Goal: Task Accomplishment & Management: Use online tool/utility

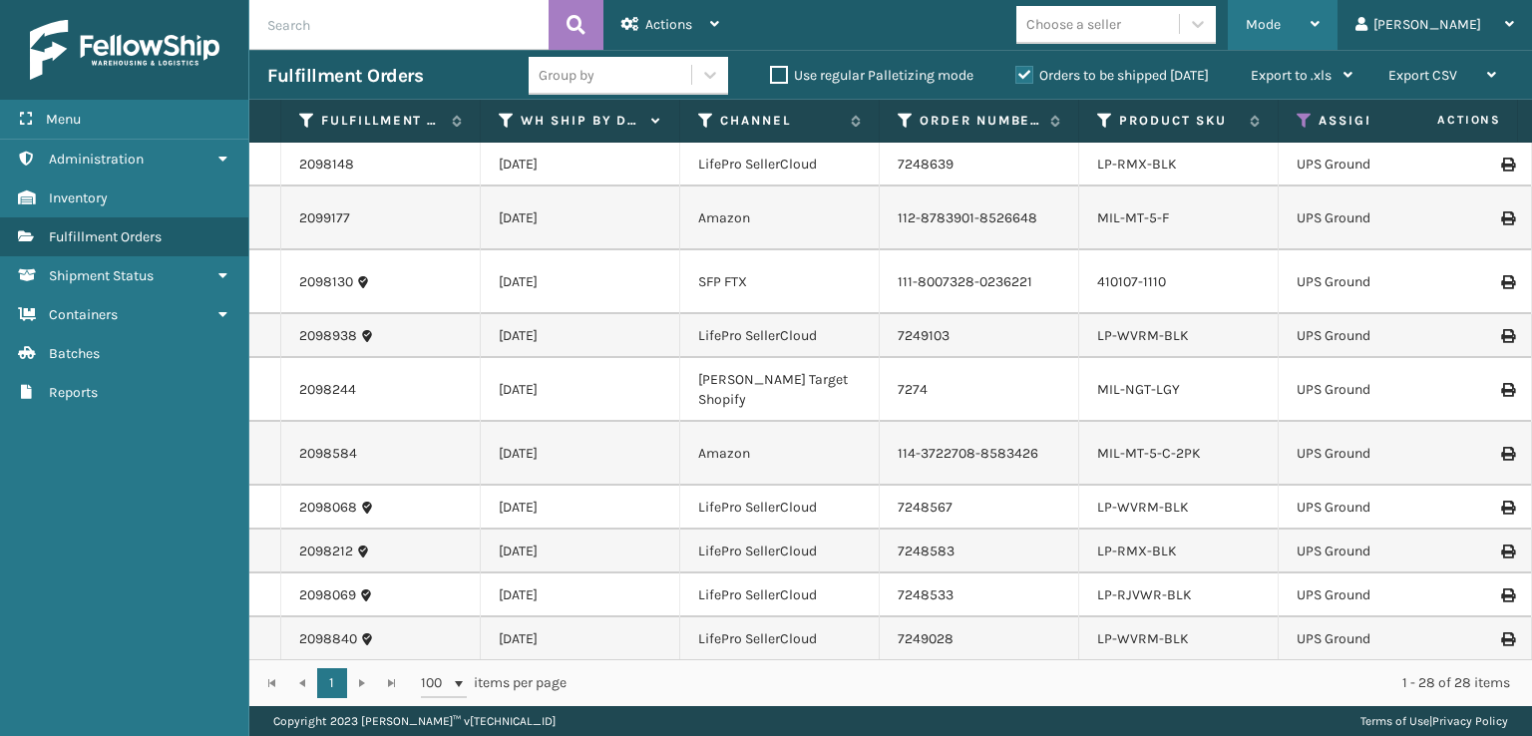
click at [1280, 17] on span "Mode" at bounding box center [1262, 24] width 35 height 17
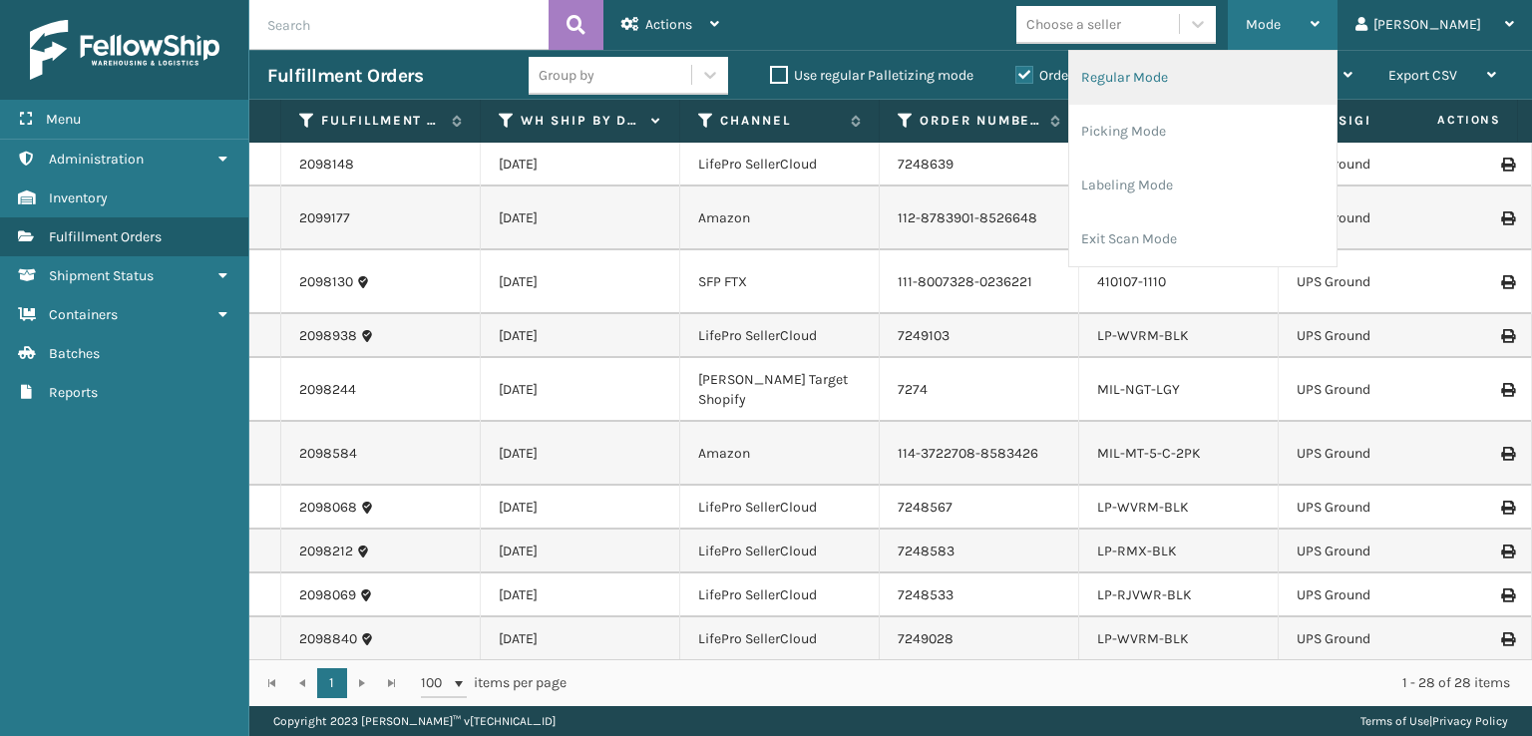
click at [1201, 85] on li "Regular Mode" at bounding box center [1202, 78] width 267 height 54
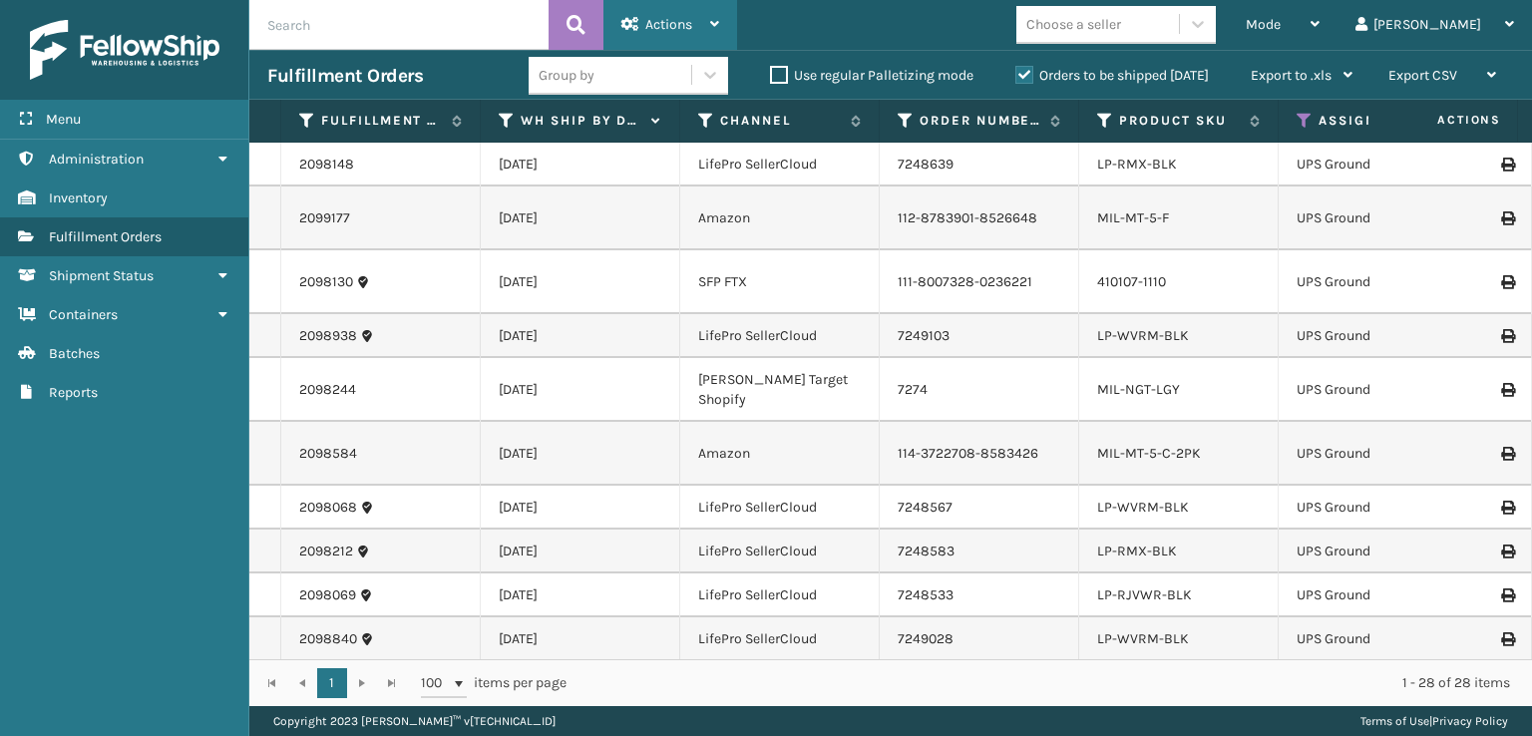
click at [670, 25] on span "Actions" at bounding box center [668, 24] width 47 height 17
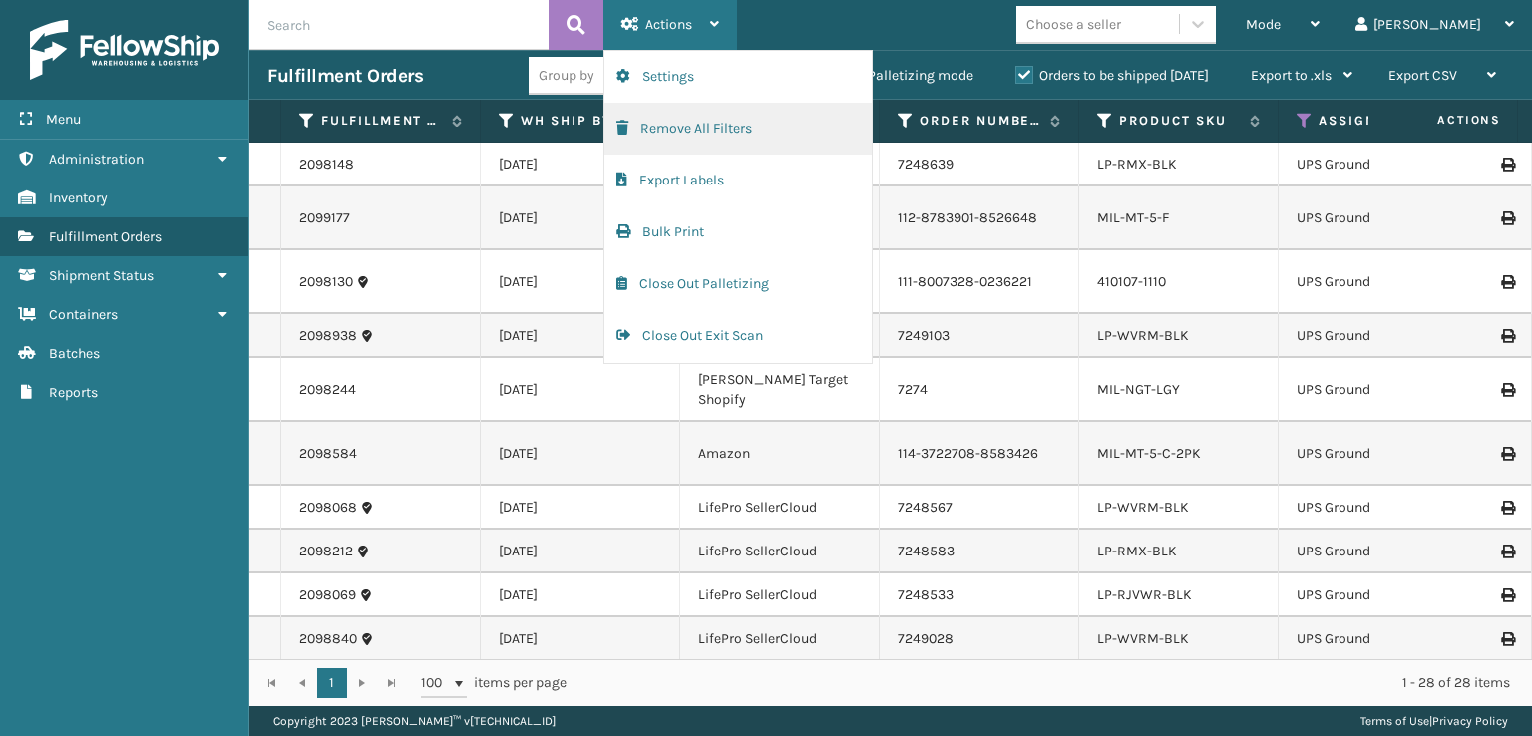
click at [625, 123] on span "button" at bounding box center [622, 128] width 12 height 14
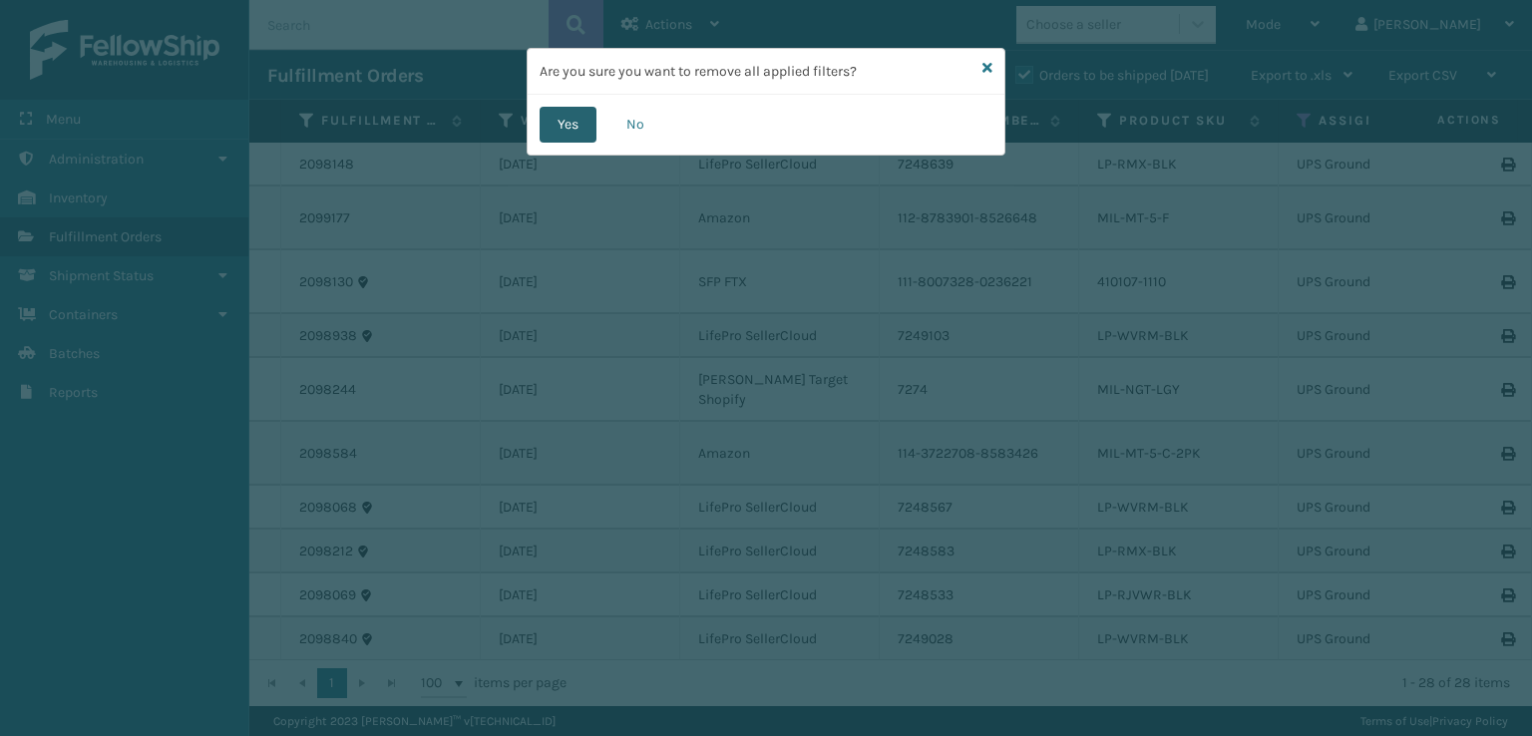
click at [570, 125] on button "Yes" at bounding box center [567, 125] width 57 height 36
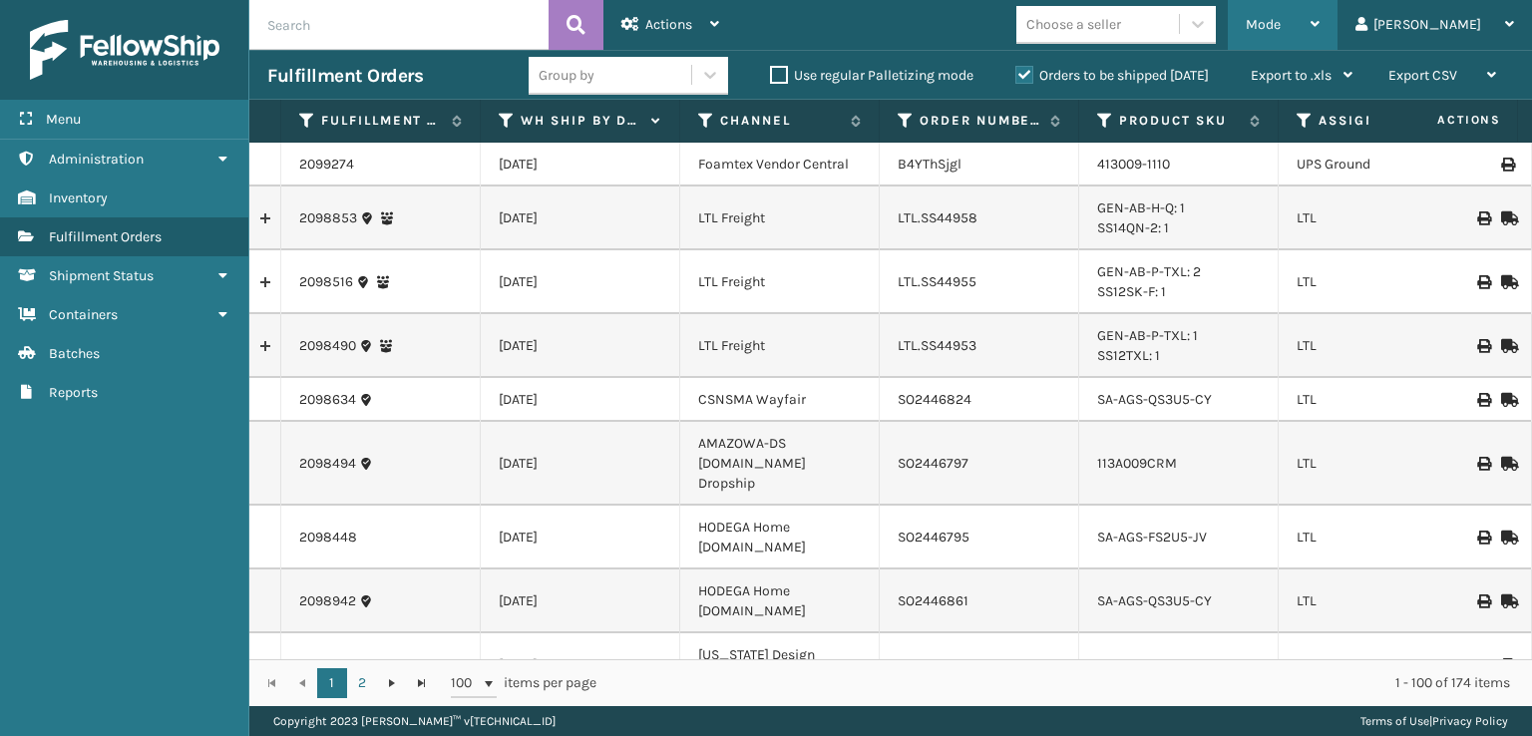
click at [1280, 18] on span "Mode" at bounding box center [1262, 24] width 35 height 17
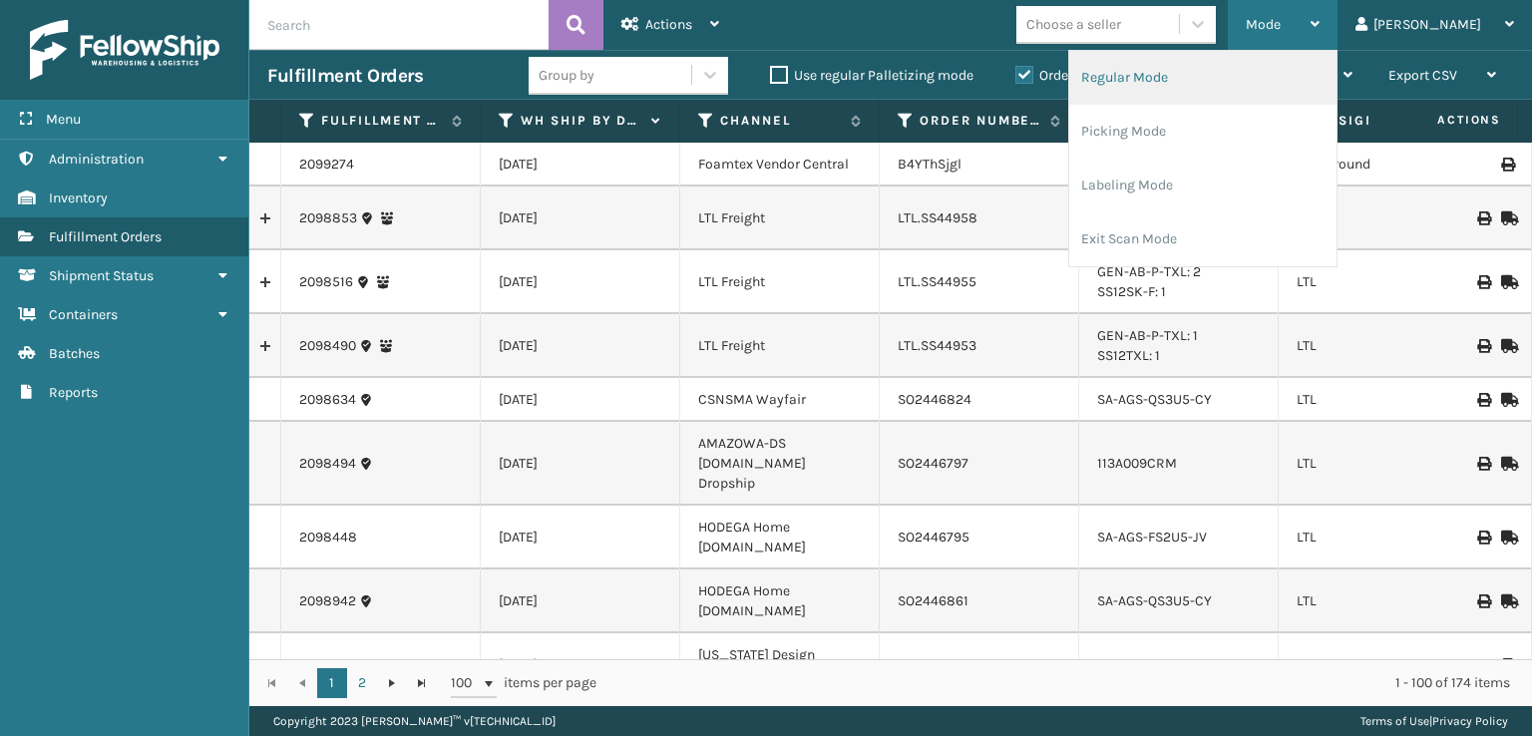
click at [1189, 82] on li "Regular Mode" at bounding box center [1202, 78] width 267 height 54
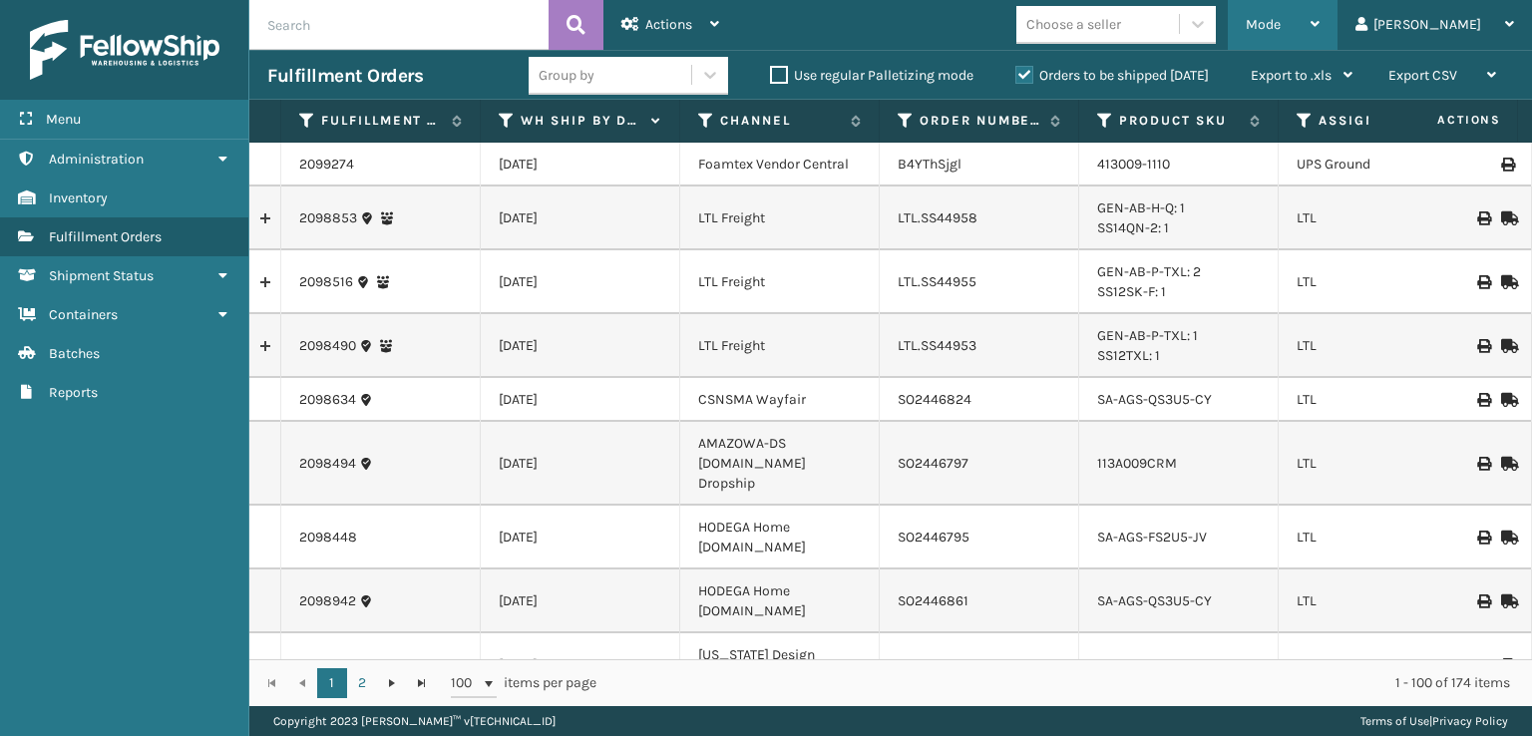
click at [1280, 30] on span "Mode" at bounding box center [1262, 24] width 35 height 17
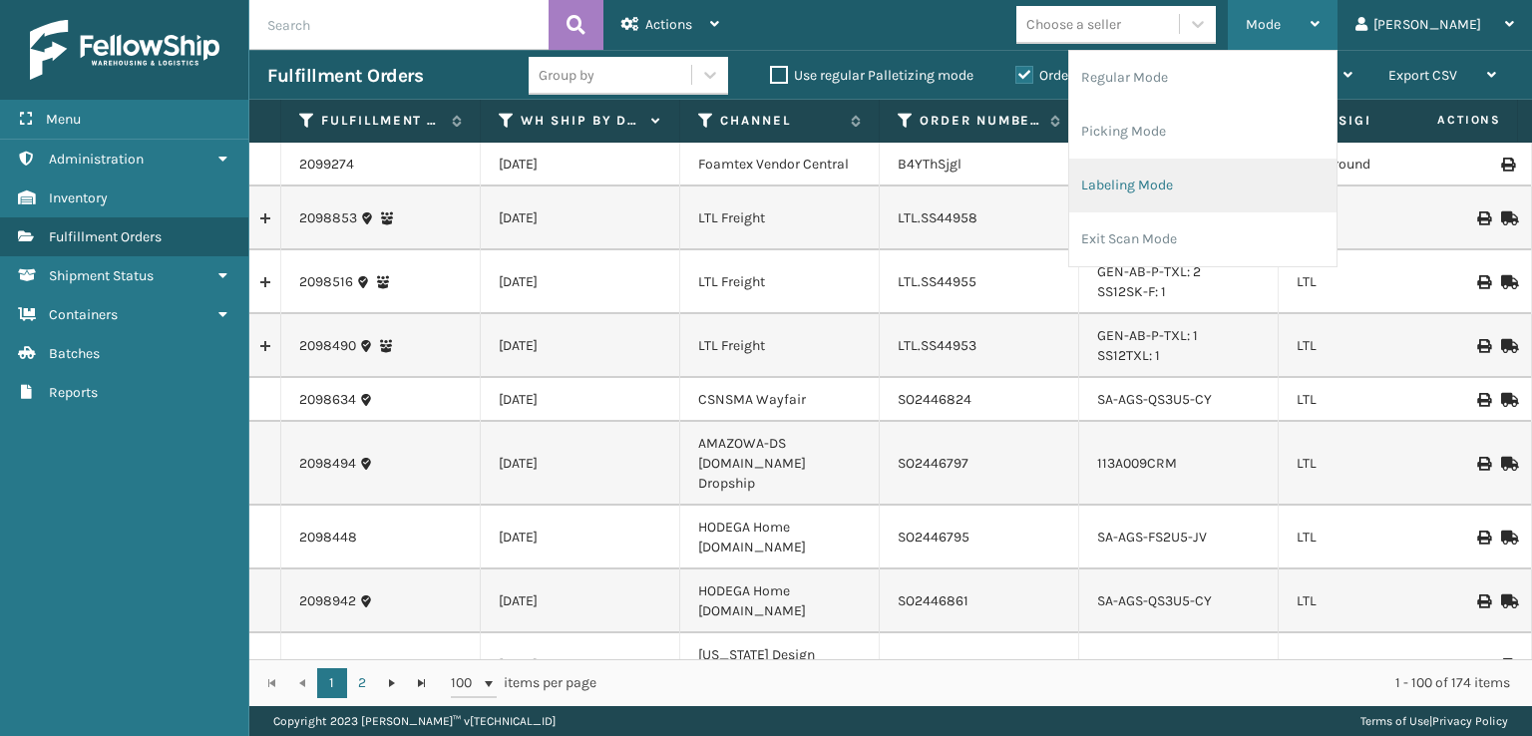
click at [1175, 188] on li "Labeling Mode" at bounding box center [1202, 186] width 267 height 54
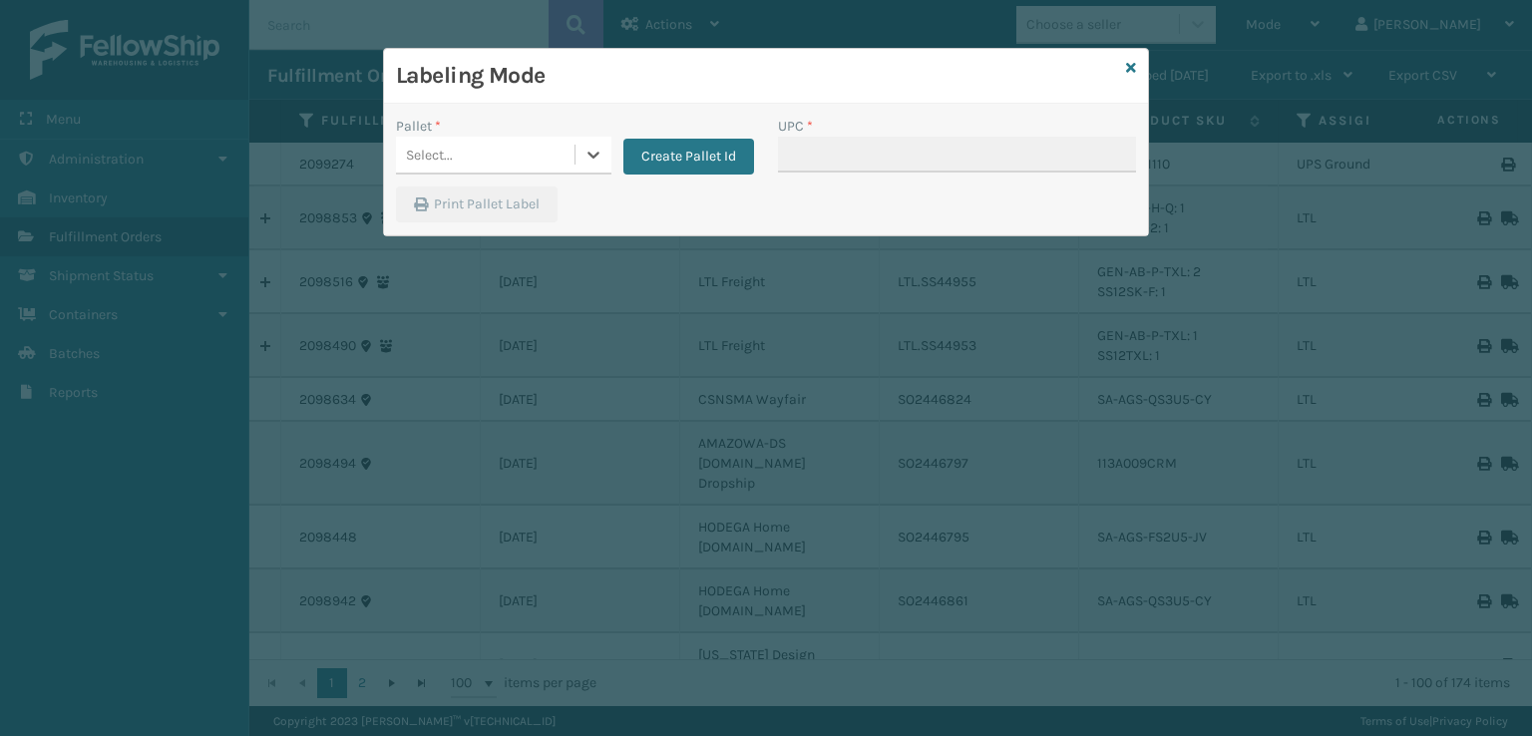
click at [500, 149] on div "Select..." at bounding box center [485, 155] width 178 height 33
click at [527, 161] on div "Select..." at bounding box center [485, 155] width 178 height 33
click at [704, 159] on button "Create Pallet Id" at bounding box center [688, 157] width 131 height 36
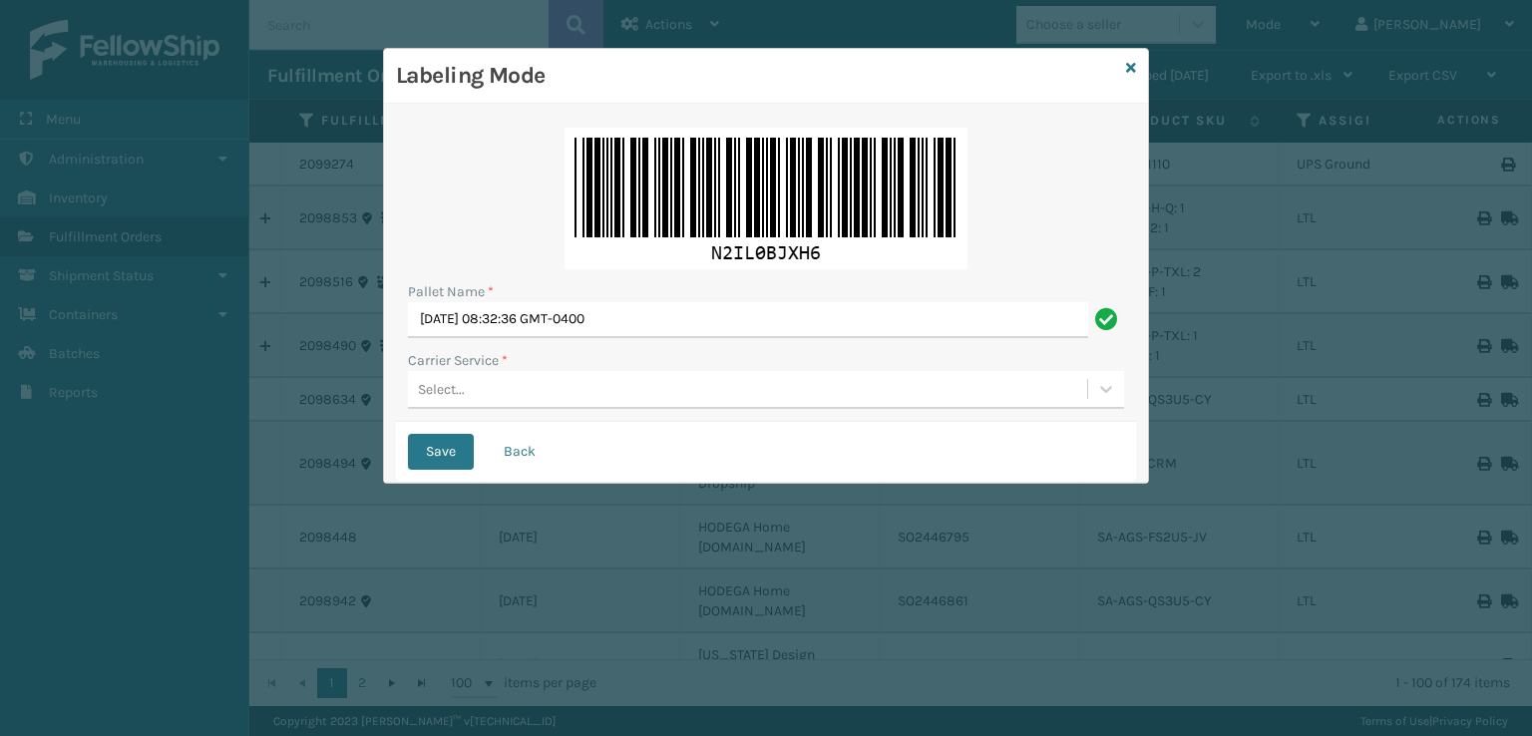
drag, startPoint x: 488, startPoint y: 385, endPoint x: 496, endPoint y: 376, distance: 12.0
click at [496, 377] on div "Select..." at bounding box center [747, 389] width 679 height 33
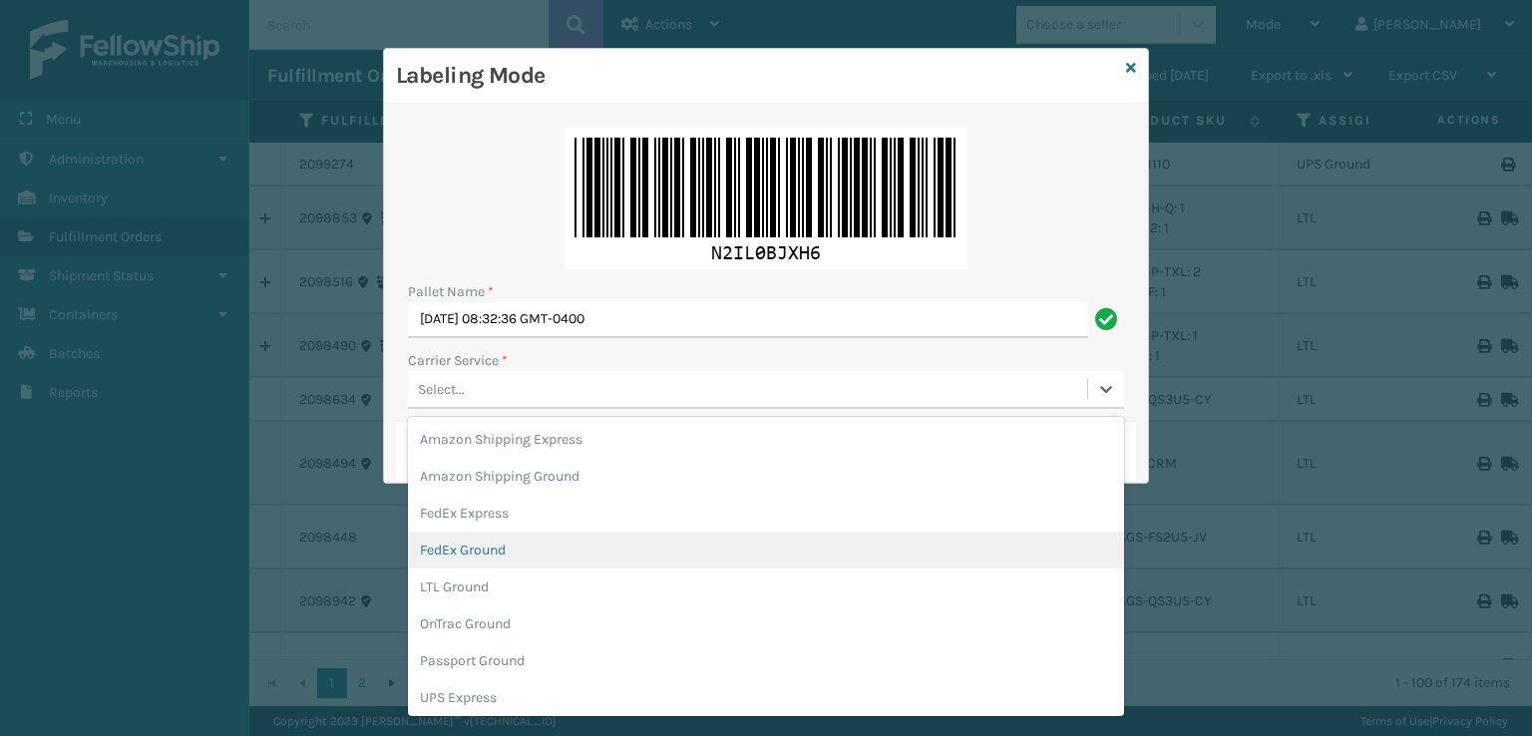
click at [489, 559] on div "FedEx Ground" at bounding box center [766, 549] width 716 height 37
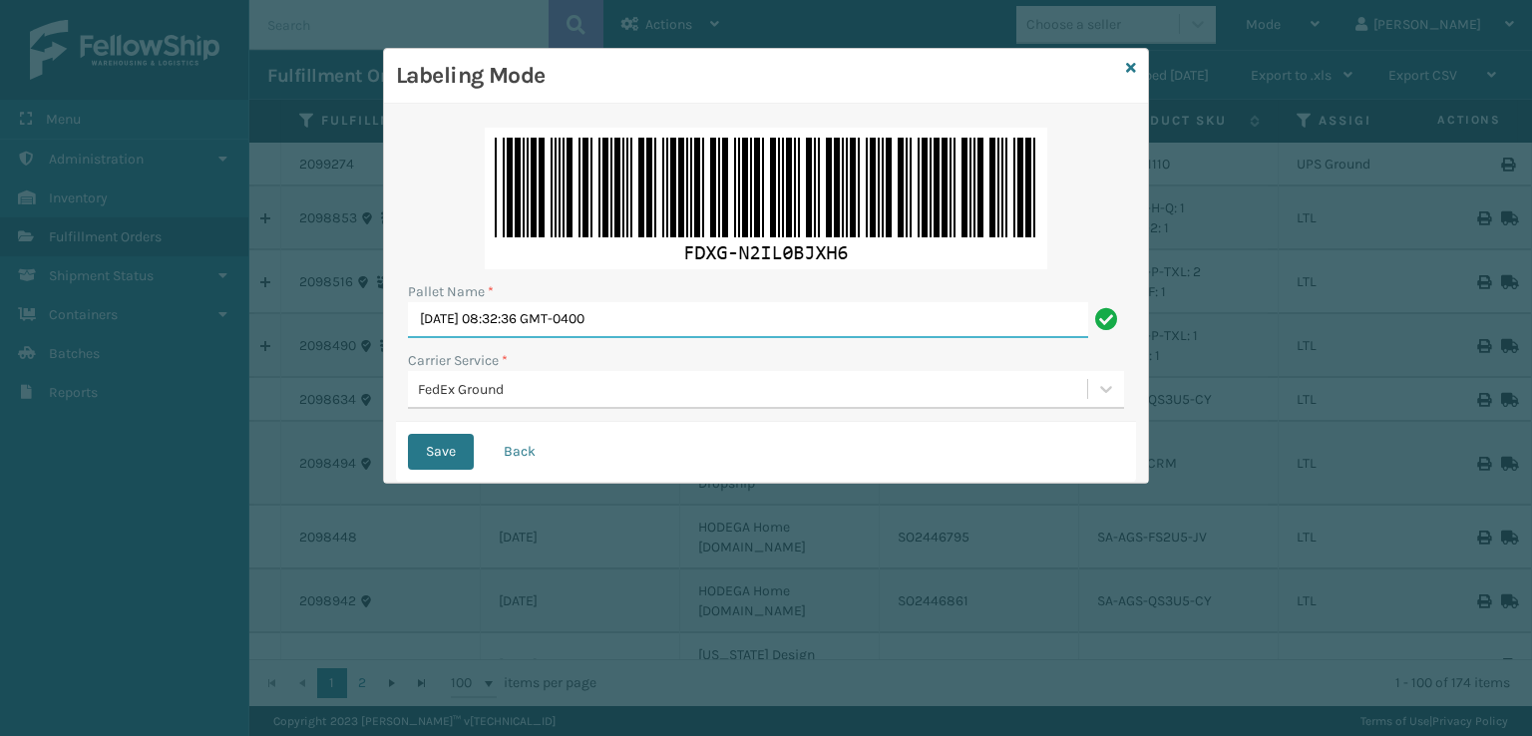
drag, startPoint x: 744, startPoint y: 320, endPoint x: 339, endPoint y: 327, distance: 404.9
click at [339, 327] on div "Labeling Mode Pallet Name * Thu Sep 25 2025 08:32:36 GMT-0400 Carrier Service *…" at bounding box center [766, 368] width 1532 height 736
type input "T572612"
click at [408, 434] on button "Save" at bounding box center [441, 452] width 66 height 36
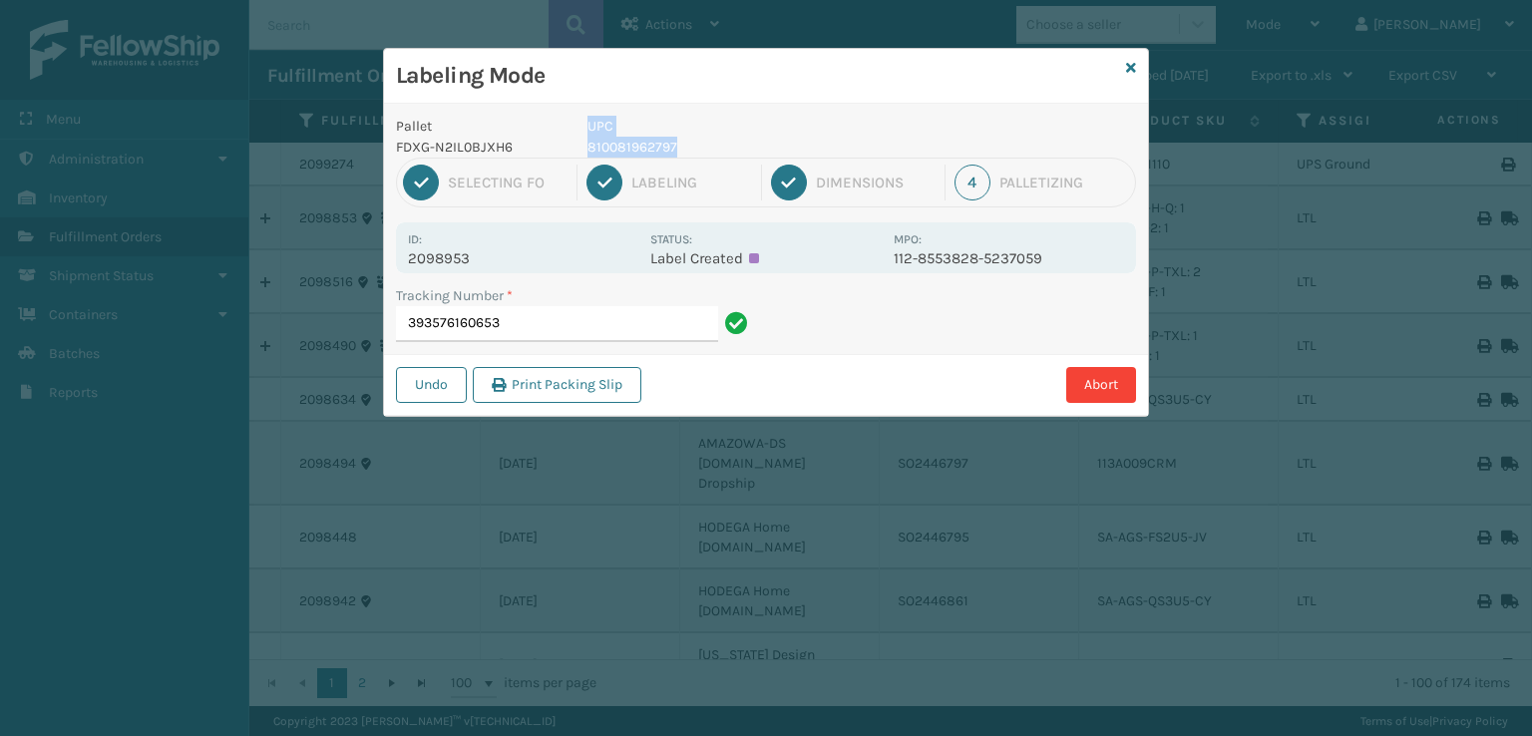
drag, startPoint x: 690, startPoint y: 143, endPoint x: 570, endPoint y: 152, distance: 120.0
click at [570, 152] on div "Pallet FDXG-N2IL0BJXH6 UPC 810081962797" at bounding box center [766, 137] width 764 height 42
click at [640, 145] on p "810081962797" at bounding box center [734, 147] width 294 height 21
drag, startPoint x: 675, startPoint y: 151, endPoint x: 585, endPoint y: 156, distance: 89.9
click at [585, 156] on div "UPC 810081962797" at bounding box center [734, 137] width 318 height 42
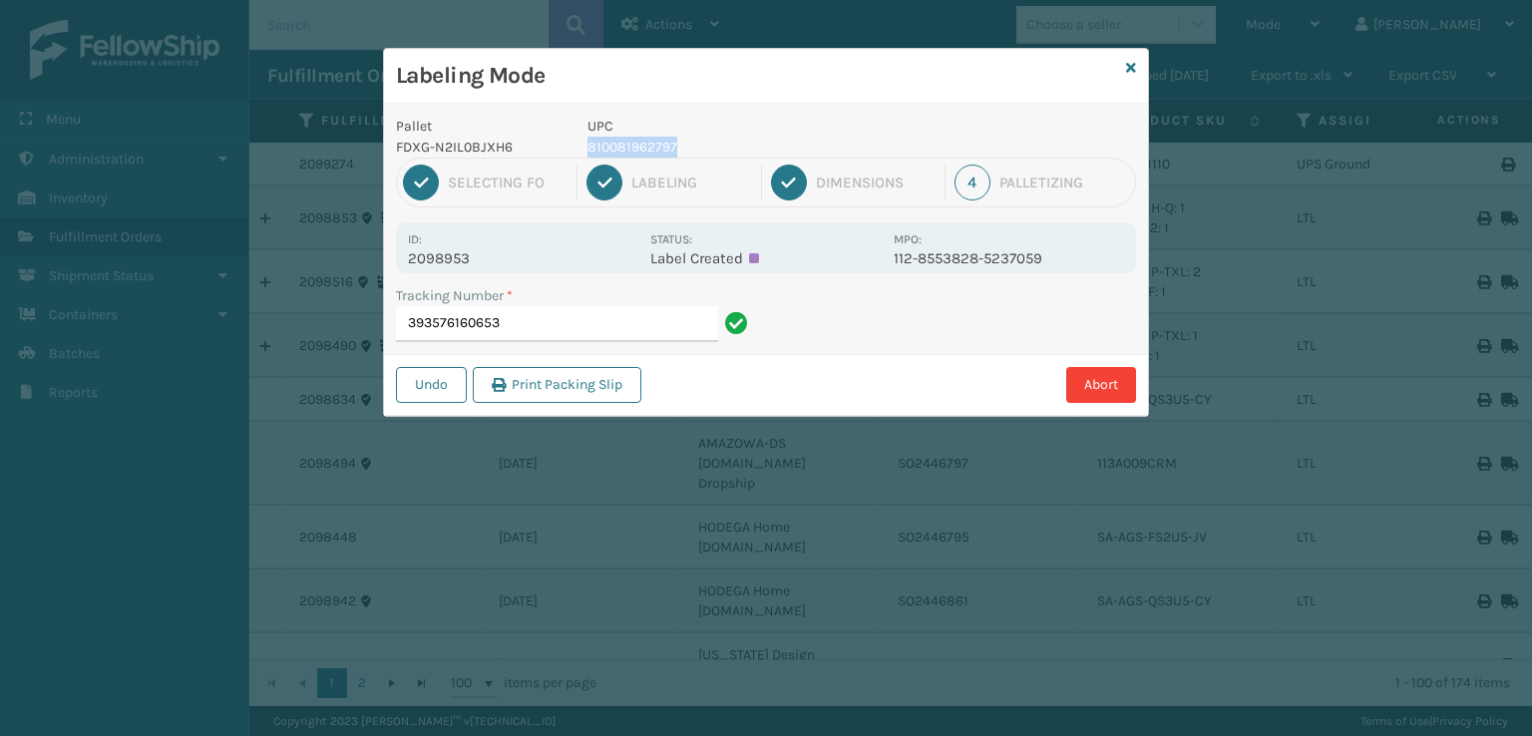
copy p "810081962797"
click at [547, 319] on input "393576160653" at bounding box center [557, 324] width 322 height 36
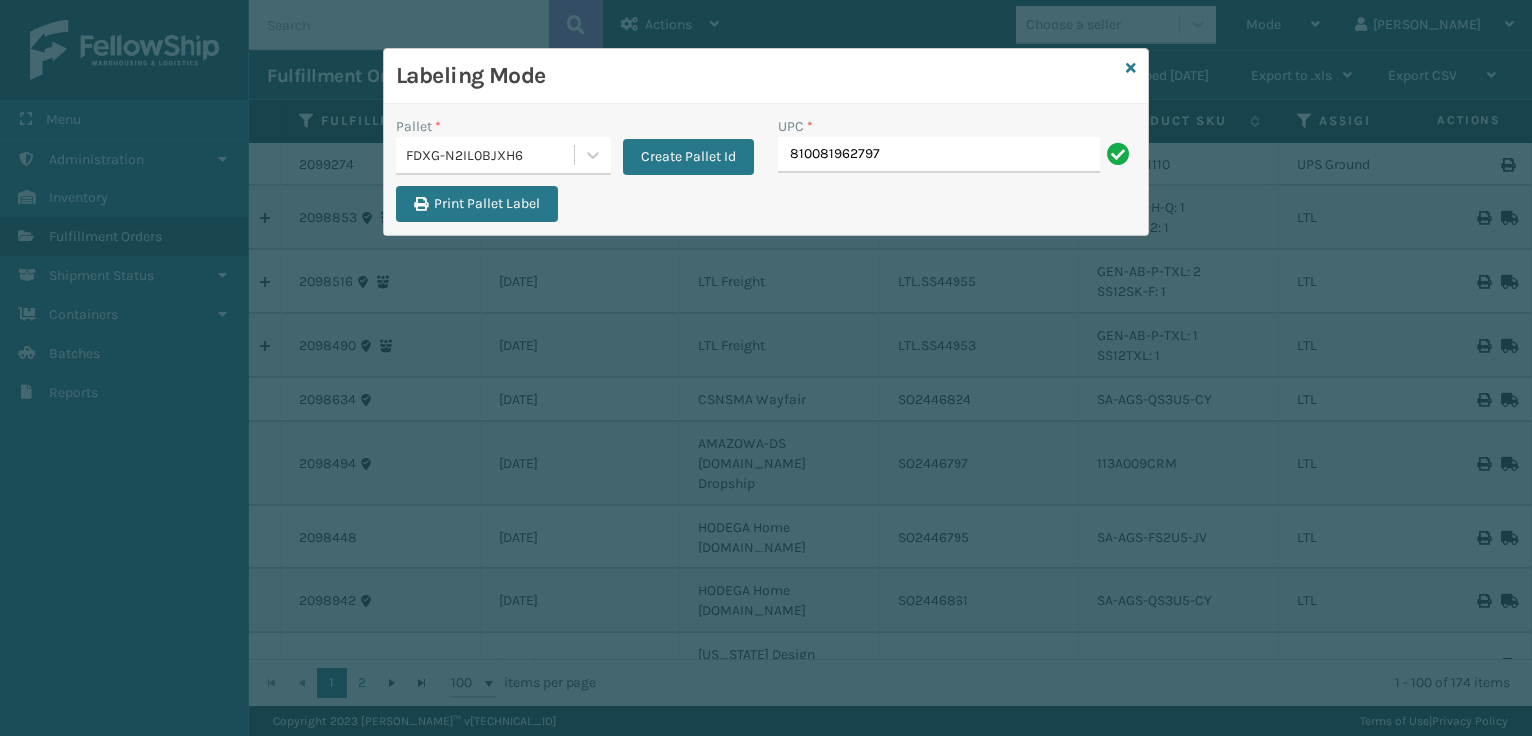
type input "810081962797"
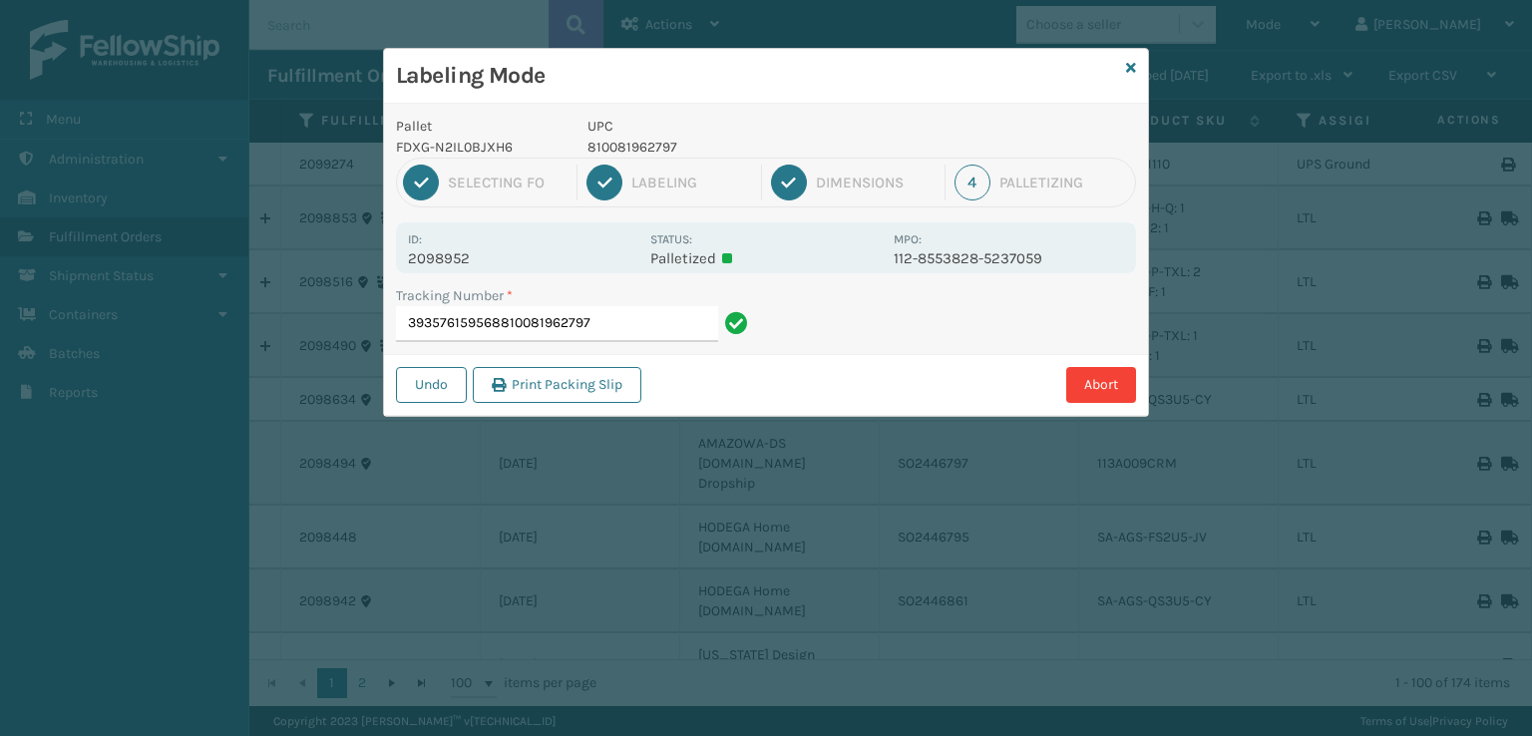
type input "393576159568810081962797810081962797"
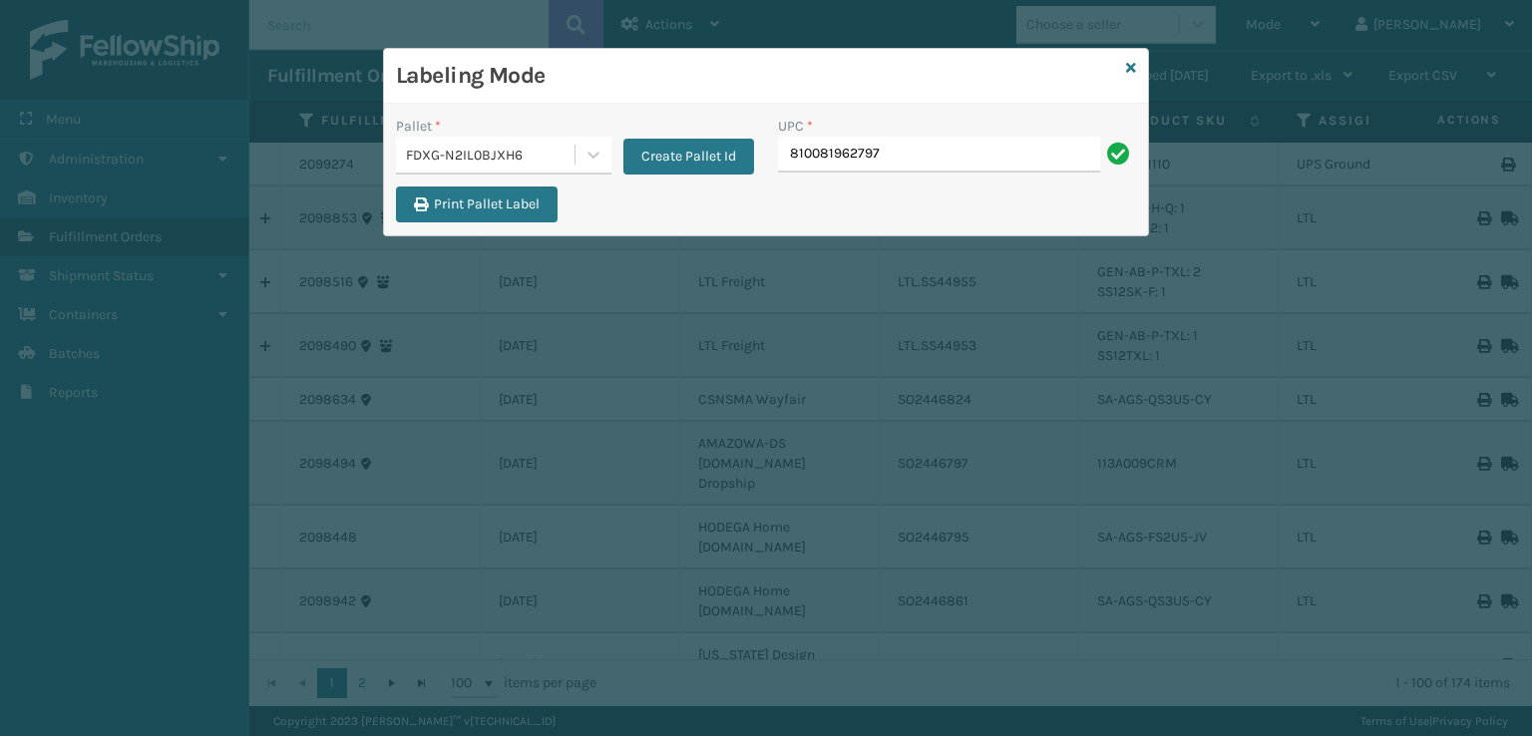
type input "810081962797"
type input "8100819"
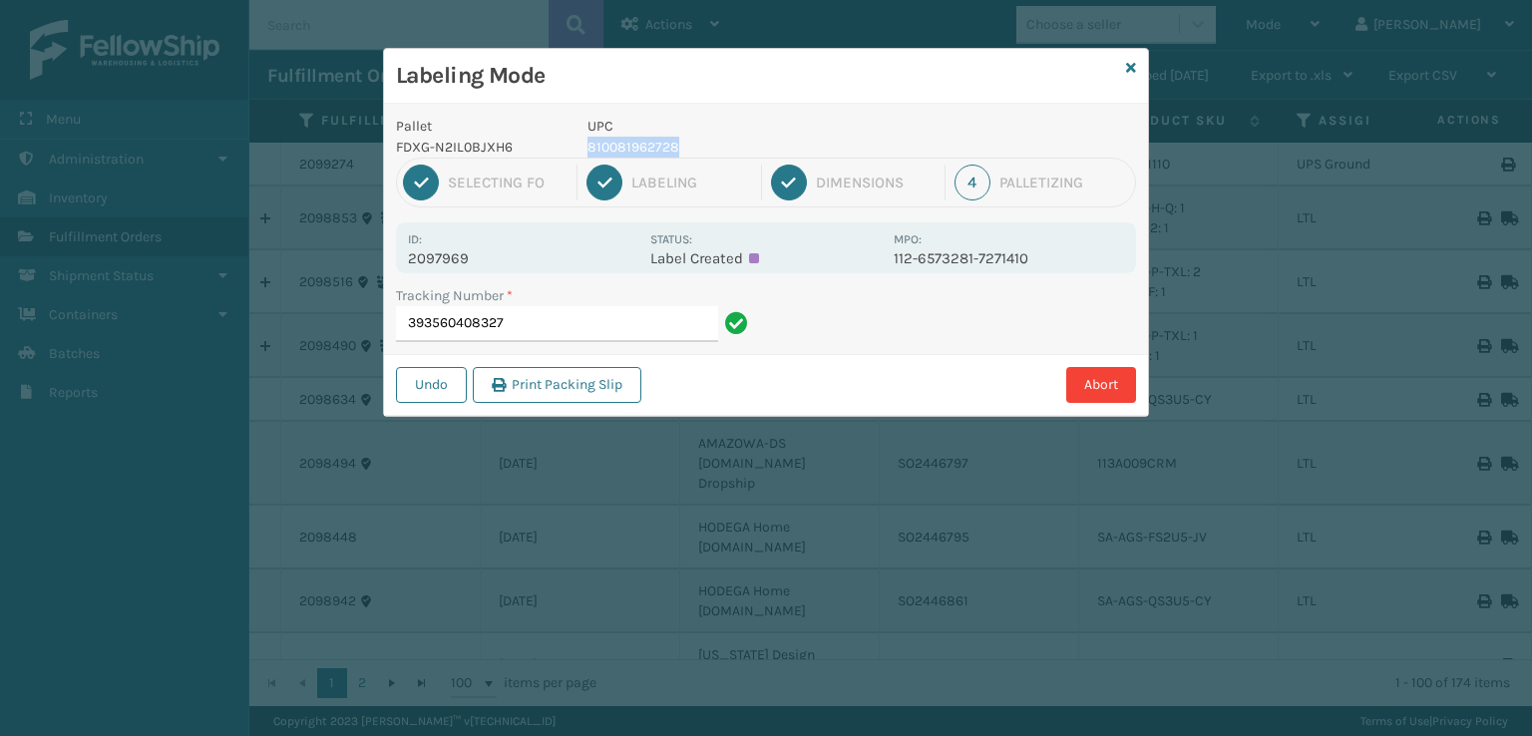
drag, startPoint x: 720, startPoint y: 147, endPoint x: 583, endPoint y: 141, distance: 136.7
click at [583, 141] on div "UPC 810081962728" at bounding box center [734, 137] width 318 height 42
copy p "810081962728"
drag, startPoint x: 559, startPoint y: 326, endPoint x: 546, endPoint y: 324, distance: 13.1
click at [558, 325] on input "393560408327" at bounding box center [557, 324] width 322 height 36
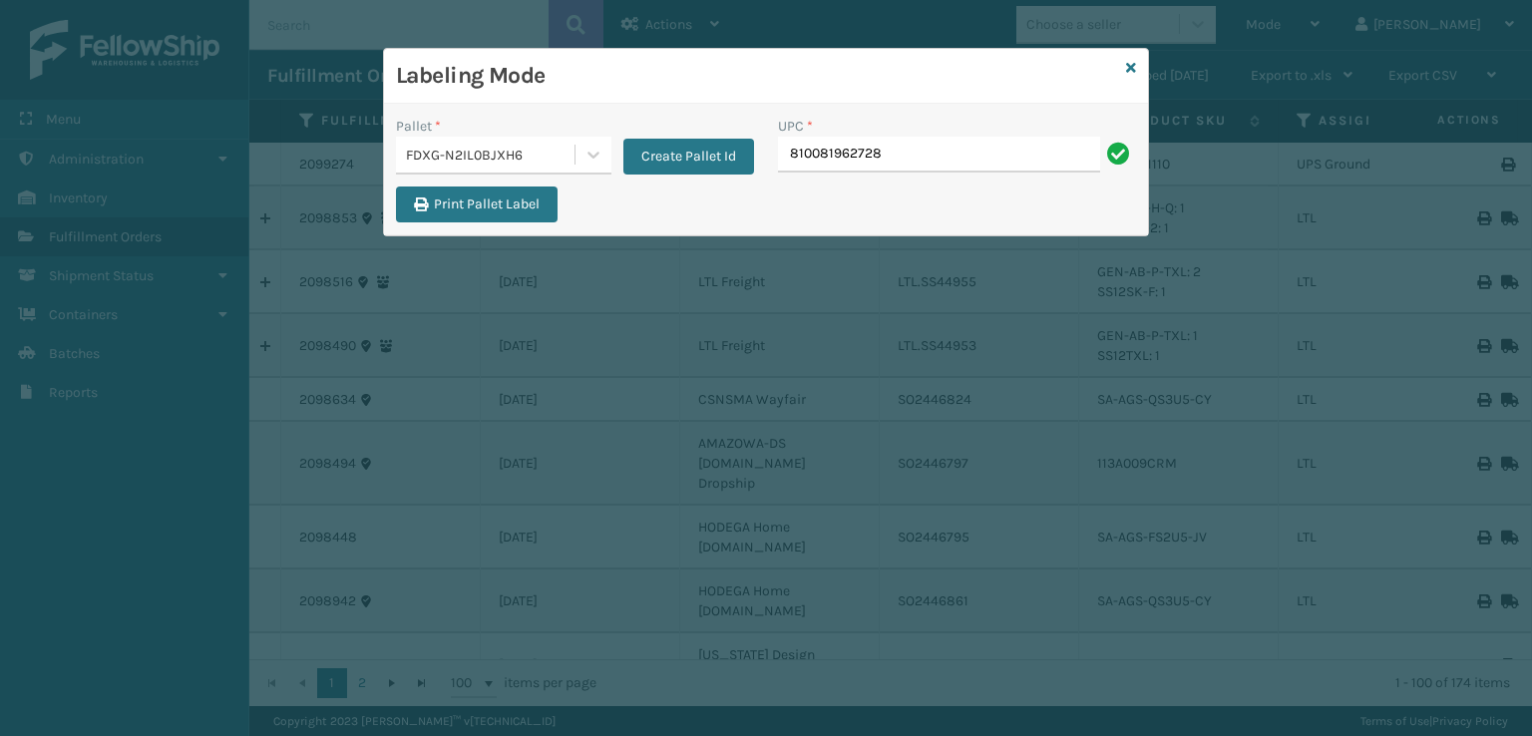
type input "810081962728"
type input "8500460"
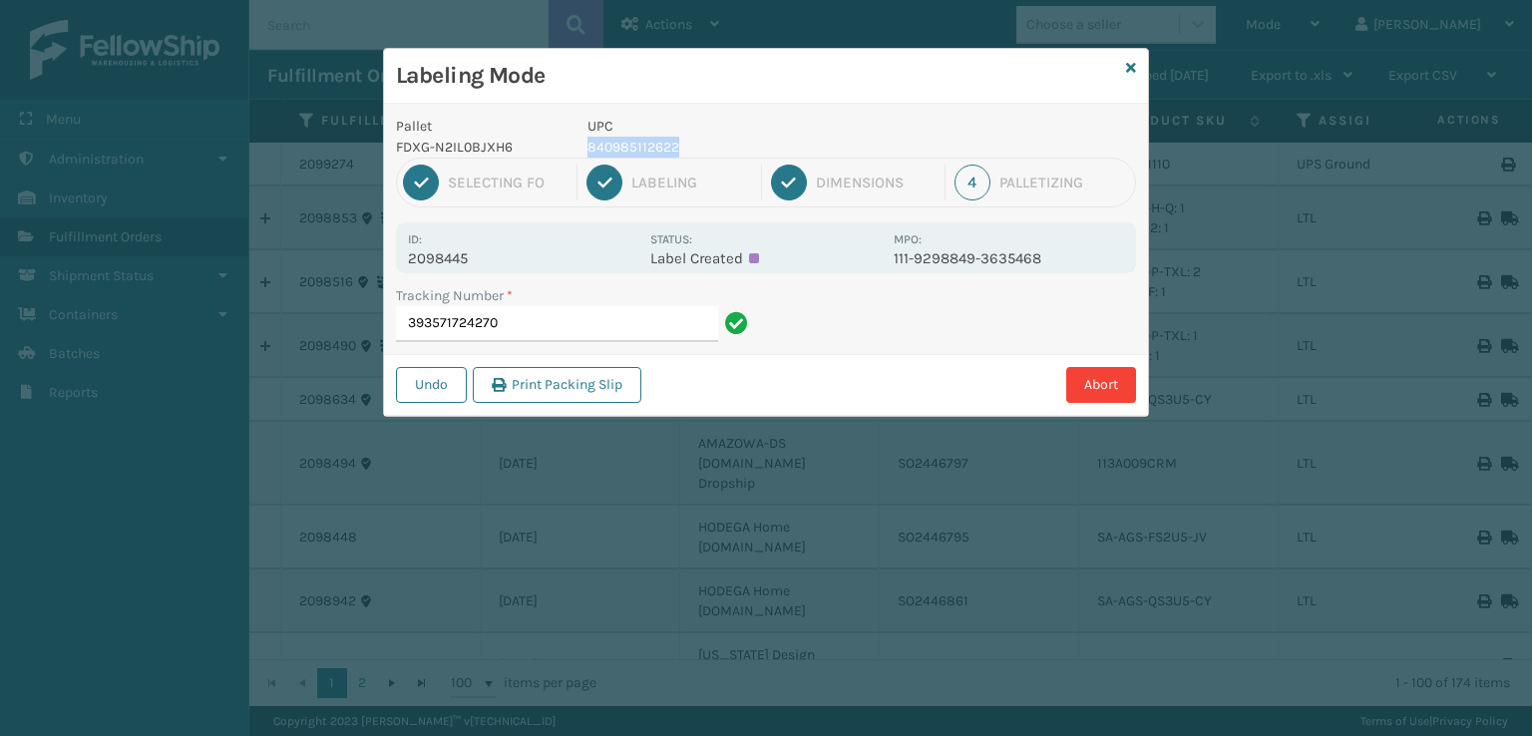
drag, startPoint x: 719, startPoint y: 154, endPoint x: 586, endPoint y: 156, distance: 132.6
click at [587, 156] on p "840985112622" at bounding box center [734, 147] width 294 height 21
copy p "840985112622"
click at [545, 324] on input "393571724270" at bounding box center [557, 324] width 322 height 36
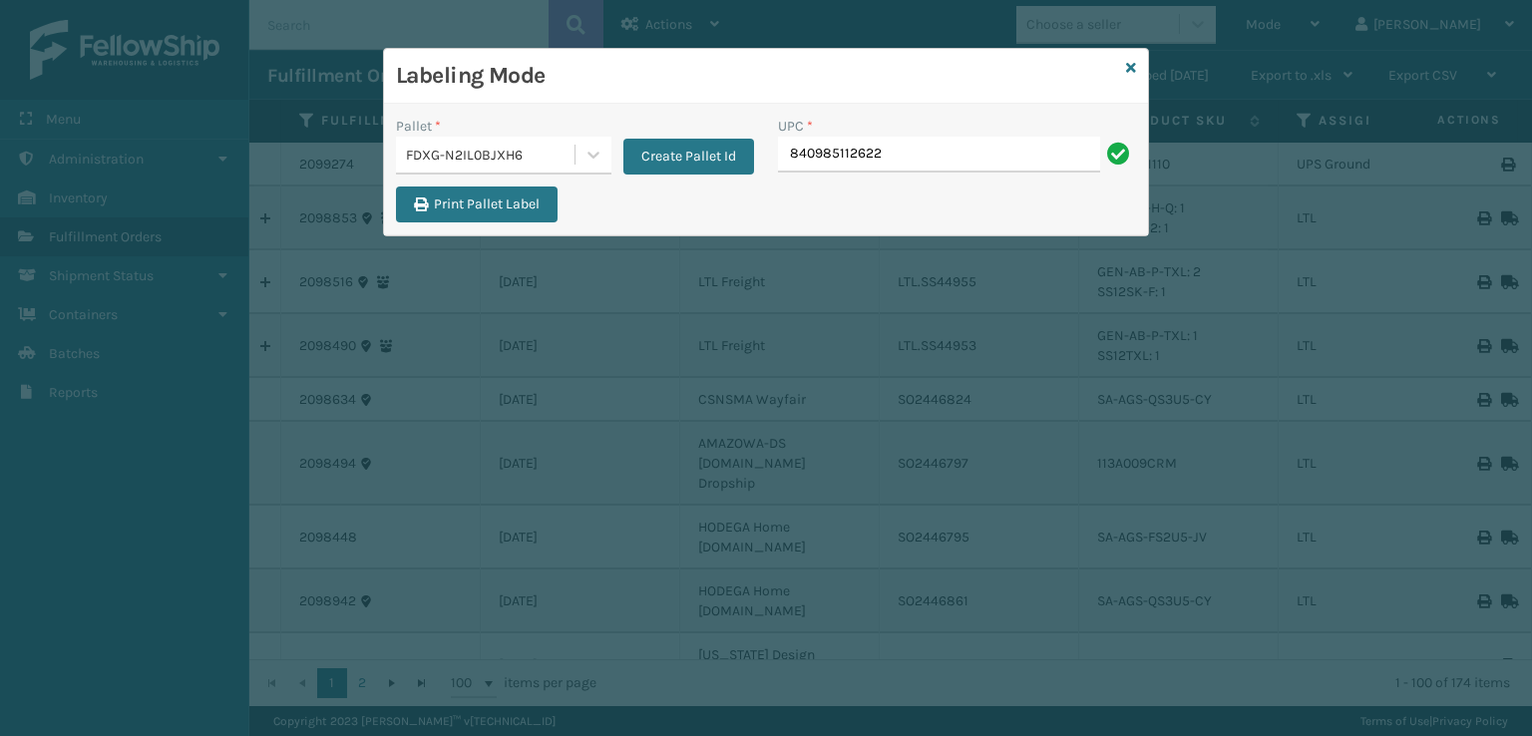
type input "840985112622"
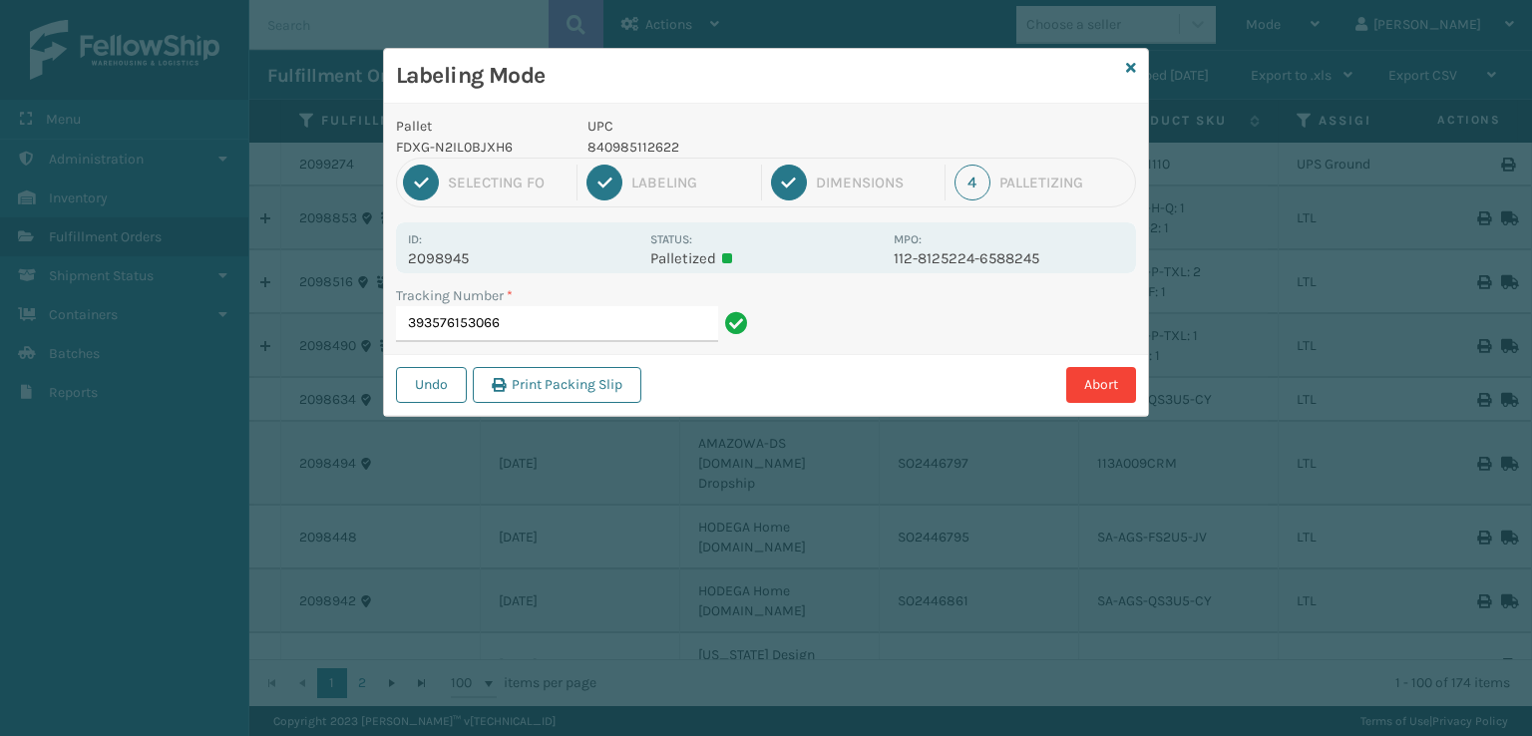
type input "393576153066840985112622"
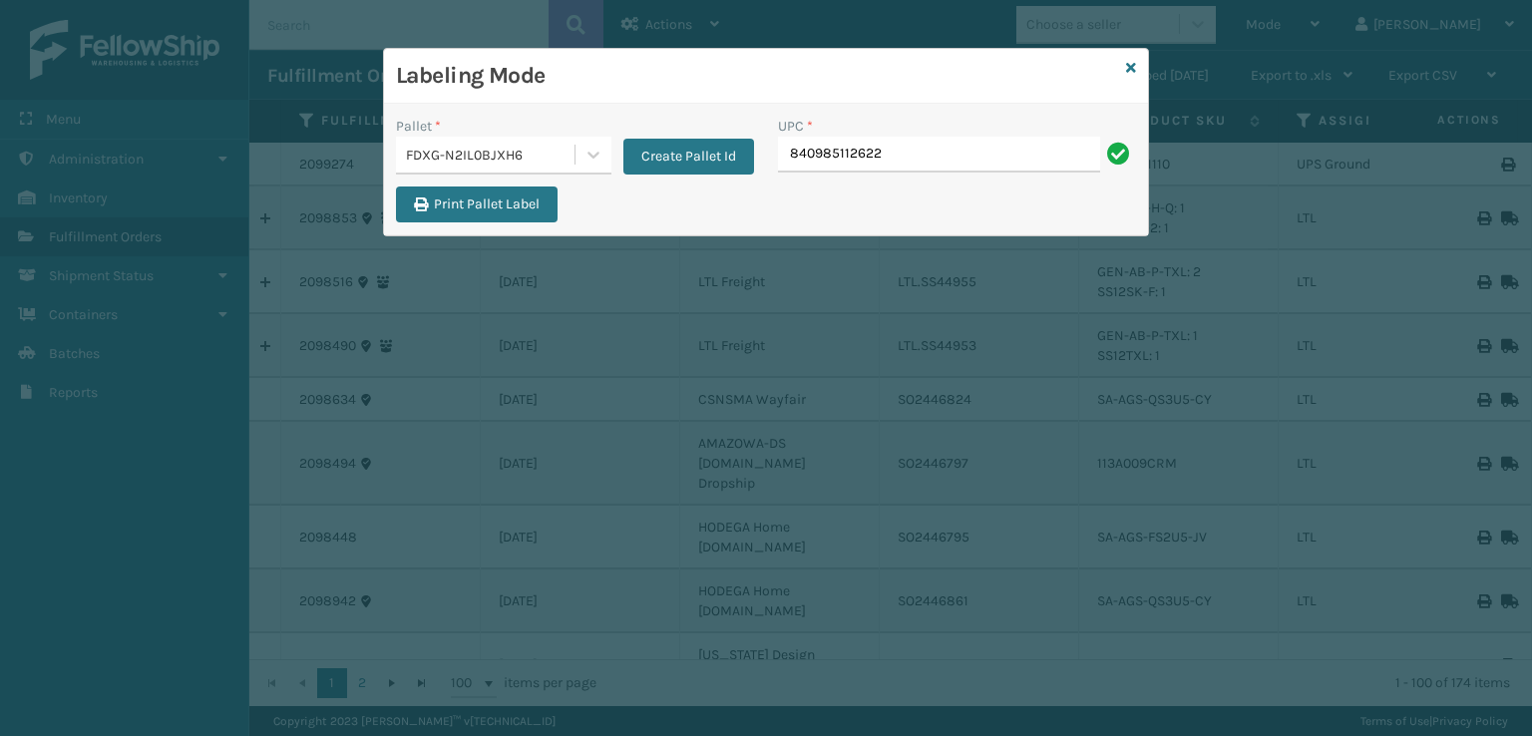
type input "840985112622"
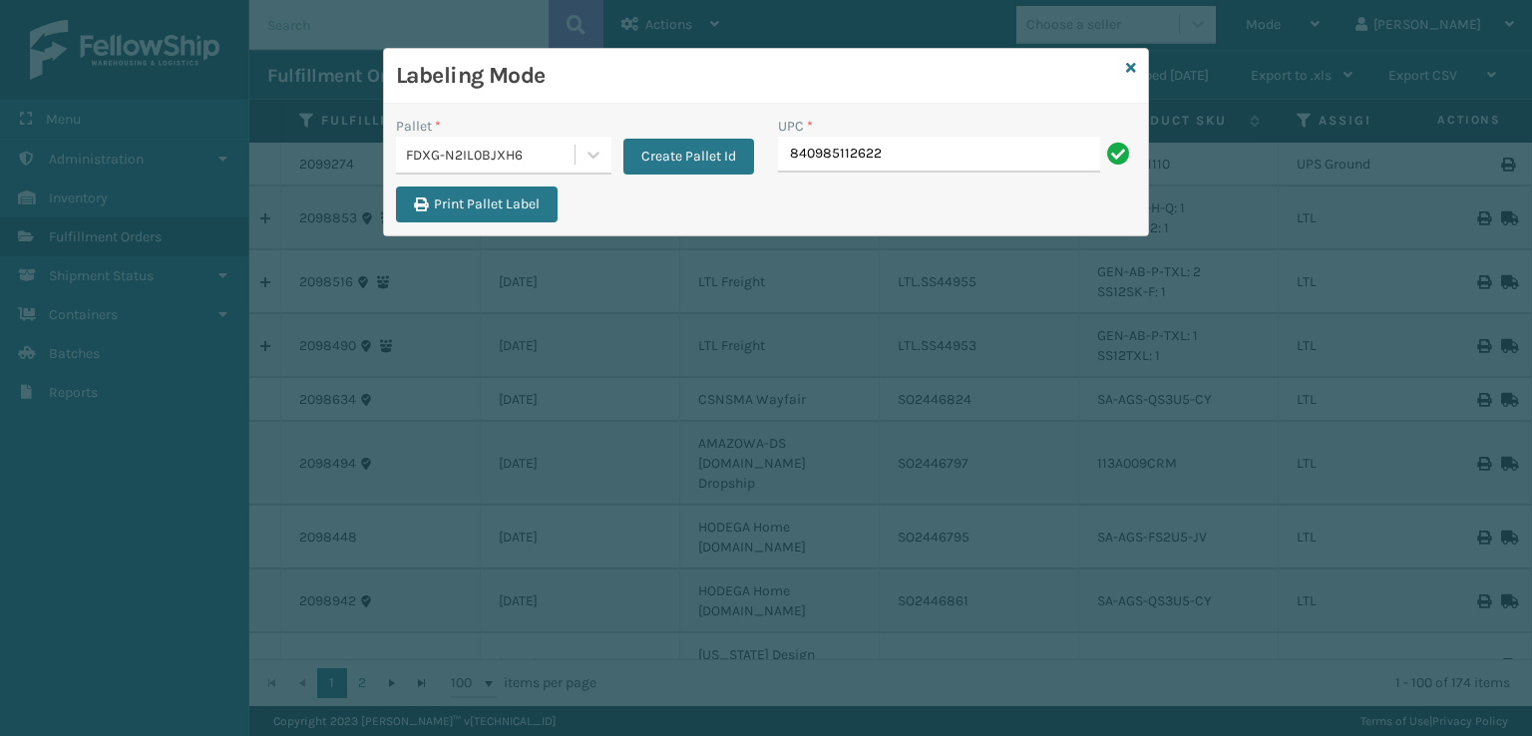
type input "840985112622"
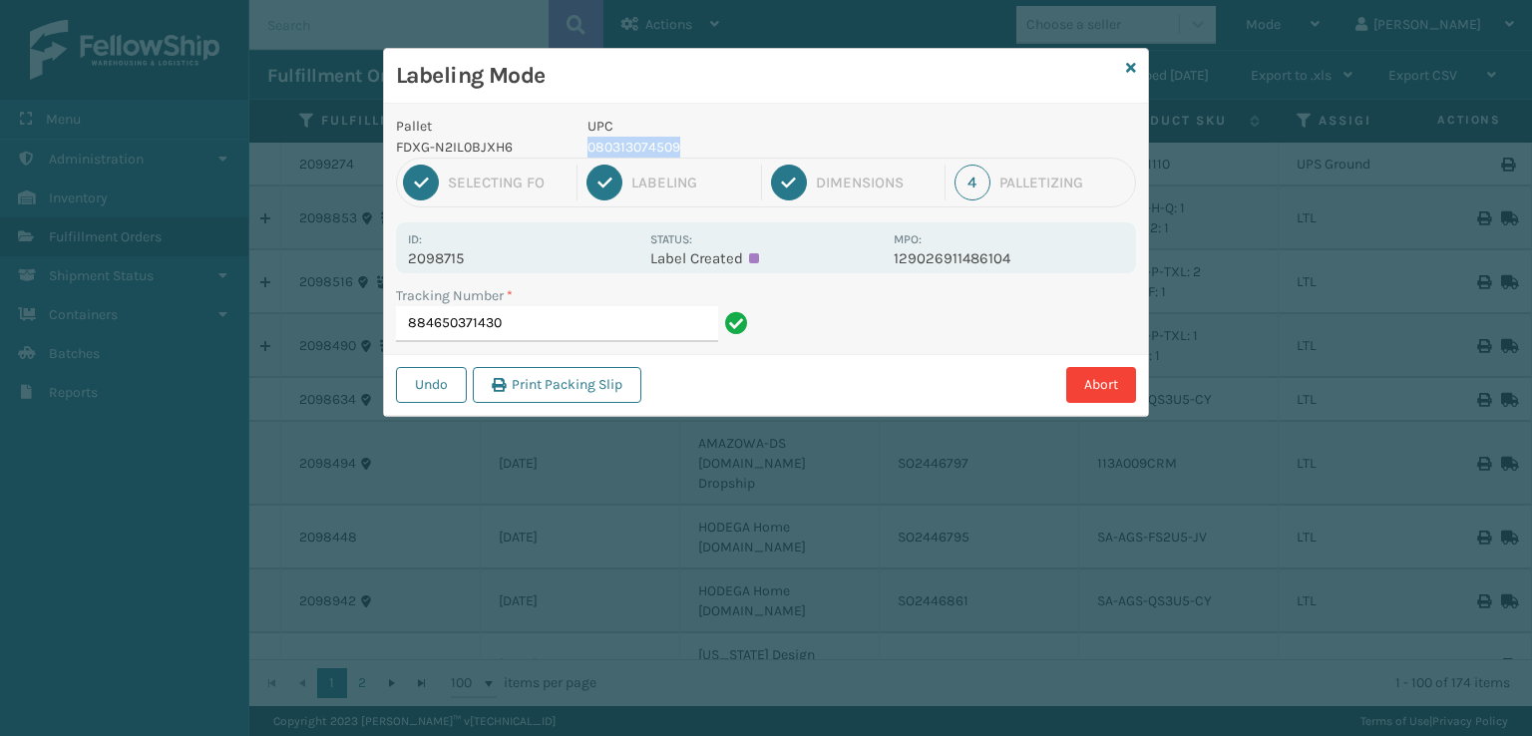
drag, startPoint x: 718, startPoint y: 144, endPoint x: 582, endPoint y: 146, distance: 135.6
click at [582, 146] on div "UPC 080313074509" at bounding box center [734, 137] width 318 height 42
copy p "080313074509"
click at [586, 323] on input "884650371430" at bounding box center [557, 324] width 322 height 36
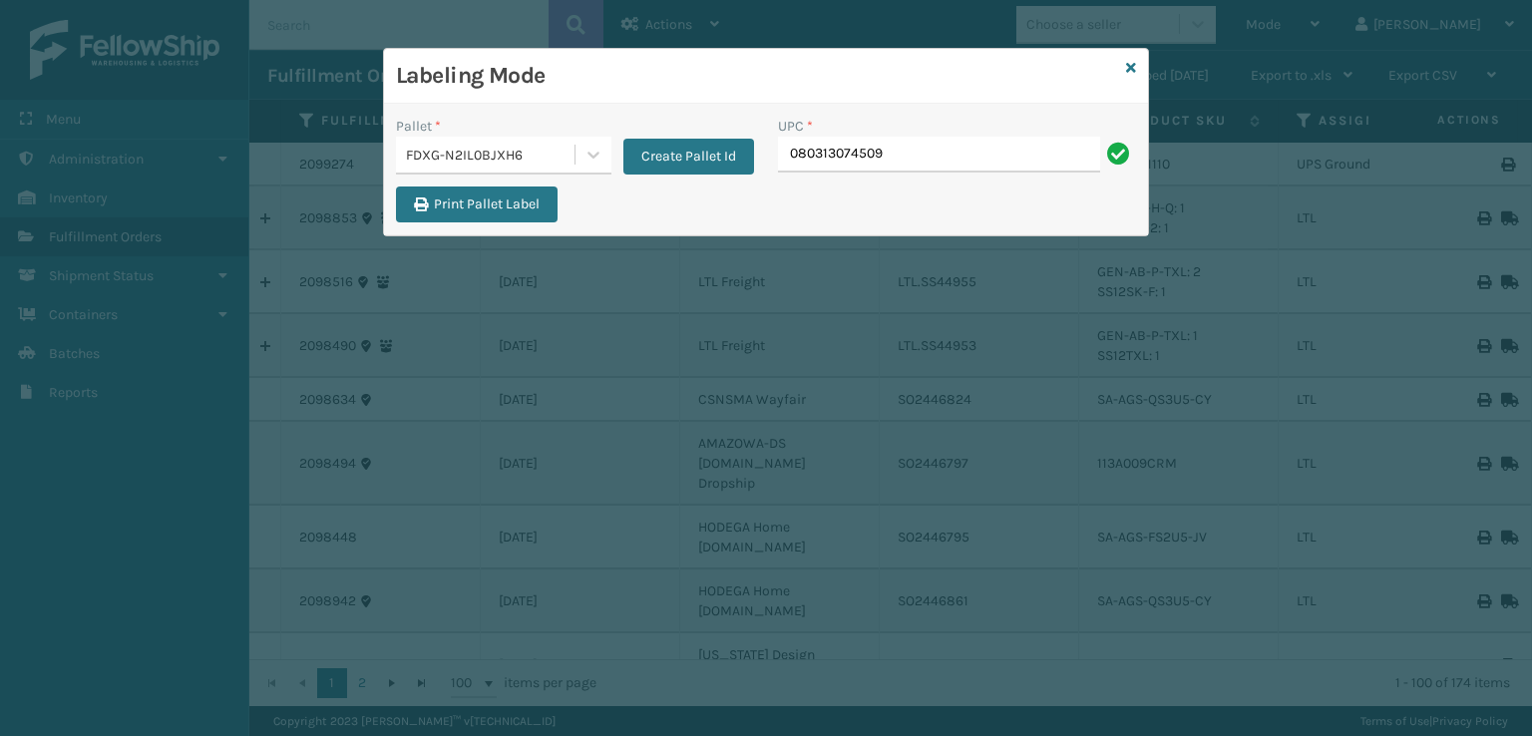
type input "080313074509"
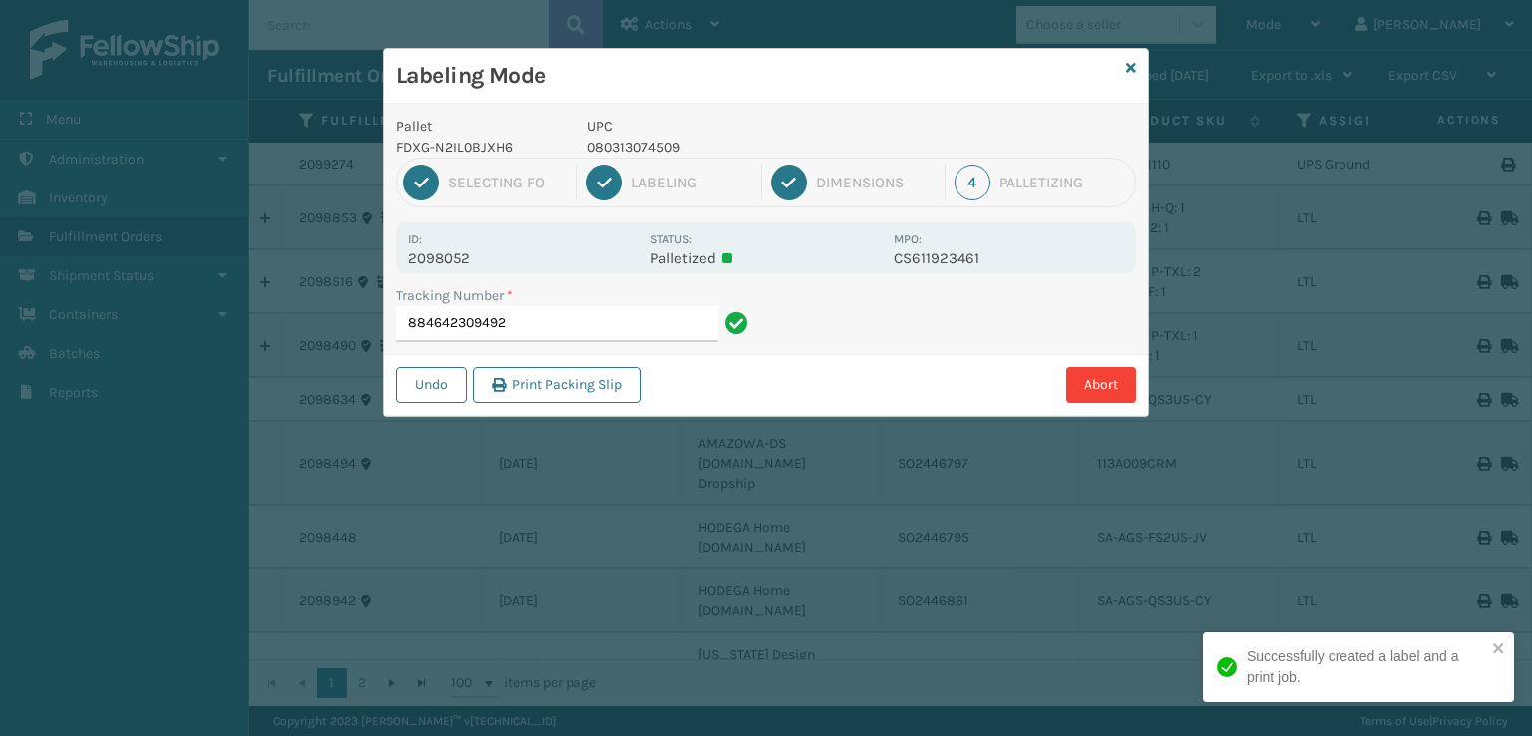
type input "884642309492080313074509"
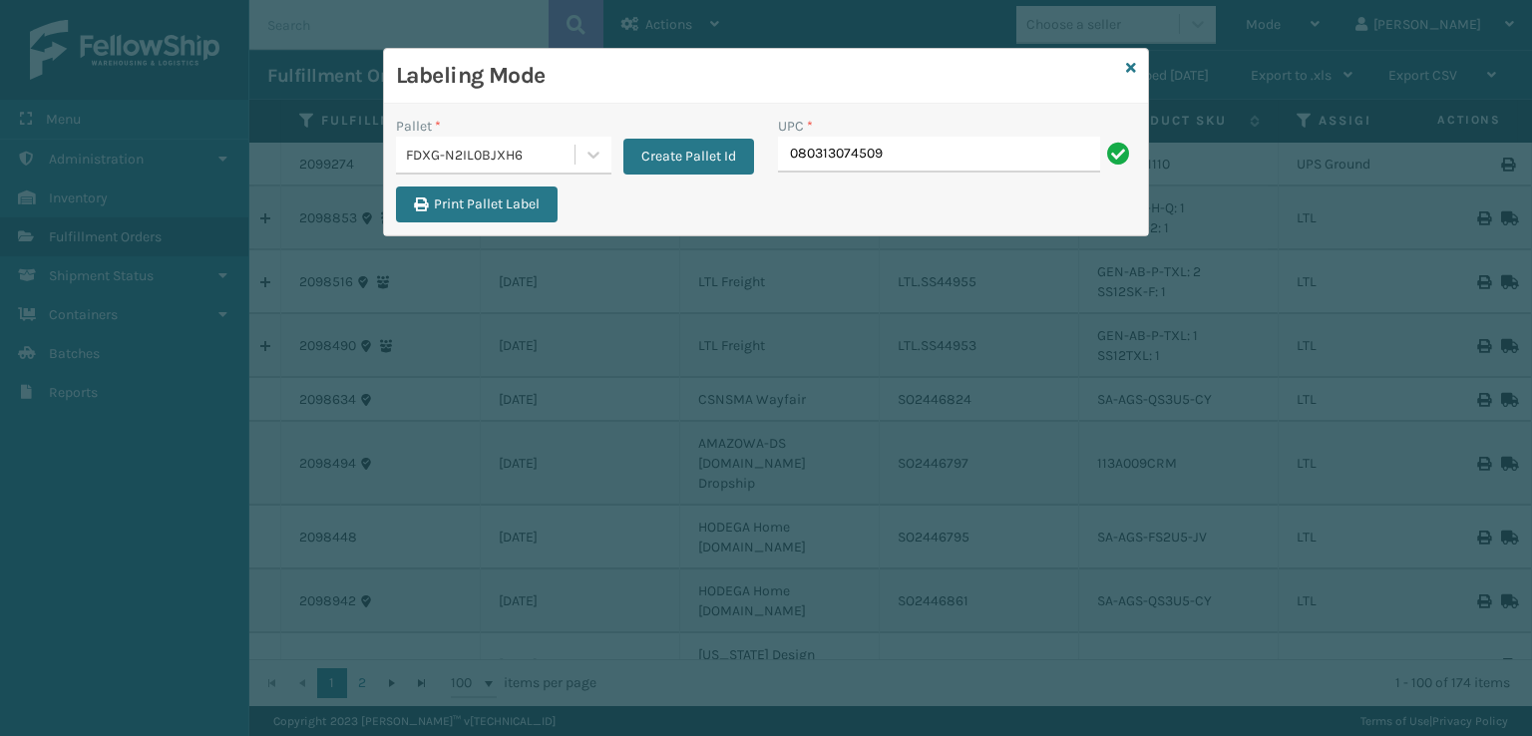
type input "080313074509"
type input "MIL-ARCH-CBNT-BX 1"
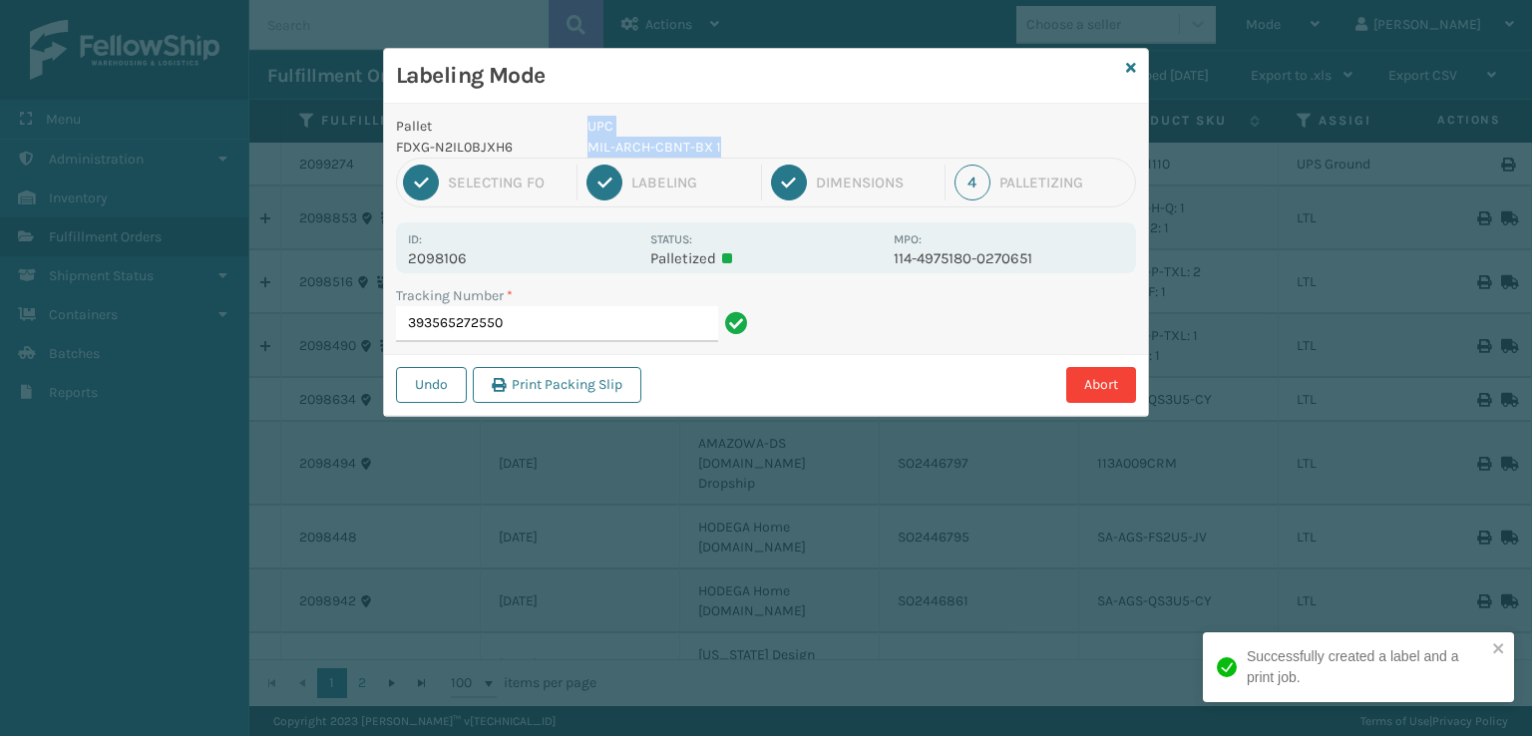
drag, startPoint x: 726, startPoint y: 145, endPoint x: 570, endPoint y: 153, distance: 155.8
click at [570, 153] on div "Pallet FDXG-N2IL0BJXH6 UPC MIL-ARCH-CBNT-BX 1" at bounding box center [766, 137] width 764 height 42
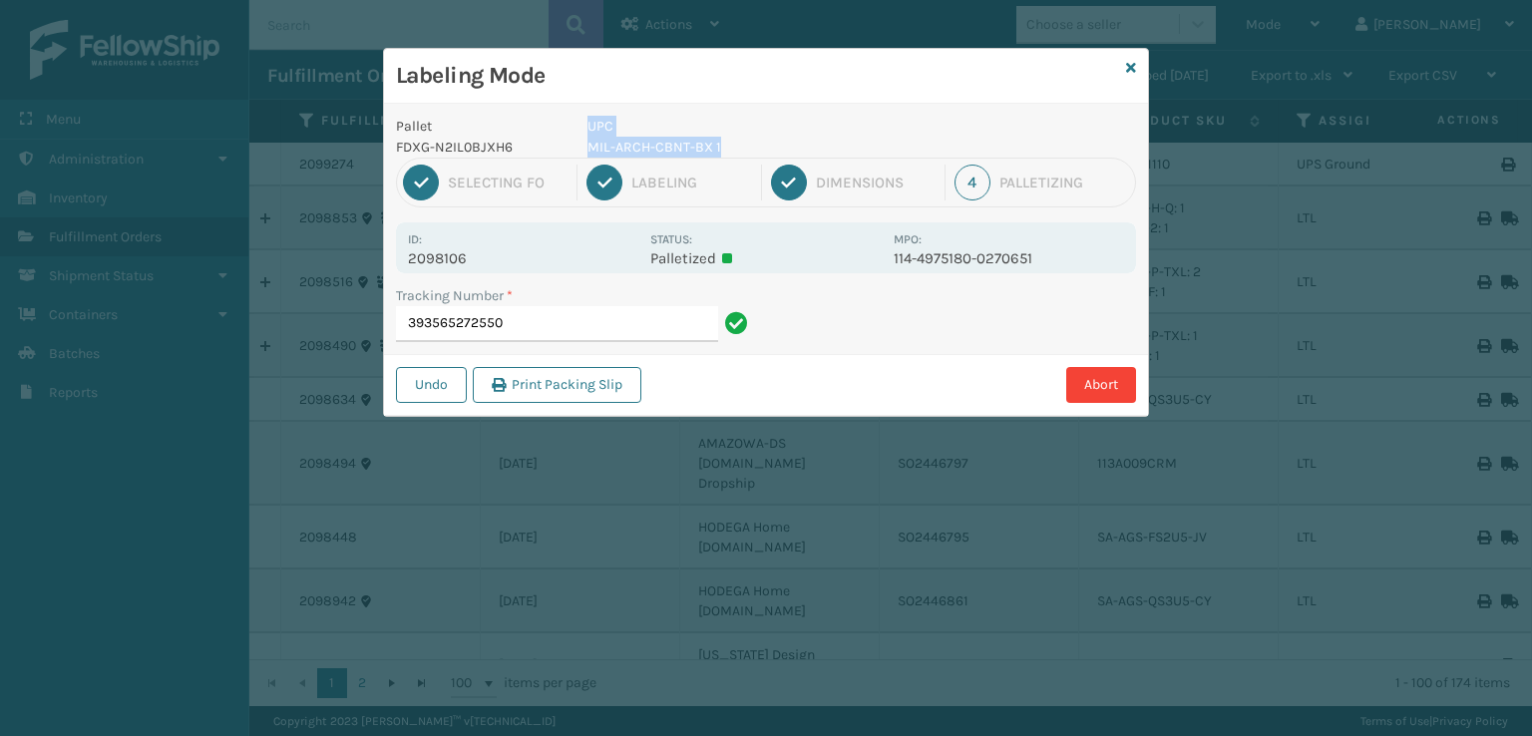
copy div "UPC MIL-ARCH-CBNT-BX 1"
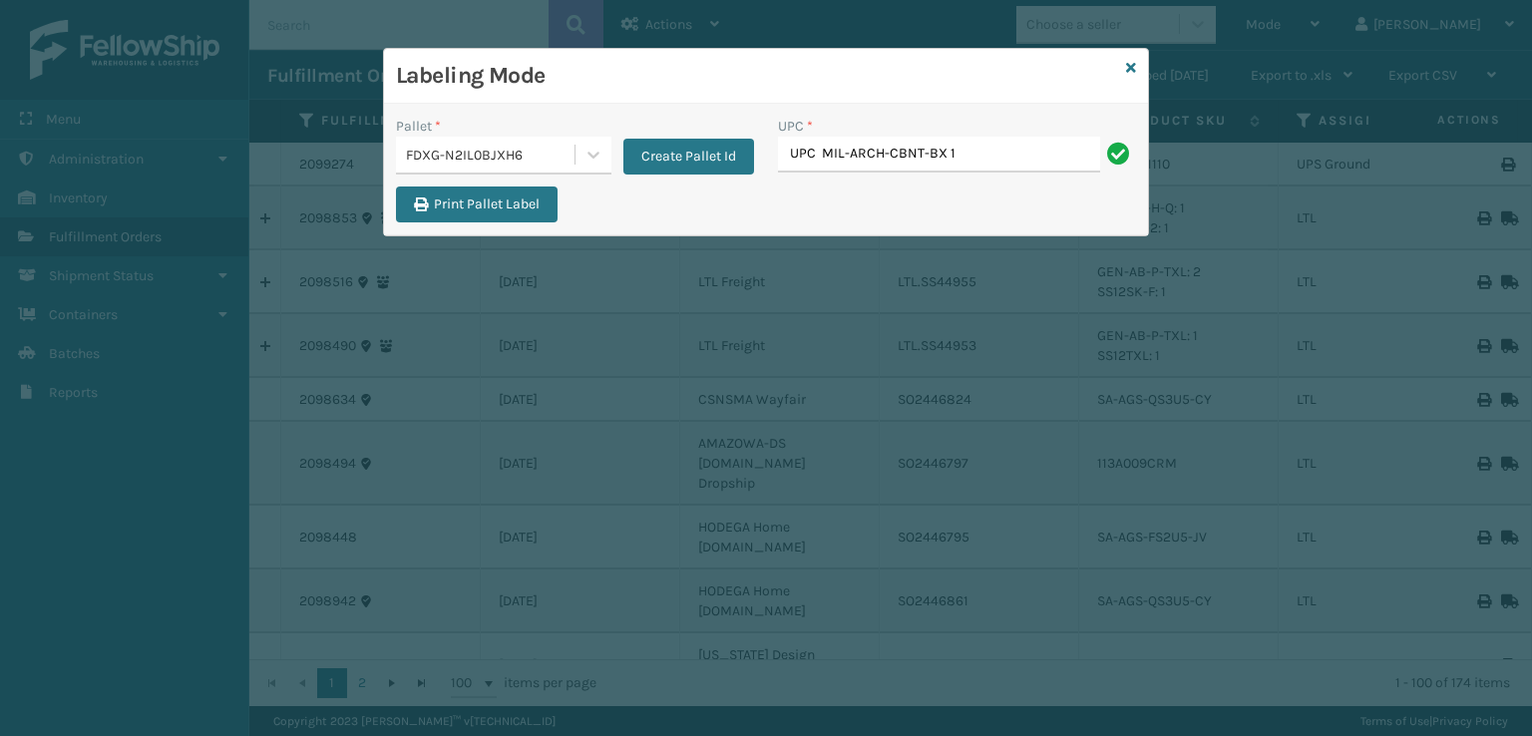
drag, startPoint x: 819, startPoint y: 157, endPoint x: 762, endPoint y: 158, distance: 56.8
click at [765, 158] on div "Pallet * FDXG-N2IL0BJXH6 Create Pallet Id UPC * UPC MIL-ARCH-CBNT-BX 1" at bounding box center [766, 151] width 764 height 71
type input "MIL-ARCH-CBNT-BX 1"
drag, startPoint x: 813, startPoint y: 161, endPoint x: 768, endPoint y: 169, distance: 45.6
click at [768, 169] on div "UPC * UPC MIL-ARCH-CBNT-BX 1" at bounding box center [957, 151] width 382 height 71
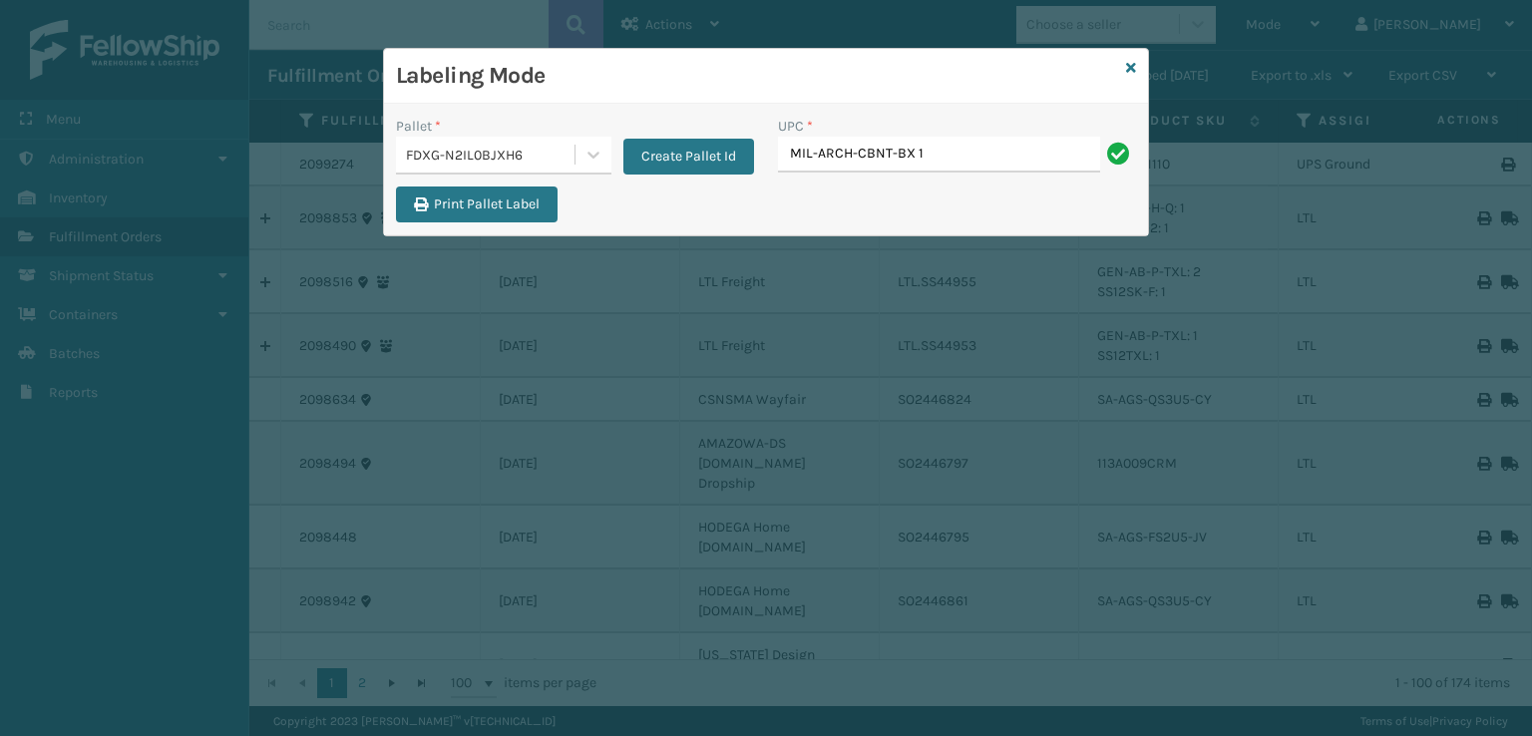
click at [963, 148] on input "MIL-ARCH-CBNT-BX 1" at bounding box center [939, 155] width 322 height 36
type input "MIL-ARCH-CBNT-BX 1"
type input "MIL-ARCH-CBNT-BX 2"
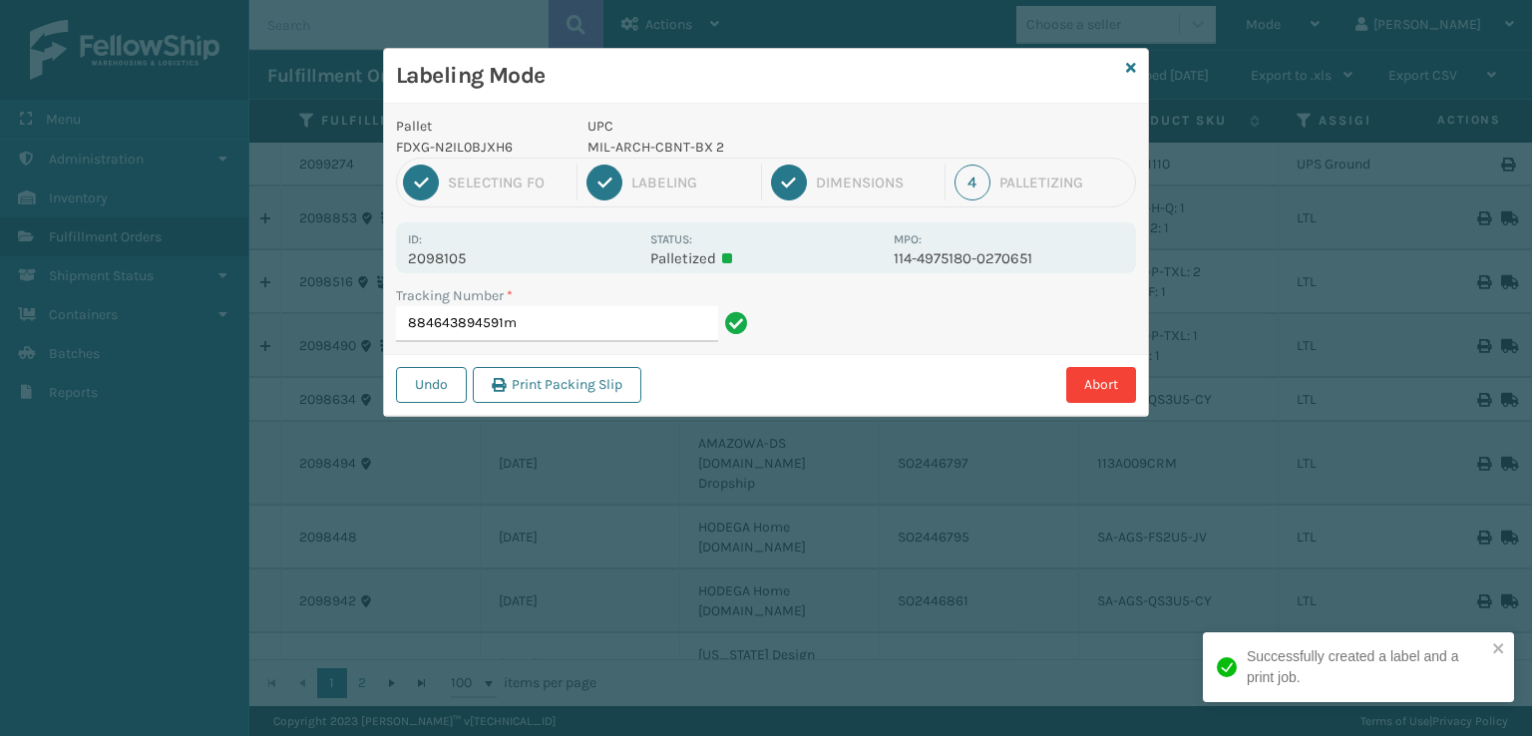
type input "884643894591mi"
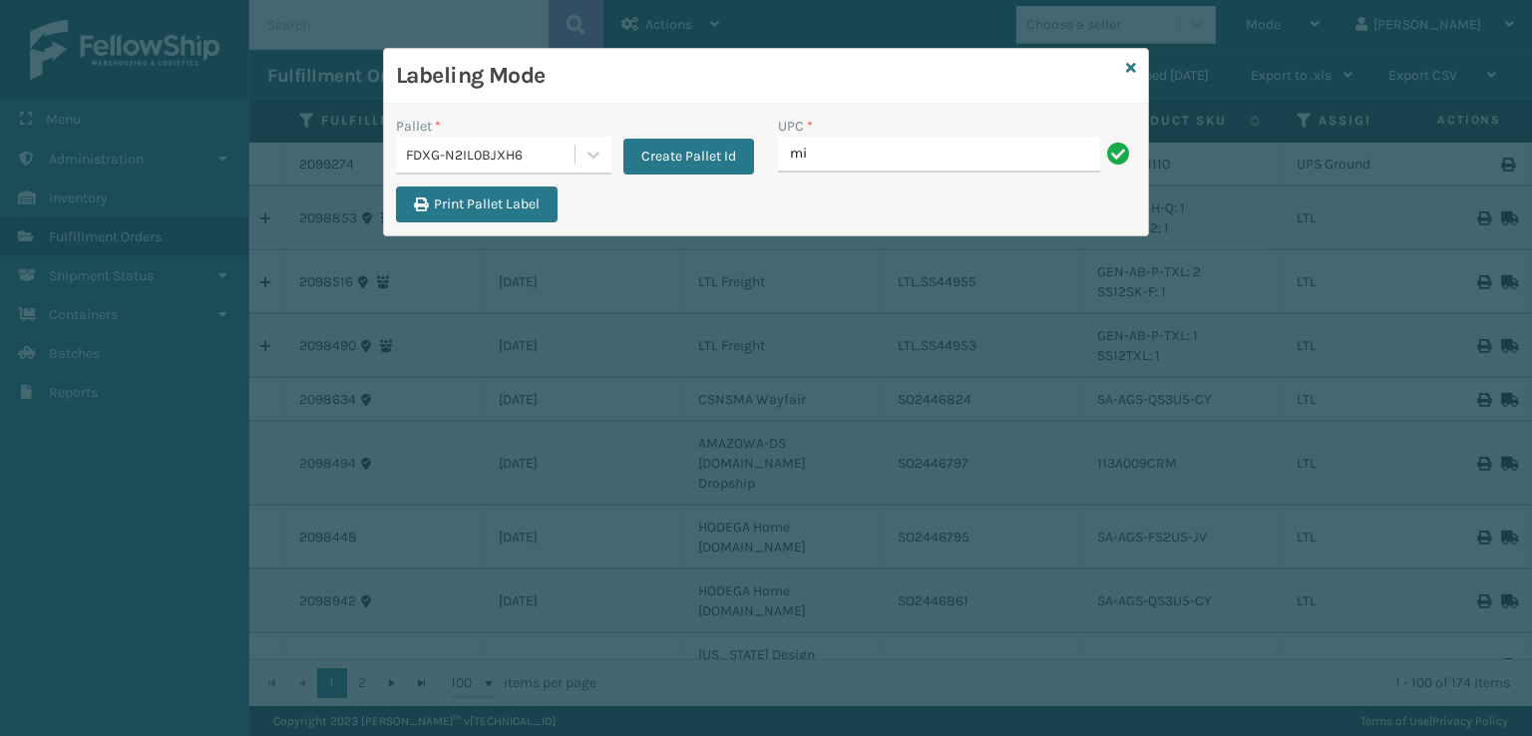
type input "mi"
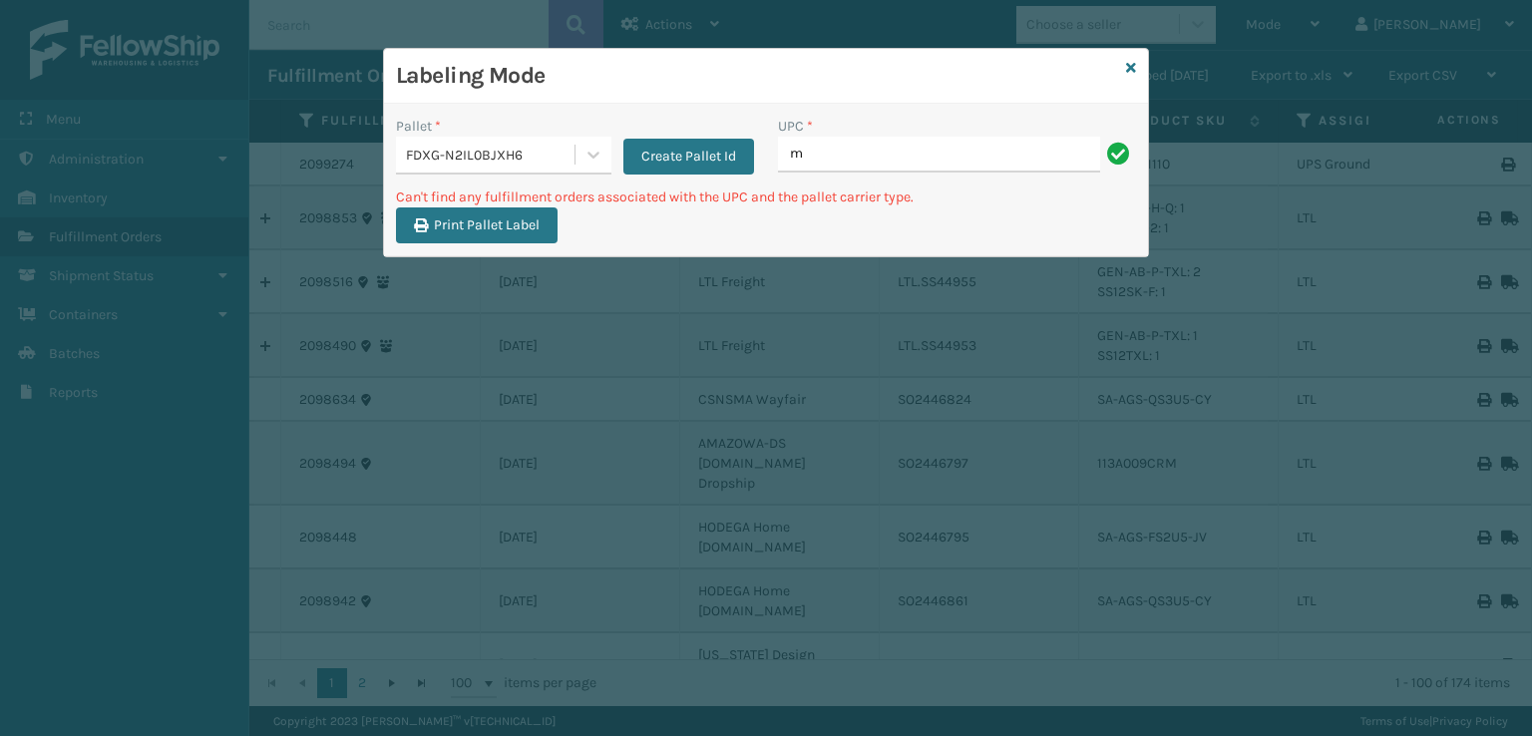
type input "MIL-ARCH-CBNT-BX 2"
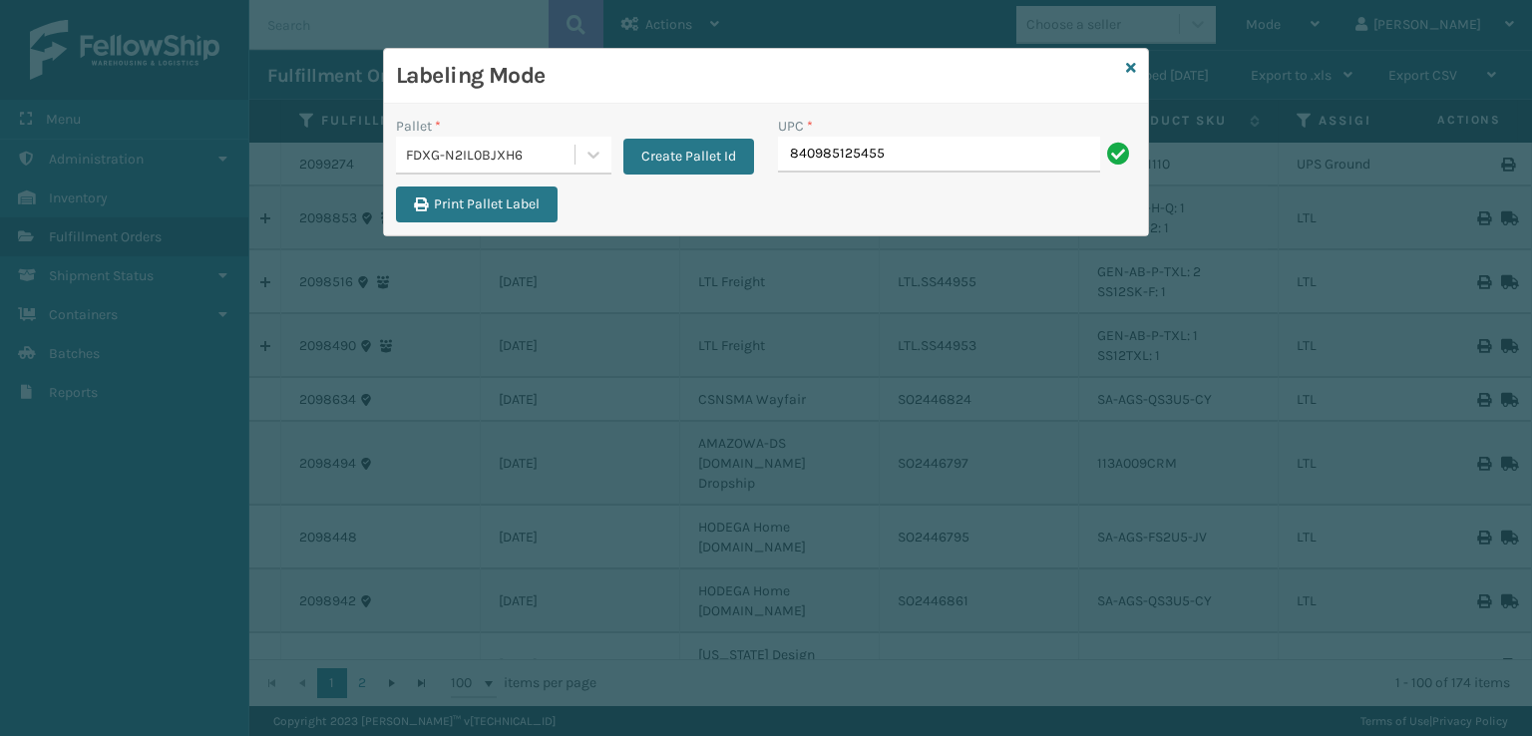
type input "840985125455"
type input "08031308"
click at [1133, 66] on icon at bounding box center [1131, 68] width 10 height 14
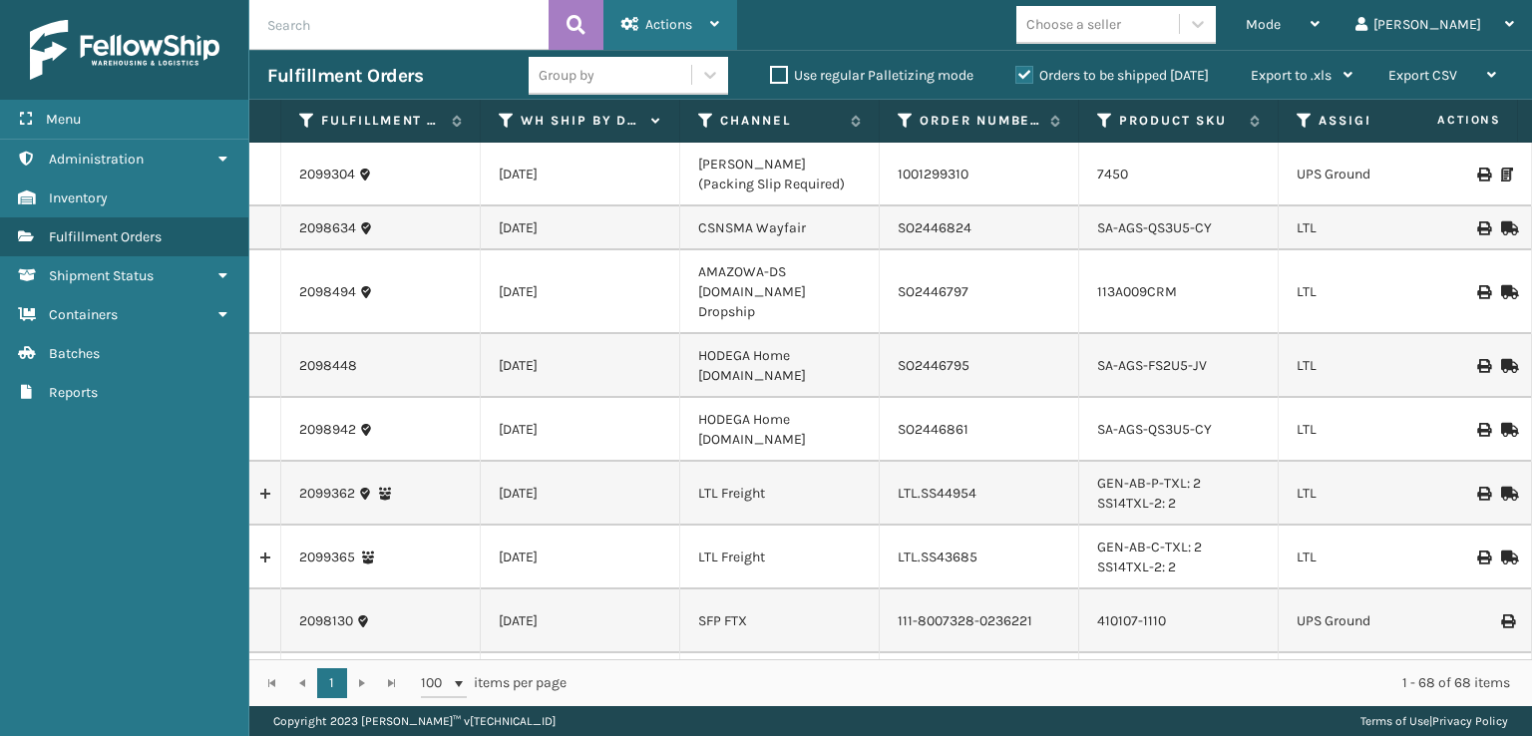
click at [634, 21] on icon at bounding box center [630, 24] width 18 height 14
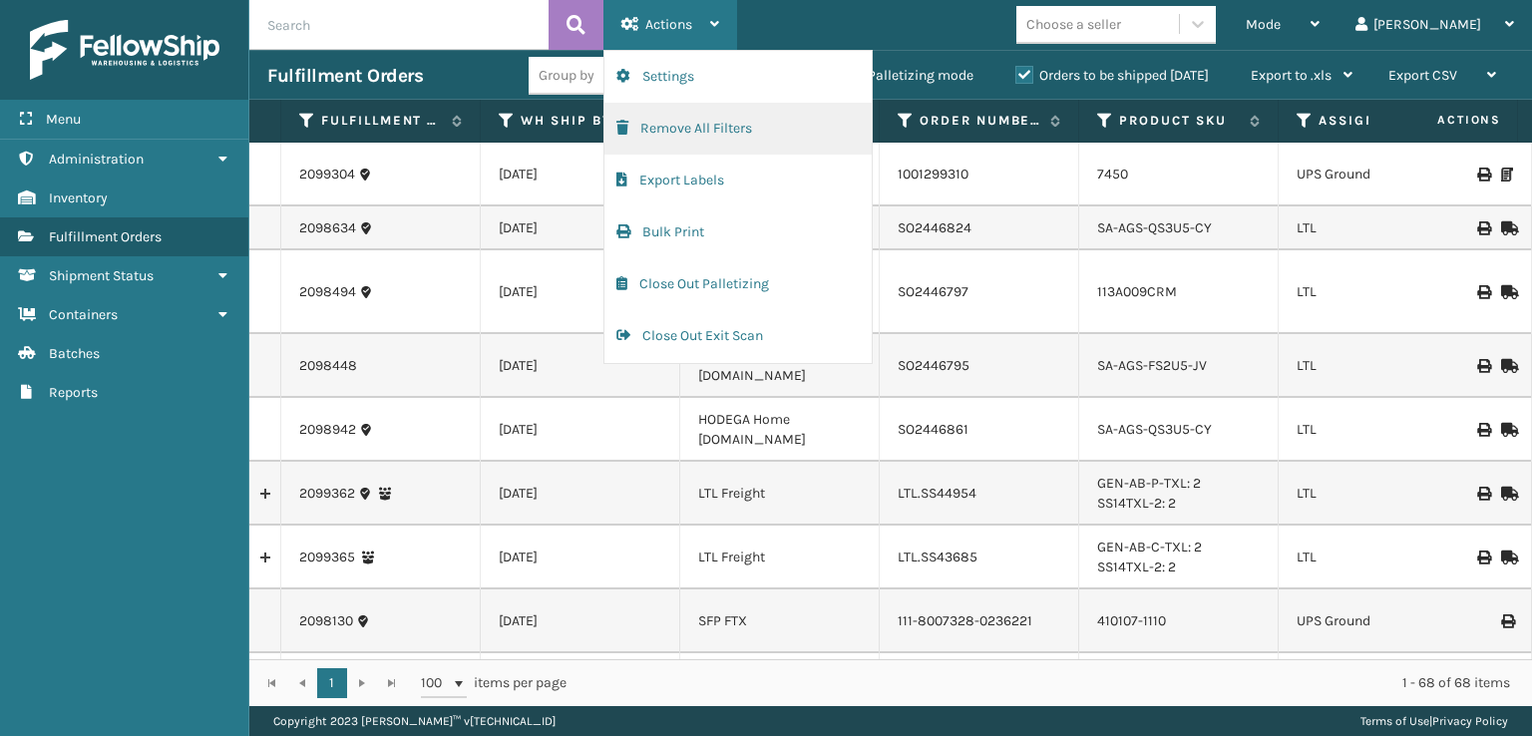
click at [630, 130] on button "Remove All Filters" at bounding box center [737, 129] width 267 height 52
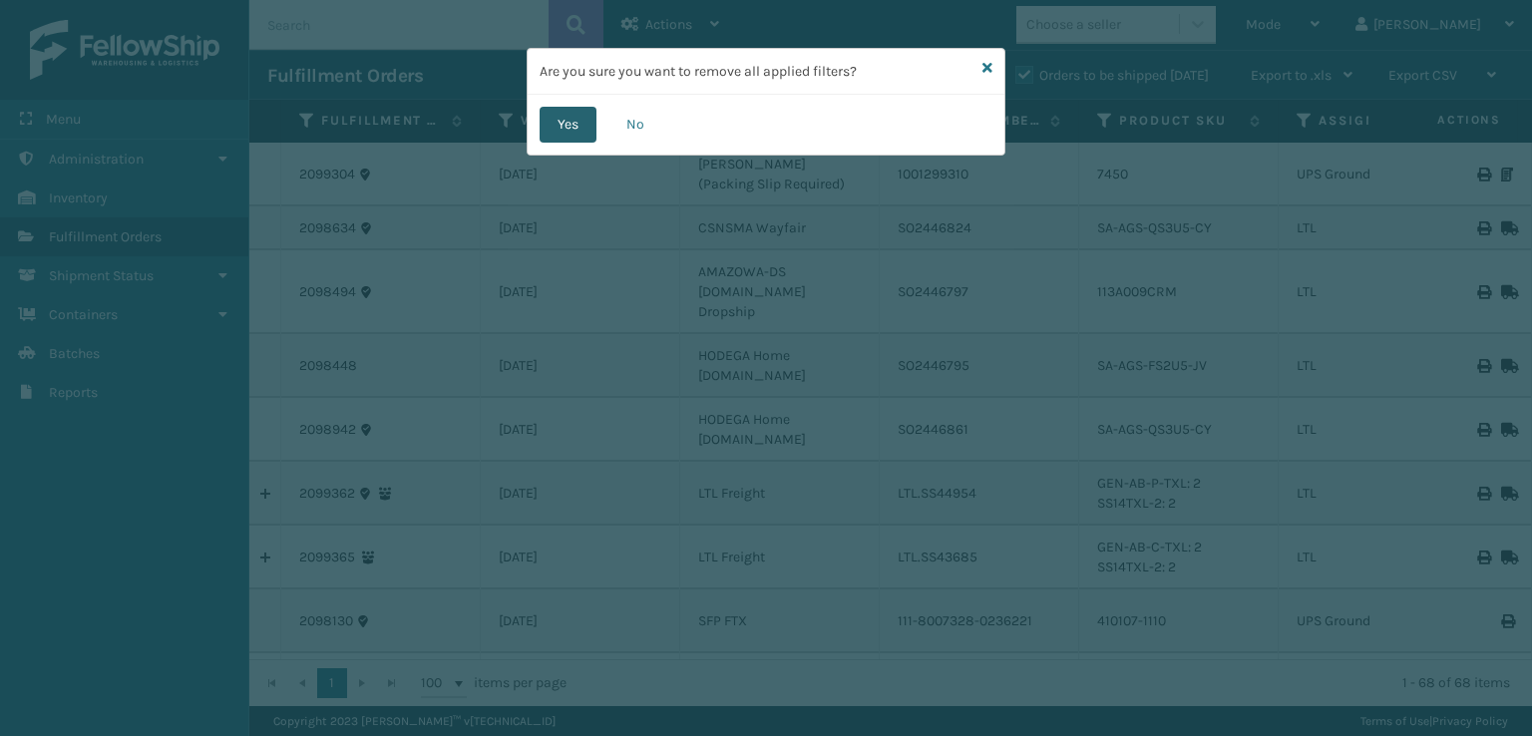
click at [553, 120] on button "Yes" at bounding box center [567, 125] width 57 height 36
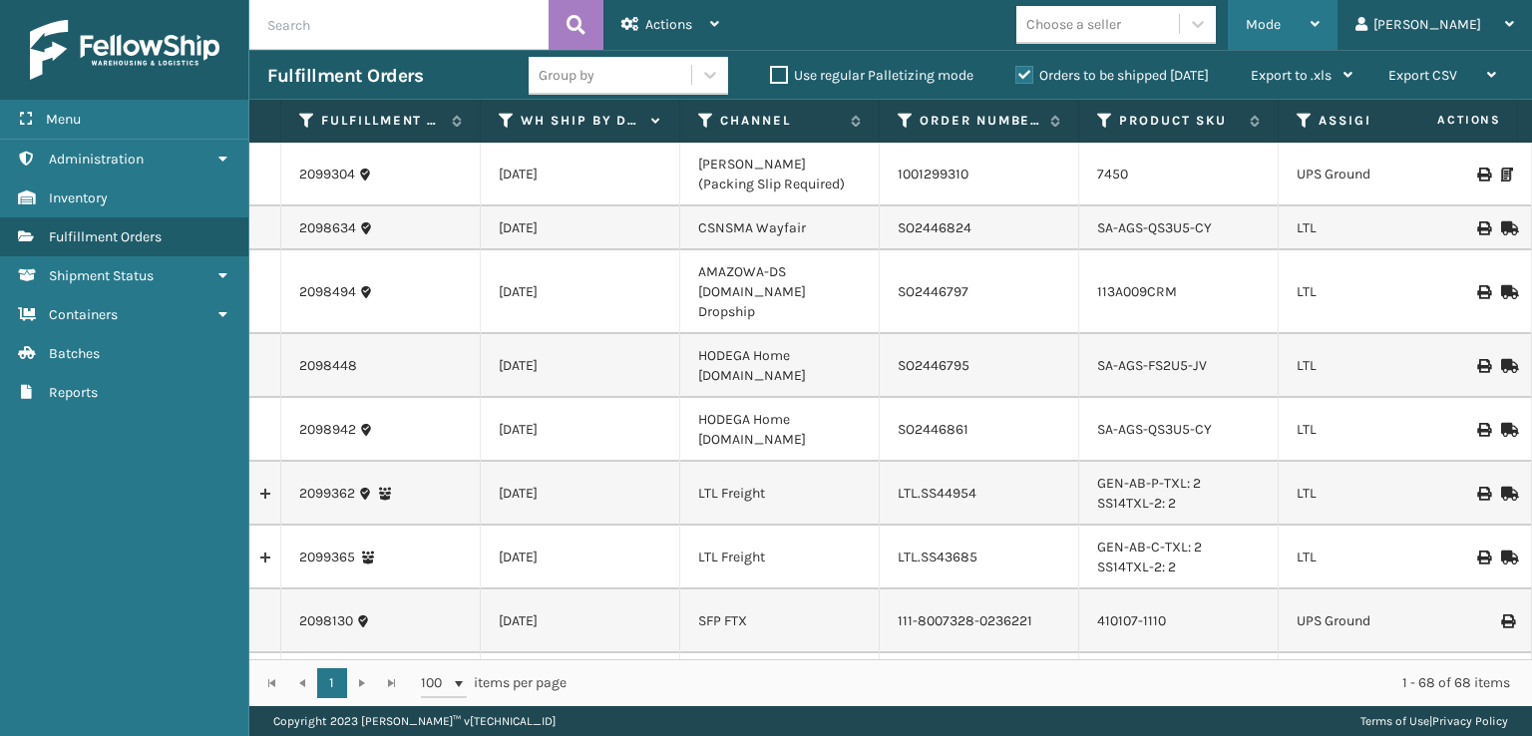
click at [1280, 30] on span "Mode" at bounding box center [1262, 24] width 35 height 17
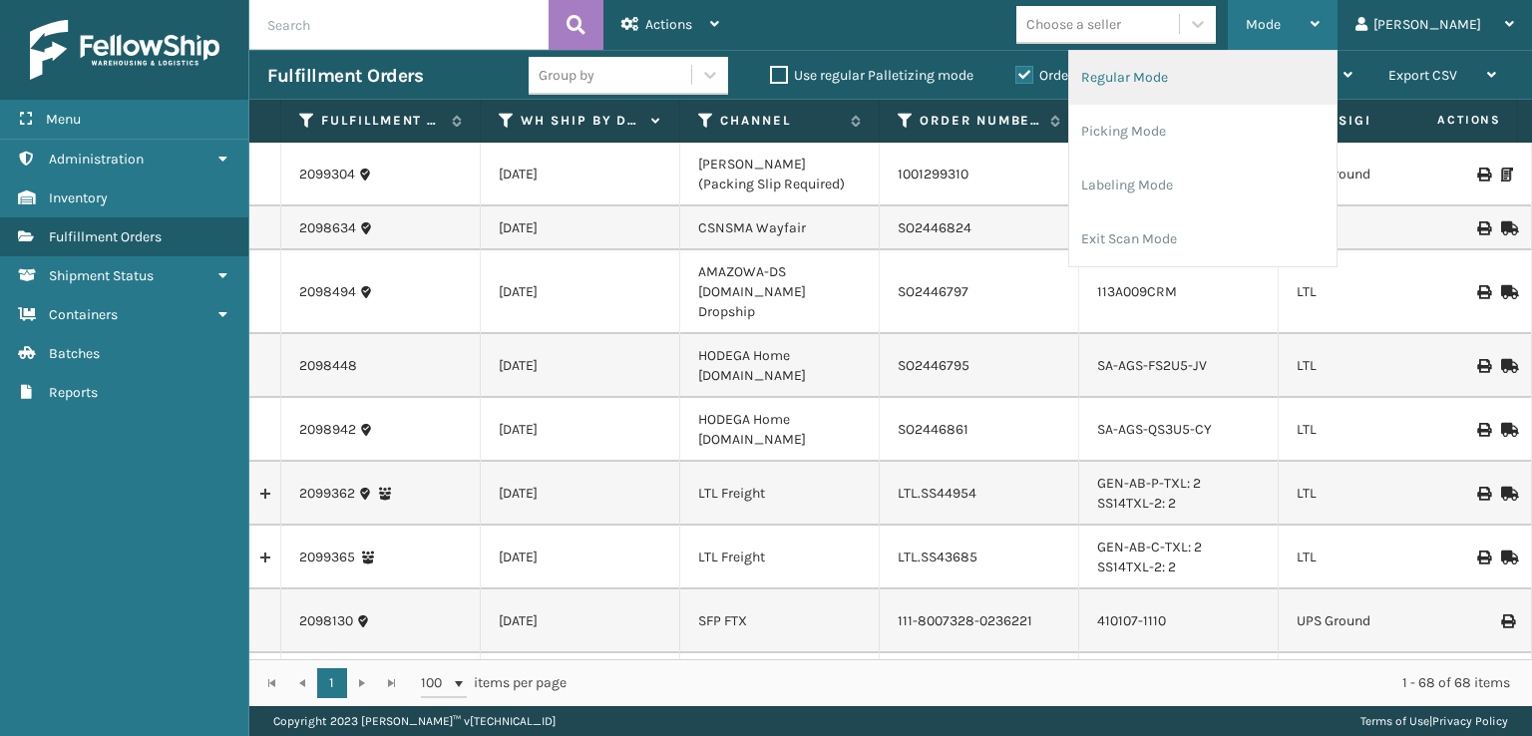
click at [1216, 80] on li "Regular Mode" at bounding box center [1202, 78] width 267 height 54
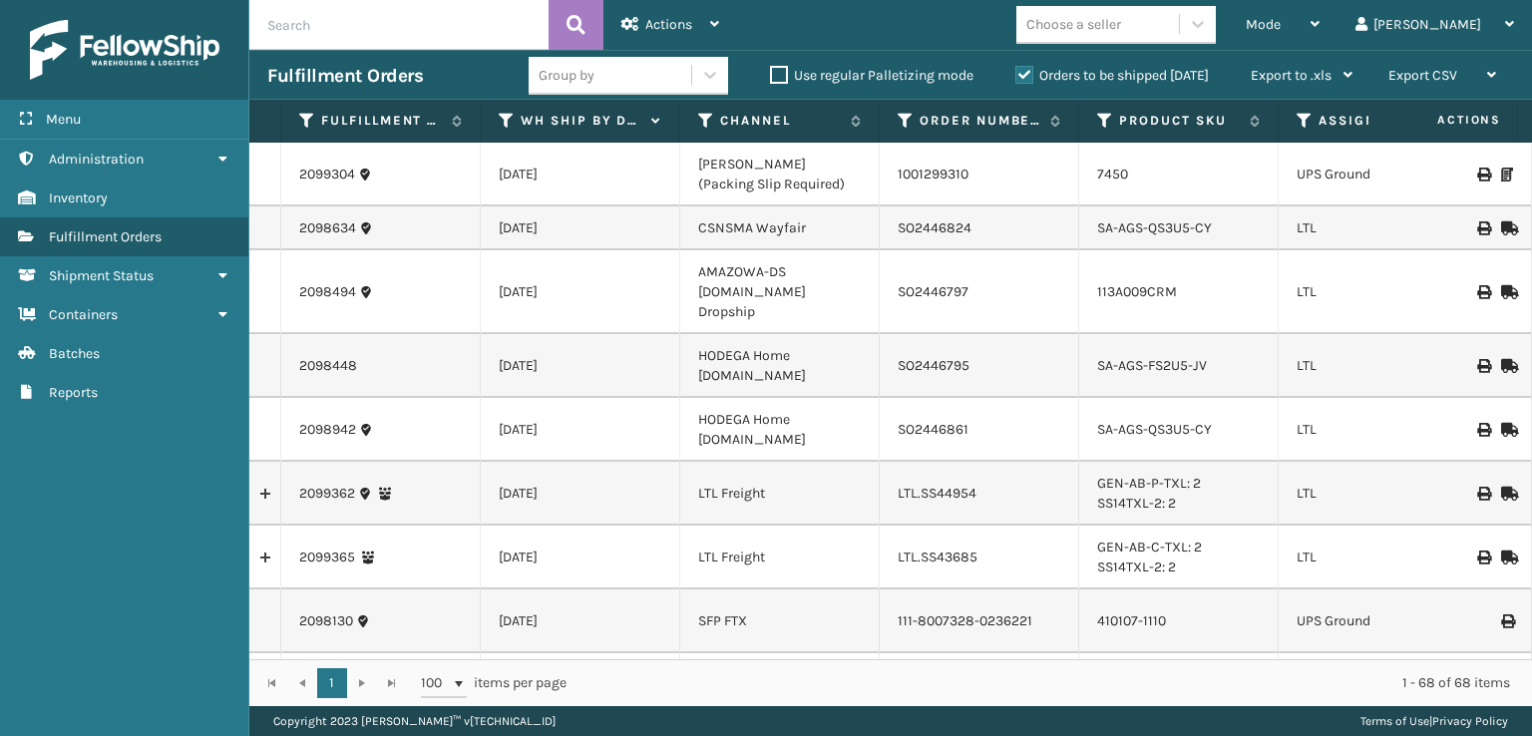
click at [1294, 124] on th "Assigned Carrier Service" at bounding box center [1377, 121] width 199 height 43
click at [1298, 124] on icon at bounding box center [1304, 121] width 16 height 18
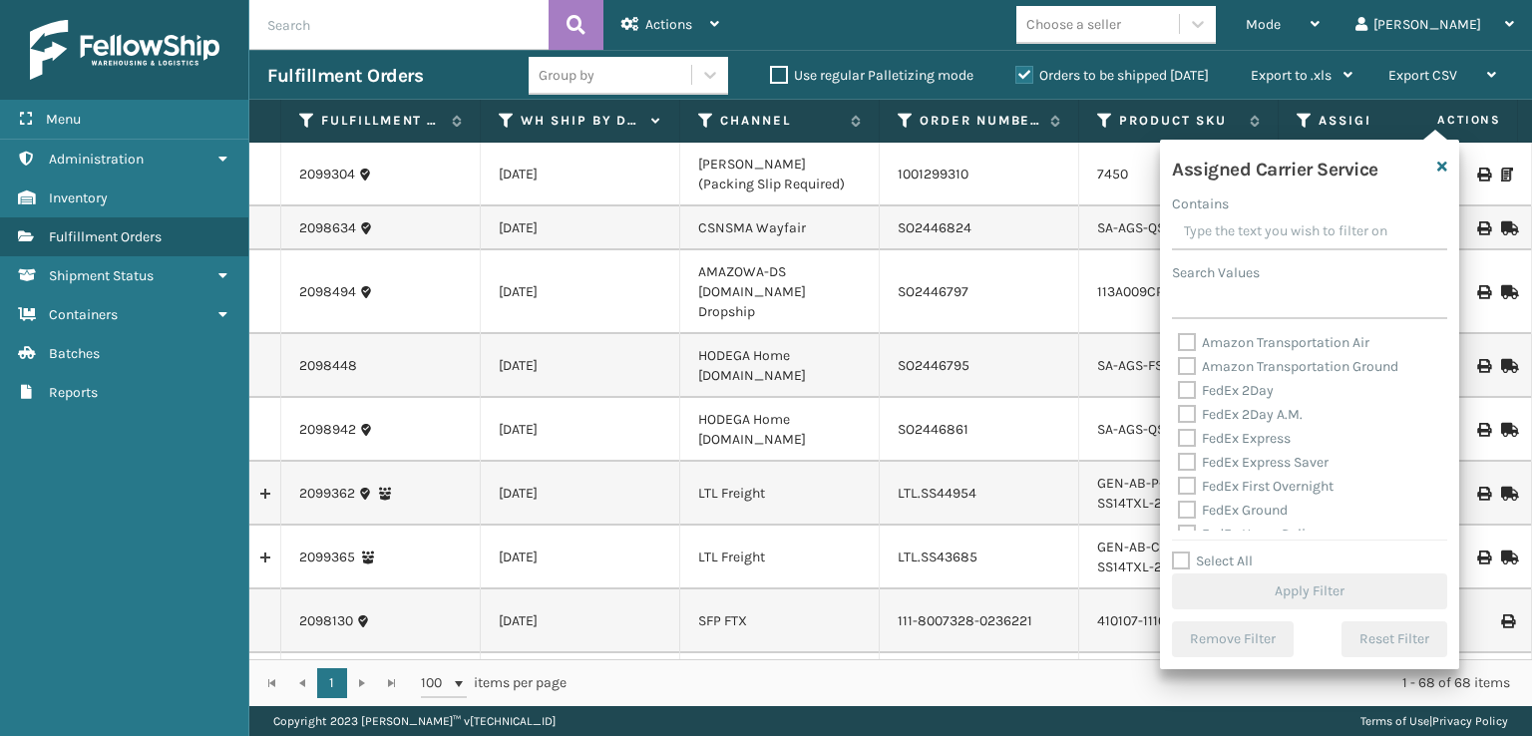
click at [1189, 403] on div "FedEx 2Day A.M." at bounding box center [1309, 415] width 263 height 24
click at [1186, 393] on label "FedEx 2Day" at bounding box center [1226, 390] width 96 height 17
click at [1179, 392] on input "FedEx 2Day" at bounding box center [1178, 385] width 1 height 13
checkbox input "true"
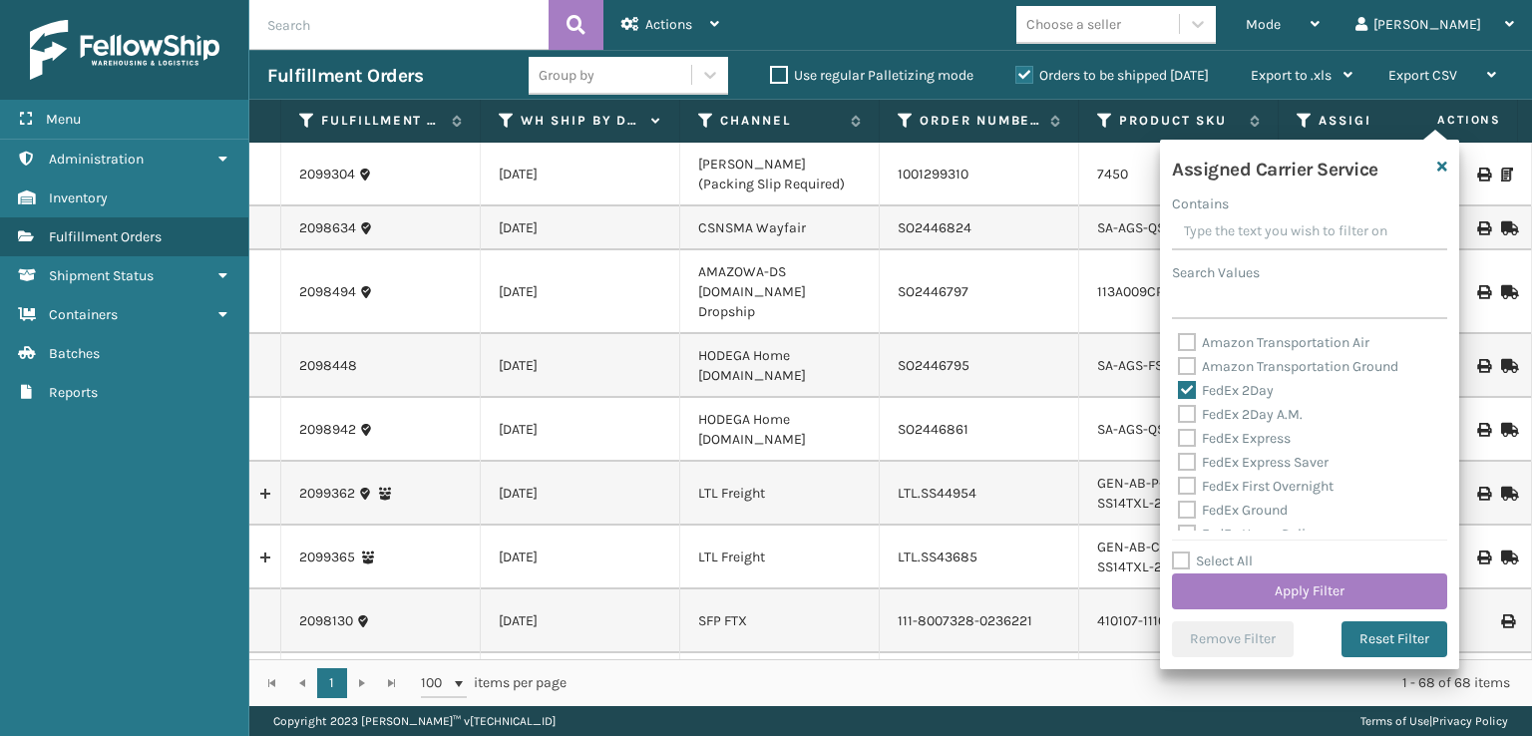
click at [1189, 413] on label "FedEx 2Day A.M." at bounding box center [1240, 414] width 125 height 17
click at [1179, 413] on input "FedEx 2Day A.M." at bounding box center [1178, 409] width 1 height 13
checkbox input "true"
click at [1183, 441] on label "FedEx Express" at bounding box center [1234, 438] width 113 height 17
click at [1179, 440] on input "FedEx Express" at bounding box center [1178, 433] width 1 height 13
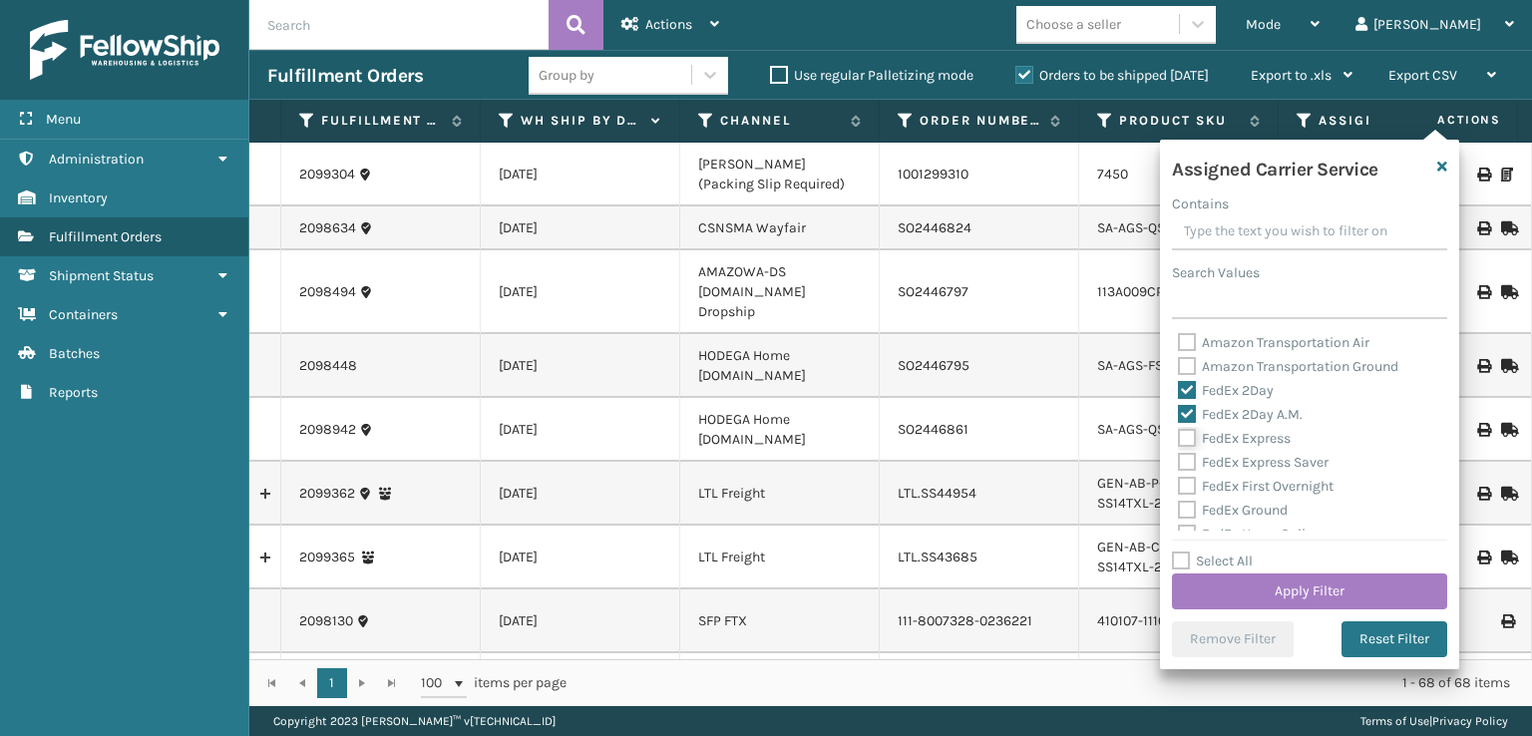
checkbox input "true"
click at [1184, 461] on label "FedEx Express Saver" at bounding box center [1253, 462] width 151 height 17
click at [1179, 461] on input "FedEx Express Saver" at bounding box center [1178, 457] width 1 height 13
checkbox input "true"
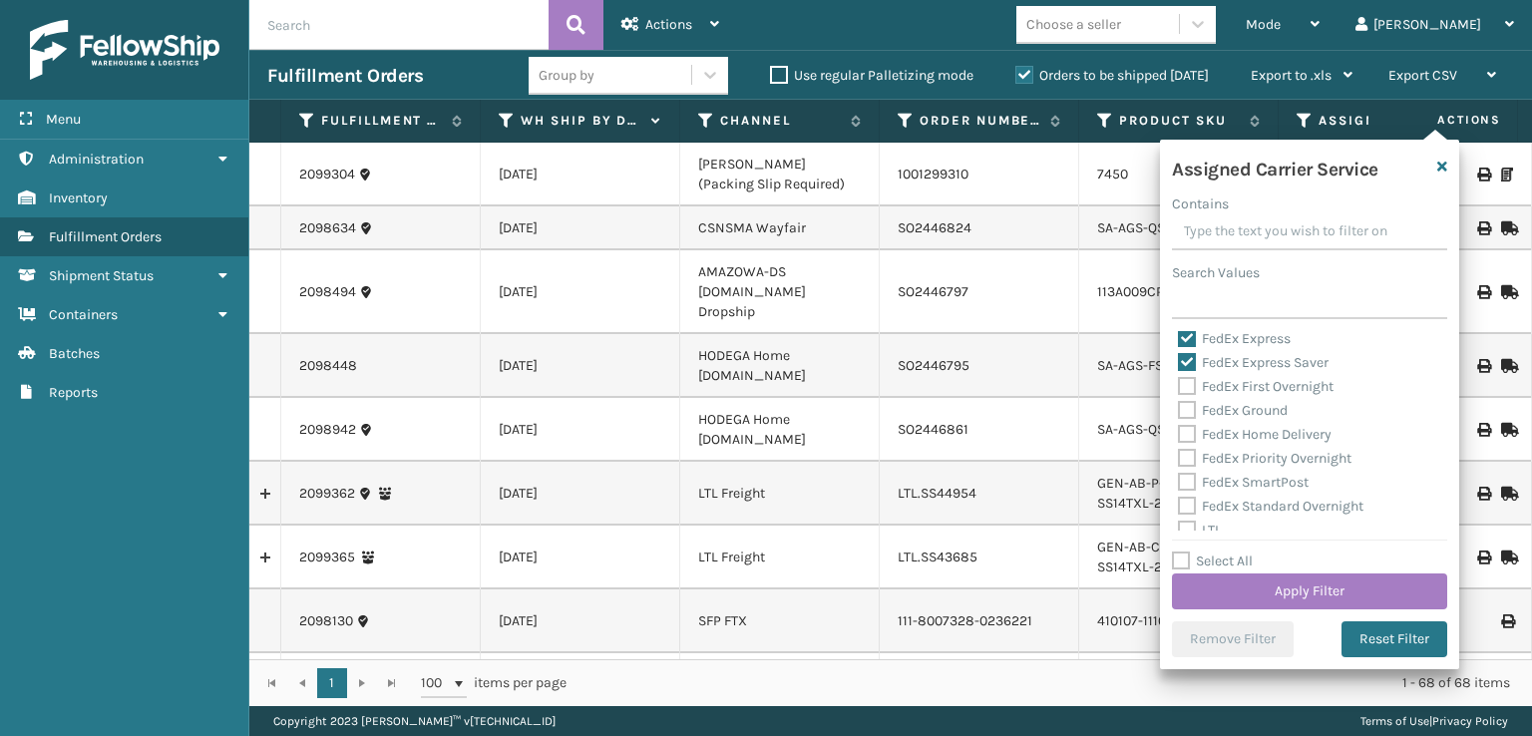
click at [1188, 428] on label "FedEx Home Delivery" at bounding box center [1255, 434] width 154 height 17
click at [1179, 428] on input "FedEx Home Delivery" at bounding box center [1178, 429] width 1 height 13
checkbox input "true"
click at [1188, 410] on label "FedEx Ground" at bounding box center [1233, 410] width 110 height 17
click at [1179, 410] on input "FedEx Ground" at bounding box center [1178, 405] width 1 height 13
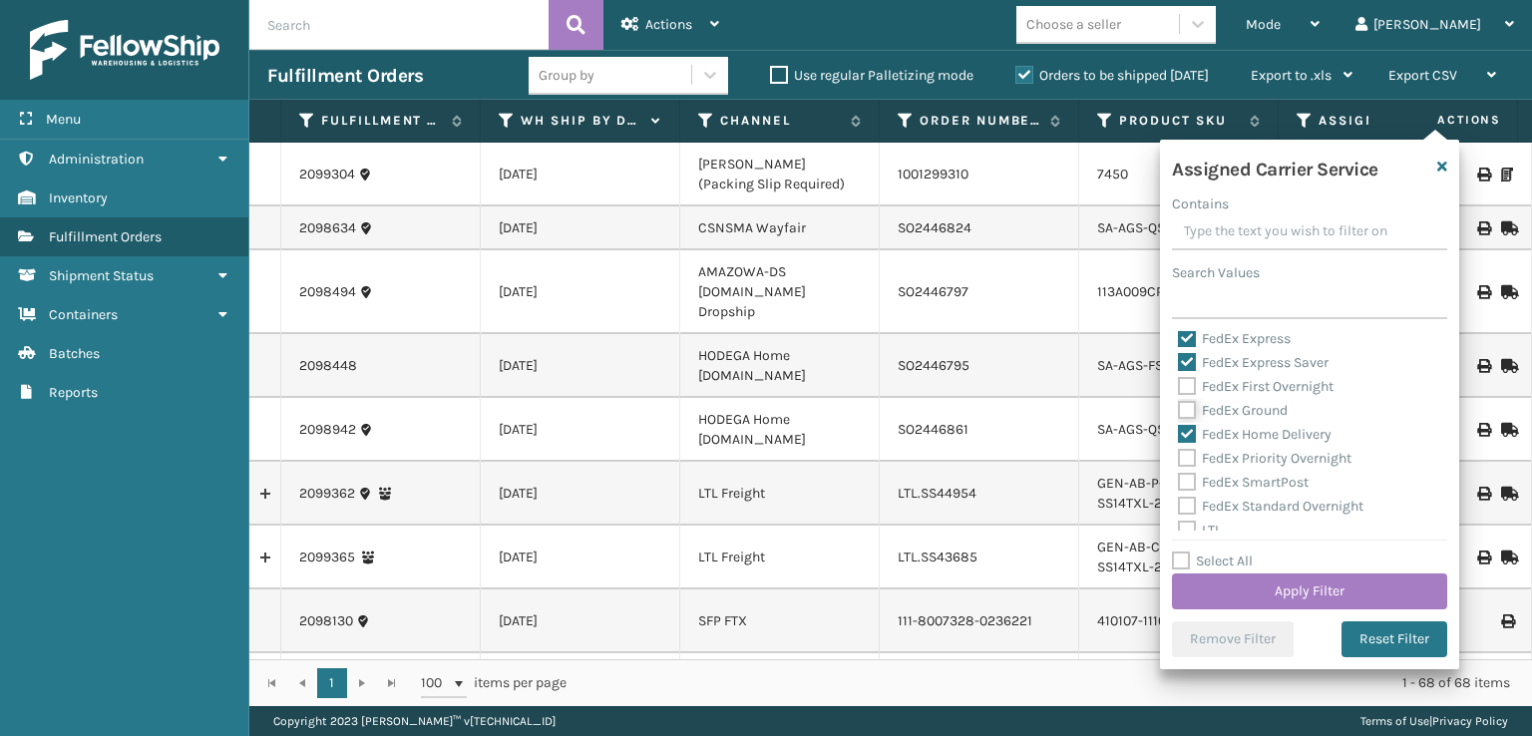
checkbox input "true"
click at [1181, 393] on label "FedEx First Overnight" at bounding box center [1256, 386] width 156 height 17
drag, startPoint x: 1189, startPoint y: 385, endPoint x: 1189, endPoint y: 402, distance: 17.0
click at [1189, 388] on label "FedEx First Overnight" at bounding box center [1256, 386] width 156 height 17
click at [1179, 388] on input "FedEx First Overnight" at bounding box center [1178, 381] width 1 height 13
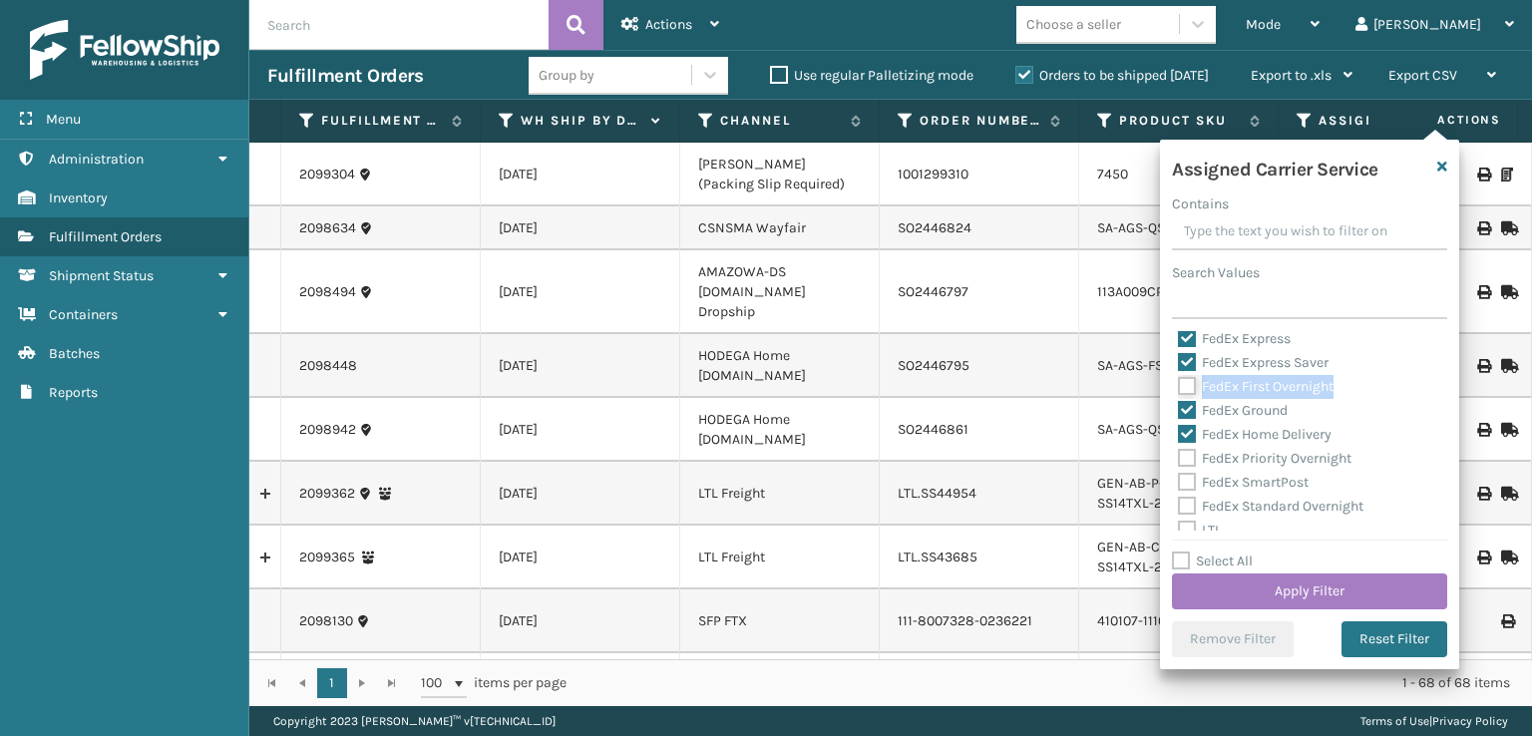
checkbox input "true"
click at [1192, 465] on label "FedEx Priority Overnight" at bounding box center [1264, 458] width 173 height 17
click at [1179, 460] on input "FedEx Priority Overnight" at bounding box center [1178, 453] width 1 height 13
checkbox input "true"
click at [1184, 488] on label "FedEx SmartPost" at bounding box center [1243, 482] width 131 height 17
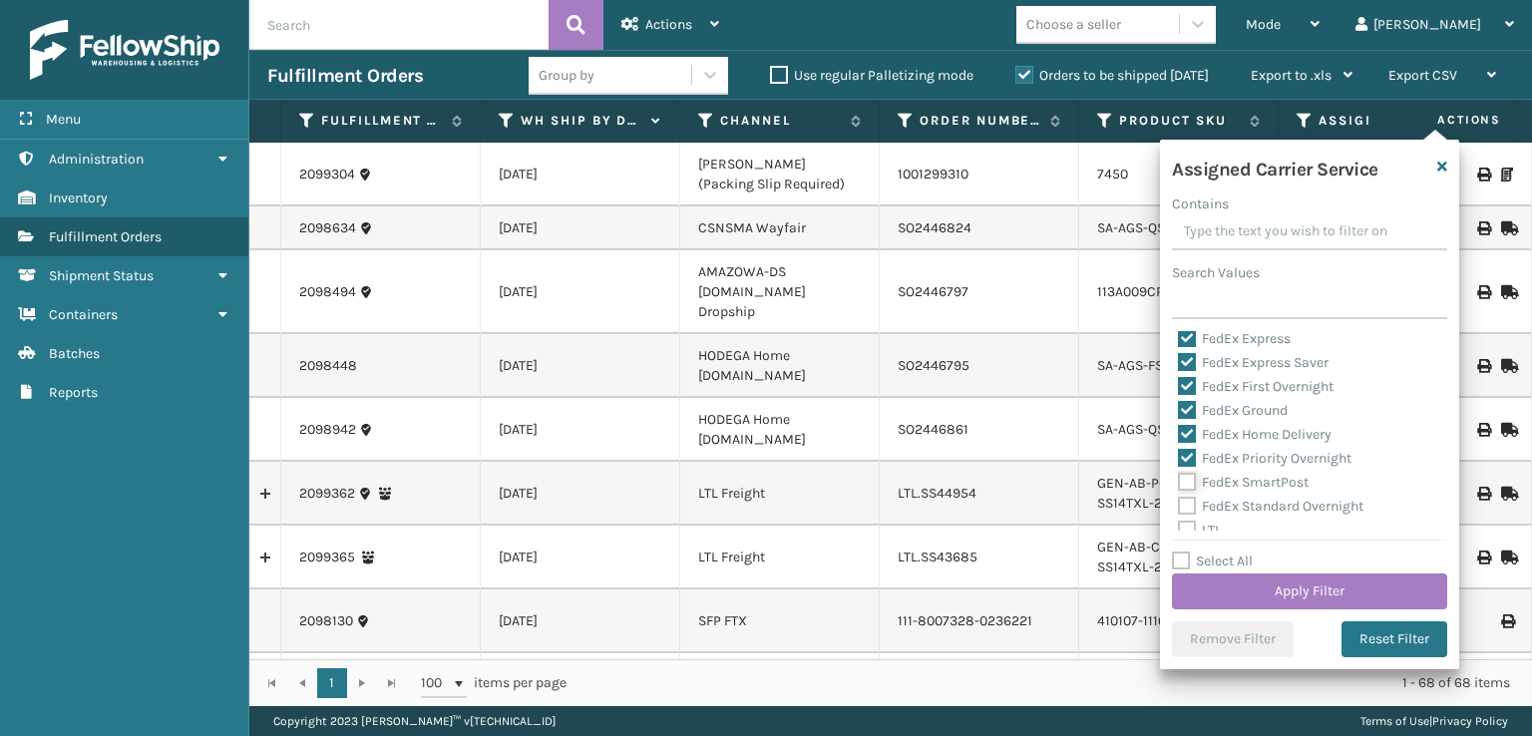
click at [1179, 484] on input "FedEx SmartPost" at bounding box center [1178, 477] width 1 height 13
checkbox input "true"
click at [1184, 512] on label "FedEx Standard Overnight" at bounding box center [1270, 506] width 185 height 17
click at [1179, 508] on input "FedEx Standard Overnight" at bounding box center [1178, 501] width 1 height 13
checkbox input "true"
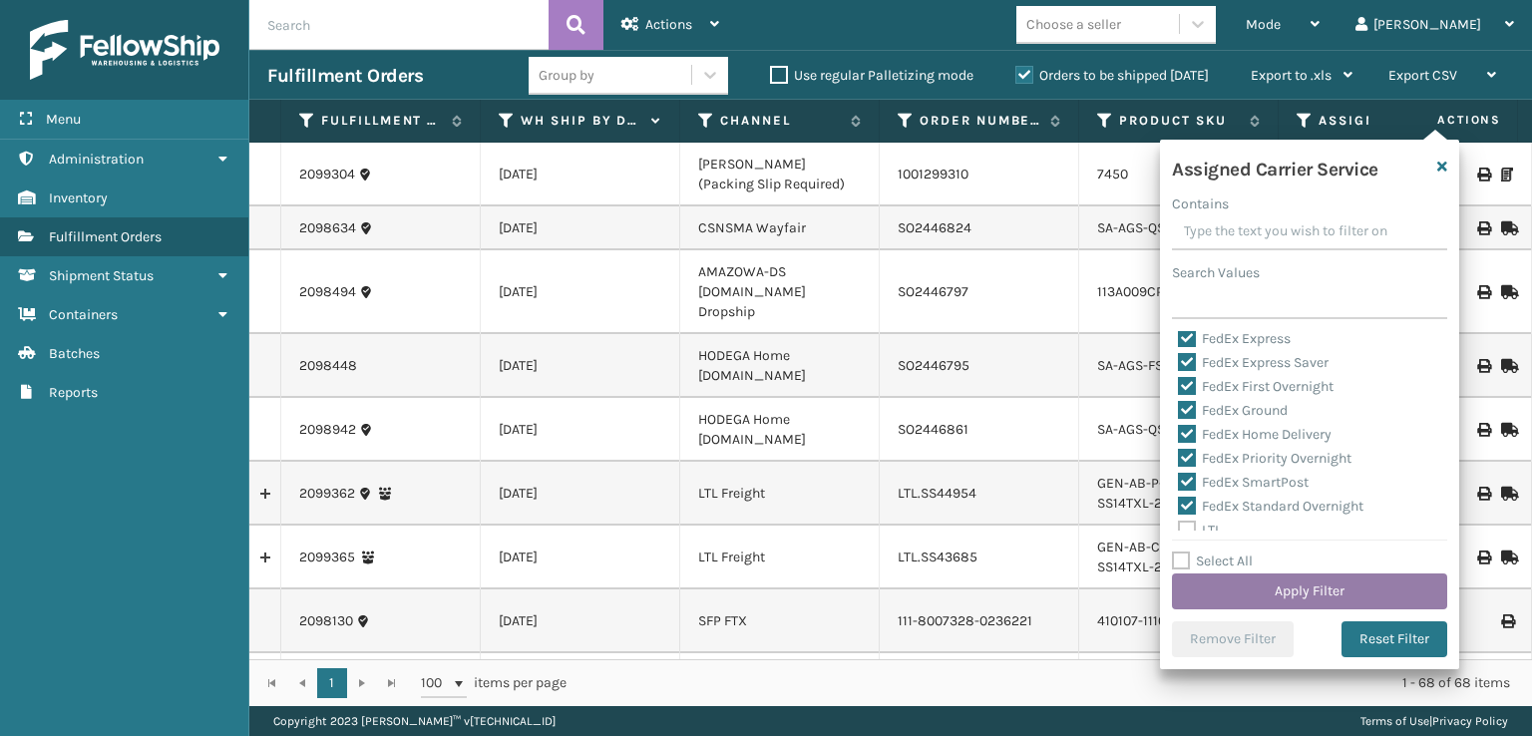
click at [1254, 584] on button "Apply Filter" at bounding box center [1309, 591] width 275 height 36
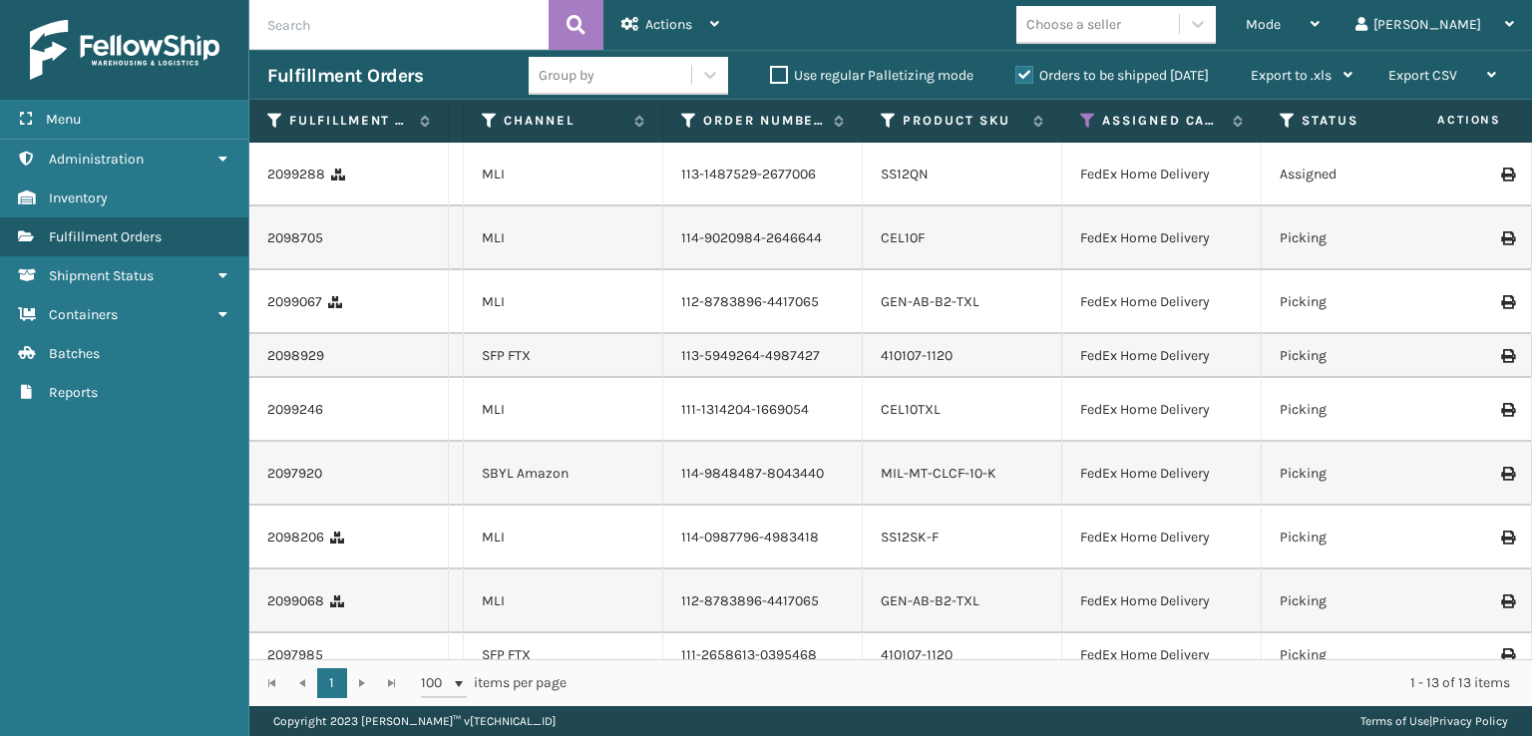
scroll to position [0, 240]
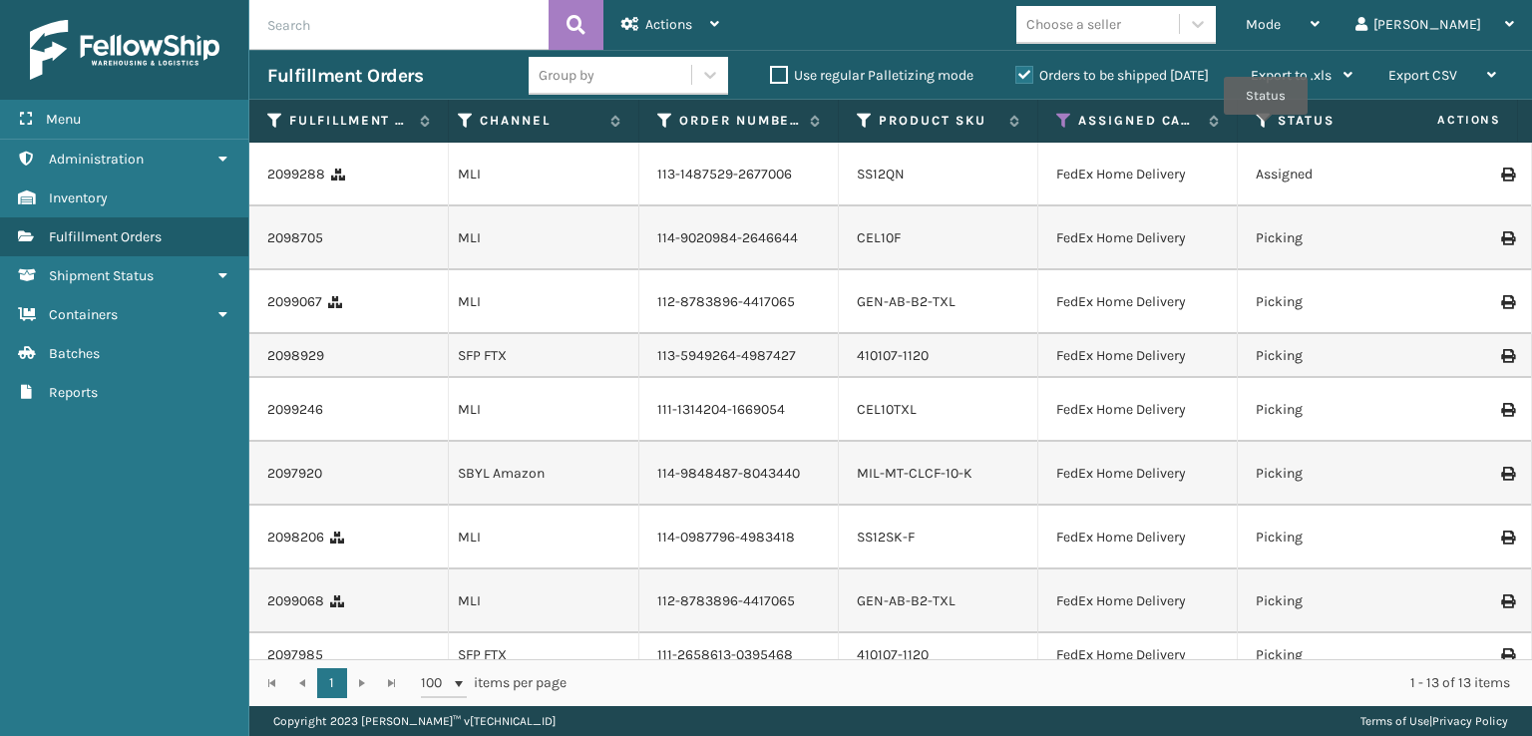
click at [1265, 129] on icon at bounding box center [1263, 121] width 16 height 18
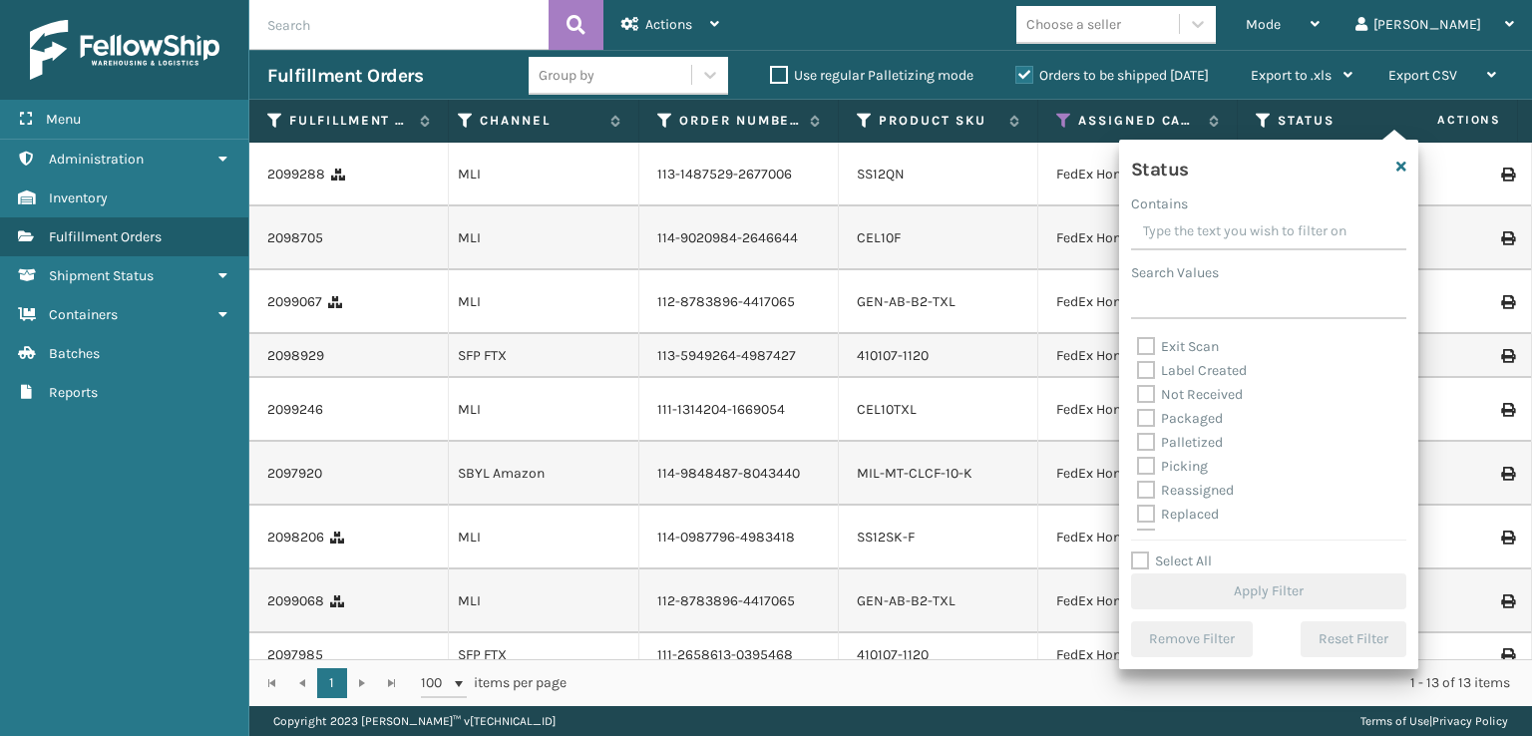
scroll to position [100, 0]
click at [1148, 428] on label "Picking" at bounding box center [1172, 434] width 71 height 17
click at [1138, 428] on input "Picking" at bounding box center [1137, 429] width 1 height 13
checkbox input "true"
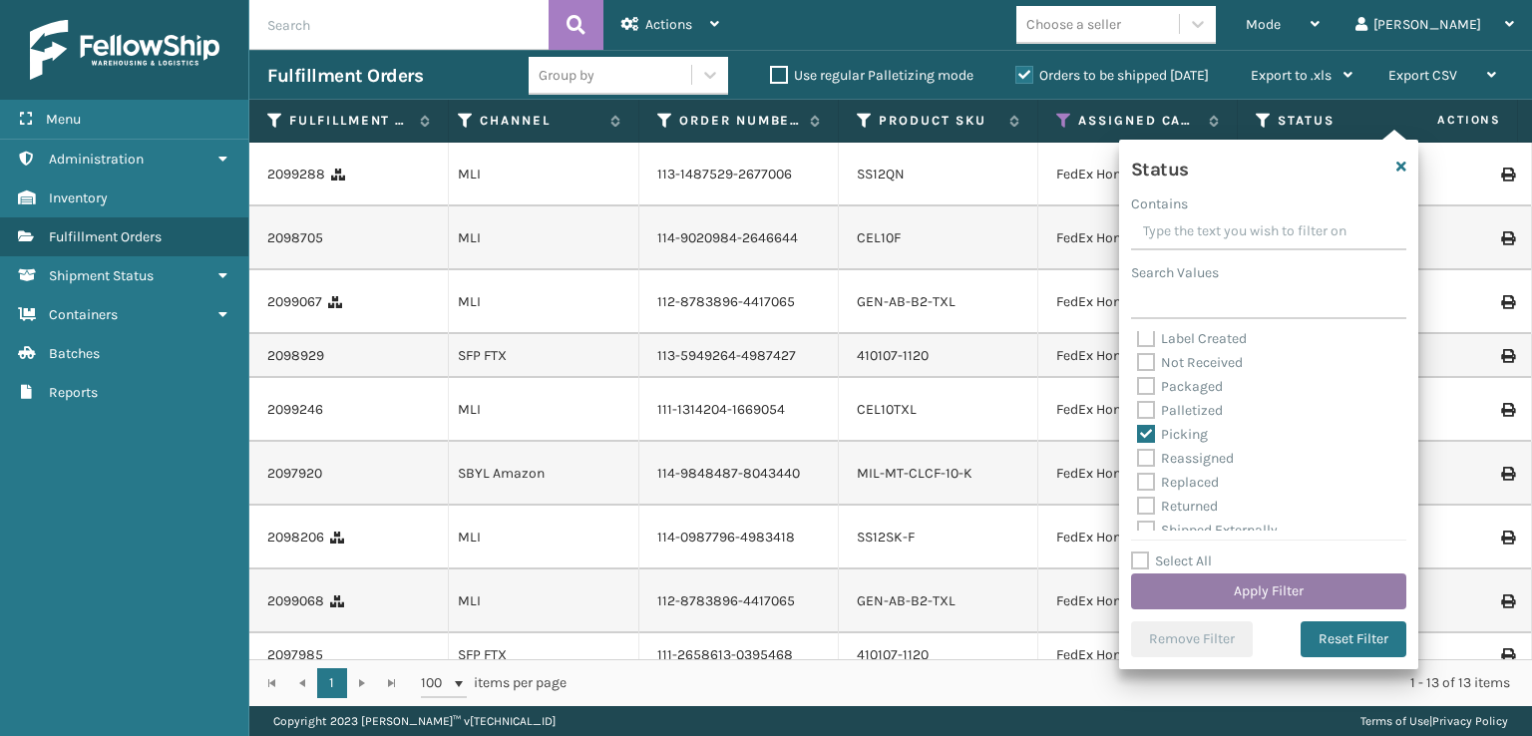
click at [1239, 591] on button "Apply Filter" at bounding box center [1268, 591] width 275 height 36
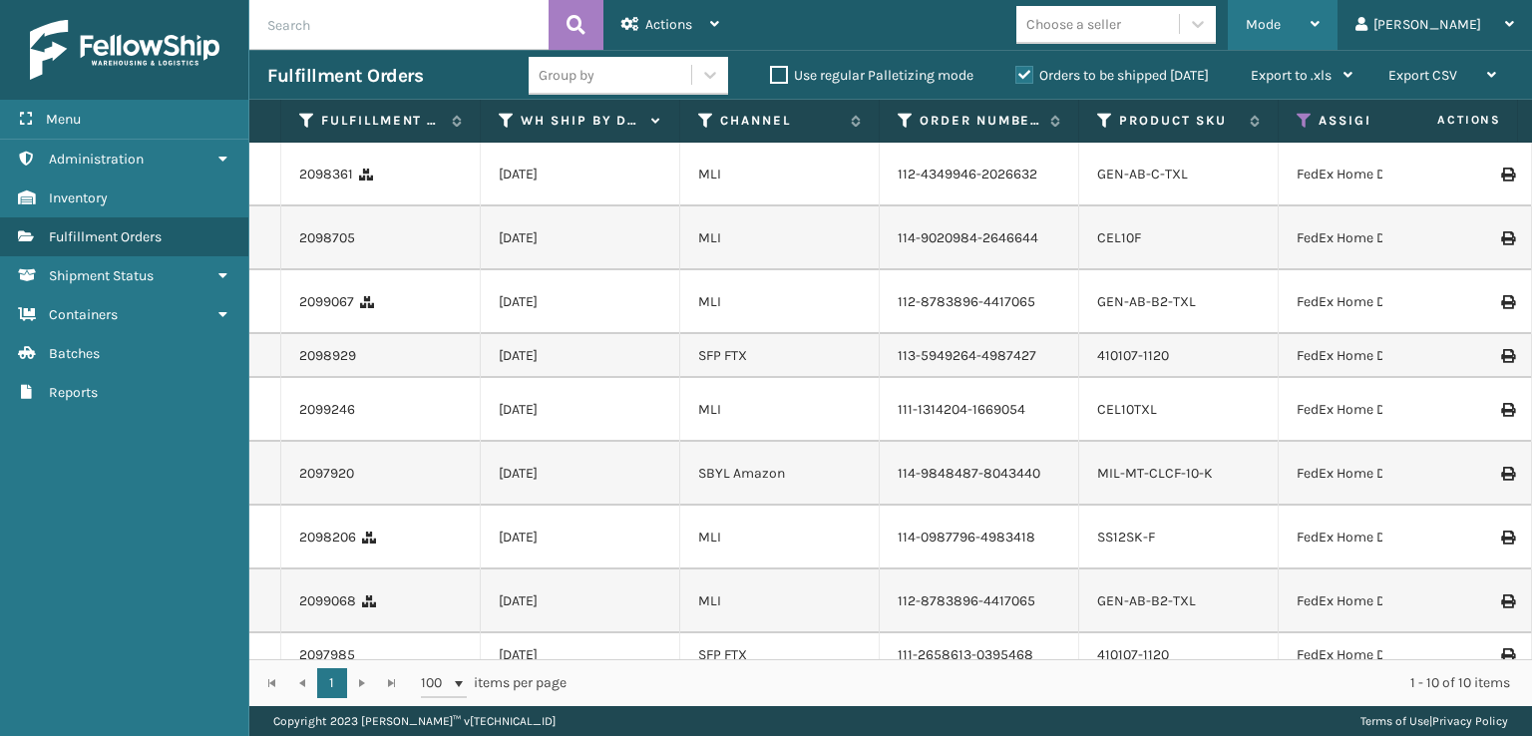
click at [1328, 23] on div "Mode Regular Mode Picking Mode Labeling Mode Exit Scan Mode" at bounding box center [1282, 25] width 110 height 50
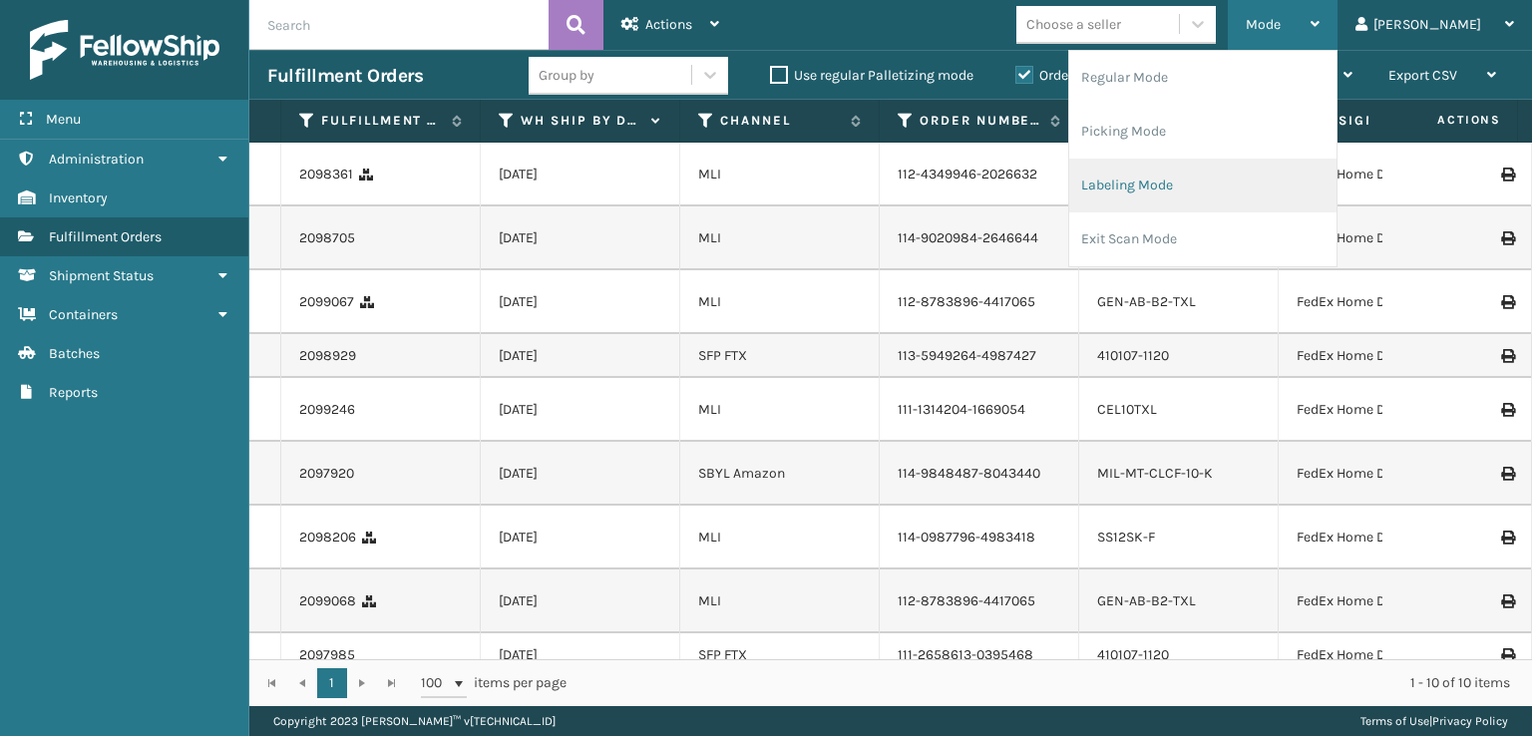
click at [1180, 178] on li "Labeling Mode" at bounding box center [1202, 186] width 267 height 54
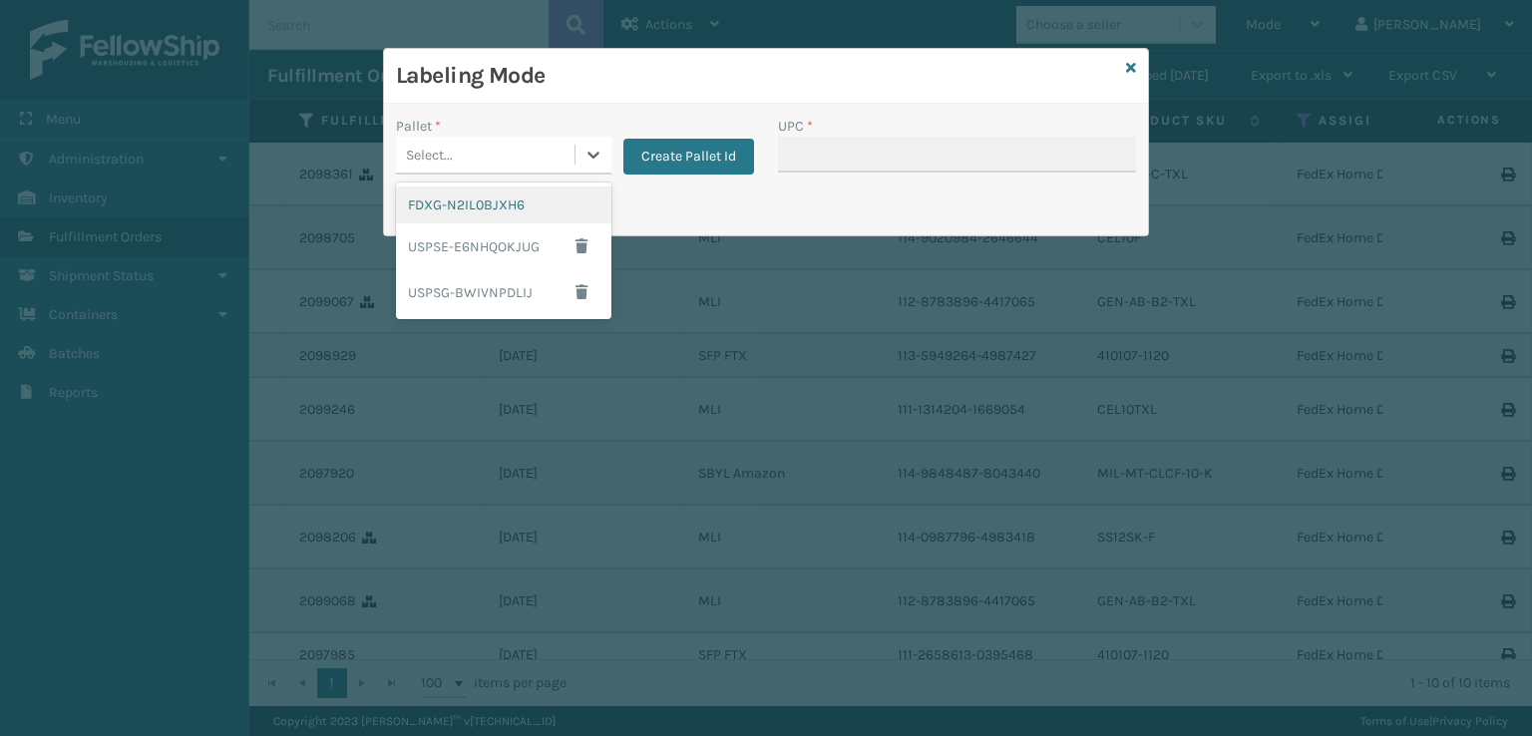
click at [500, 147] on div "Select..." at bounding box center [485, 155] width 178 height 33
click at [480, 215] on div "FDXG-N2IL0BJXH6" at bounding box center [503, 204] width 215 height 37
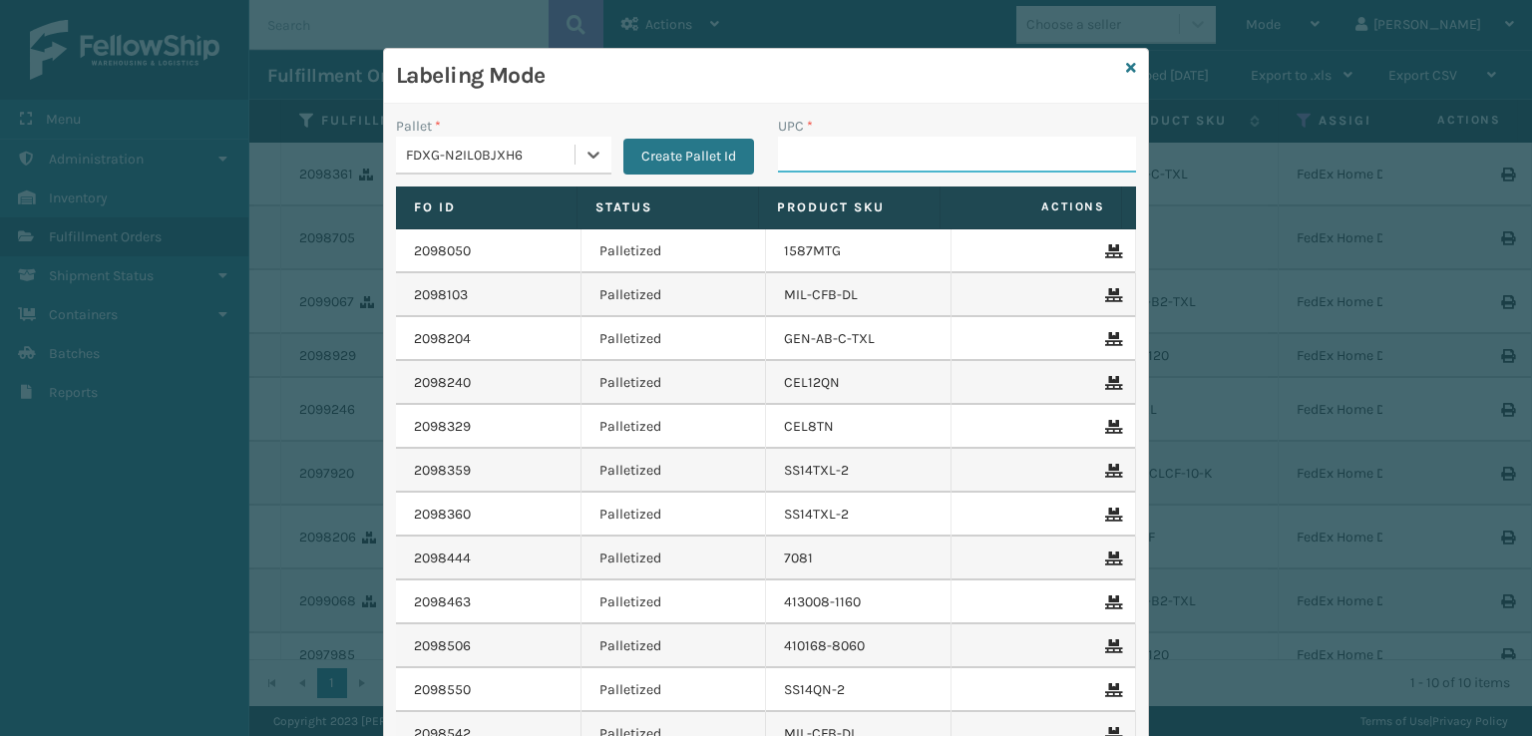
click at [825, 150] on input "UPC *" at bounding box center [957, 155] width 358 height 36
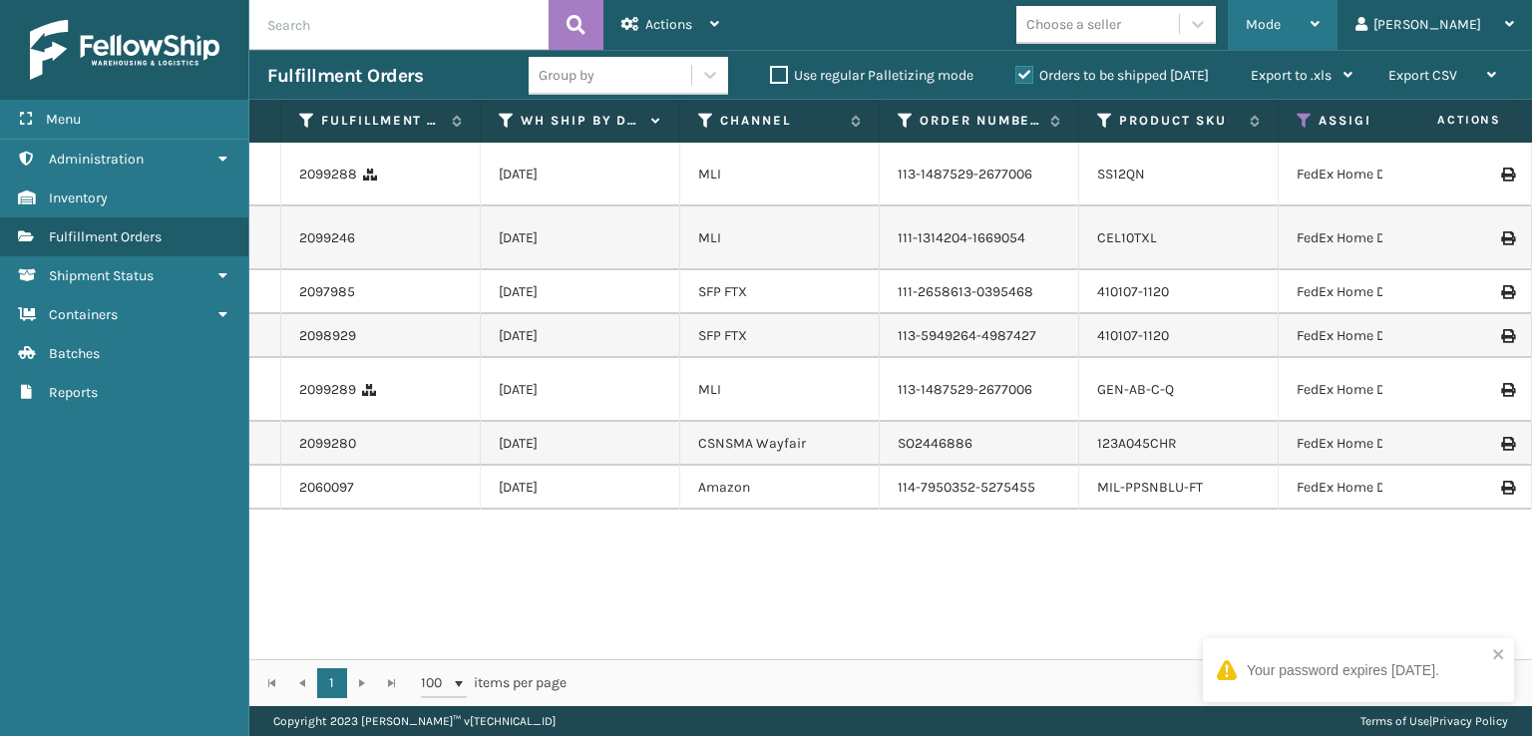
click at [1280, 23] on span "Mode" at bounding box center [1262, 24] width 35 height 17
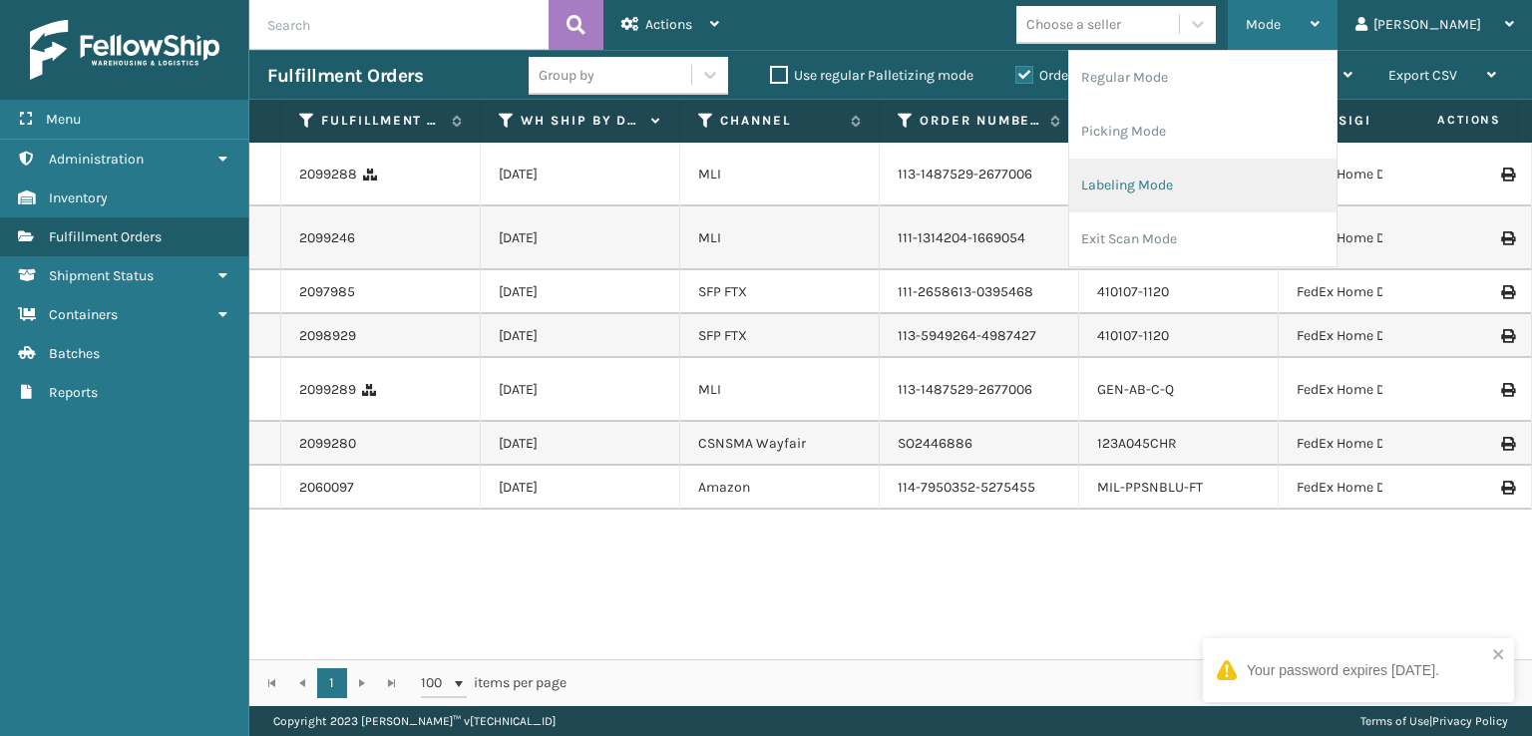
click at [1220, 192] on li "Labeling Mode" at bounding box center [1202, 186] width 267 height 54
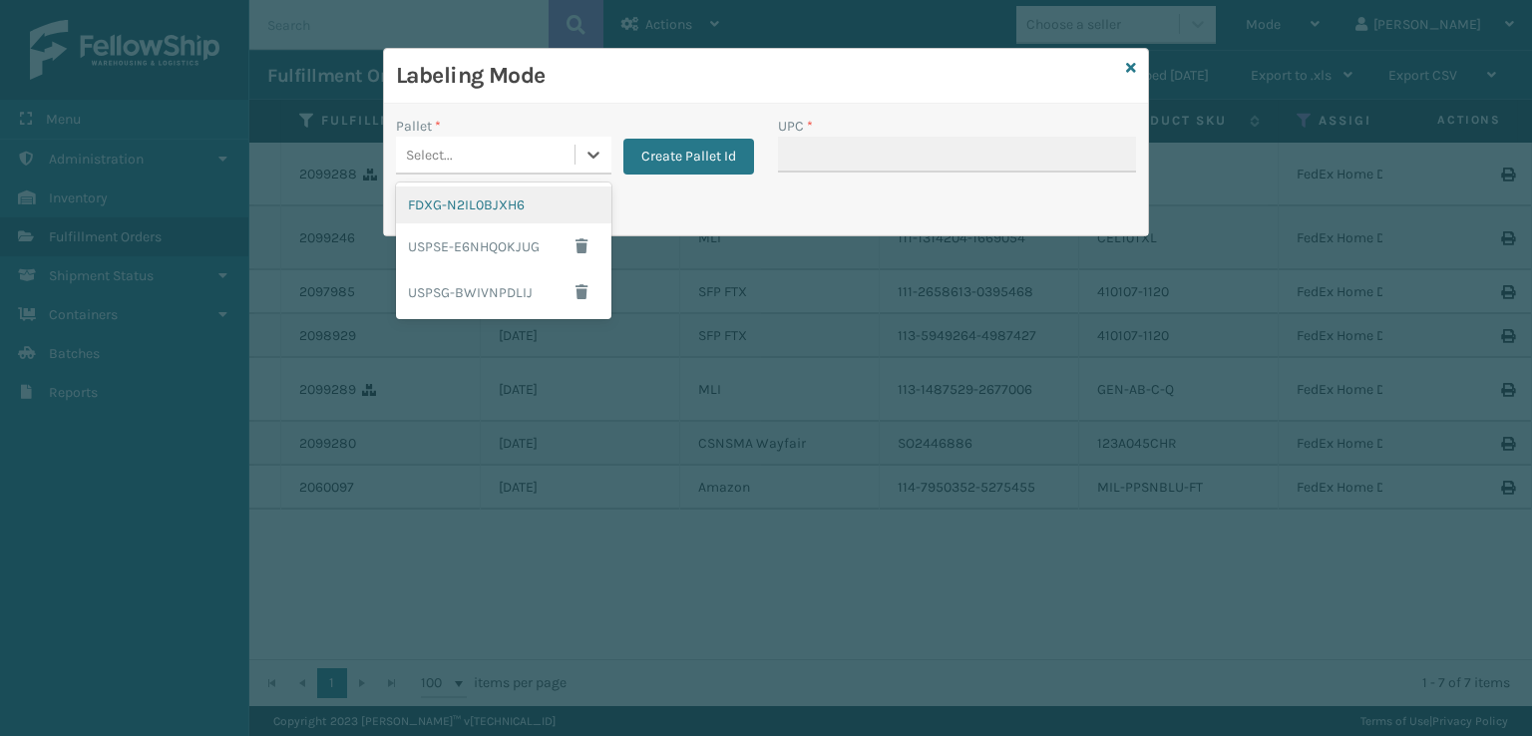
click at [474, 156] on div "Select..." at bounding box center [485, 155] width 178 height 33
click at [477, 200] on div "FDXG-N2IL0BJXH6" at bounding box center [503, 204] width 215 height 37
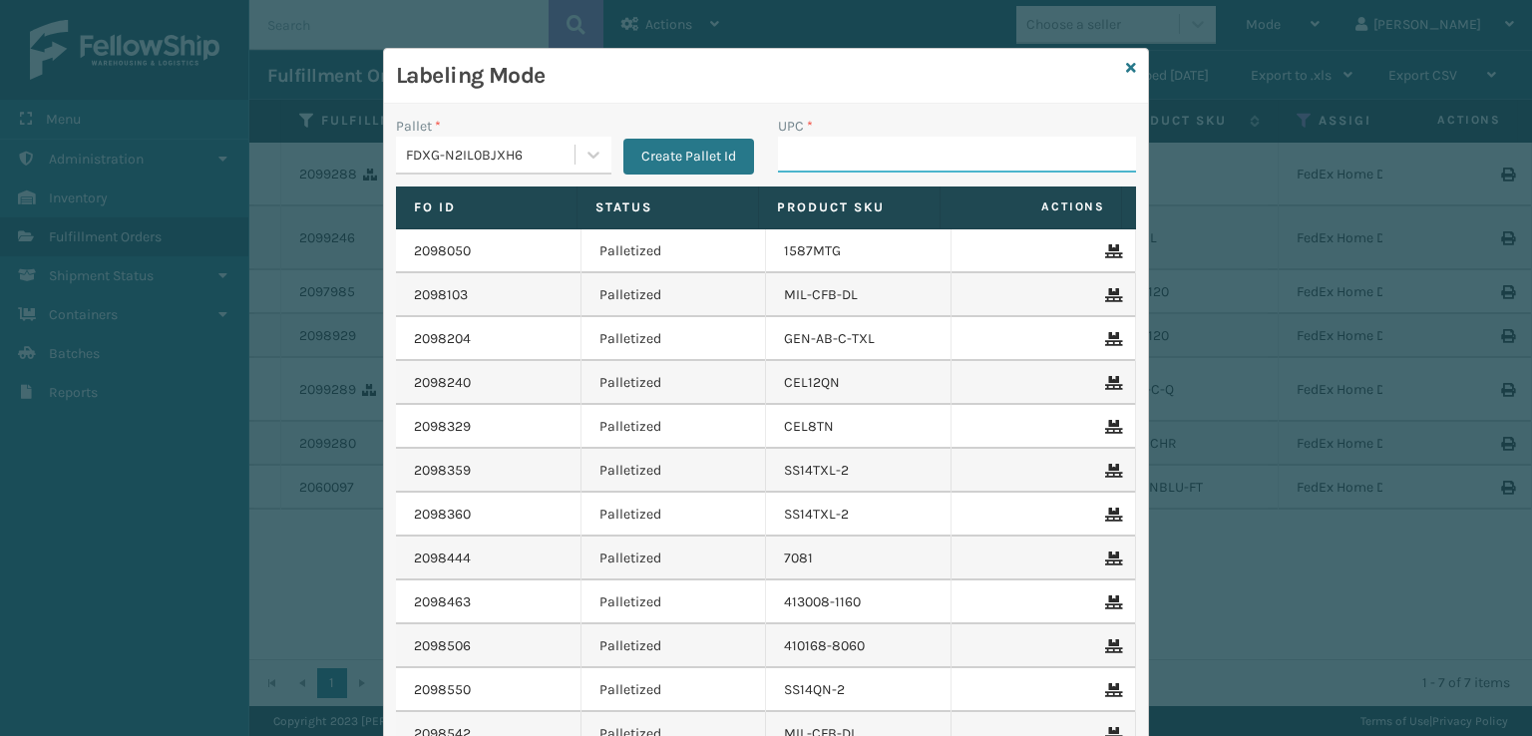
click at [825, 169] on input "UPC *" at bounding box center [957, 155] width 358 height 36
click at [1127, 74] on icon at bounding box center [1131, 68] width 10 height 14
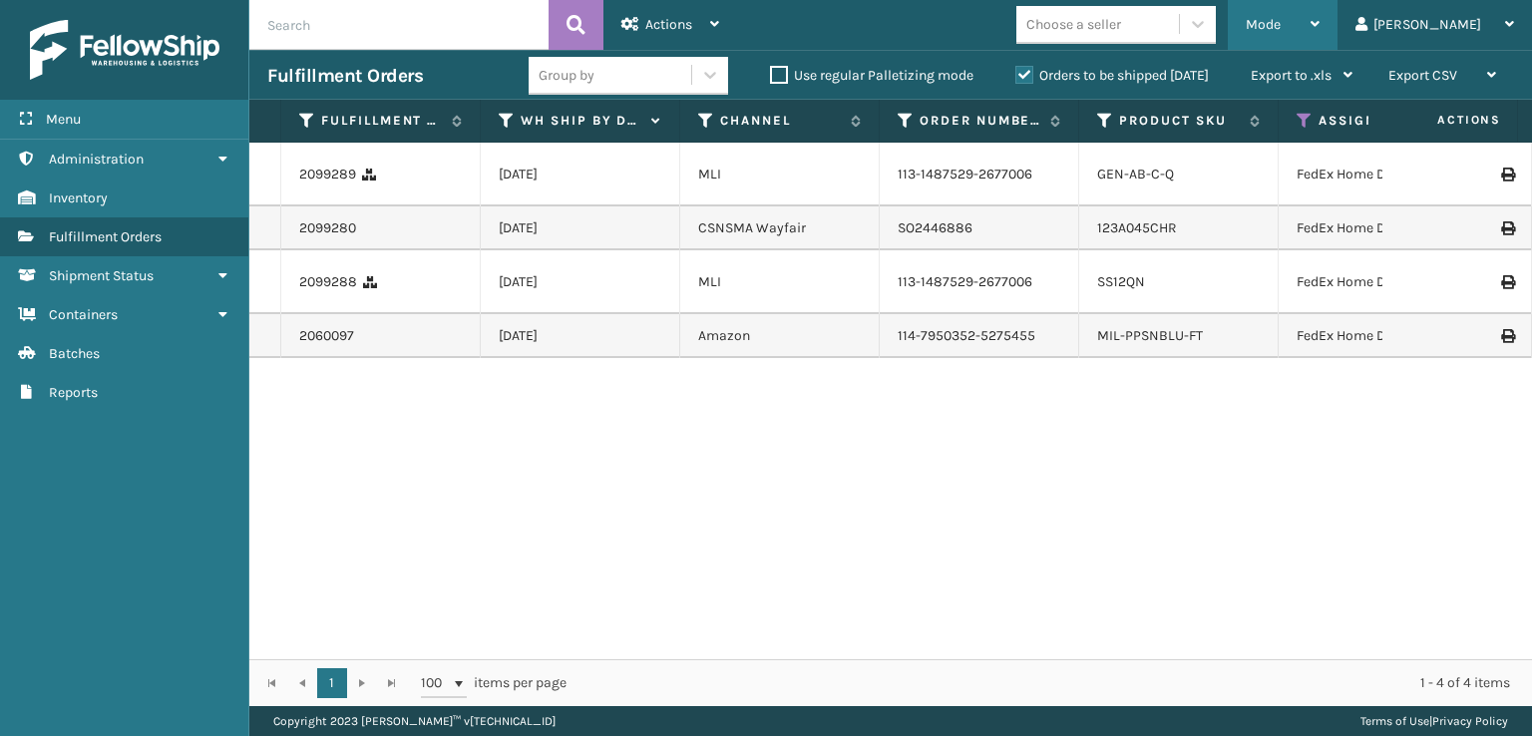
click at [1280, 21] on span "Mode" at bounding box center [1262, 24] width 35 height 17
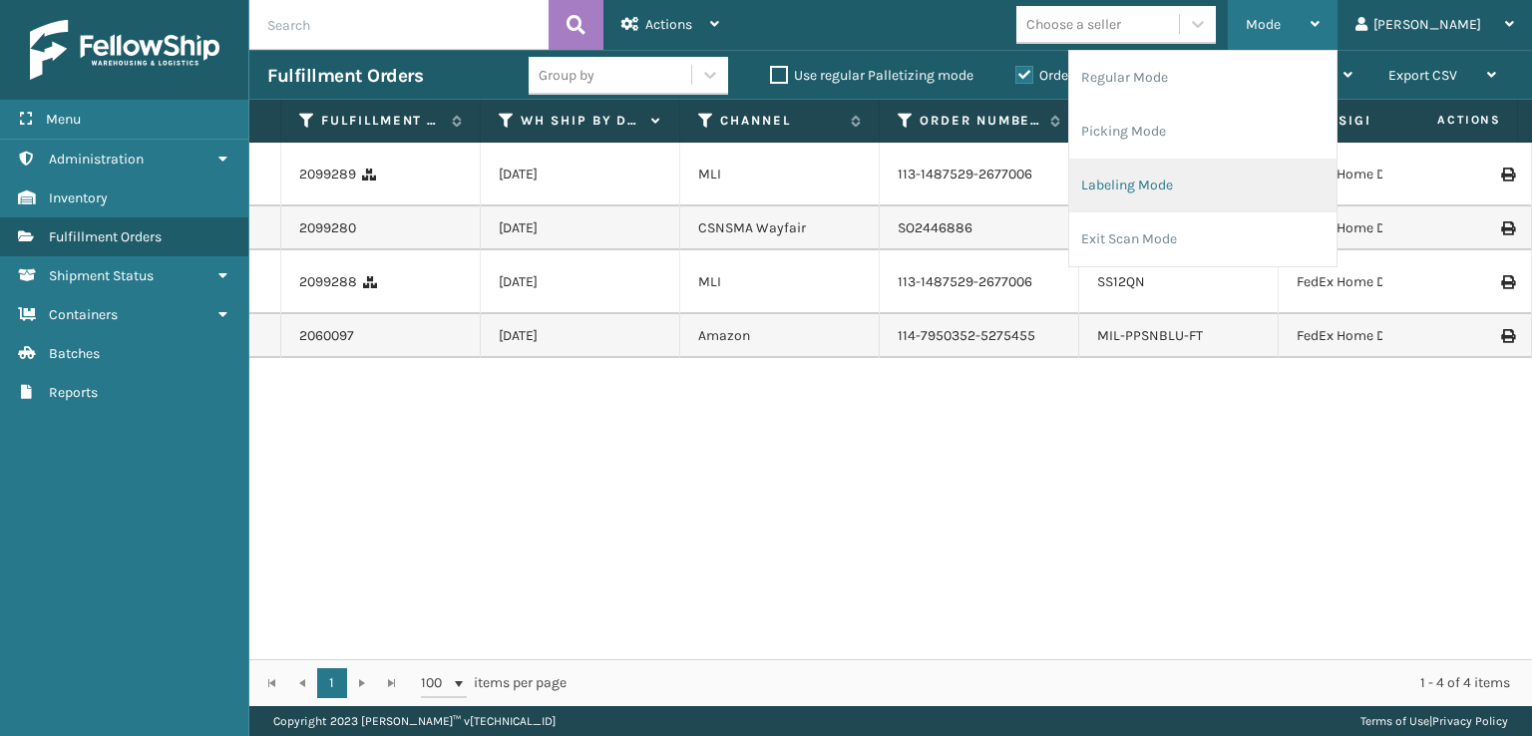
click at [1197, 189] on li "Labeling Mode" at bounding box center [1202, 186] width 267 height 54
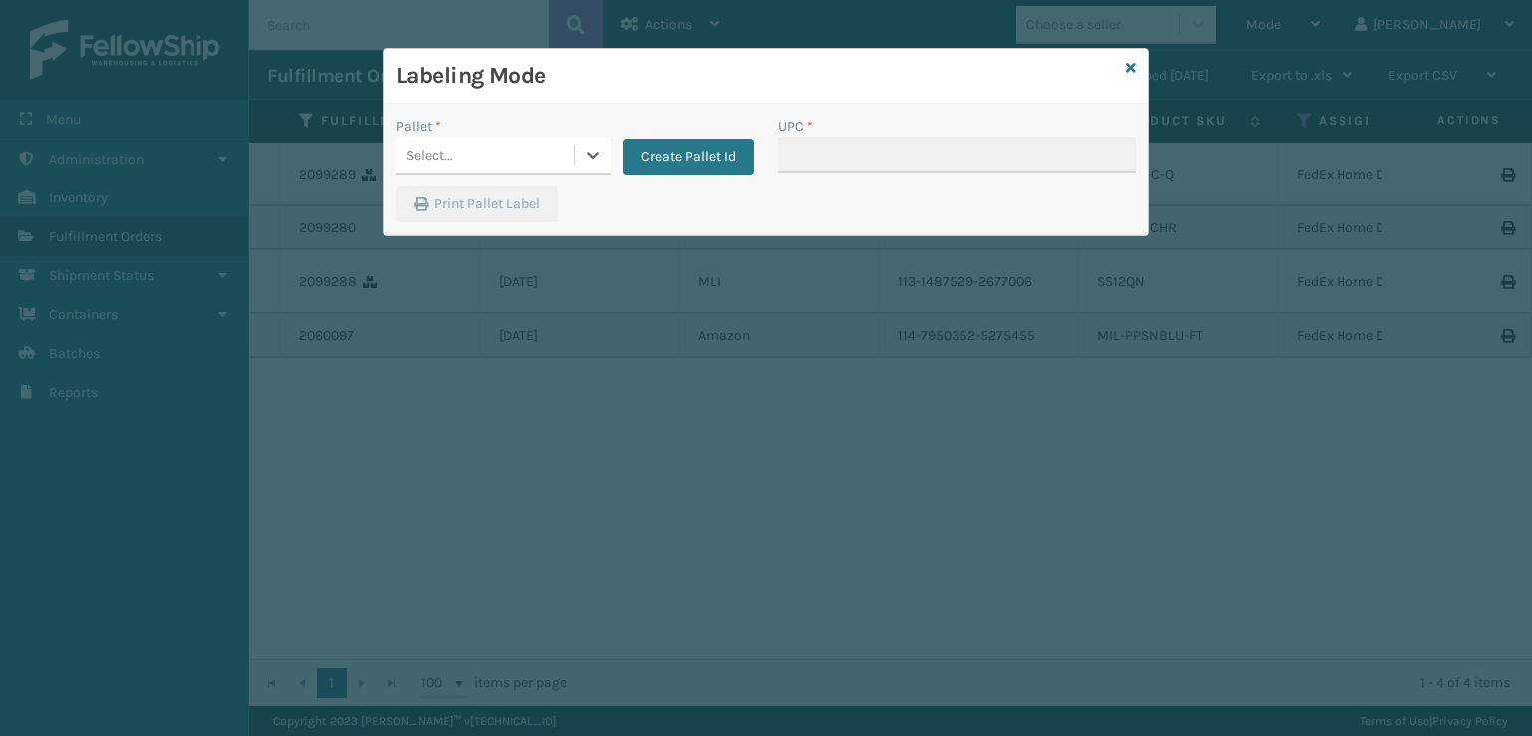
click at [463, 152] on div "Select..." at bounding box center [485, 155] width 178 height 33
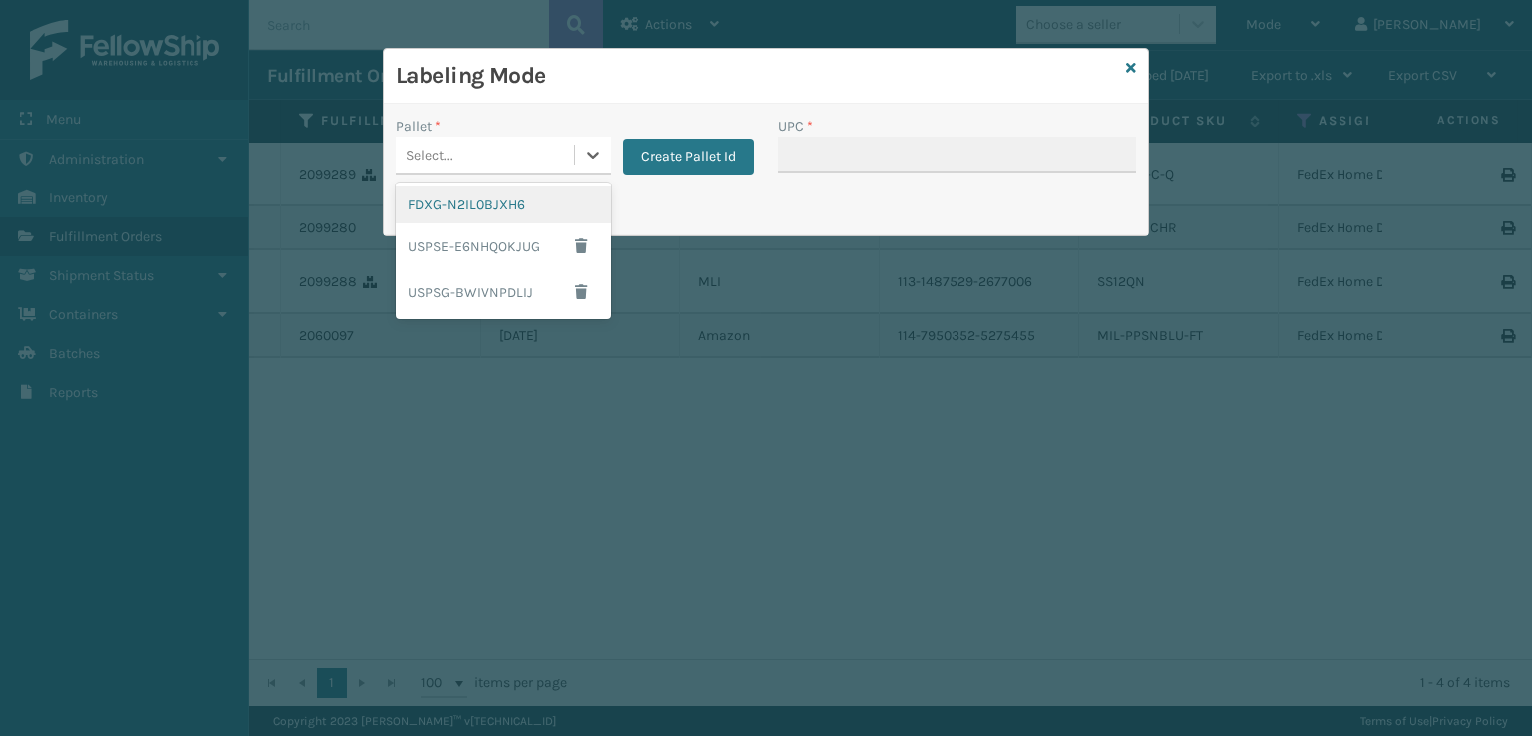
click at [464, 188] on div "FDXG-N2IL0BJXH6" at bounding box center [503, 204] width 215 height 37
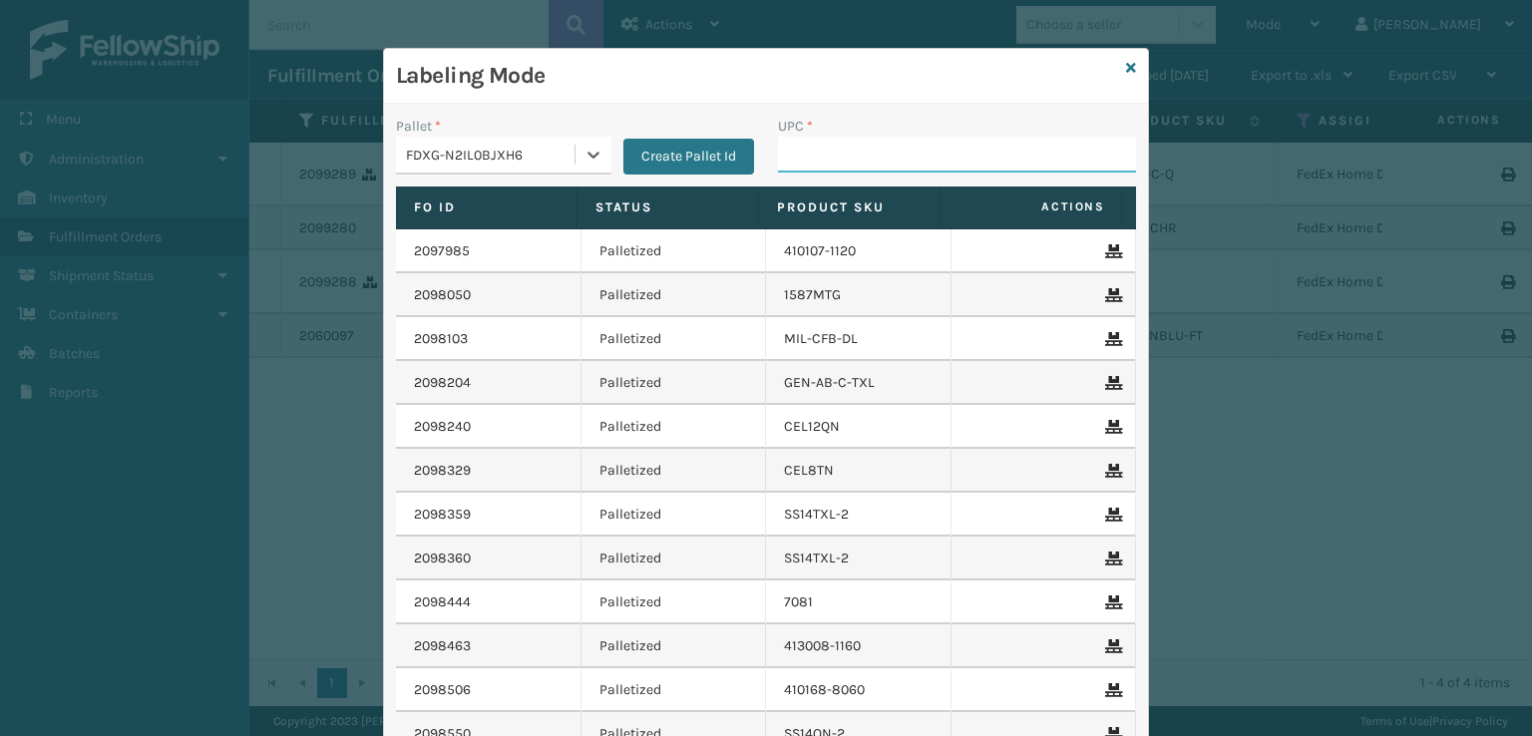
click at [836, 172] on input "UPC *" at bounding box center [957, 155] width 358 height 36
click at [1126, 73] on icon at bounding box center [1131, 68] width 10 height 14
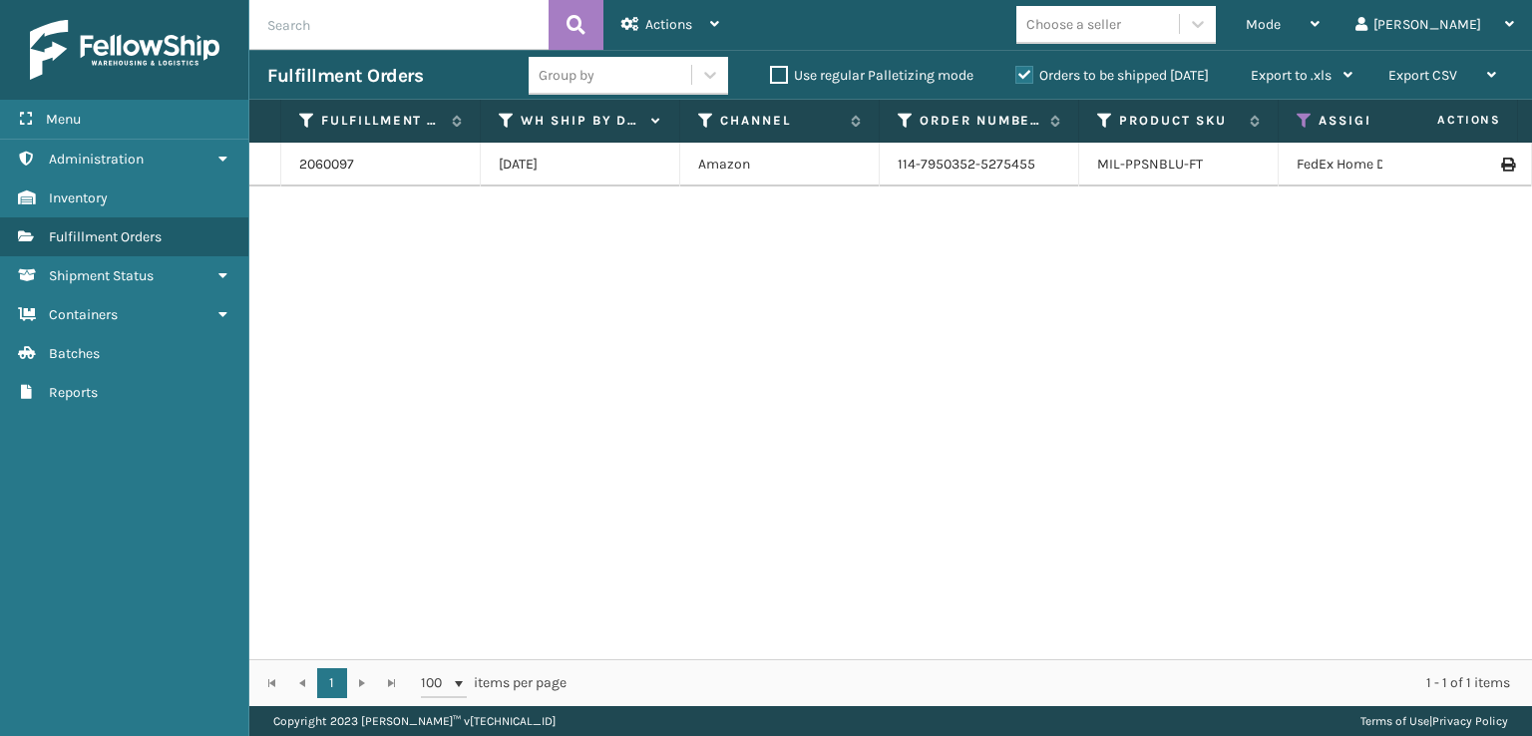
drag, startPoint x: 812, startPoint y: 258, endPoint x: 642, endPoint y: 289, distance: 172.3
click at [642, 289] on div "2060097 [DATE] Amazon 114-7950352-5275455 MIL-PPSNBLU-FT FedEx Home Delivery Pi…" at bounding box center [890, 401] width 1282 height 517
click at [1280, 19] on span "Mode" at bounding box center [1262, 24] width 35 height 17
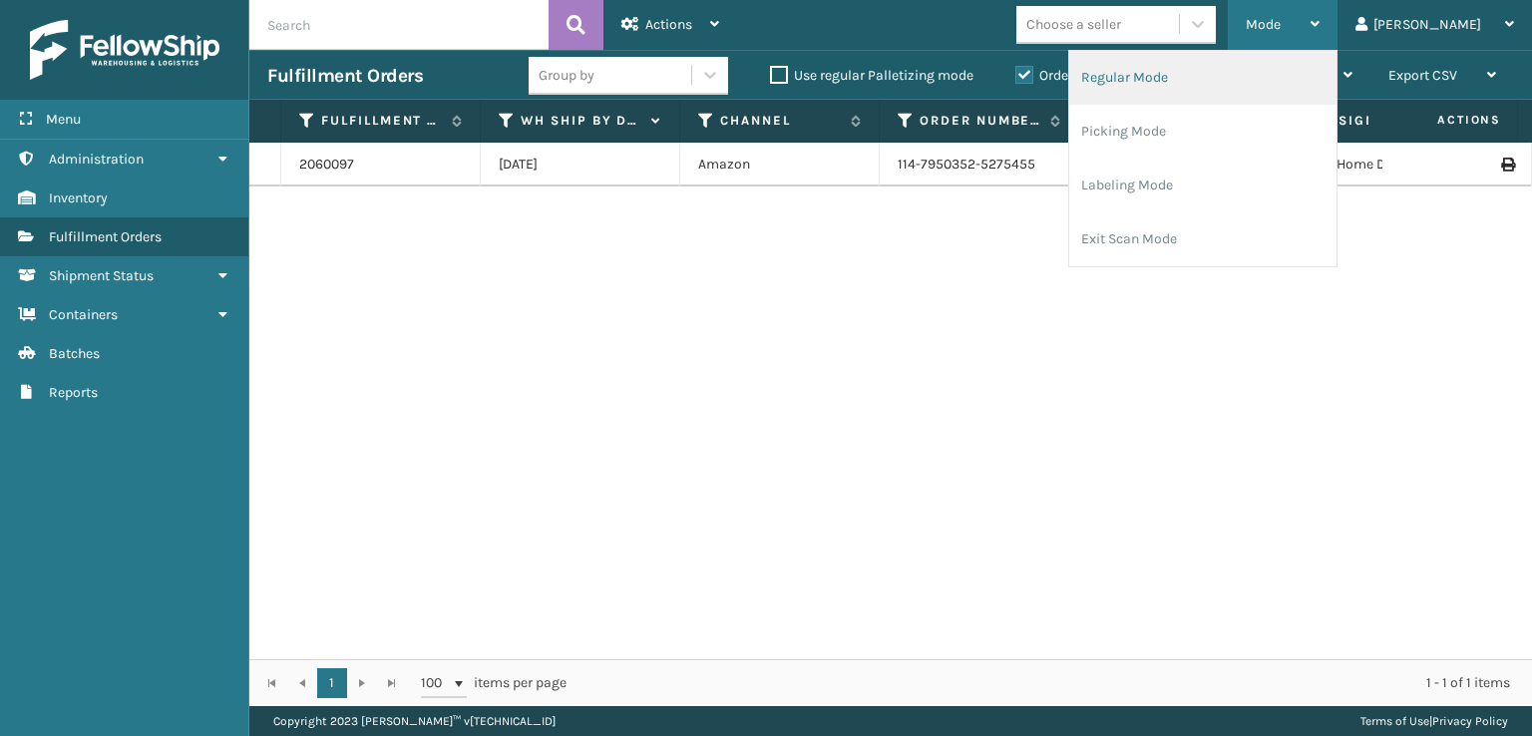
click at [1197, 81] on li "Regular Mode" at bounding box center [1202, 78] width 267 height 54
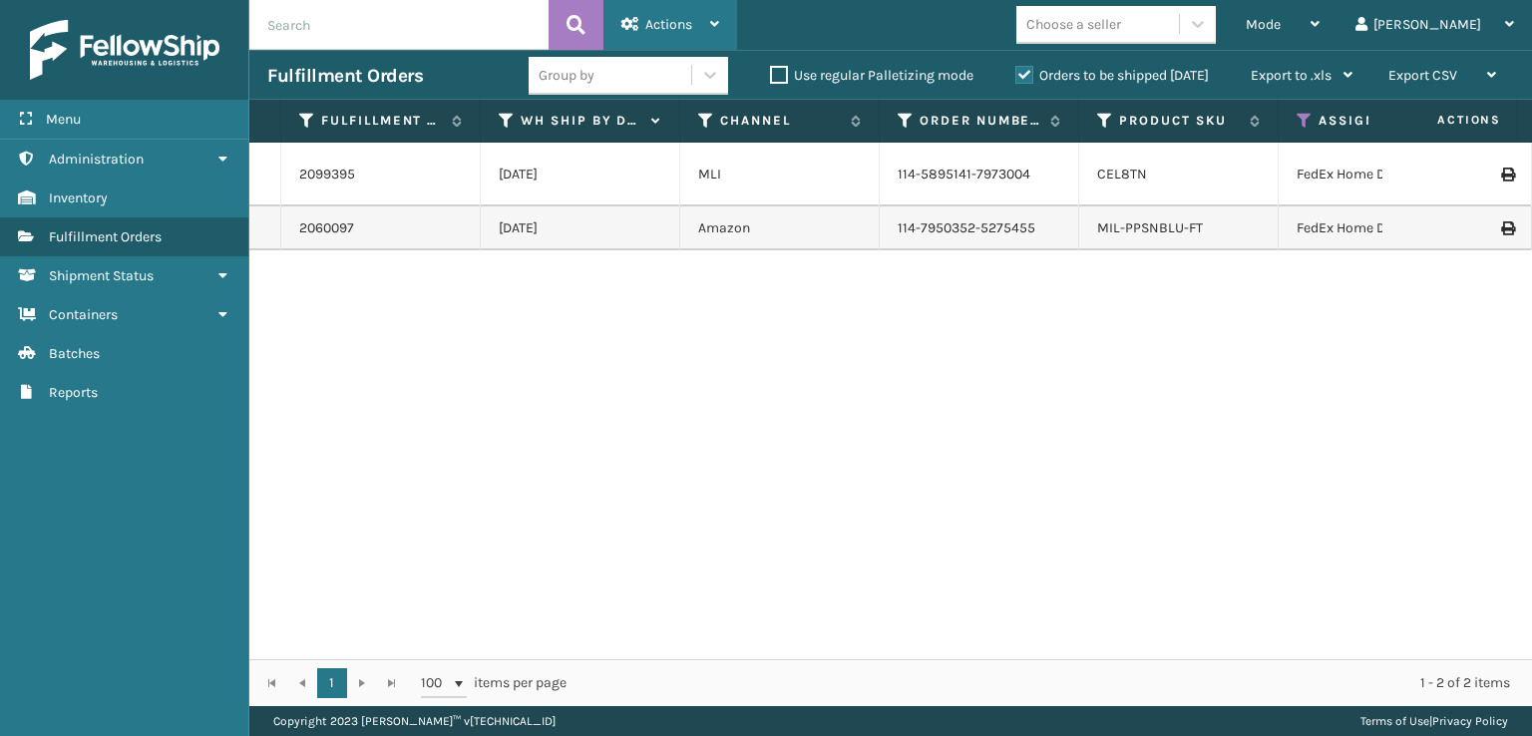
click at [676, 20] on span "Actions" at bounding box center [668, 24] width 47 height 17
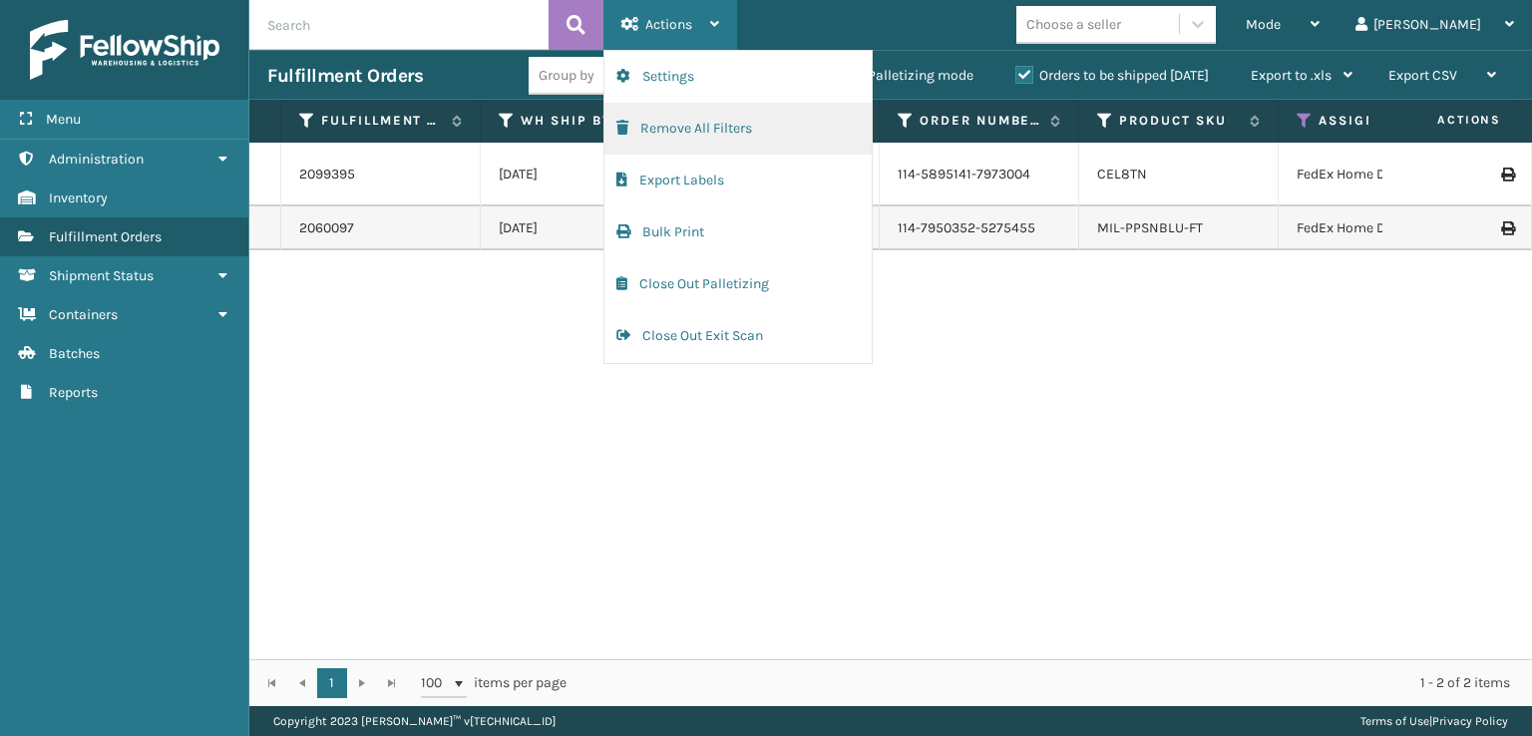
click at [620, 135] on span "button" at bounding box center [622, 128] width 12 height 14
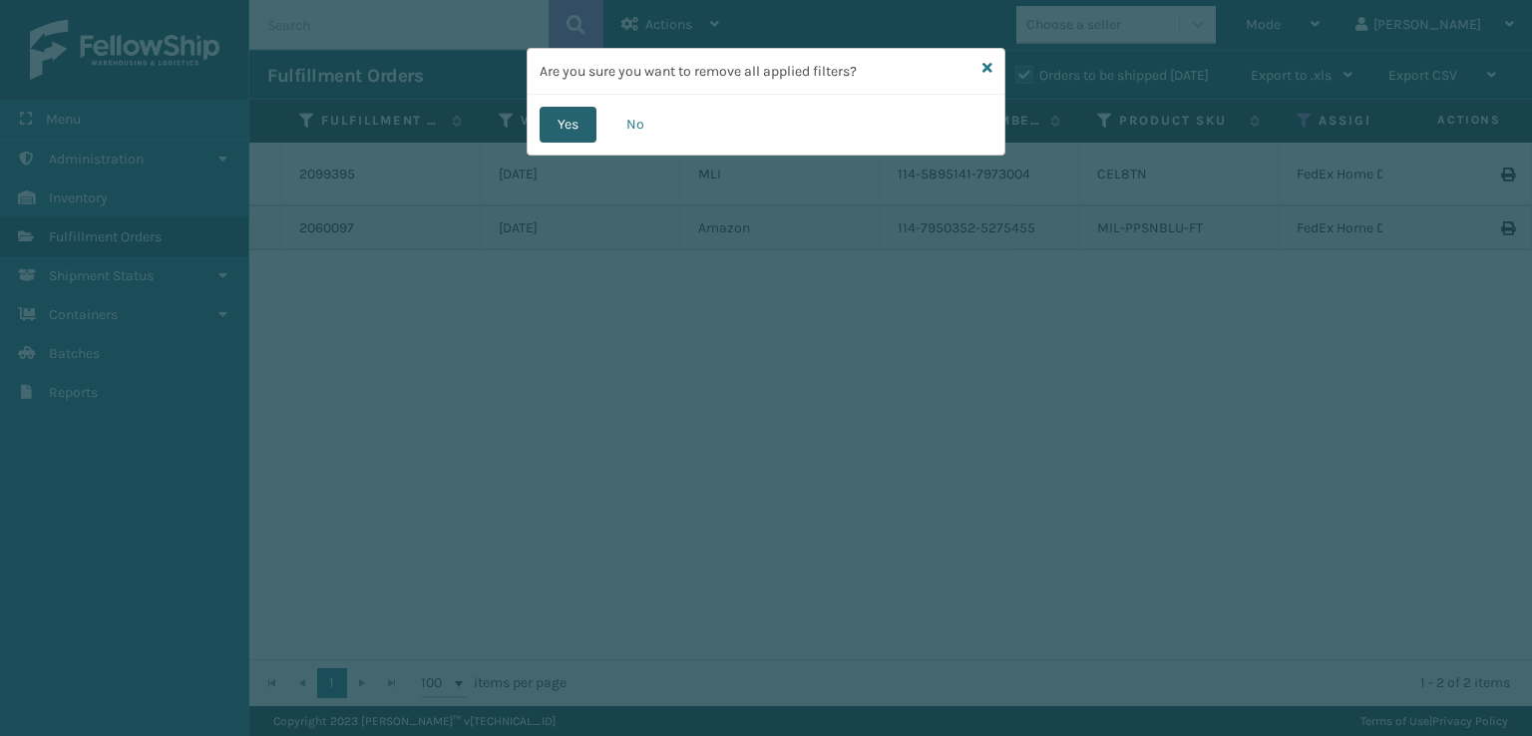
drag, startPoint x: 562, startPoint y: 122, endPoint x: 575, endPoint y: 122, distance: 13.0
click at [575, 122] on button "Yes" at bounding box center [567, 125] width 57 height 36
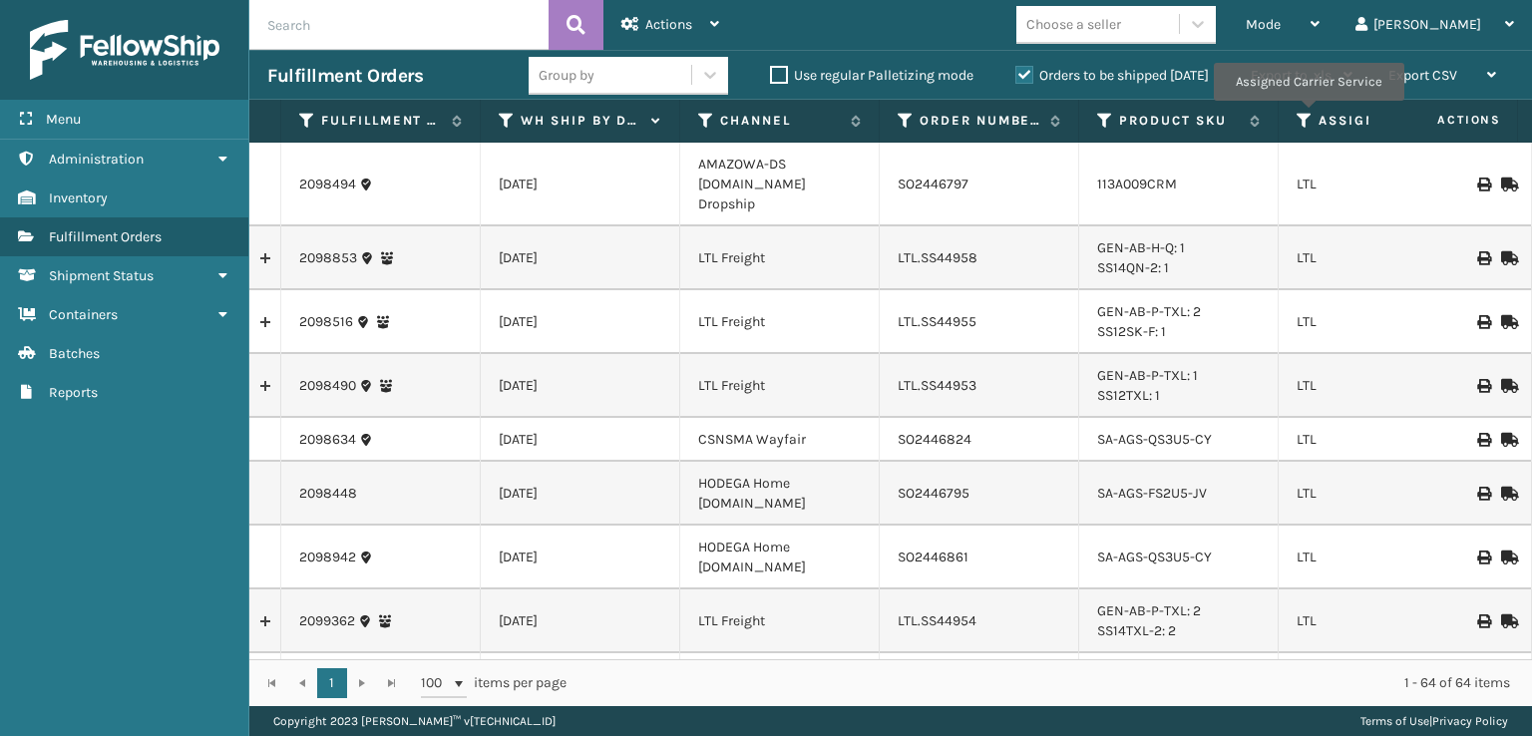
drag, startPoint x: 1307, startPoint y: 115, endPoint x: 1315, endPoint y: 128, distance: 15.2
click at [1307, 116] on icon at bounding box center [1304, 121] width 16 height 18
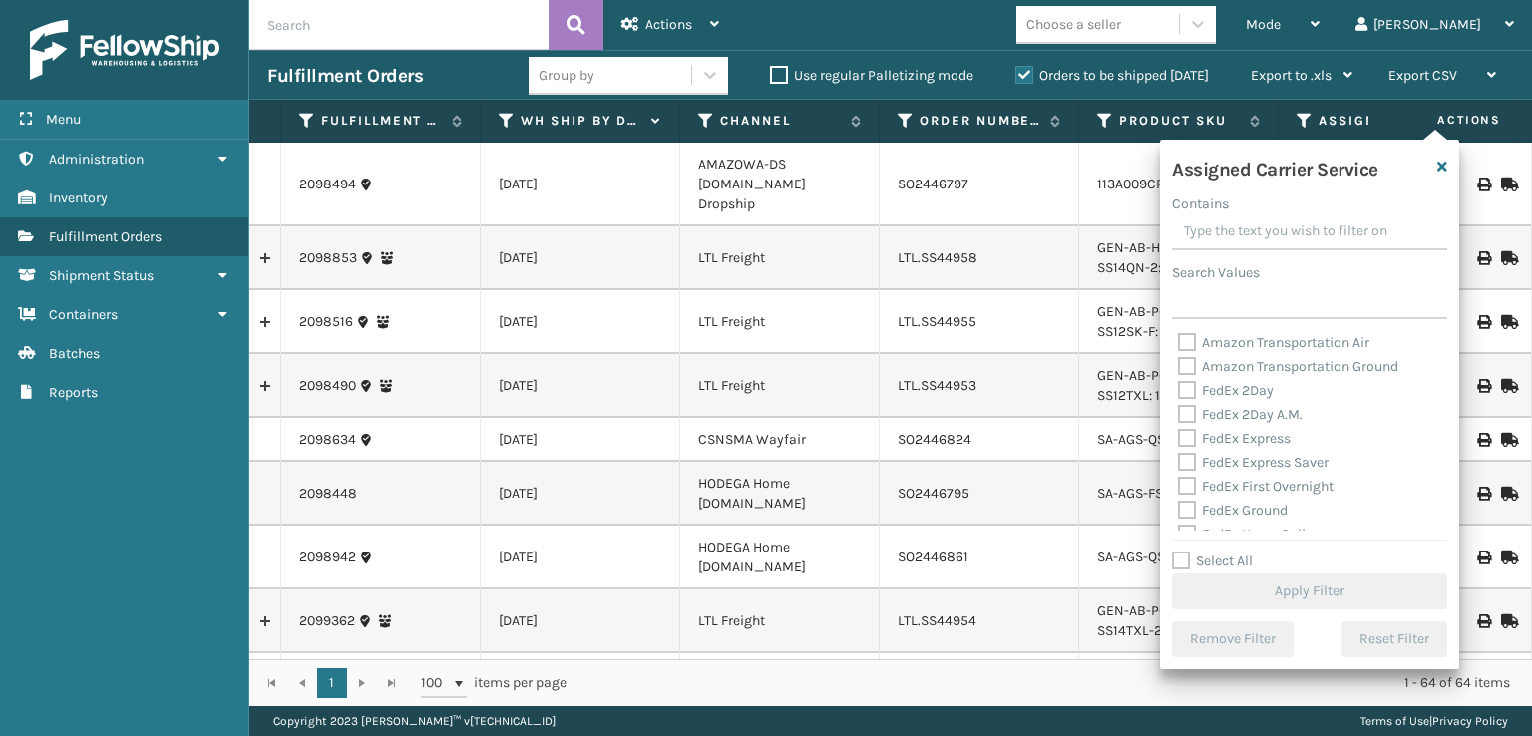
click at [1181, 398] on label "FedEx 2Day" at bounding box center [1226, 390] width 96 height 17
click at [1179, 392] on input "FedEx 2Day" at bounding box center [1178, 385] width 1 height 13
checkbox input "true"
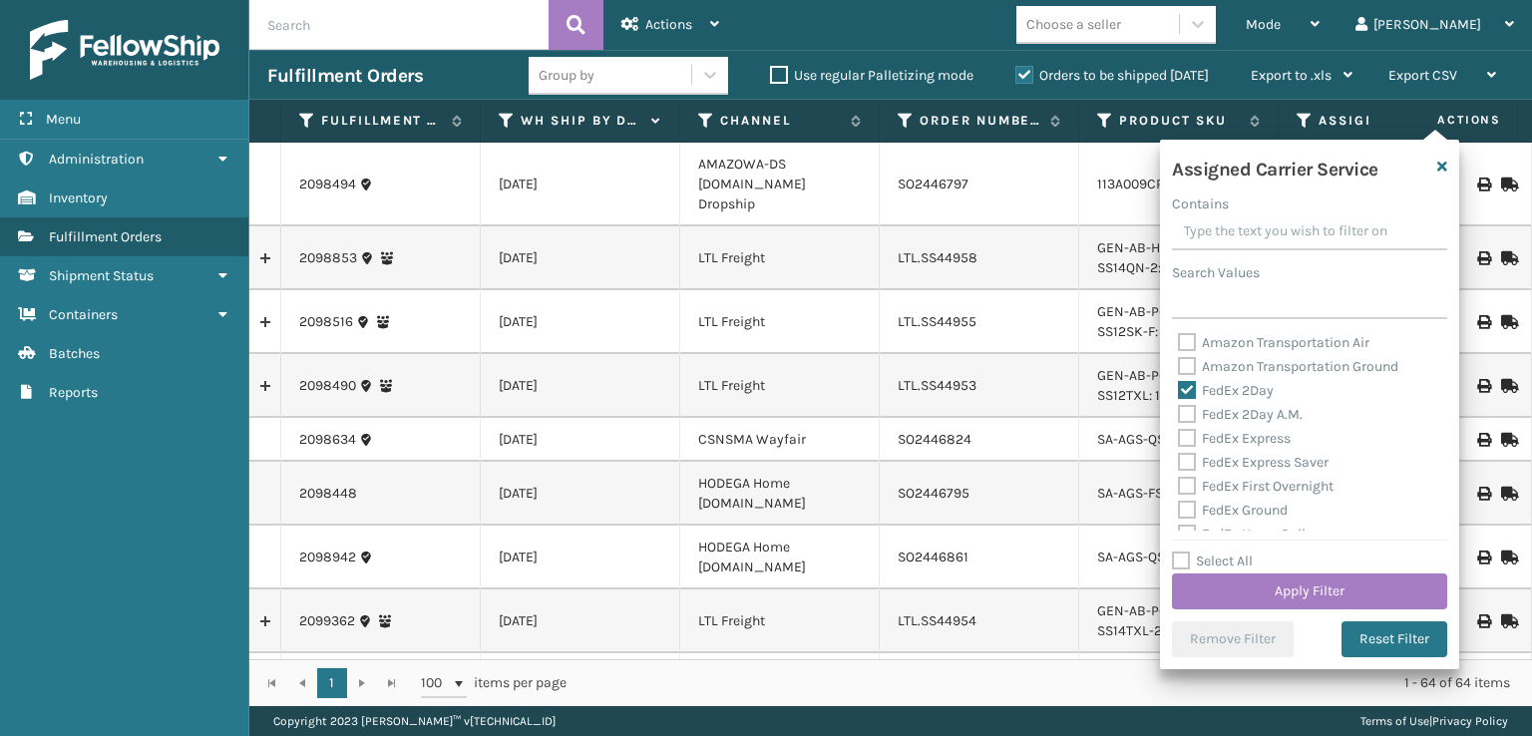
click at [1185, 408] on label "FedEx 2Day A.M." at bounding box center [1240, 414] width 125 height 17
click at [1179, 408] on input "FedEx 2Day A.M." at bounding box center [1178, 409] width 1 height 13
checkbox input "true"
drag, startPoint x: 1189, startPoint y: 432, endPoint x: 1193, endPoint y: 489, distance: 57.0
click at [1190, 435] on label "FedEx Express" at bounding box center [1234, 438] width 113 height 17
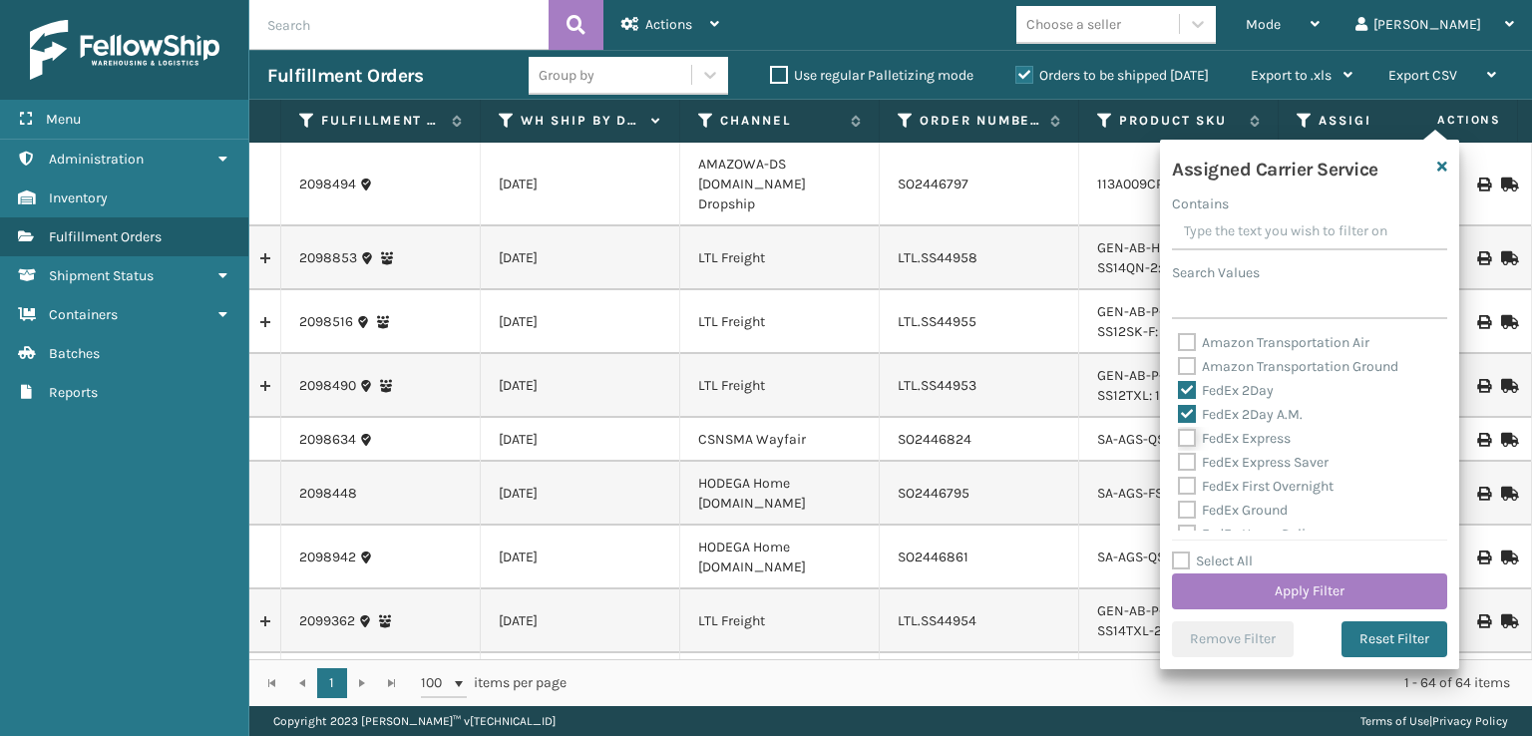
click at [1179, 435] on input "FedEx Express" at bounding box center [1178, 433] width 1 height 13
checkbox input "true"
click at [1193, 460] on label "FedEx Express Saver" at bounding box center [1253, 462] width 151 height 17
click at [1179, 460] on input "FedEx Express Saver" at bounding box center [1178, 457] width 1 height 13
checkbox input "true"
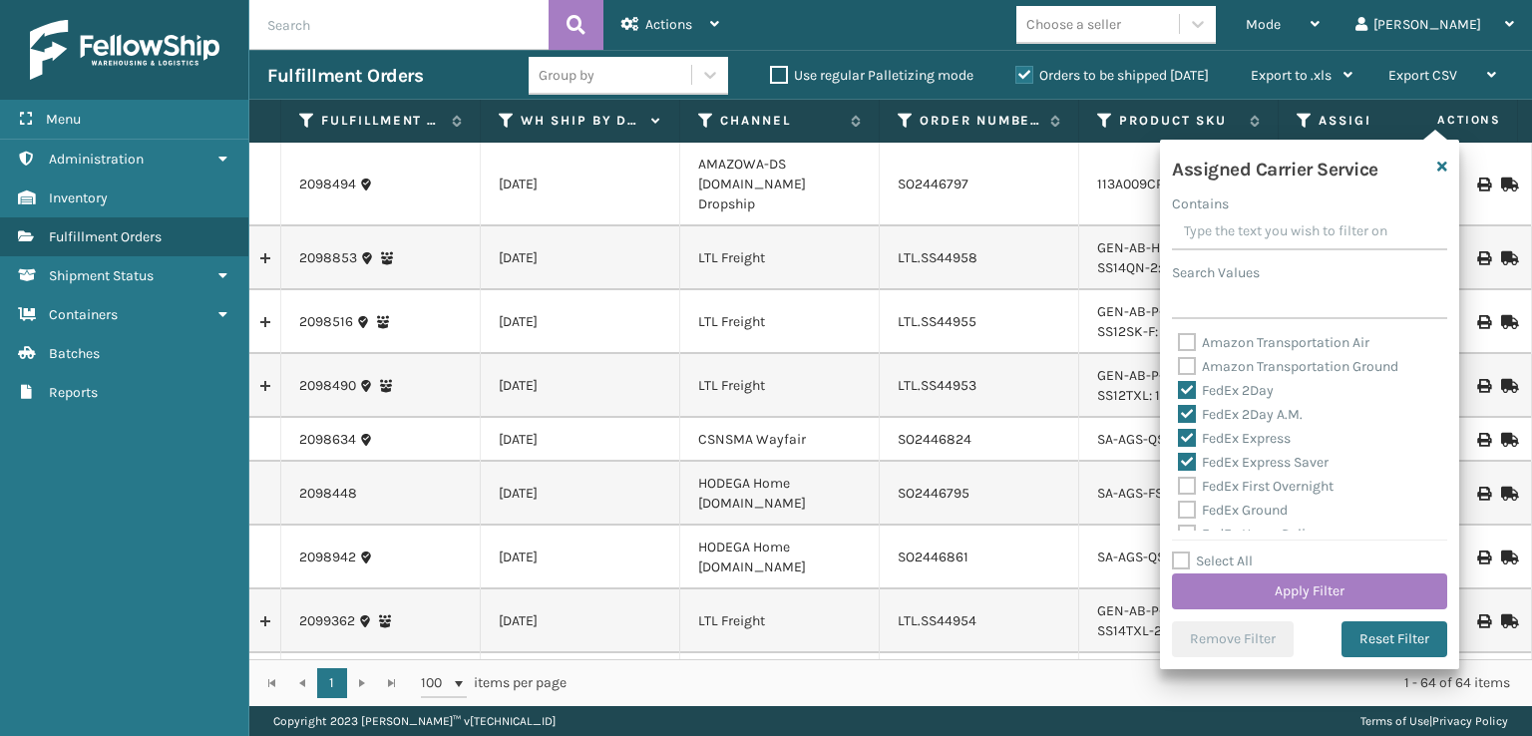
click at [1190, 493] on label "FedEx First Overnight" at bounding box center [1256, 486] width 156 height 17
click at [1179, 488] on input "FedEx First Overnight" at bounding box center [1178, 481] width 1 height 13
checkbox input "true"
click at [1189, 511] on label "FedEx Ground" at bounding box center [1233, 510] width 110 height 17
click at [1179, 511] on input "FedEx Ground" at bounding box center [1178, 505] width 1 height 13
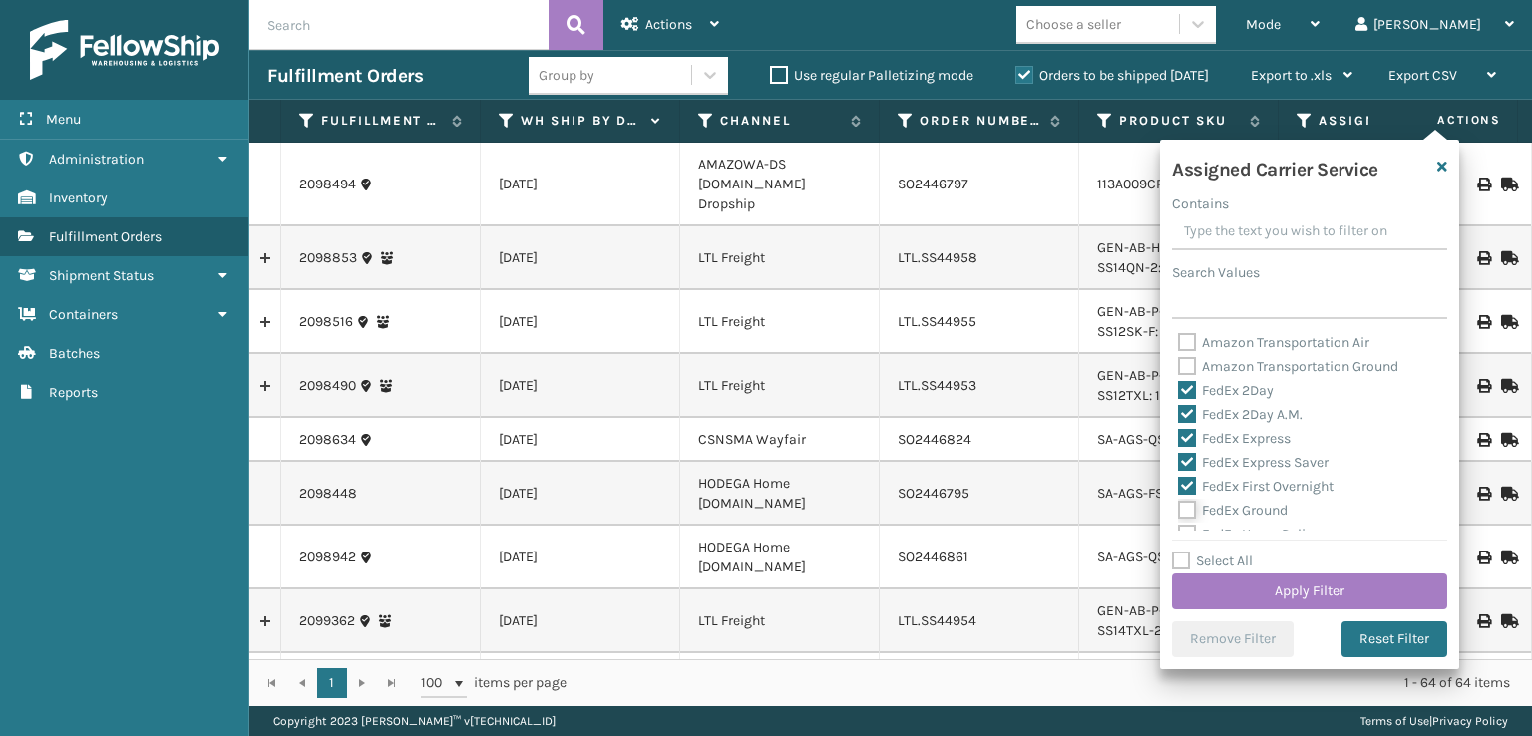
checkbox input "true"
click at [1188, 464] on label "FedEx Priority Overnight" at bounding box center [1264, 458] width 173 height 17
click at [1179, 460] on input "FedEx Priority Overnight" at bounding box center [1178, 453] width 1 height 13
checkbox input "true"
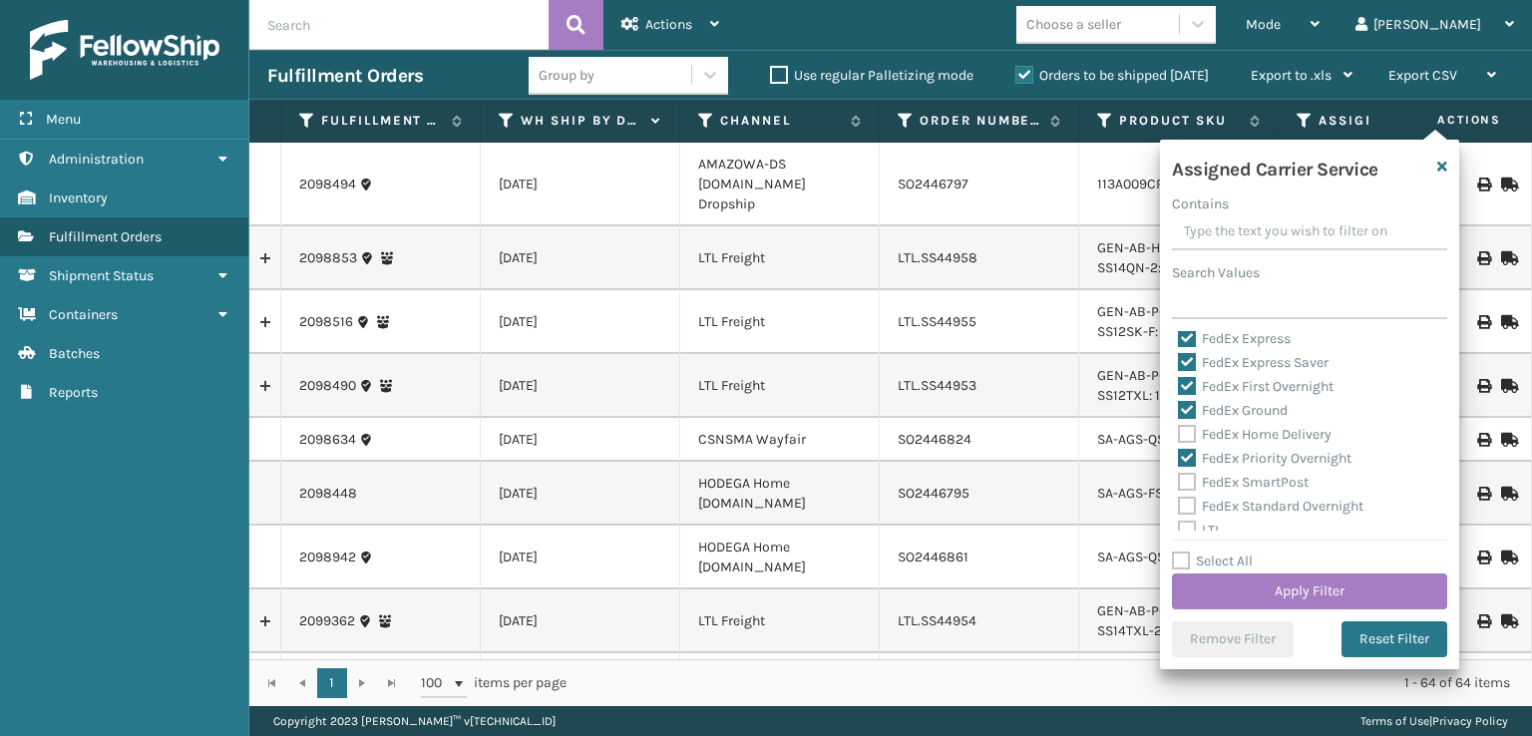
click at [1189, 440] on label "FedEx Home Delivery" at bounding box center [1255, 434] width 154 height 17
click at [1179, 436] on input "FedEx Home Delivery" at bounding box center [1178, 429] width 1 height 13
checkbox input "true"
click at [1191, 477] on label "FedEx SmartPost" at bounding box center [1243, 482] width 131 height 17
click at [1179, 477] on input "FedEx SmartPost" at bounding box center [1178, 477] width 1 height 13
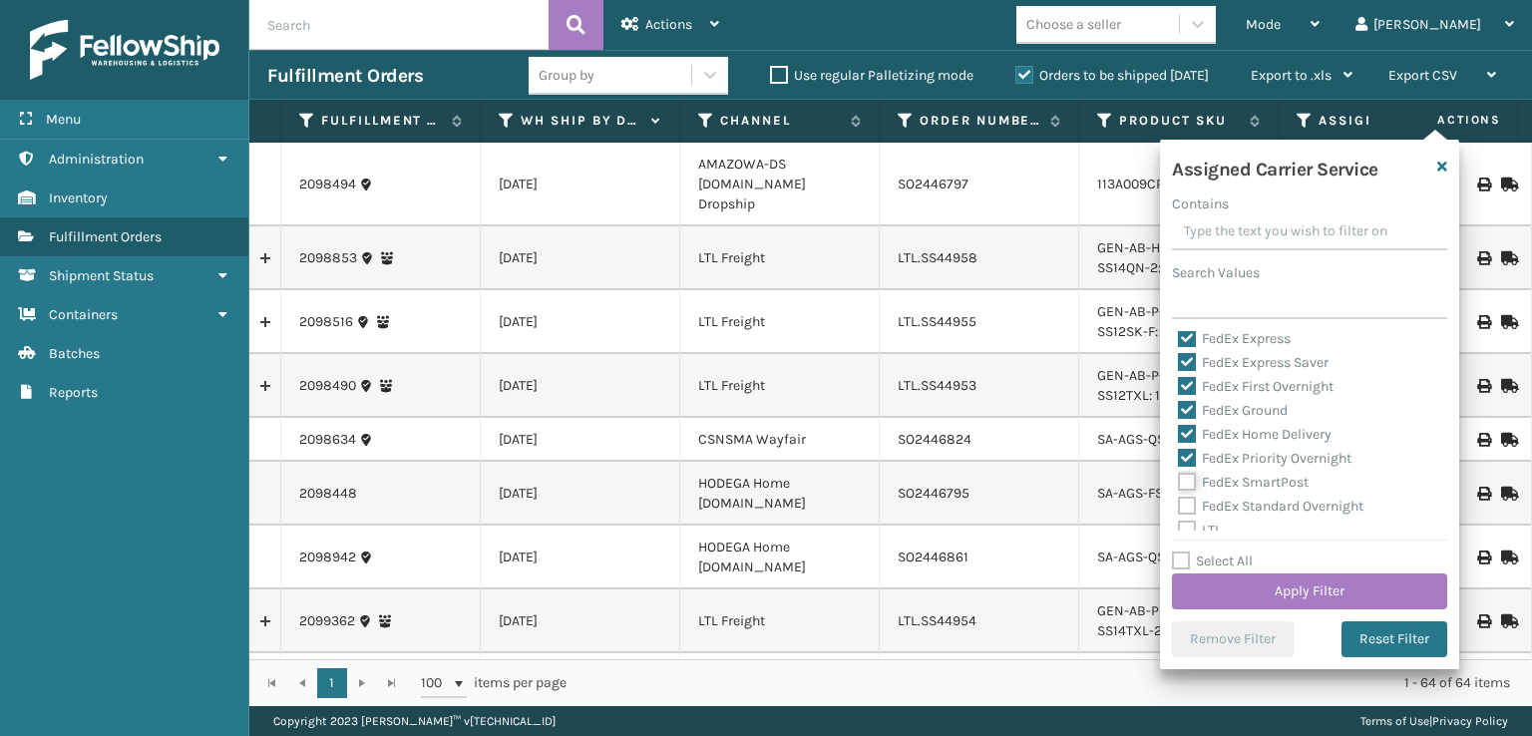
checkbox input "true"
click at [1192, 507] on label "FedEx Standard Overnight" at bounding box center [1270, 506] width 185 height 17
click at [1179, 507] on input "FedEx Standard Overnight" at bounding box center [1178, 501] width 1 height 13
checkbox input "true"
click at [1240, 587] on button "Apply Filter" at bounding box center [1309, 591] width 275 height 36
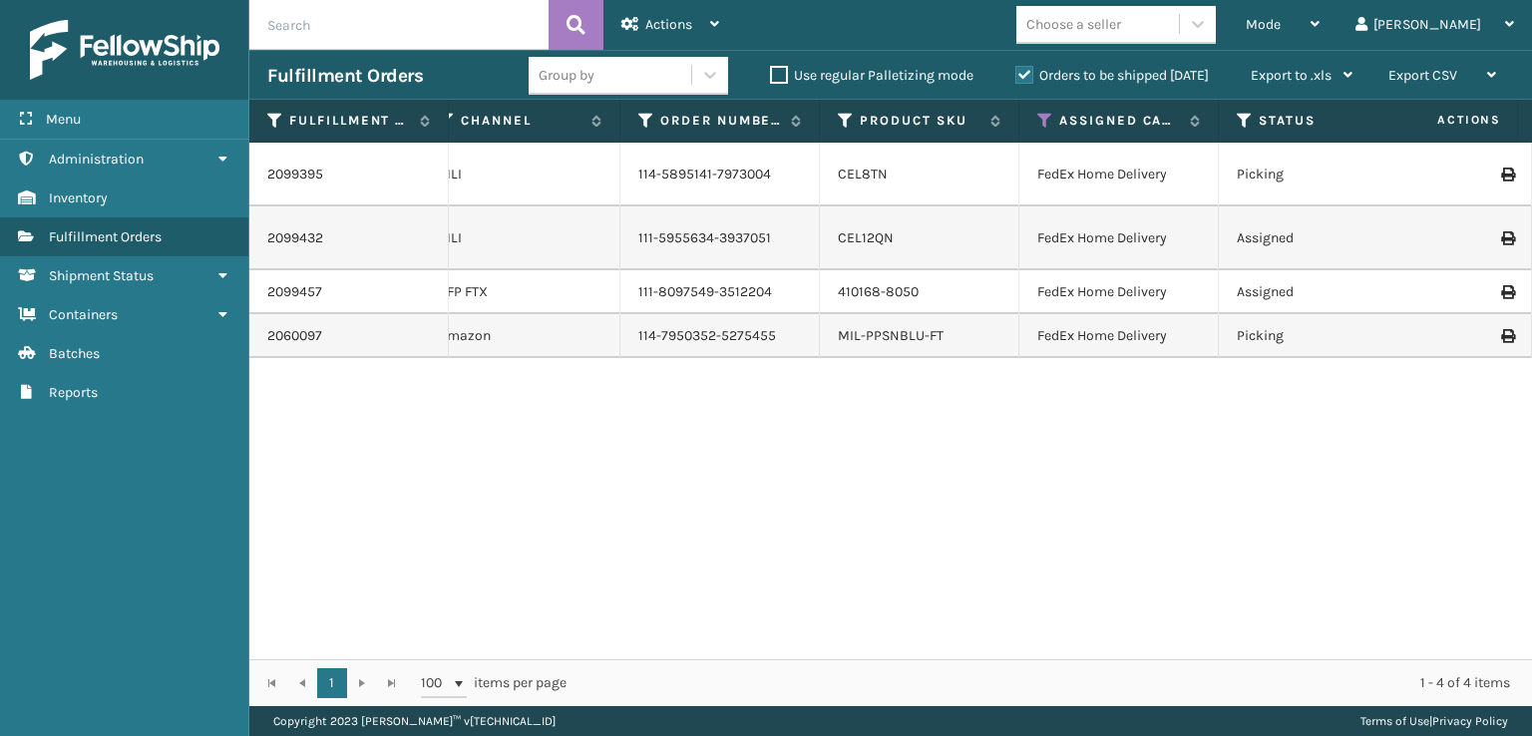
scroll to position [0, 336]
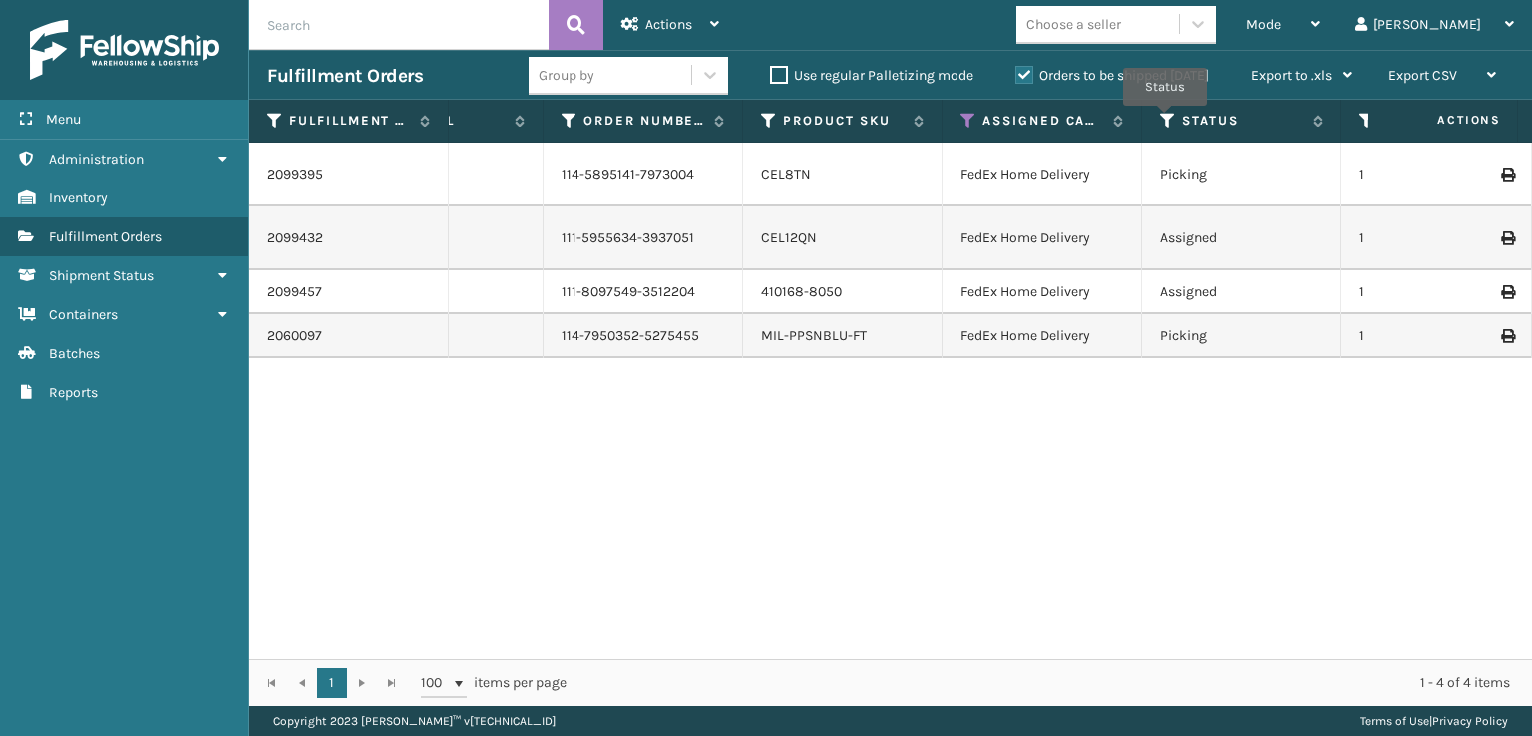
drag, startPoint x: 1165, startPoint y: 120, endPoint x: 1163, endPoint y: 133, distance: 13.1
click at [1165, 129] on icon at bounding box center [1168, 121] width 16 height 18
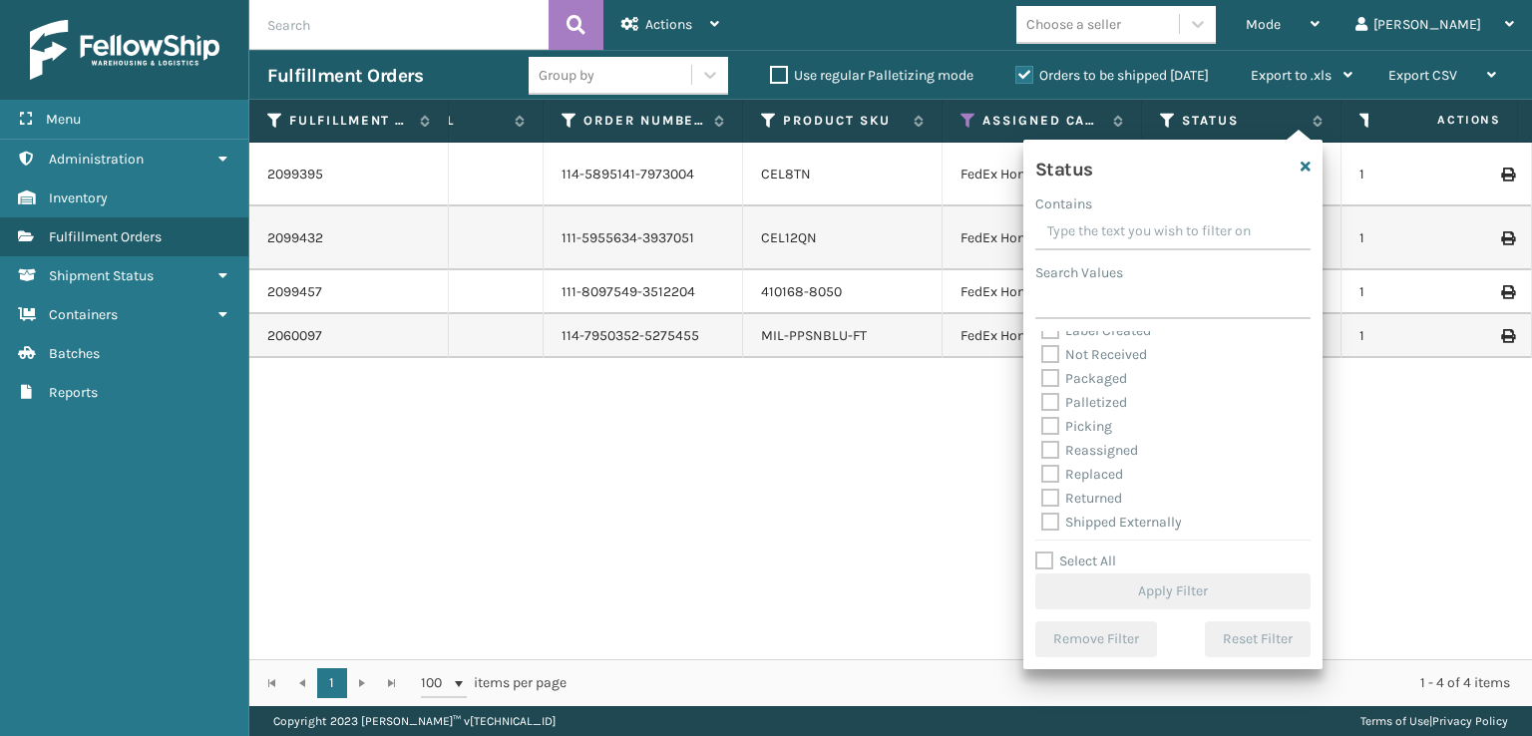
scroll to position [112, 0]
click at [1049, 420] on label "Picking" at bounding box center [1076, 422] width 71 height 17
click at [1042, 420] on input "Picking" at bounding box center [1041, 417] width 1 height 13
checkbox input "true"
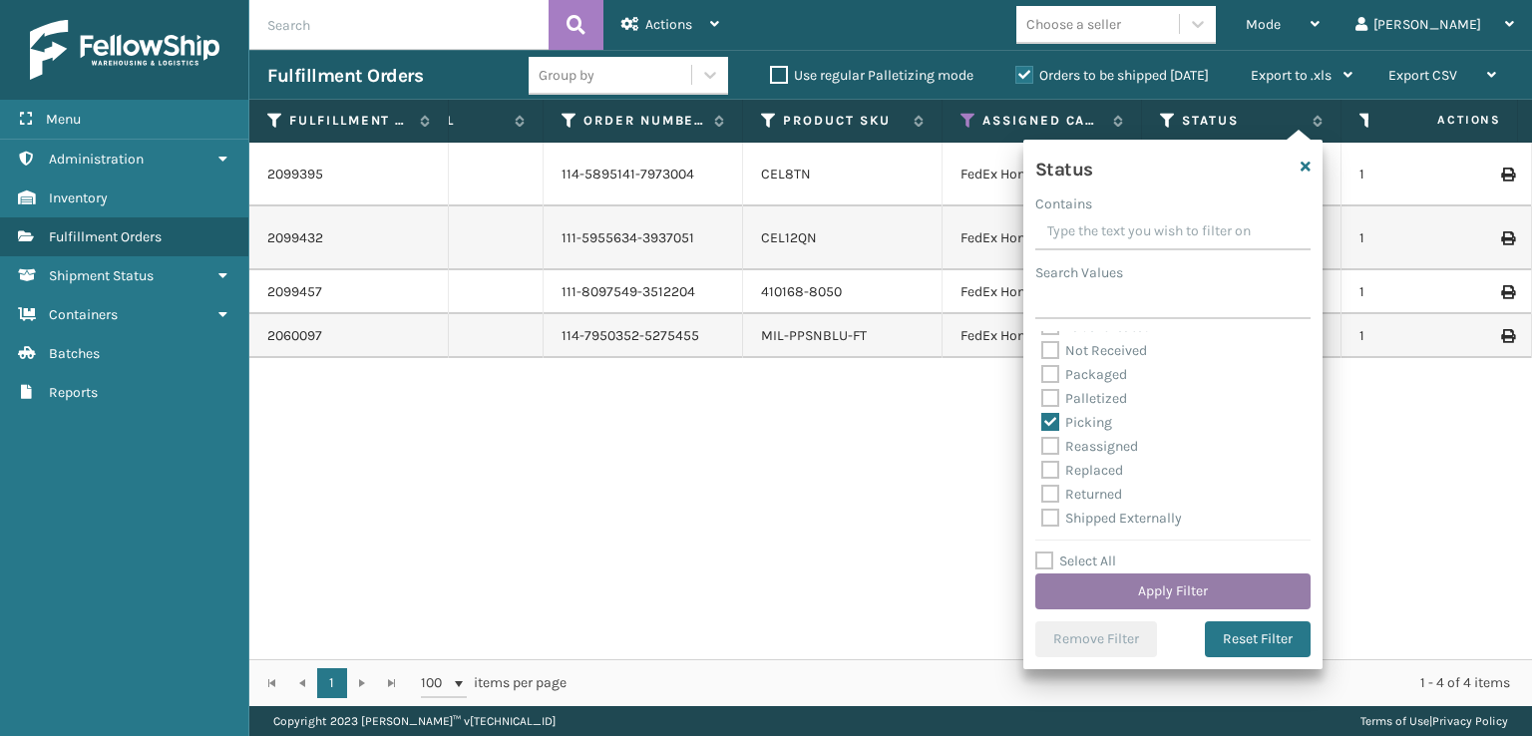
click at [1130, 581] on button "Apply Filter" at bounding box center [1172, 591] width 275 height 36
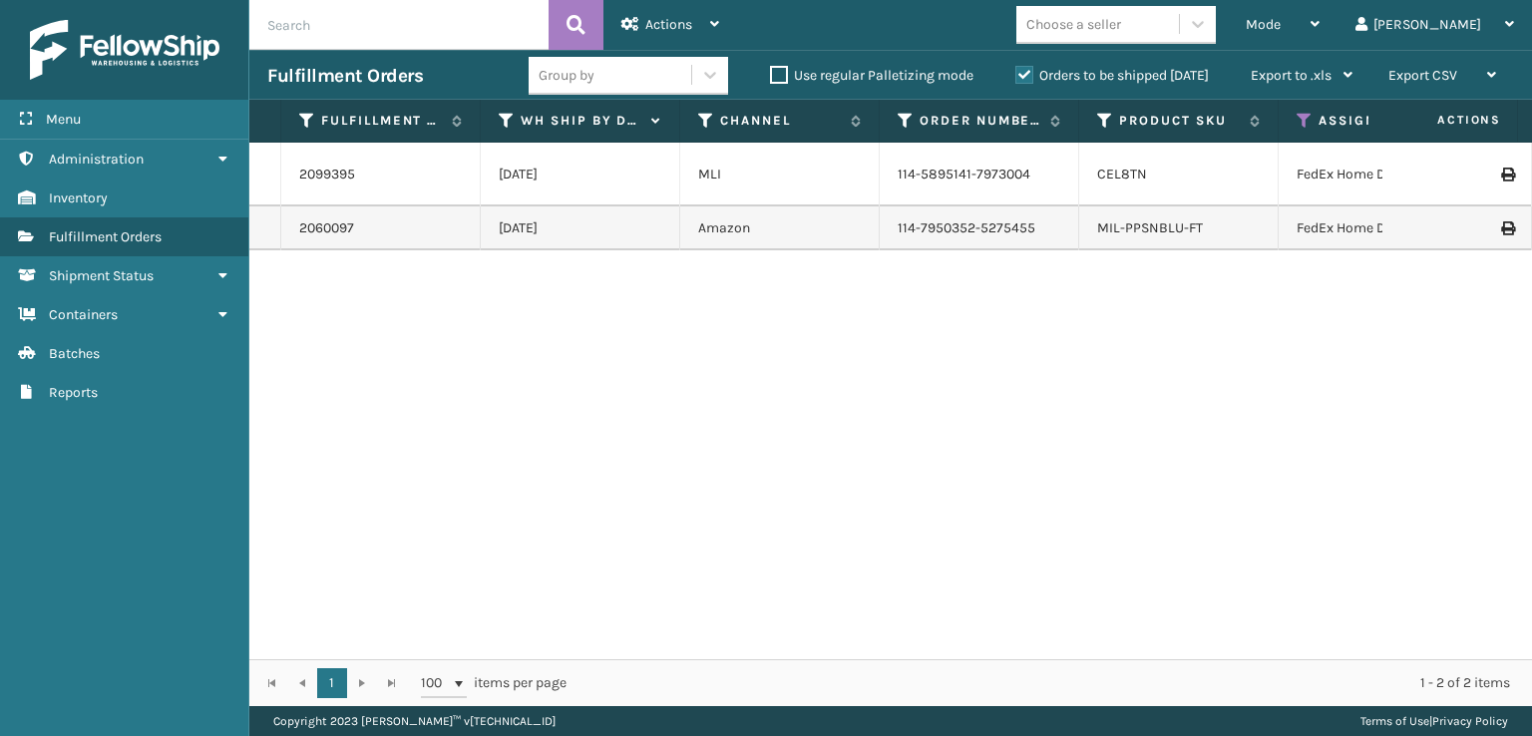
click at [319, 194] on td "2099395" at bounding box center [380, 175] width 199 height 64
click at [325, 184] on link "2099395" at bounding box center [327, 175] width 56 height 20
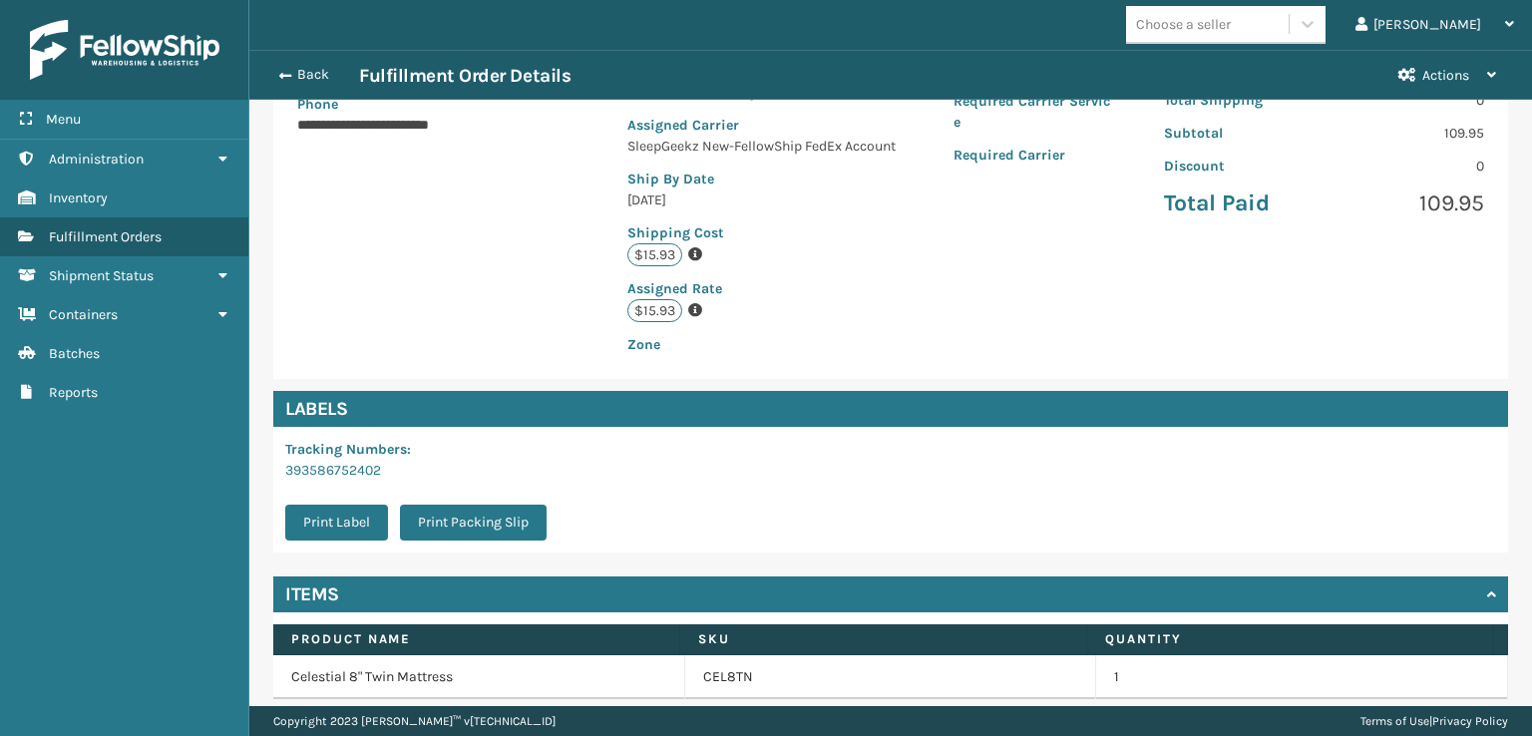
scroll to position [463, 0]
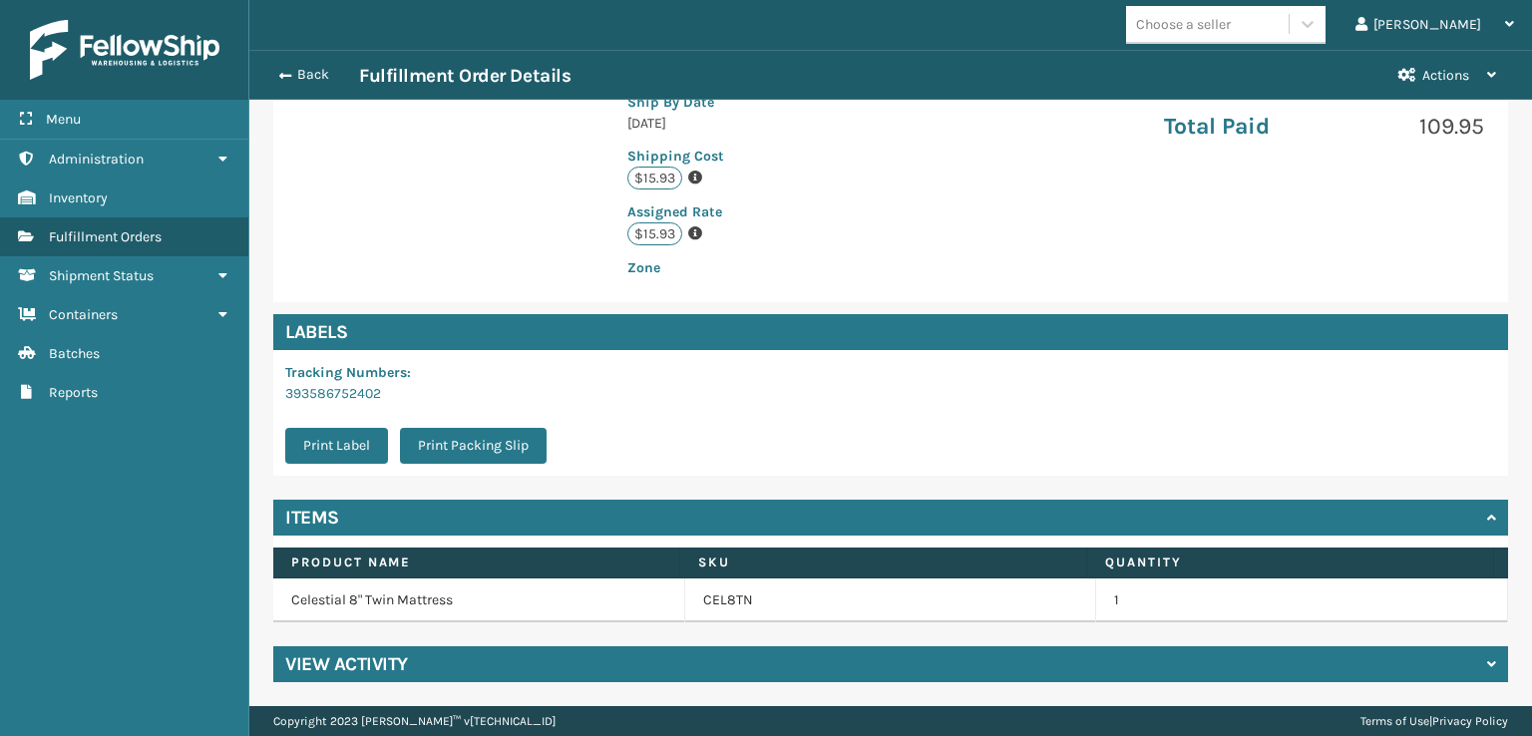
click at [1480, 659] on div "View Activity" at bounding box center [890, 664] width 1234 height 36
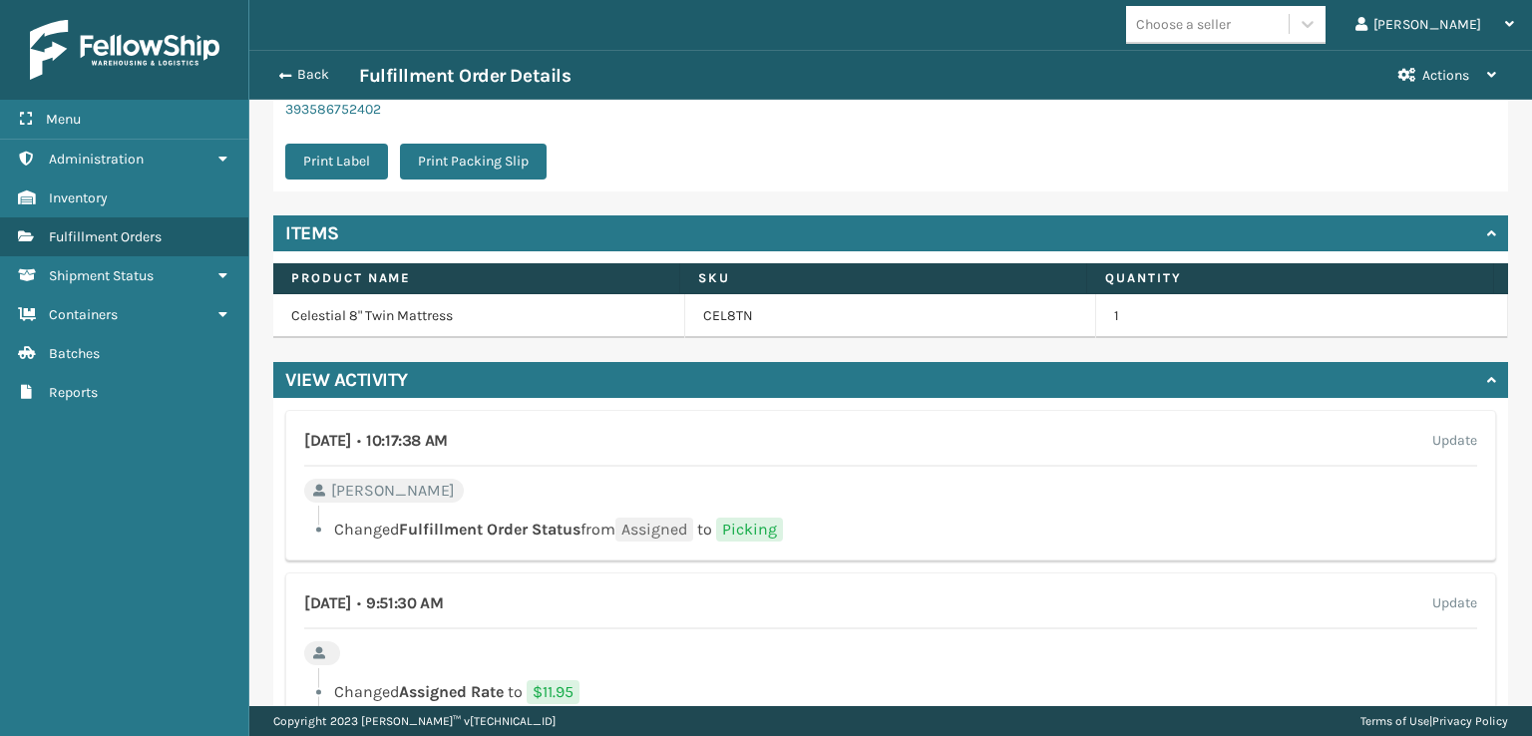
scroll to position [762, 0]
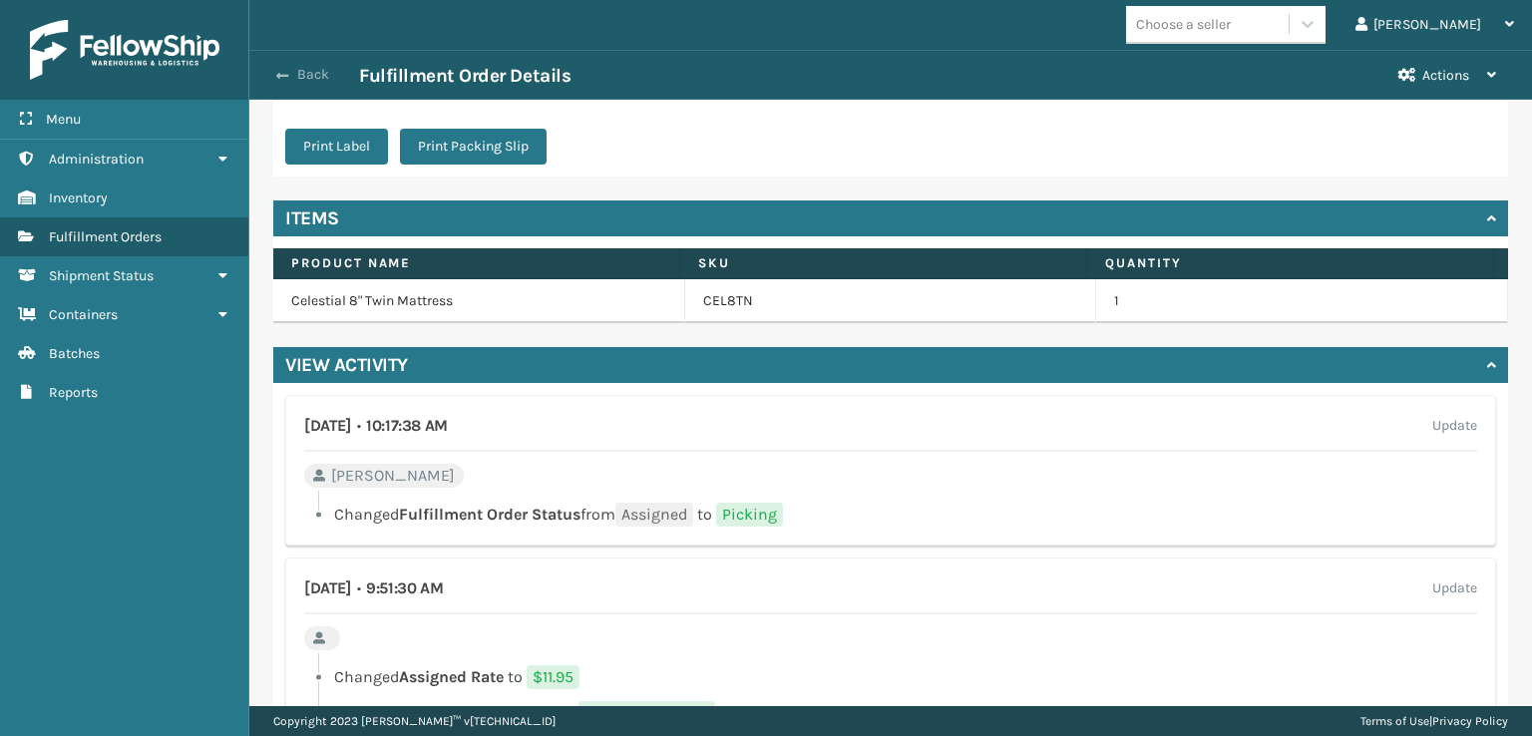
click at [276, 70] on span "button" at bounding box center [282, 76] width 12 height 14
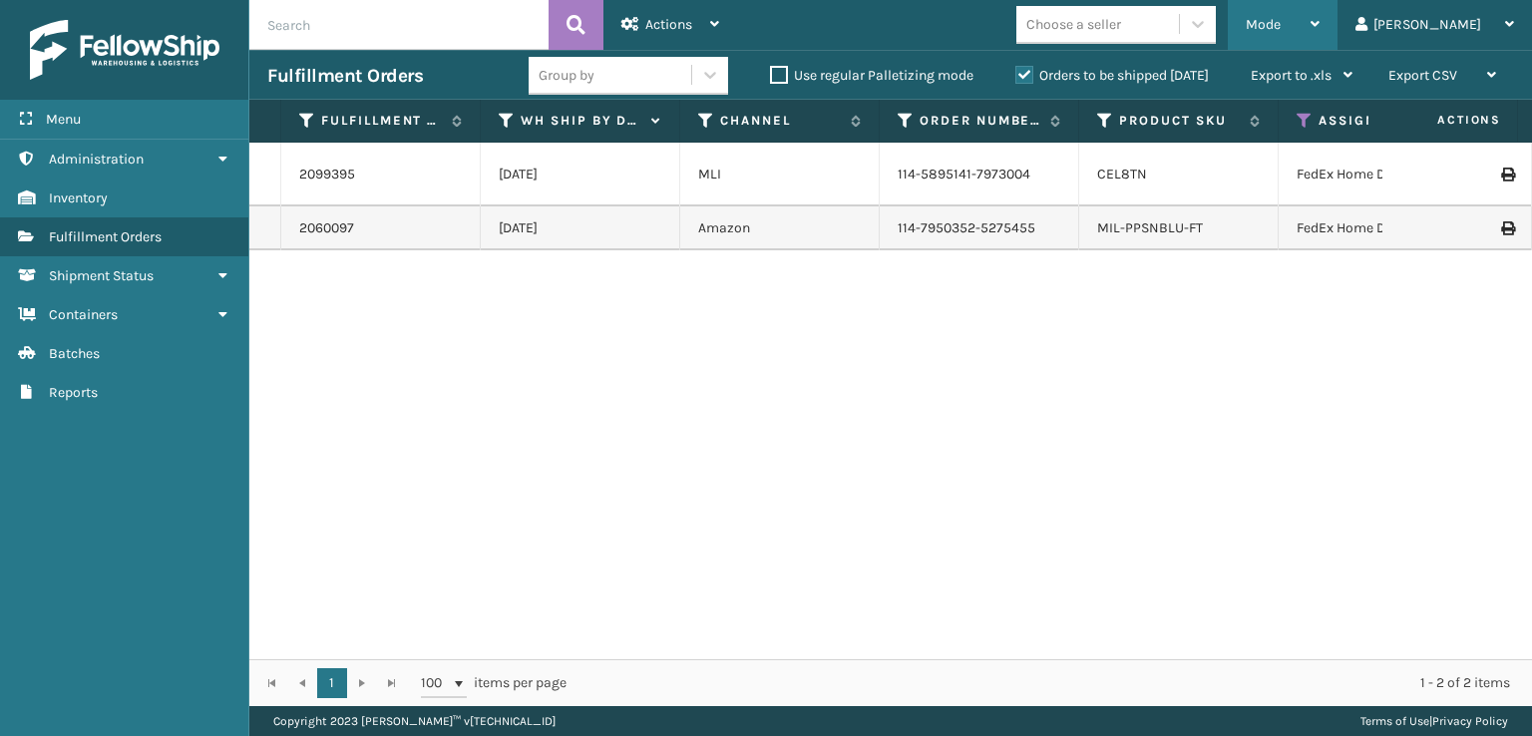
drag, startPoint x: 1356, startPoint y: 29, endPoint x: 1371, endPoint y: 41, distance: 19.2
click at [1280, 29] on span "Mode" at bounding box center [1262, 24] width 35 height 17
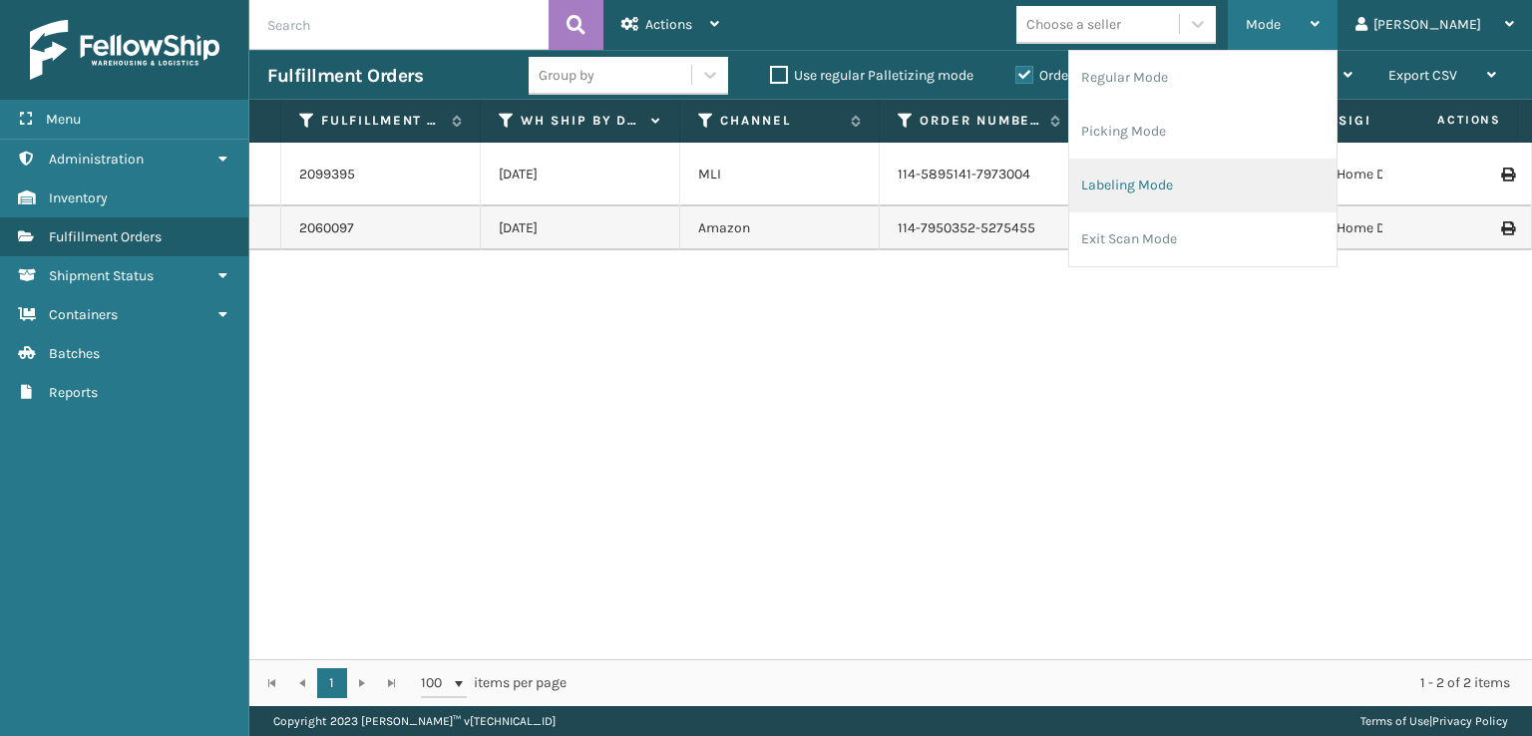
click at [1208, 183] on li "Labeling Mode" at bounding box center [1202, 186] width 267 height 54
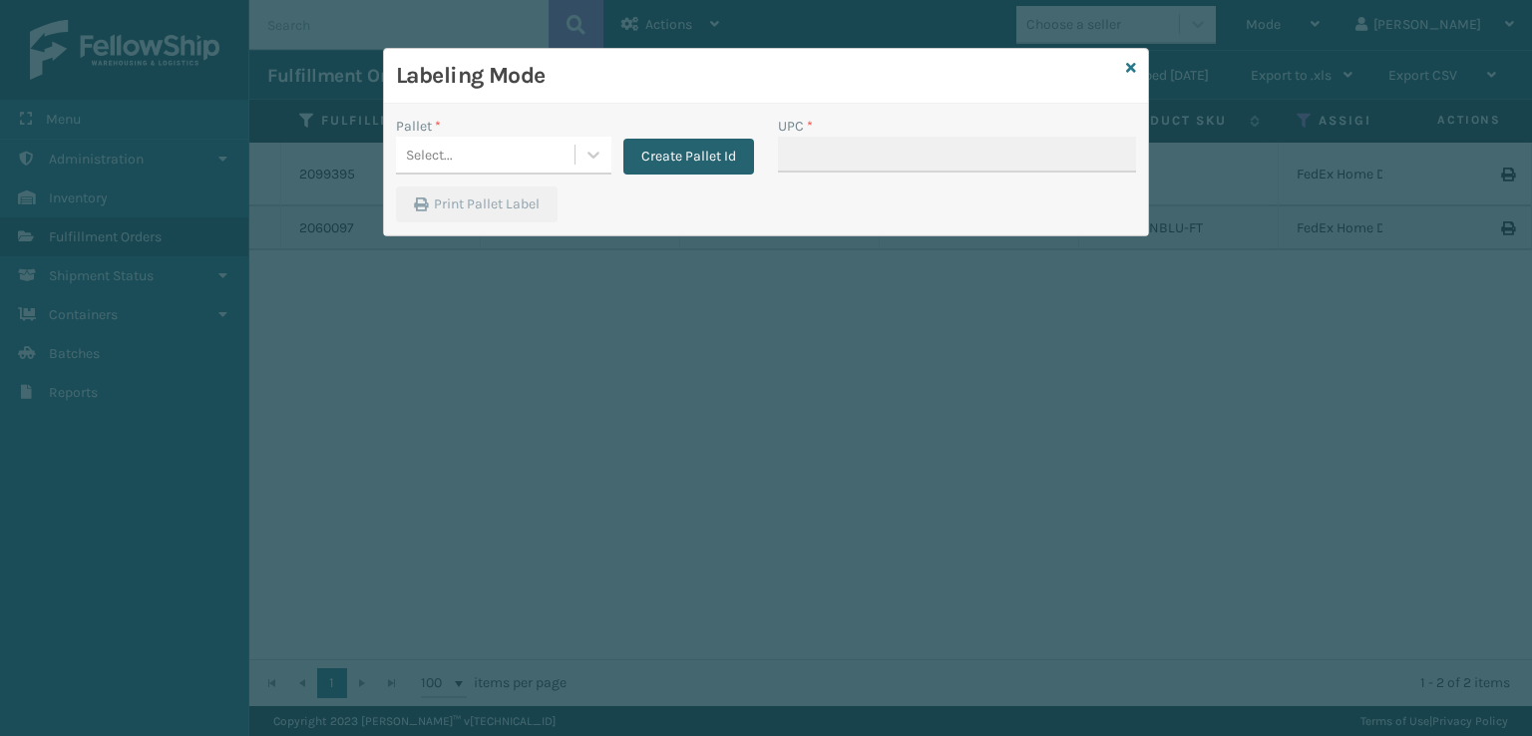
click at [650, 162] on button "Create Pallet Id" at bounding box center [688, 157] width 131 height 36
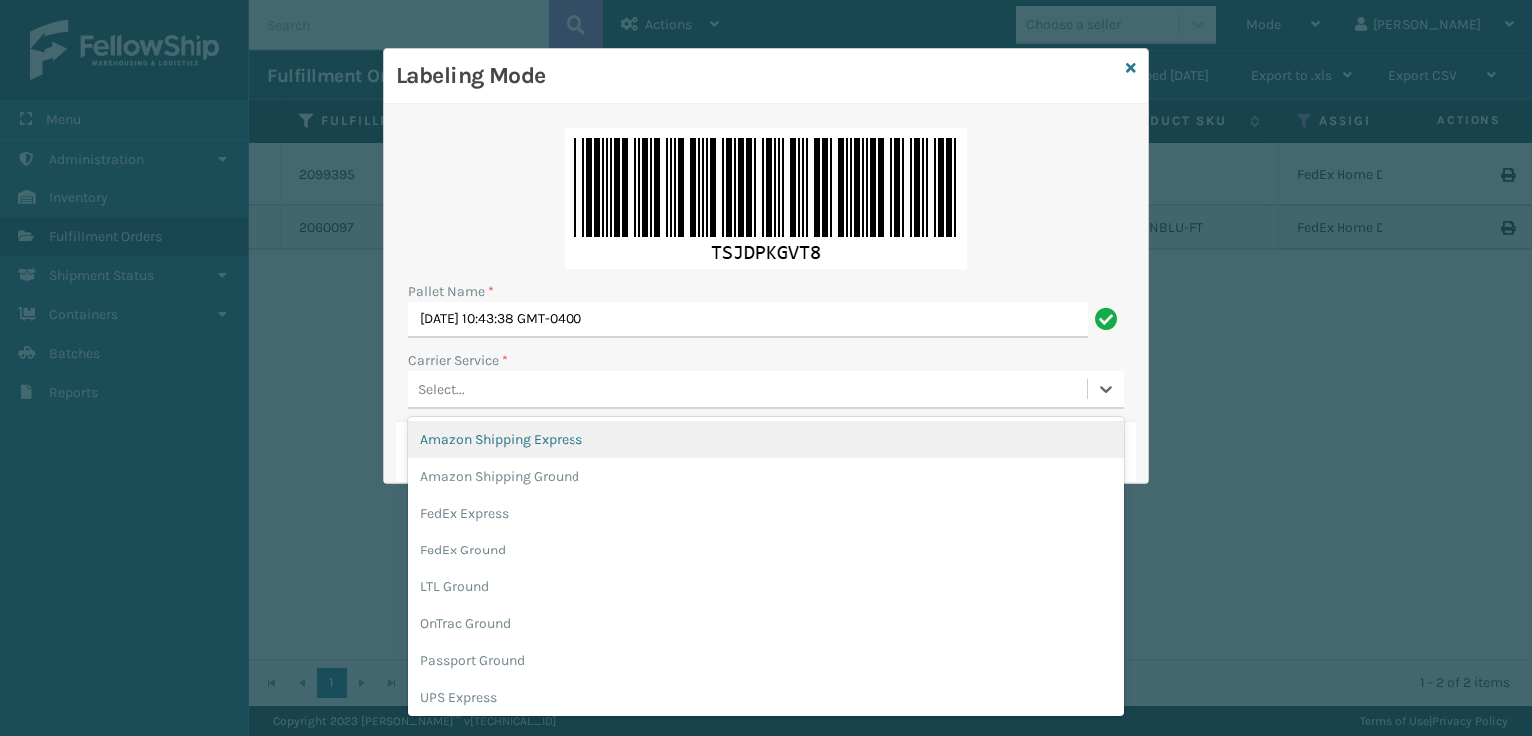
click at [477, 401] on div "Select..." at bounding box center [747, 389] width 679 height 33
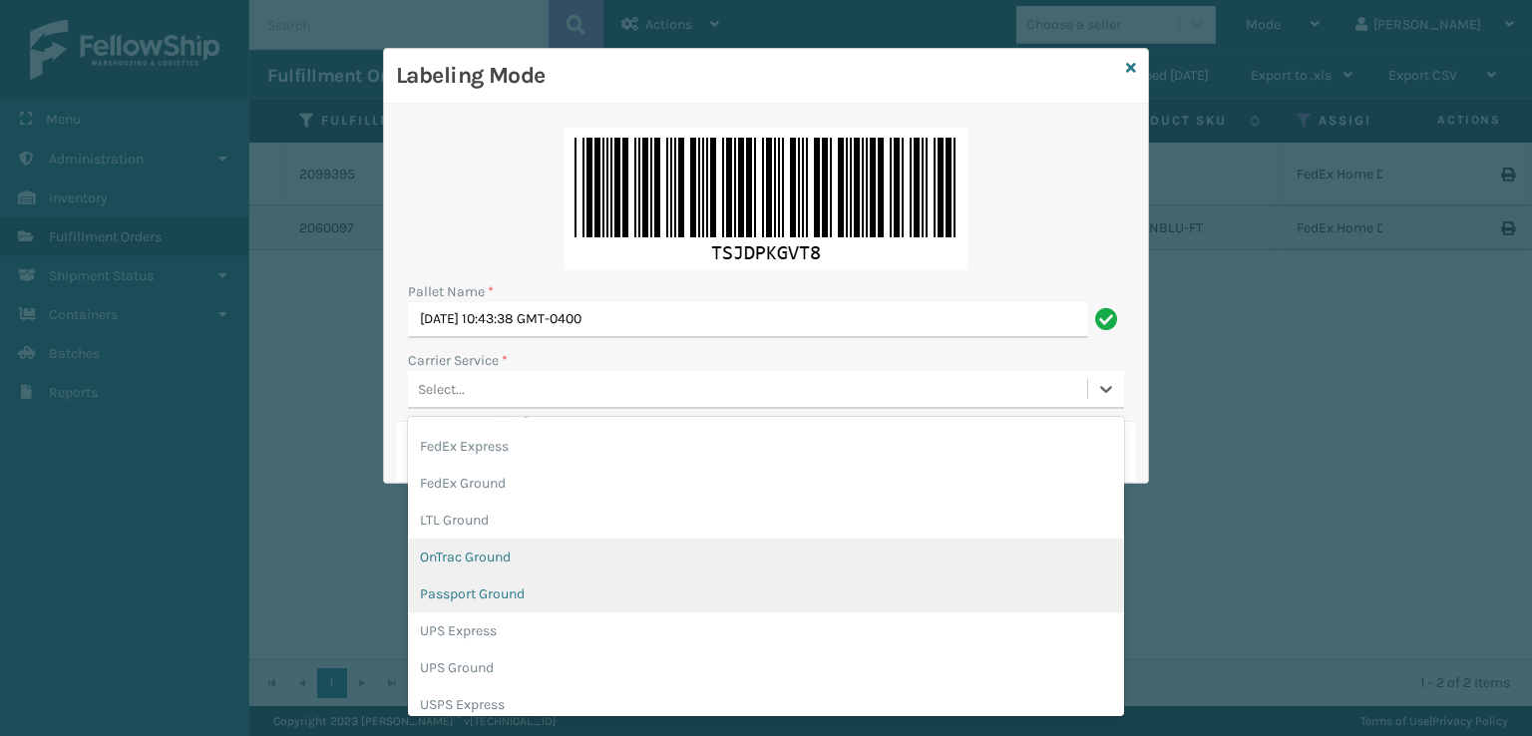
scroll to position [100, 0]
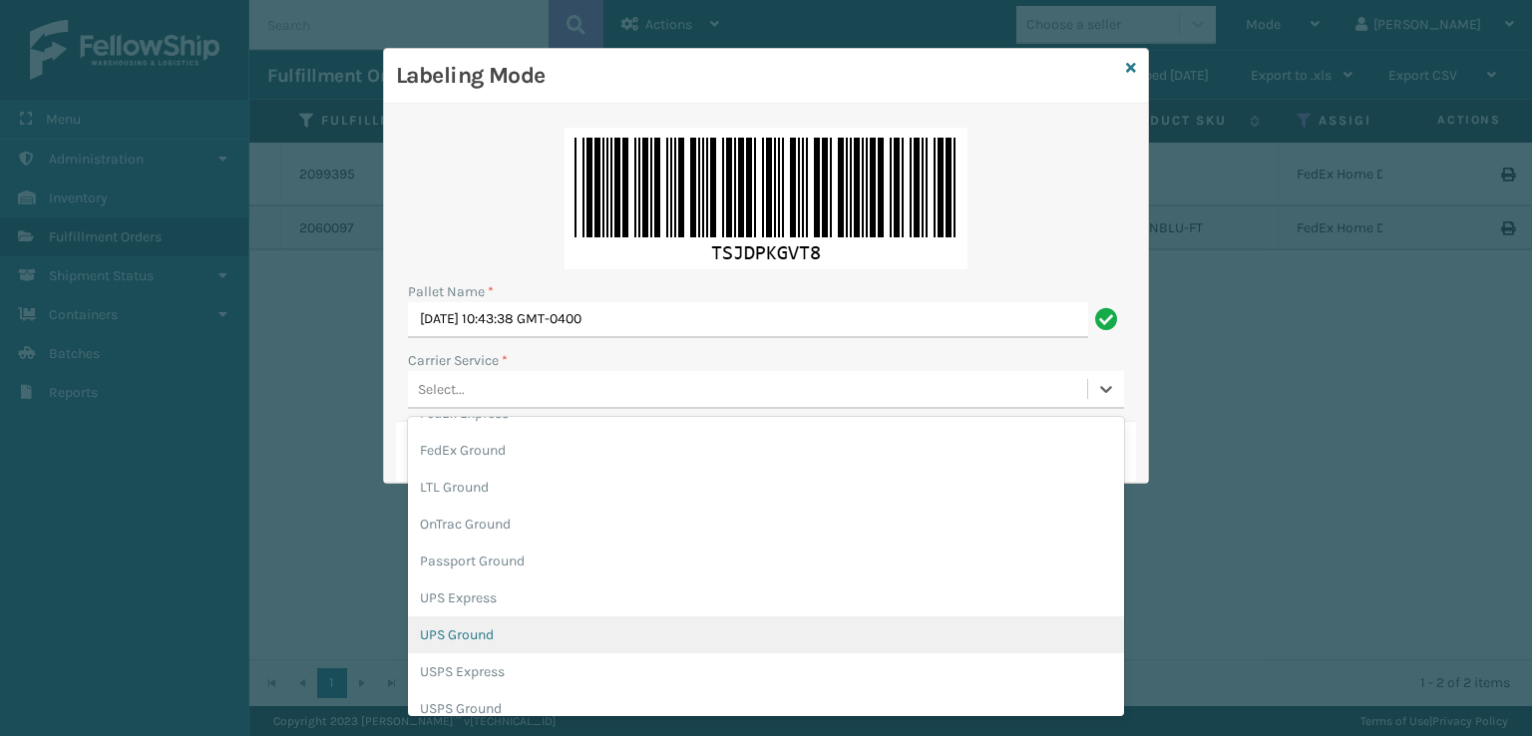
click at [455, 640] on div "UPS Ground" at bounding box center [766, 634] width 716 height 37
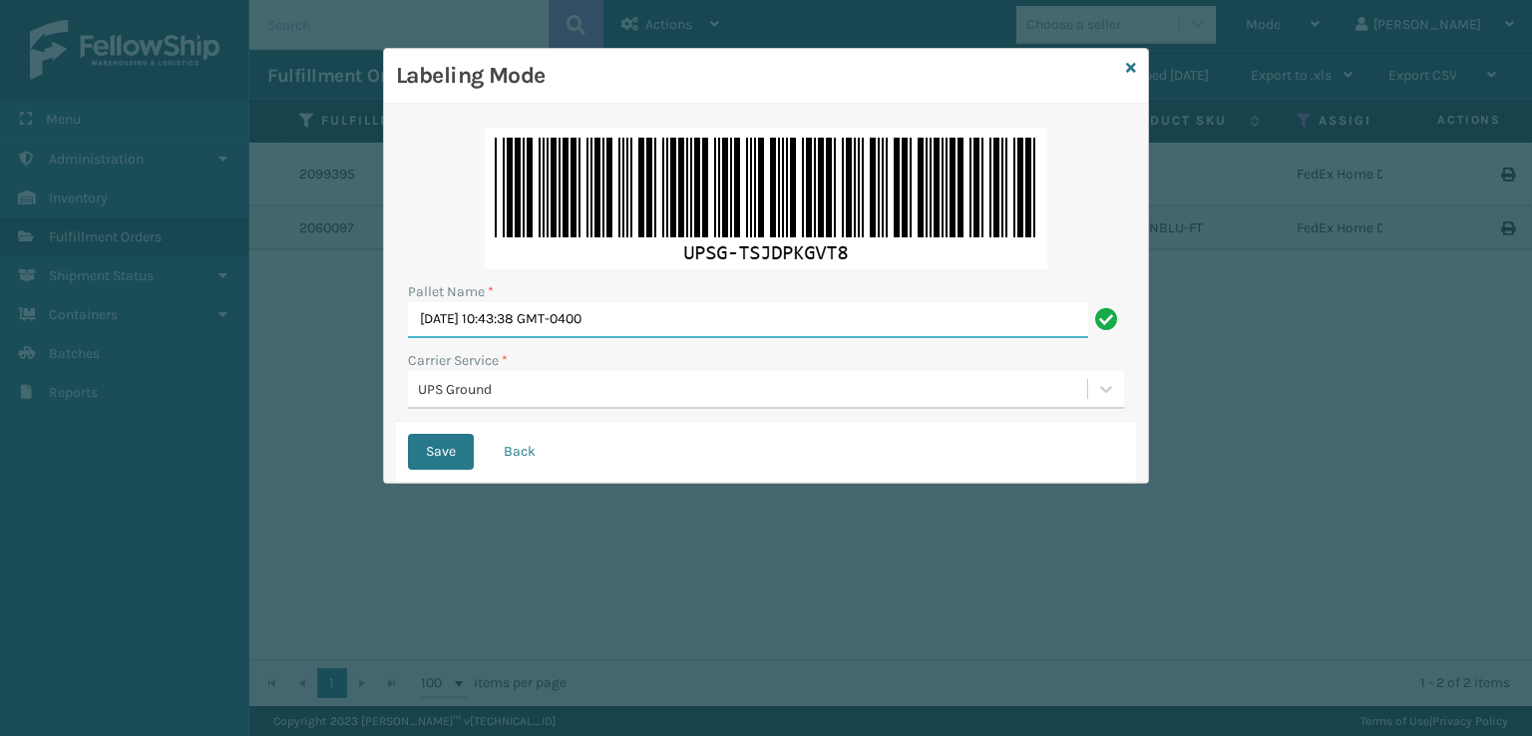
drag, startPoint x: 535, startPoint y: 338, endPoint x: 385, endPoint y: 357, distance: 151.8
click at [385, 357] on div "Pallet Name * [DATE] 10:43:38 GMT-0400 Carrier Service * UPS Ground Save Back" at bounding box center [766, 293] width 764 height 379
click at [718, 318] on input "MT-0400" at bounding box center [748, 320] width 680 height 36
type input "M"
type input "UPST1804768"
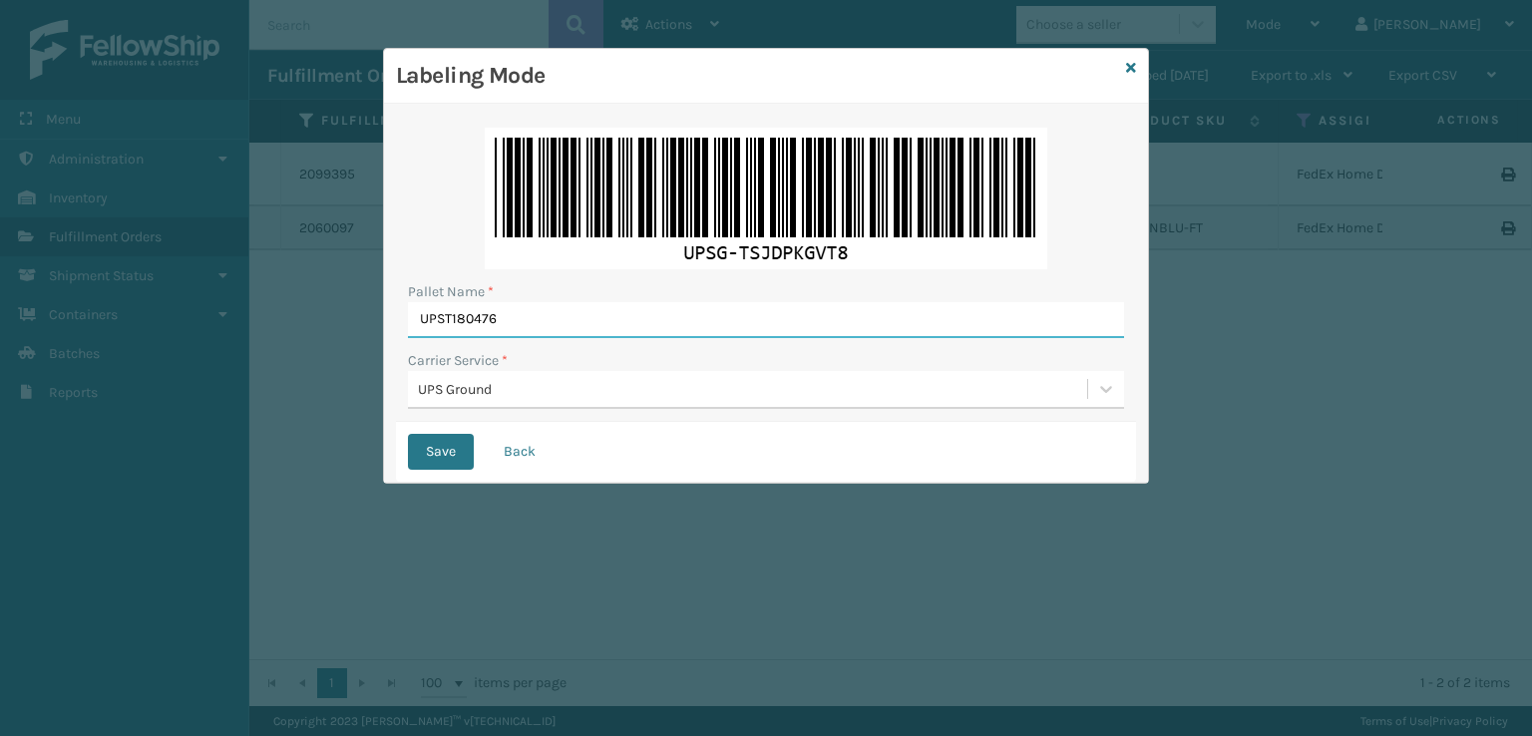
click at [408, 434] on button "Save" at bounding box center [441, 452] width 66 height 36
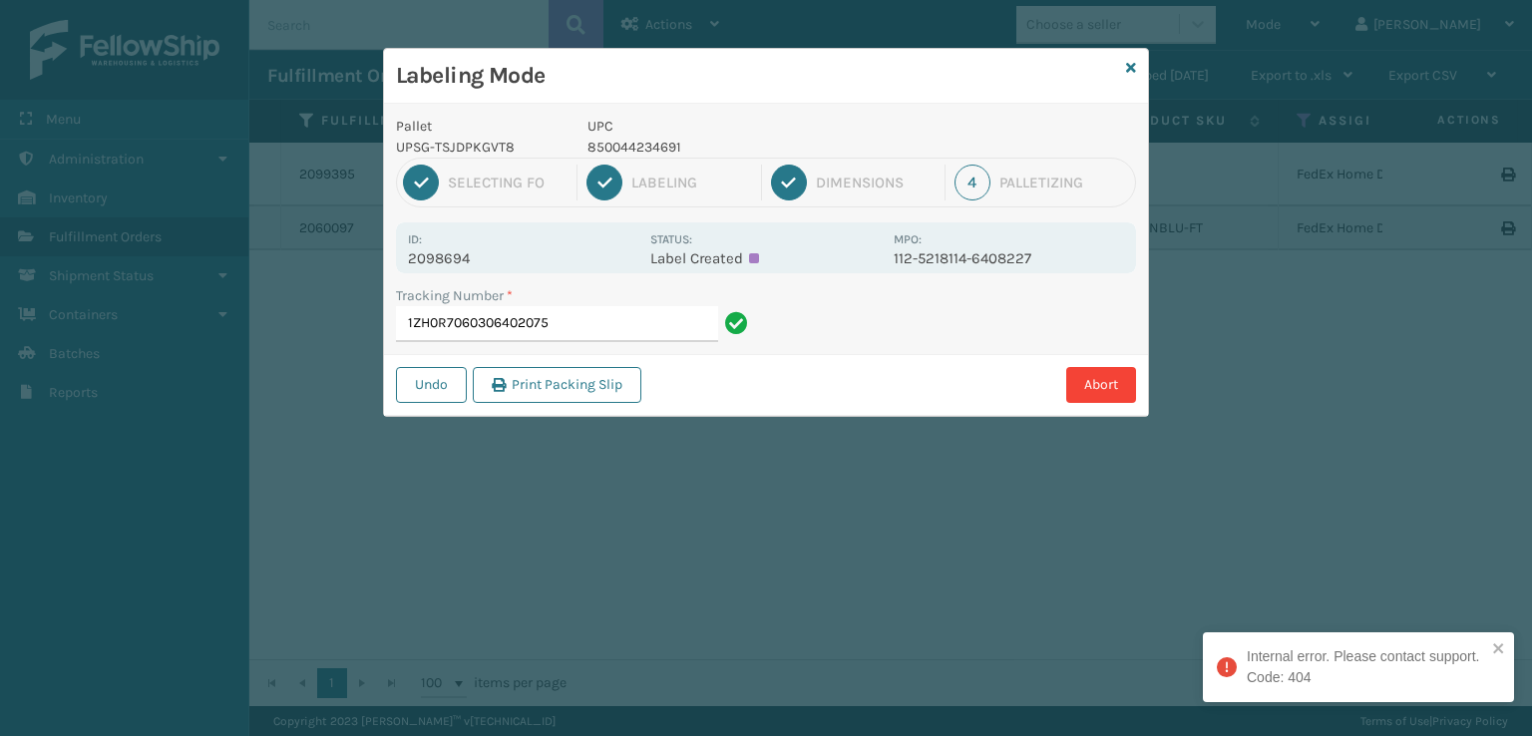
type input "1ZH0R7060306402075"
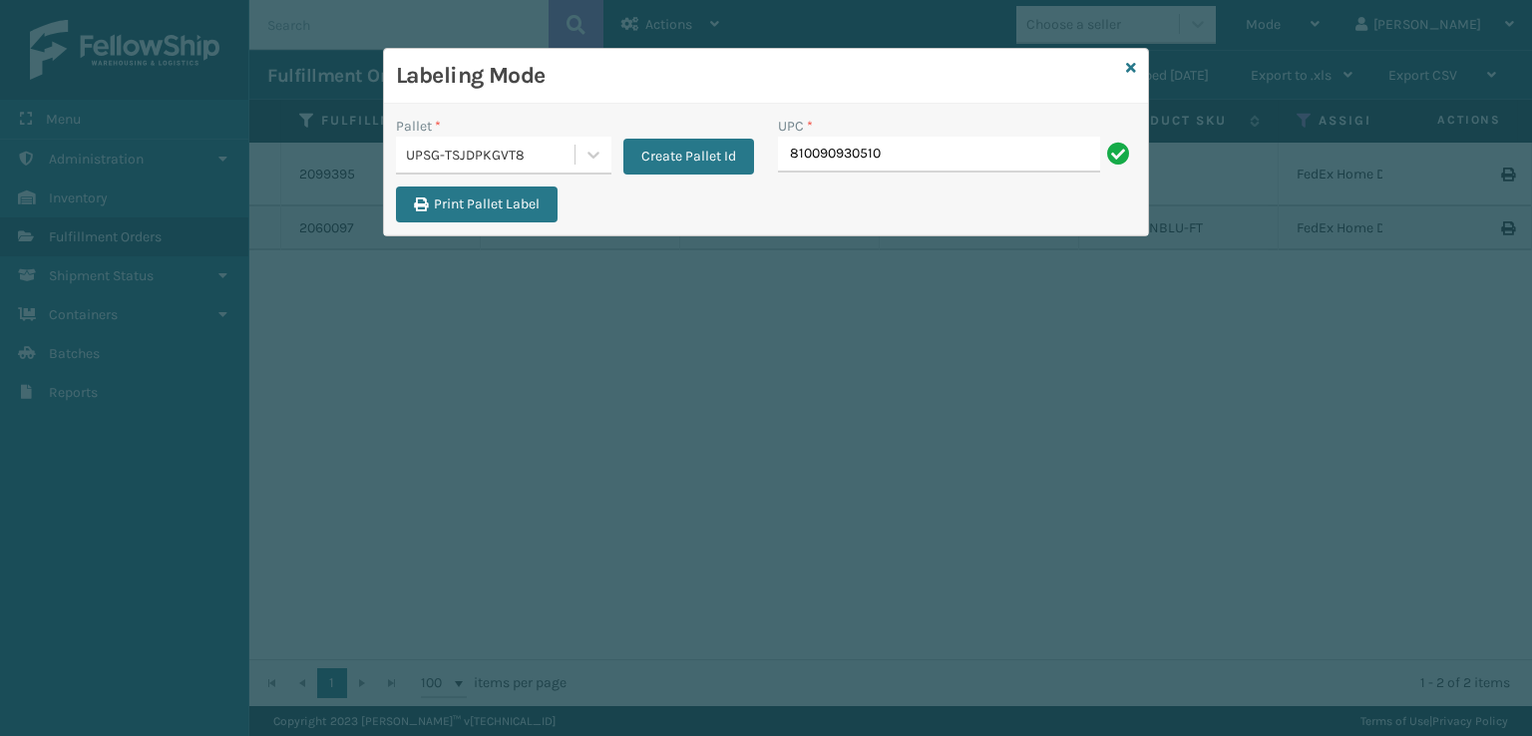
type input "810090930510"
type input "0688880"
drag, startPoint x: 916, startPoint y: 159, endPoint x: 791, endPoint y: 154, distance: 125.7
click at [791, 154] on input "810090930510" at bounding box center [939, 155] width 322 height 36
type input "810090930510"
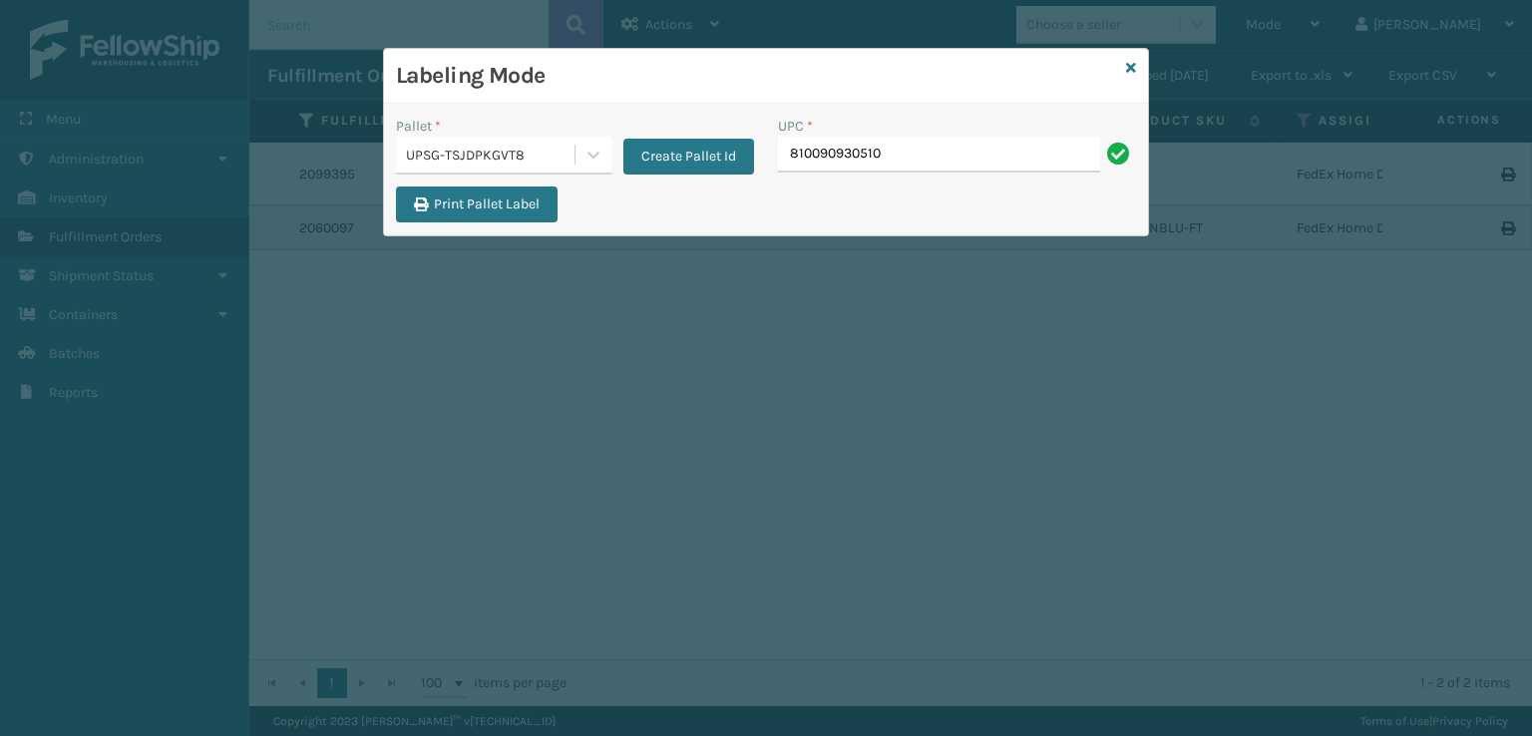
click at [973, 135] on div "UPC *" at bounding box center [957, 126] width 358 height 21
click at [941, 164] on input "810090930510" at bounding box center [939, 155] width 322 height 36
type input "810090930510"
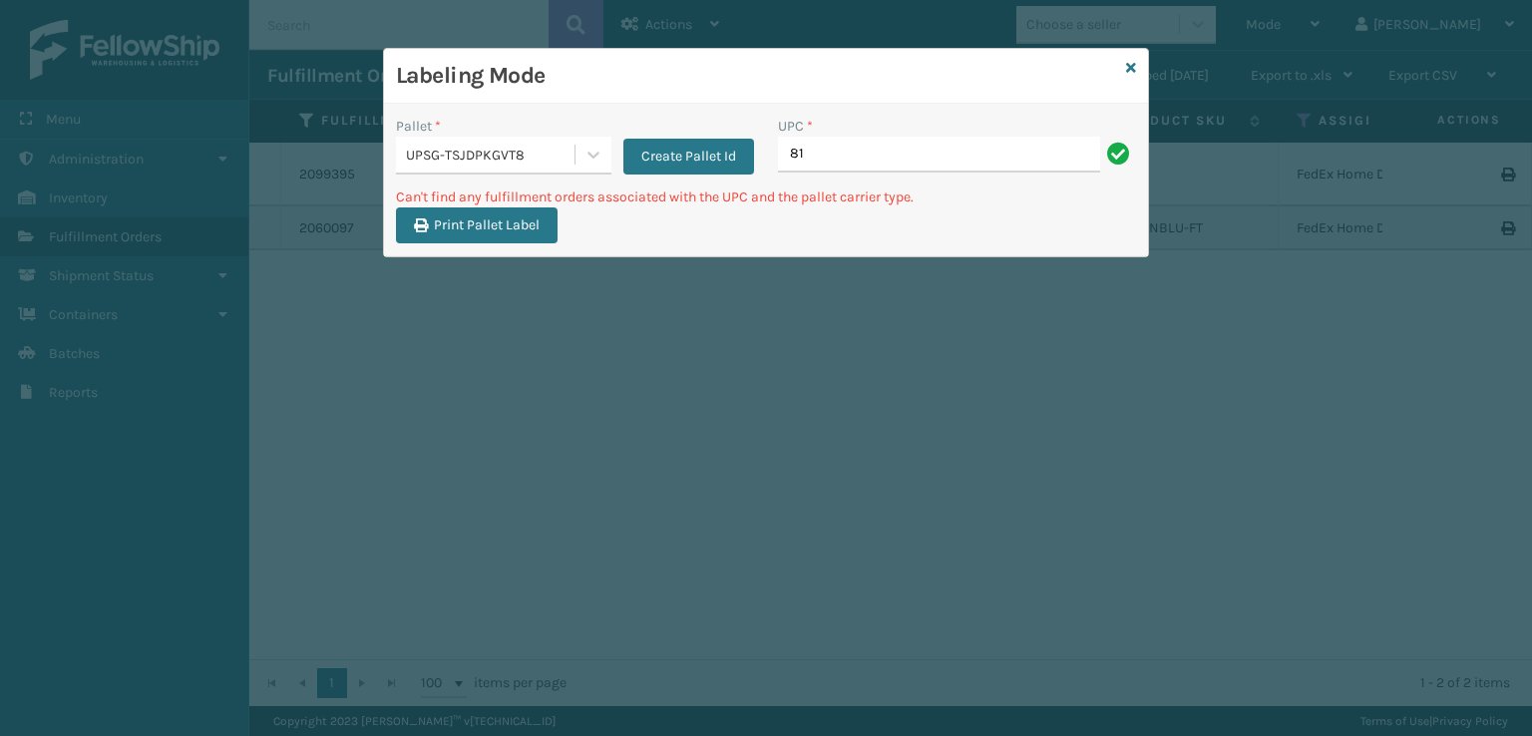
type input "8"
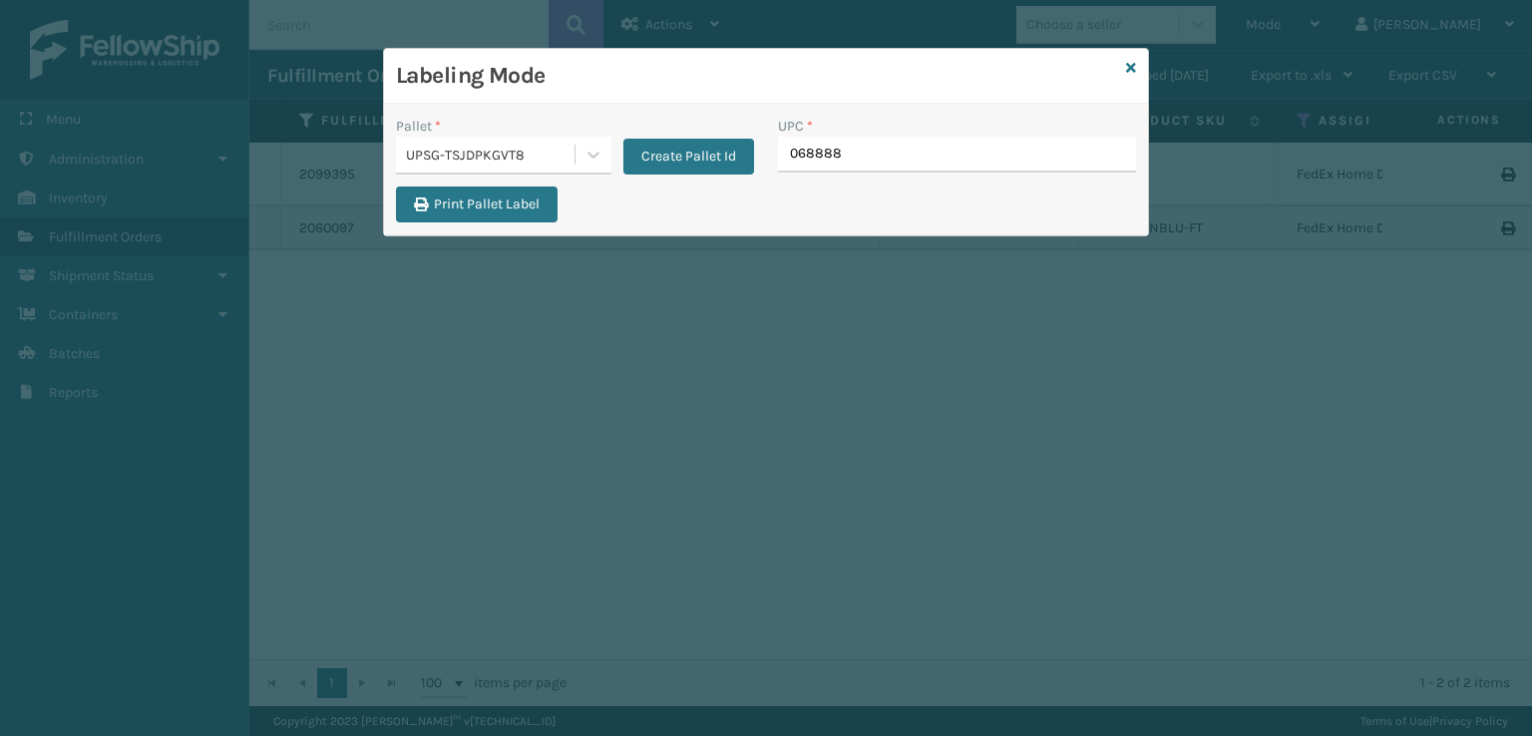
type input "0688880"
type input "840985124038"
type input "840985124168"
click at [827, 172] on input "UPC *" at bounding box center [957, 155] width 358 height 36
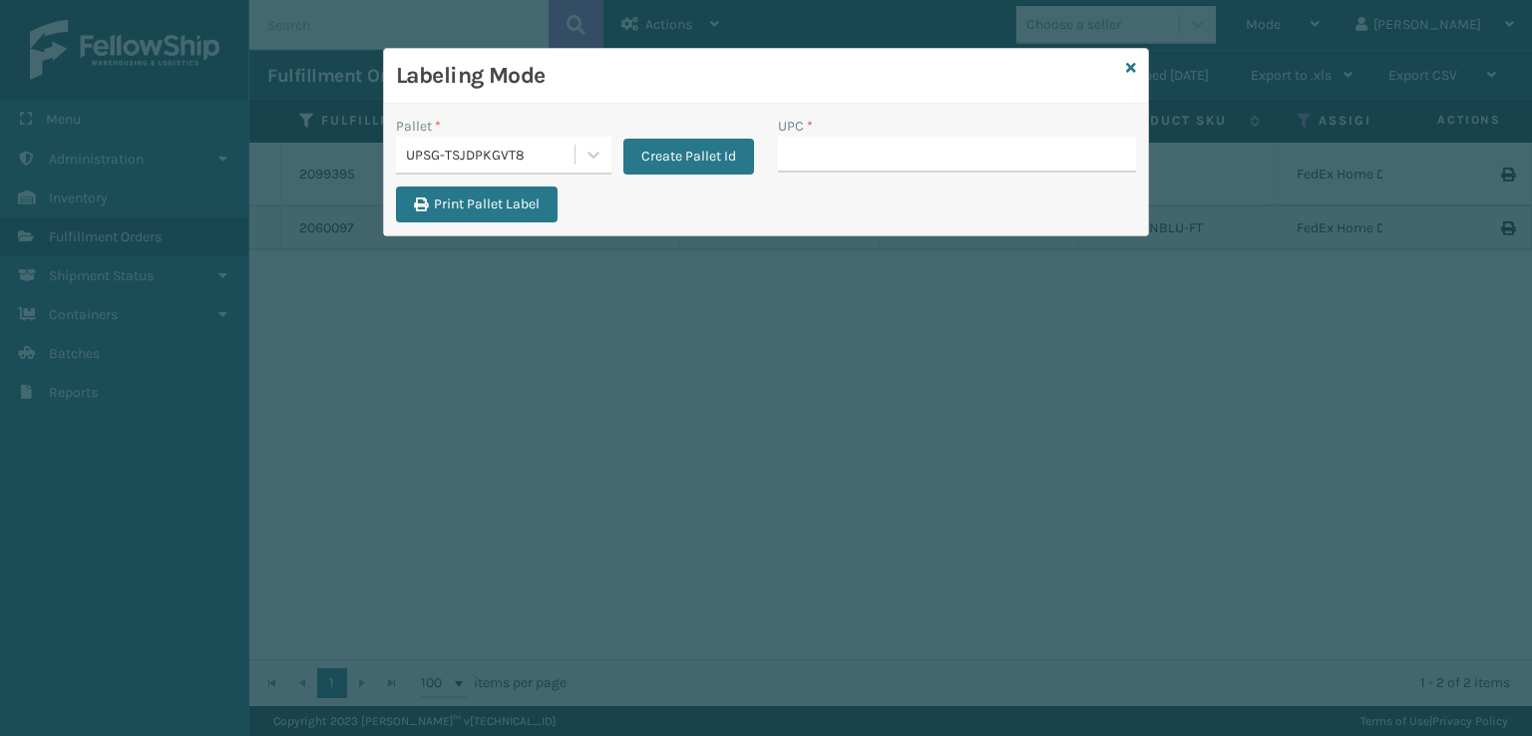
click at [526, 163] on div "UPSG-TSJDPKGVT8" at bounding box center [491, 155] width 171 height 21
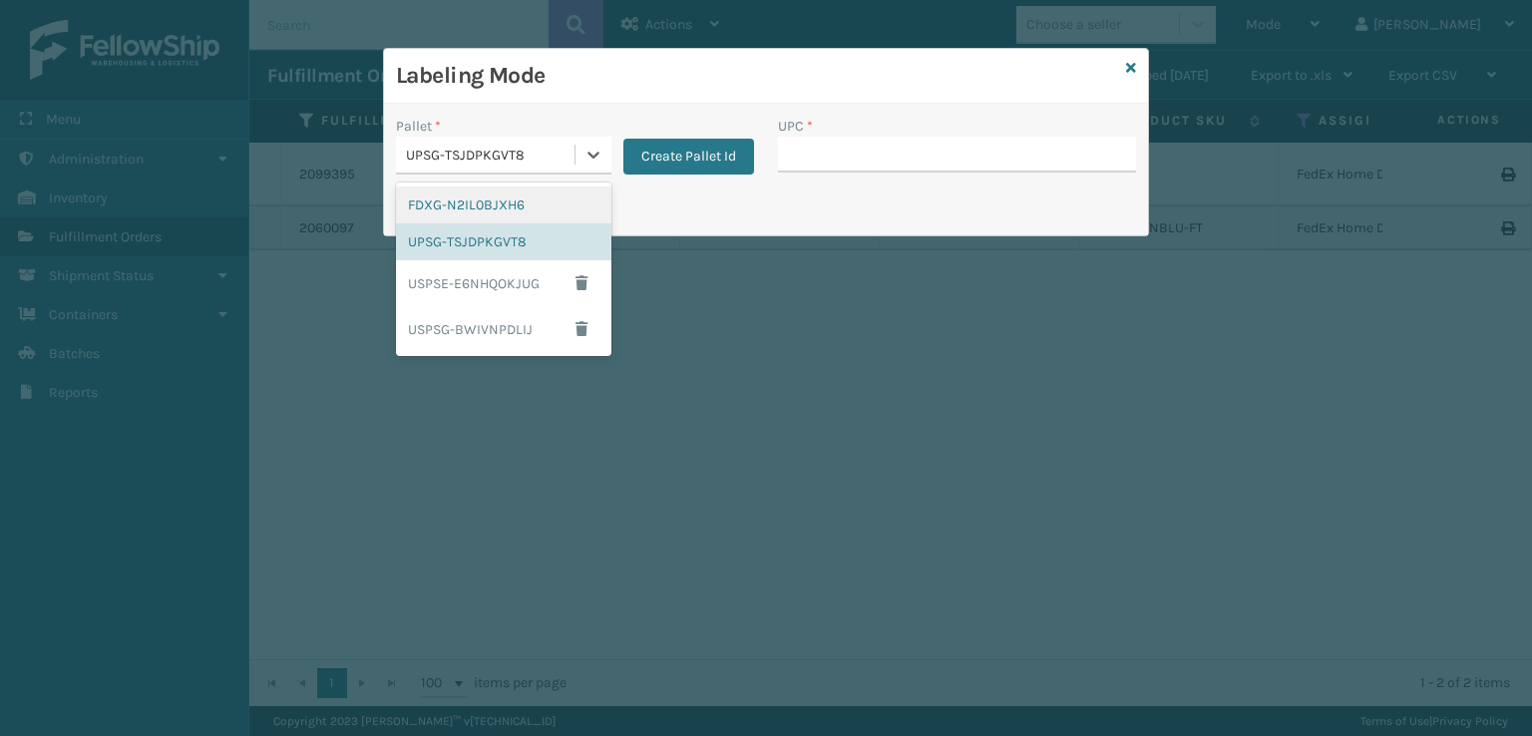
click at [486, 213] on div "FDXG-N2IL0BJXH6" at bounding box center [503, 204] width 215 height 37
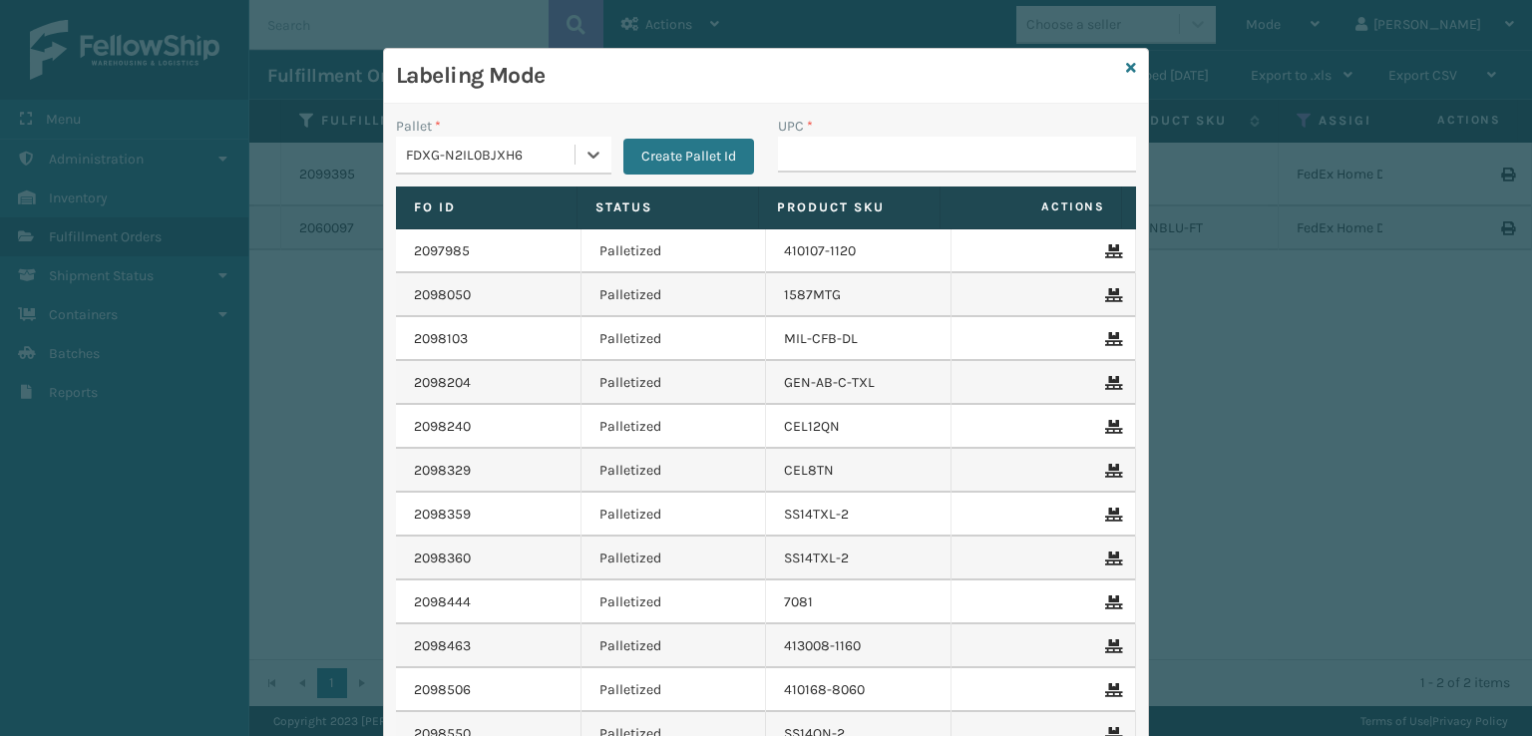
type input "810081962797"
click at [830, 163] on input "UPC *" at bounding box center [957, 155] width 358 height 36
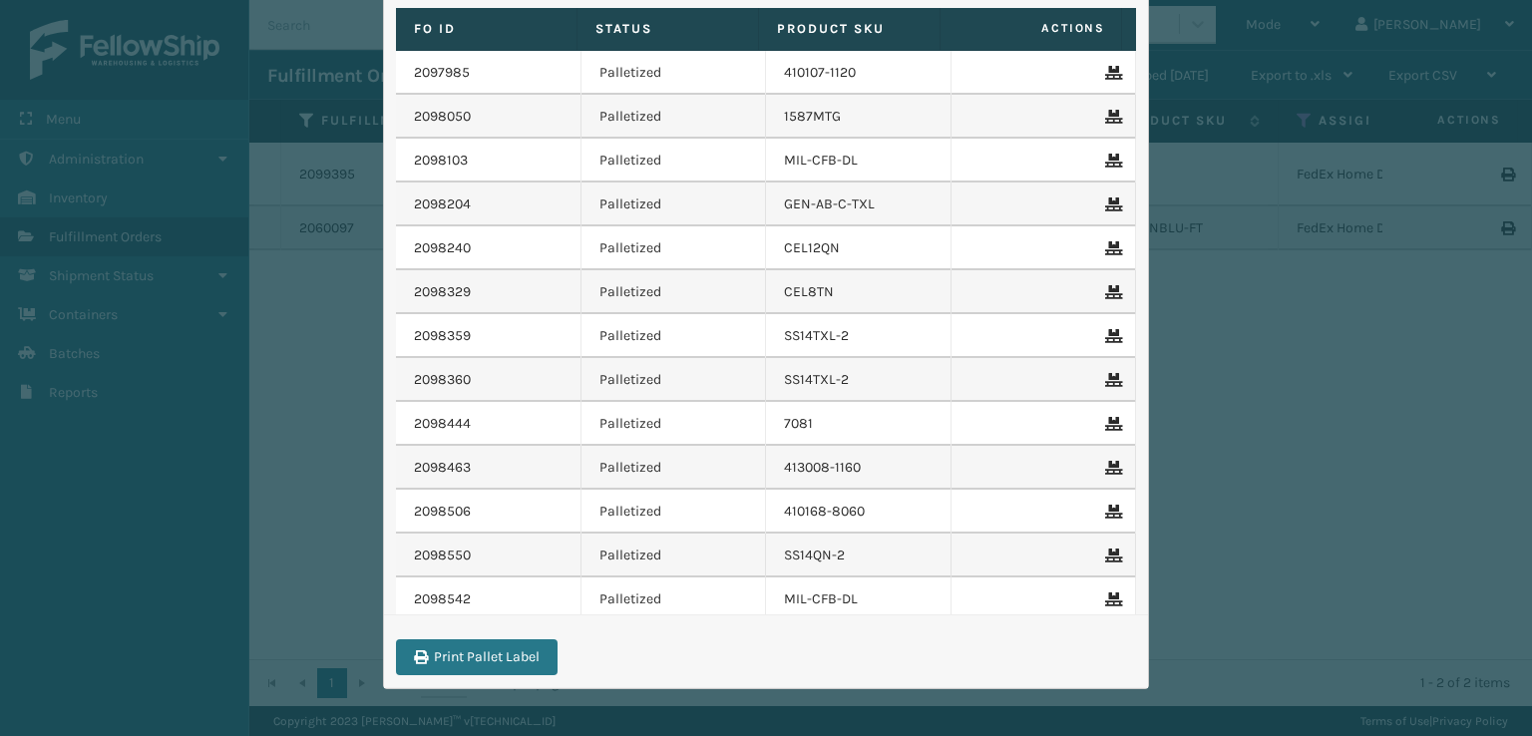
click at [1229, 384] on div "Labeling Mode Pallet * FDXG-N2IL0BJXH6 Create Pallet Id UPC * Fo Id Status Prod…" at bounding box center [766, 368] width 1532 height 736
click at [1203, 254] on div "Labeling Mode Pallet * FDXG-N2IL0BJXH6 Create Pallet Id UPC * Fo Id Status Prod…" at bounding box center [766, 368] width 1532 height 736
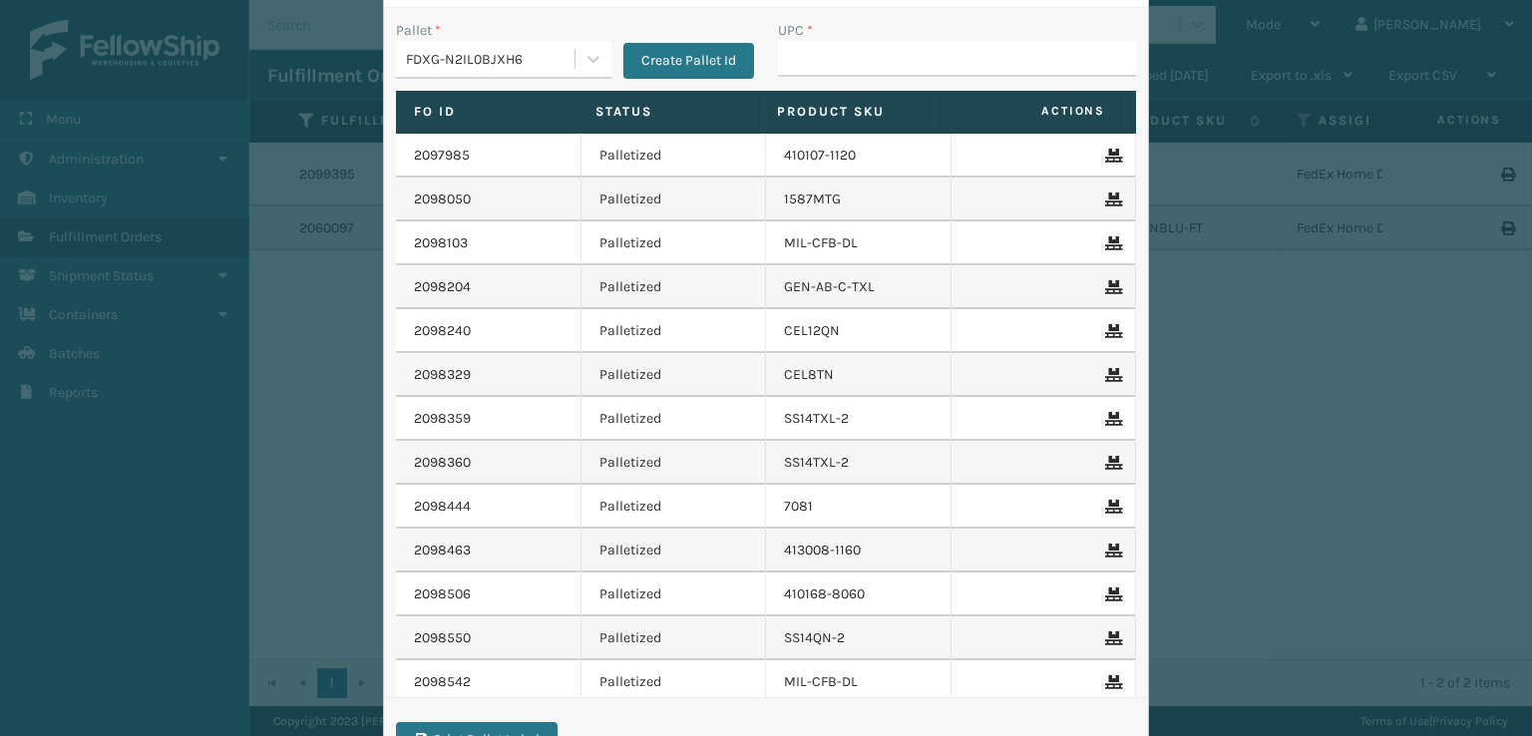
scroll to position [0, 0]
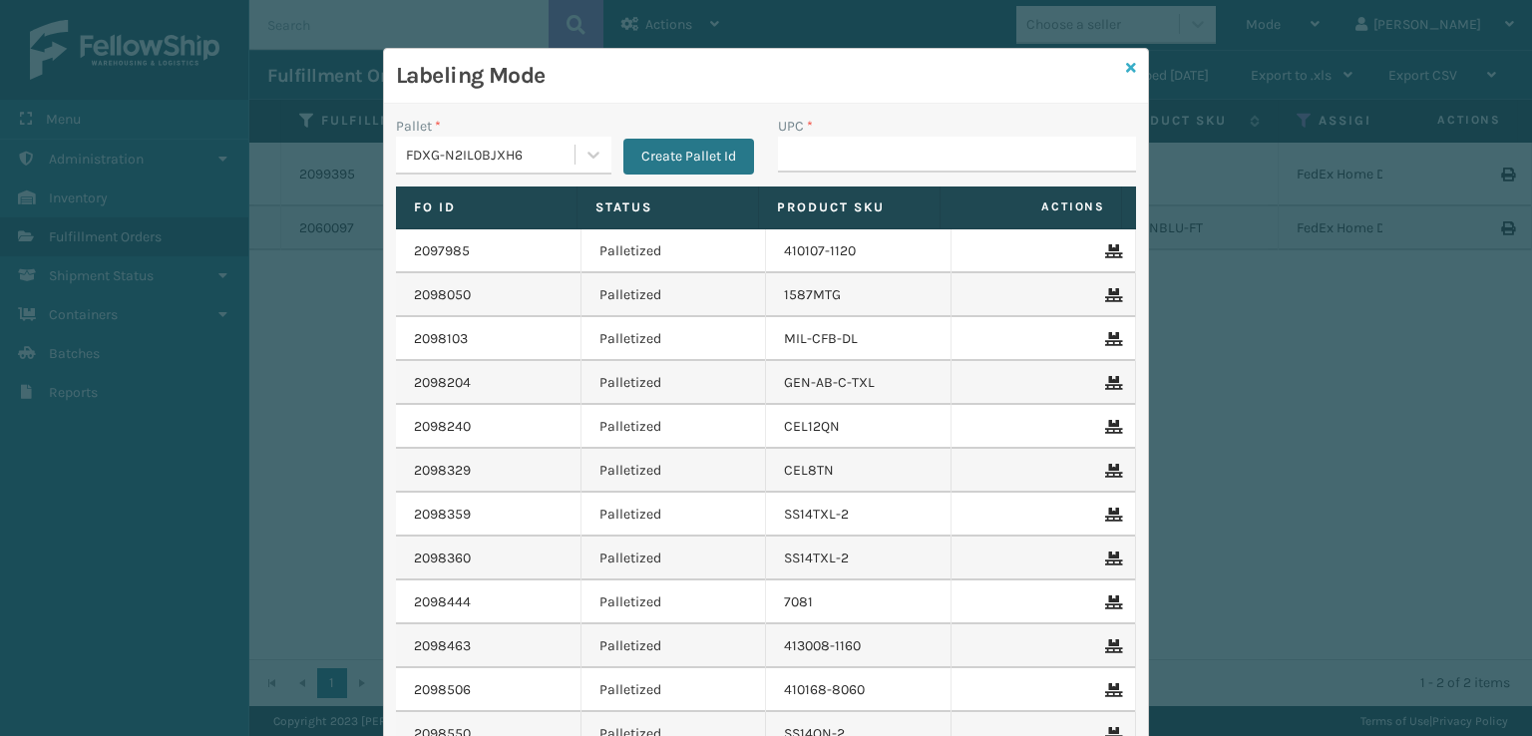
click at [1126, 77] on link at bounding box center [1131, 68] width 10 height 21
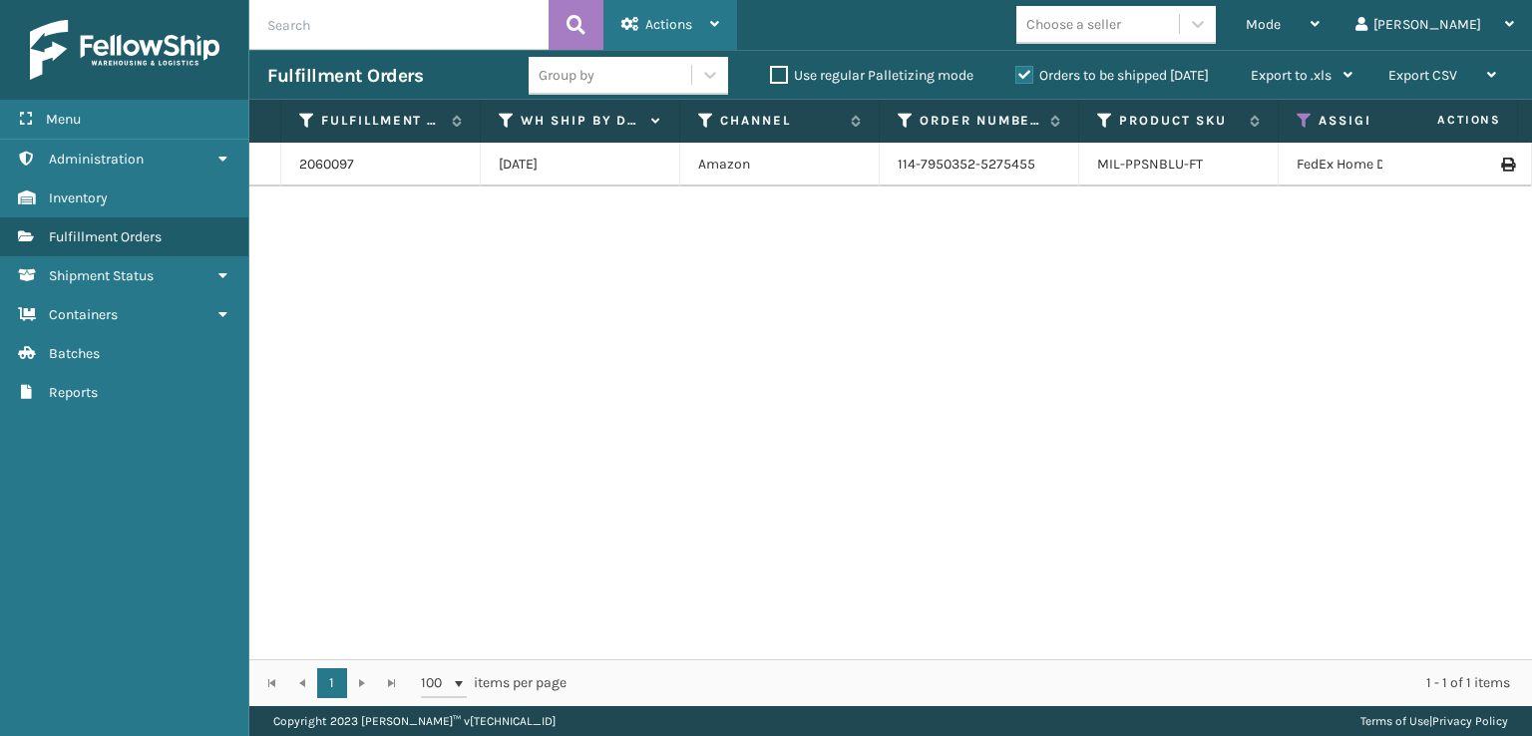
drag, startPoint x: 654, startPoint y: 21, endPoint x: 699, endPoint y: 75, distance: 70.1
click at [658, 21] on span "Actions" at bounding box center [668, 24] width 47 height 17
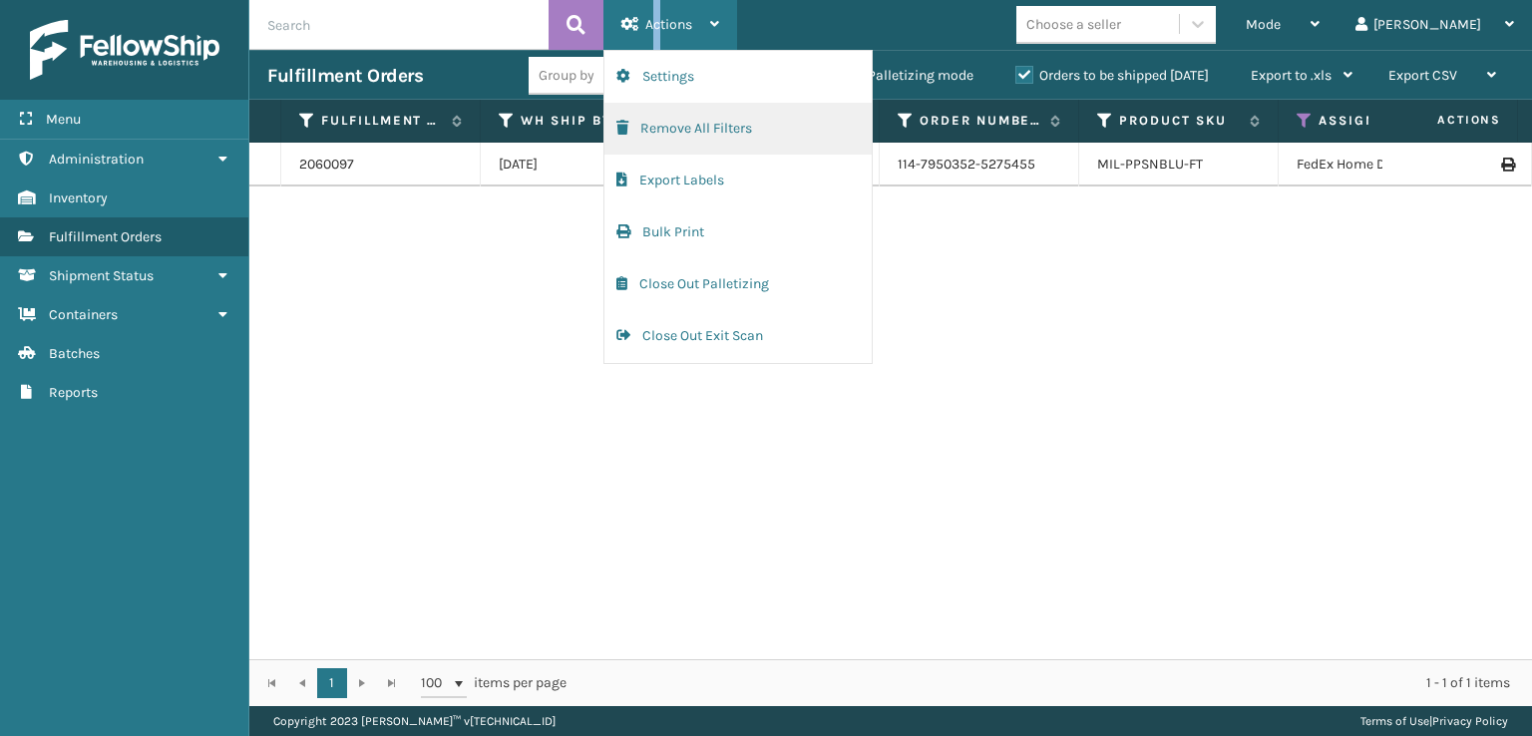
click at [624, 128] on span "button" at bounding box center [622, 128] width 12 height 14
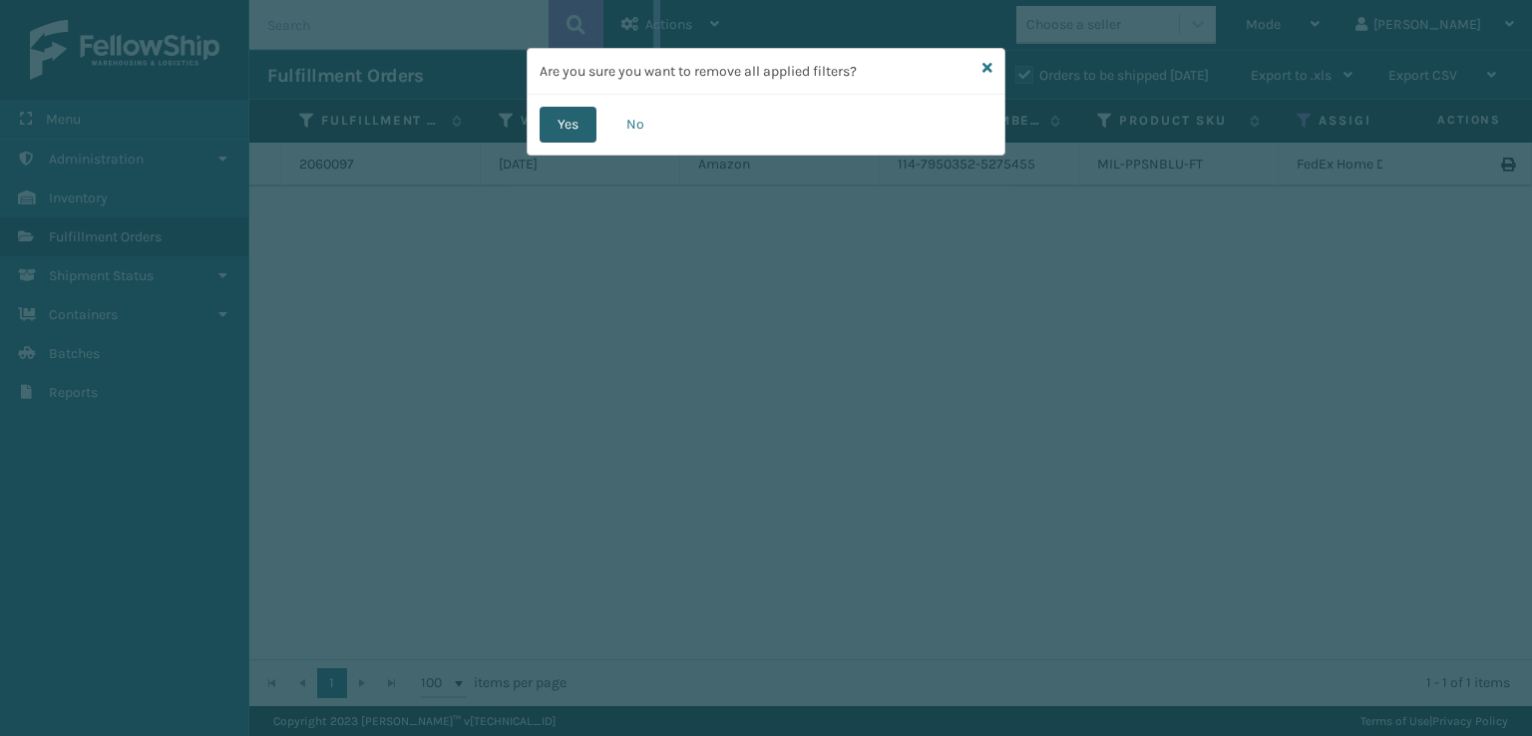
click at [572, 129] on button "Yes" at bounding box center [567, 125] width 57 height 36
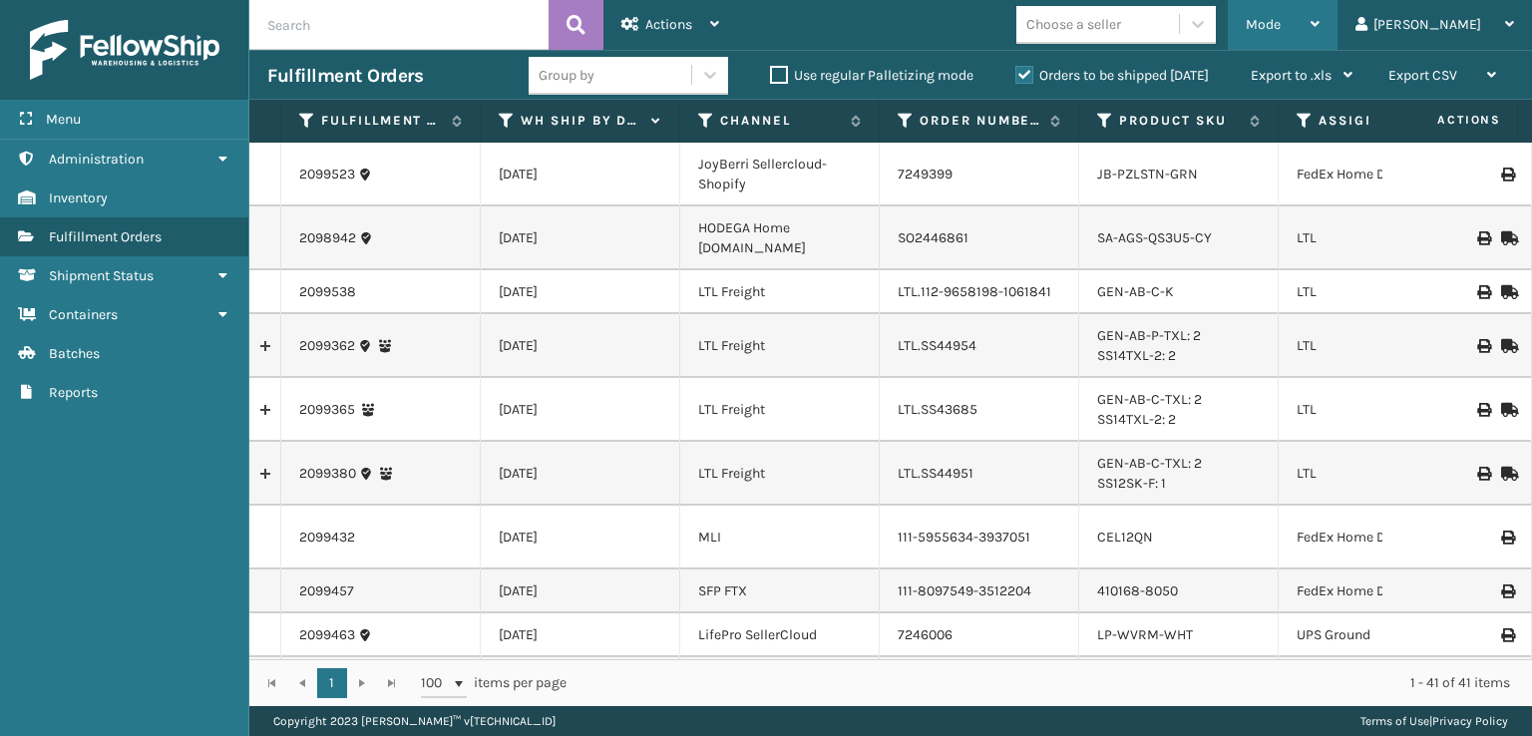
click at [1319, 37] on div "Mode" at bounding box center [1282, 25] width 74 height 50
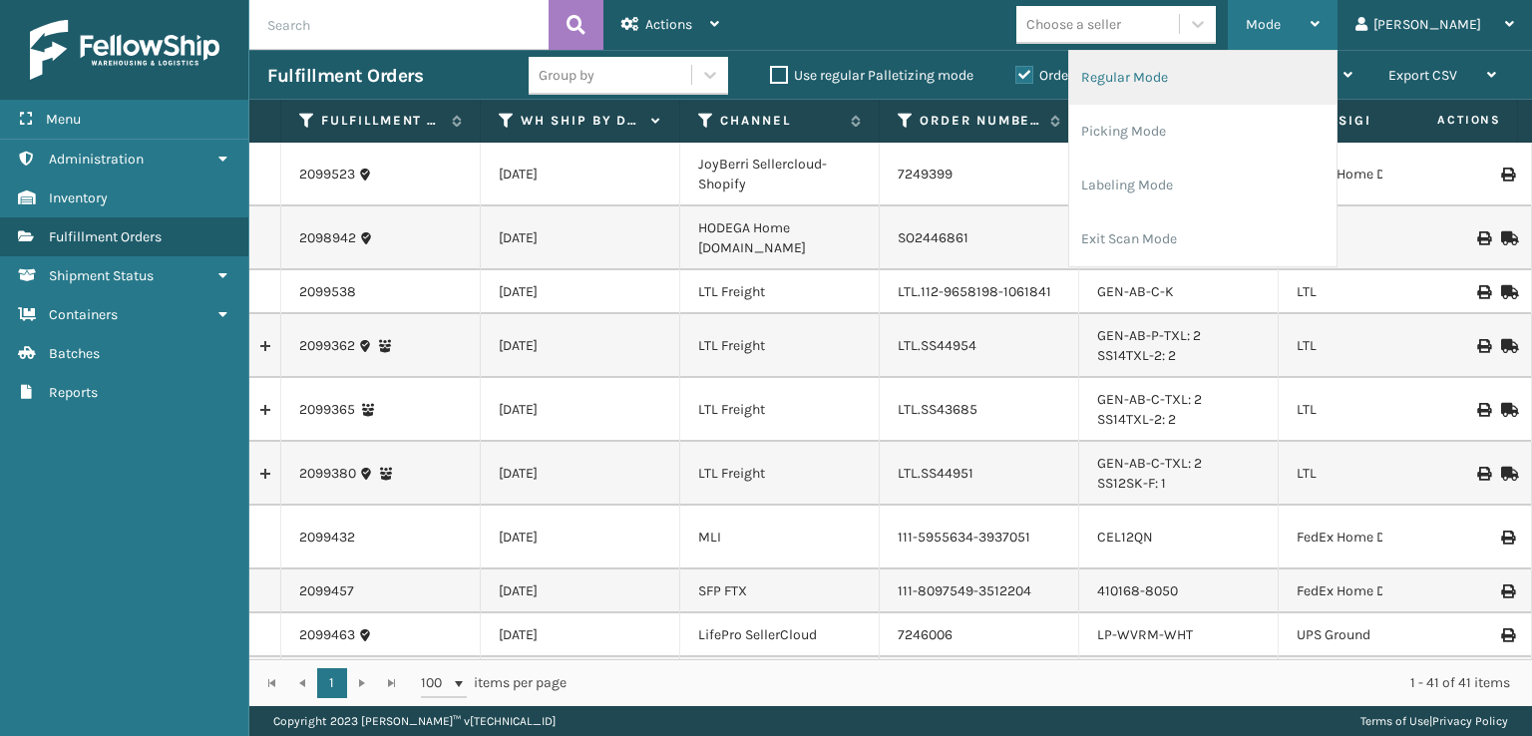
click at [1213, 75] on li "Regular Mode" at bounding box center [1202, 78] width 267 height 54
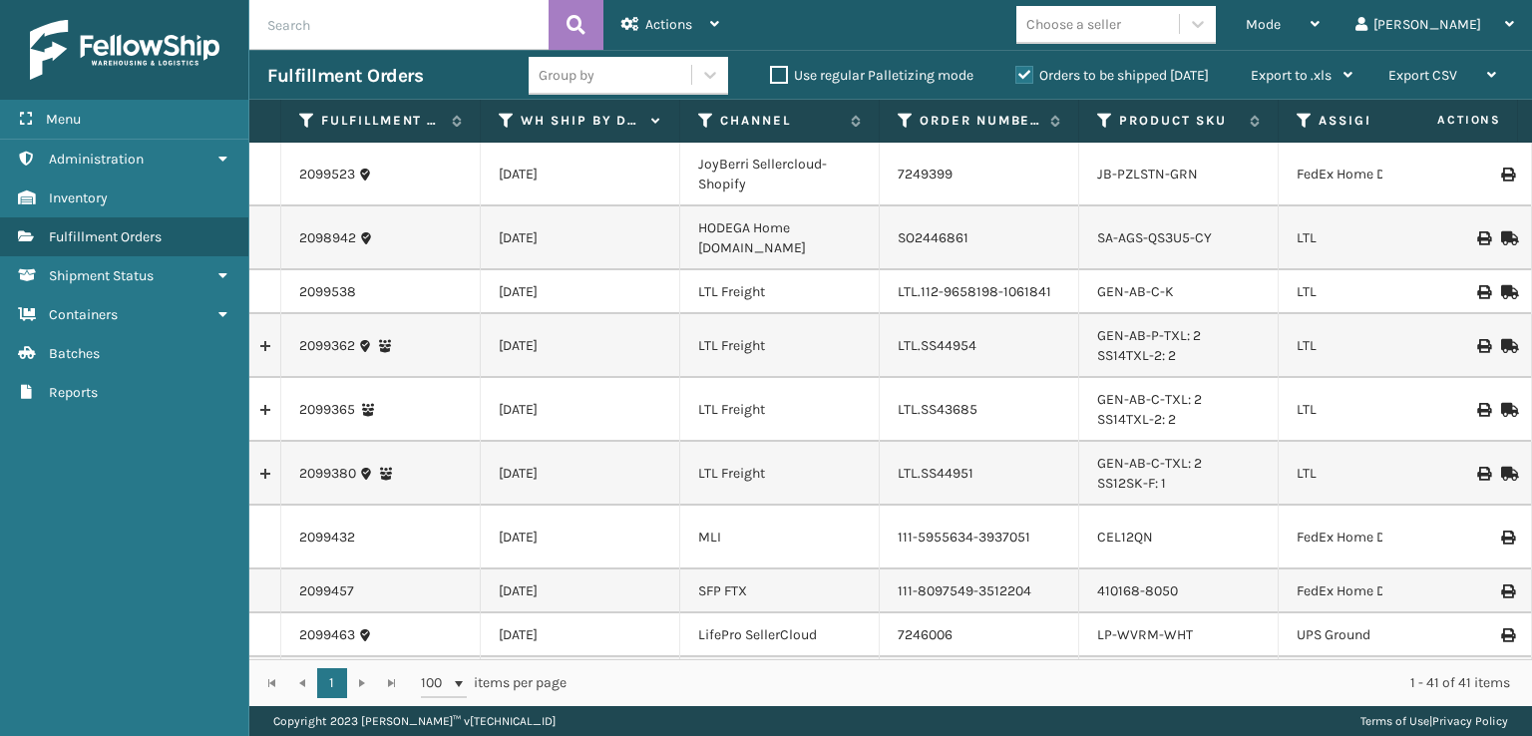
click at [1296, 117] on icon at bounding box center [1304, 121] width 16 height 18
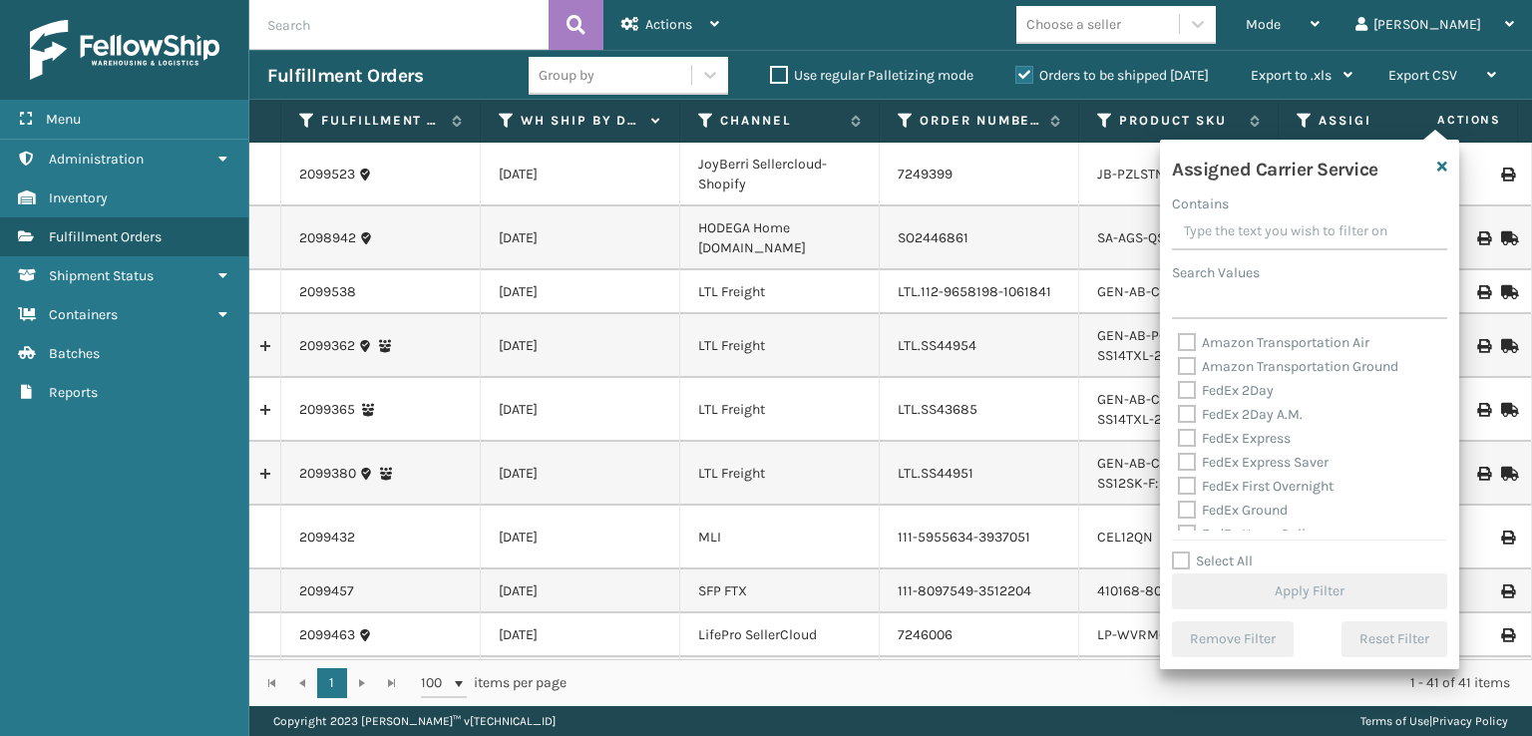
click at [1189, 396] on label "FedEx 2Day" at bounding box center [1226, 390] width 96 height 17
click at [1179, 392] on input "FedEx 2Day" at bounding box center [1178, 385] width 1 height 13
checkbox input "true"
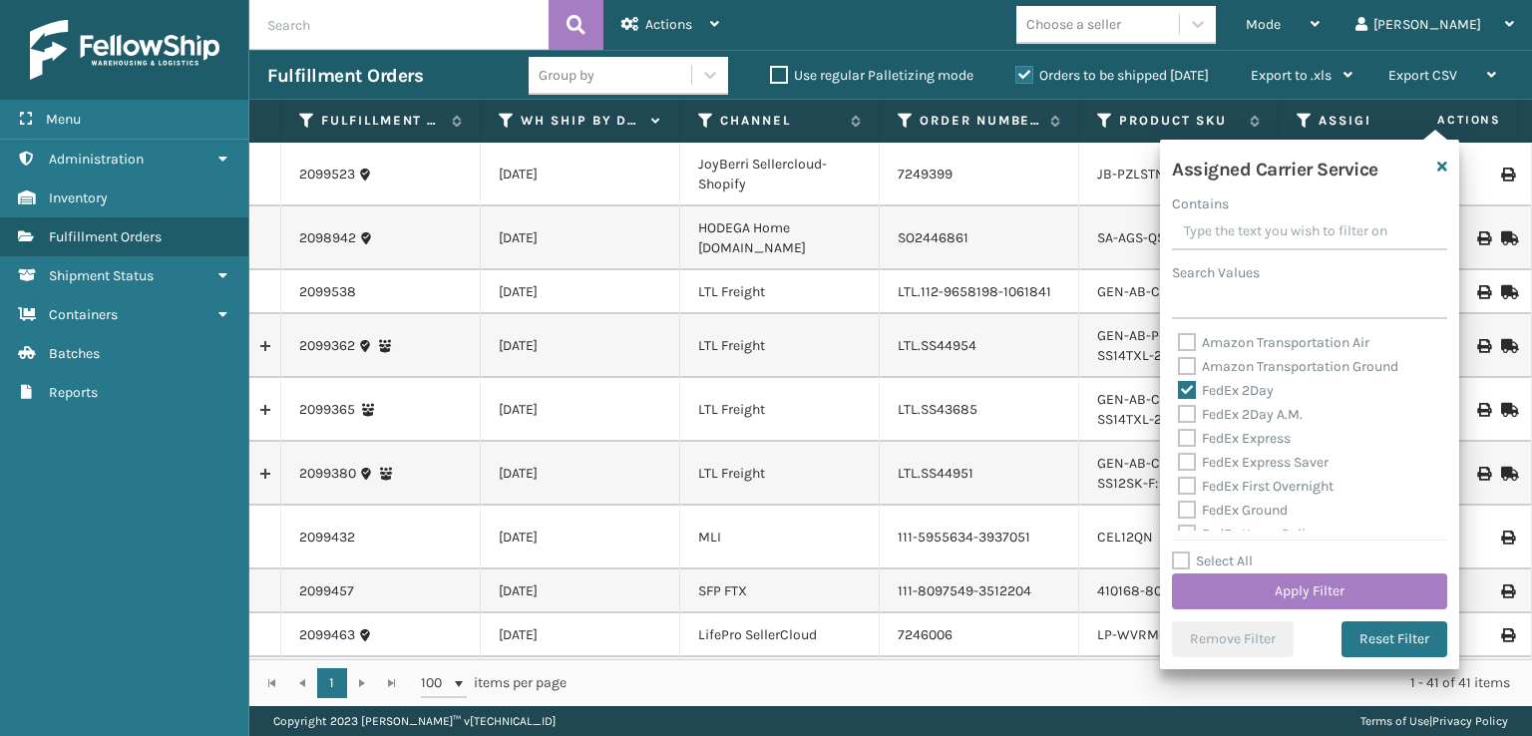
drag, startPoint x: 1177, startPoint y: 416, endPoint x: 1189, endPoint y: 419, distance: 12.3
click at [1185, 417] on div "Amazon Transportation Air Amazon Transportation Ground FedEx 2Day FedEx 2Day A.…" at bounding box center [1309, 430] width 275 height 199
click at [1189, 419] on label "FedEx 2Day A.M." at bounding box center [1240, 414] width 125 height 17
click at [1179, 416] on input "FedEx 2Day A.M." at bounding box center [1178, 409] width 1 height 13
checkbox input "true"
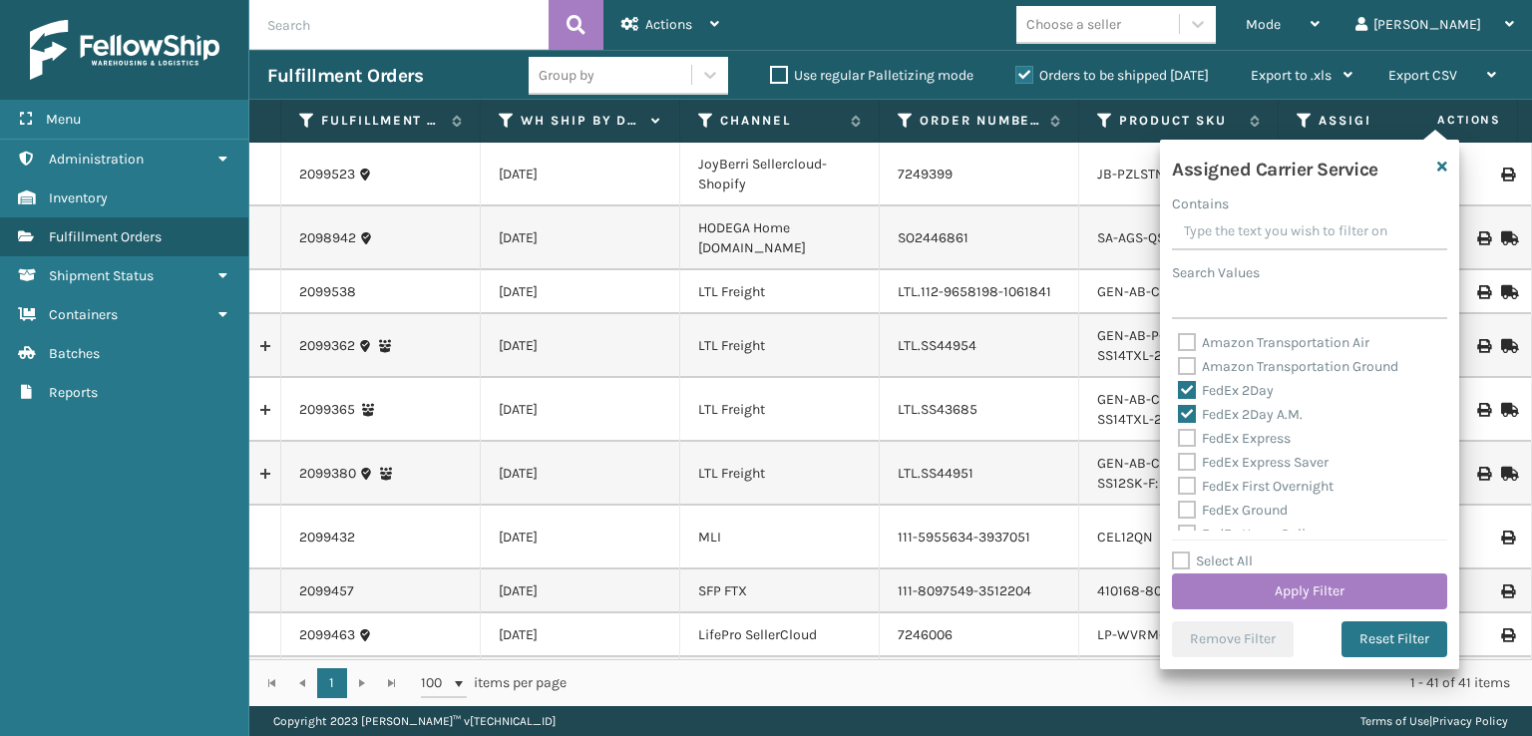
click at [1189, 430] on label "FedEx Express" at bounding box center [1234, 438] width 113 height 17
click at [1179, 429] on input "FedEx Express" at bounding box center [1178, 433] width 1 height 13
checkbox input "true"
click at [1189, 457] on label "FedEx Express Saver" at bounding box center [1253, 462] width 151 height 17
click at [1179, 457] on input "FedEx Express Saver" at bounding box center [1178, 457] width 1 height 13
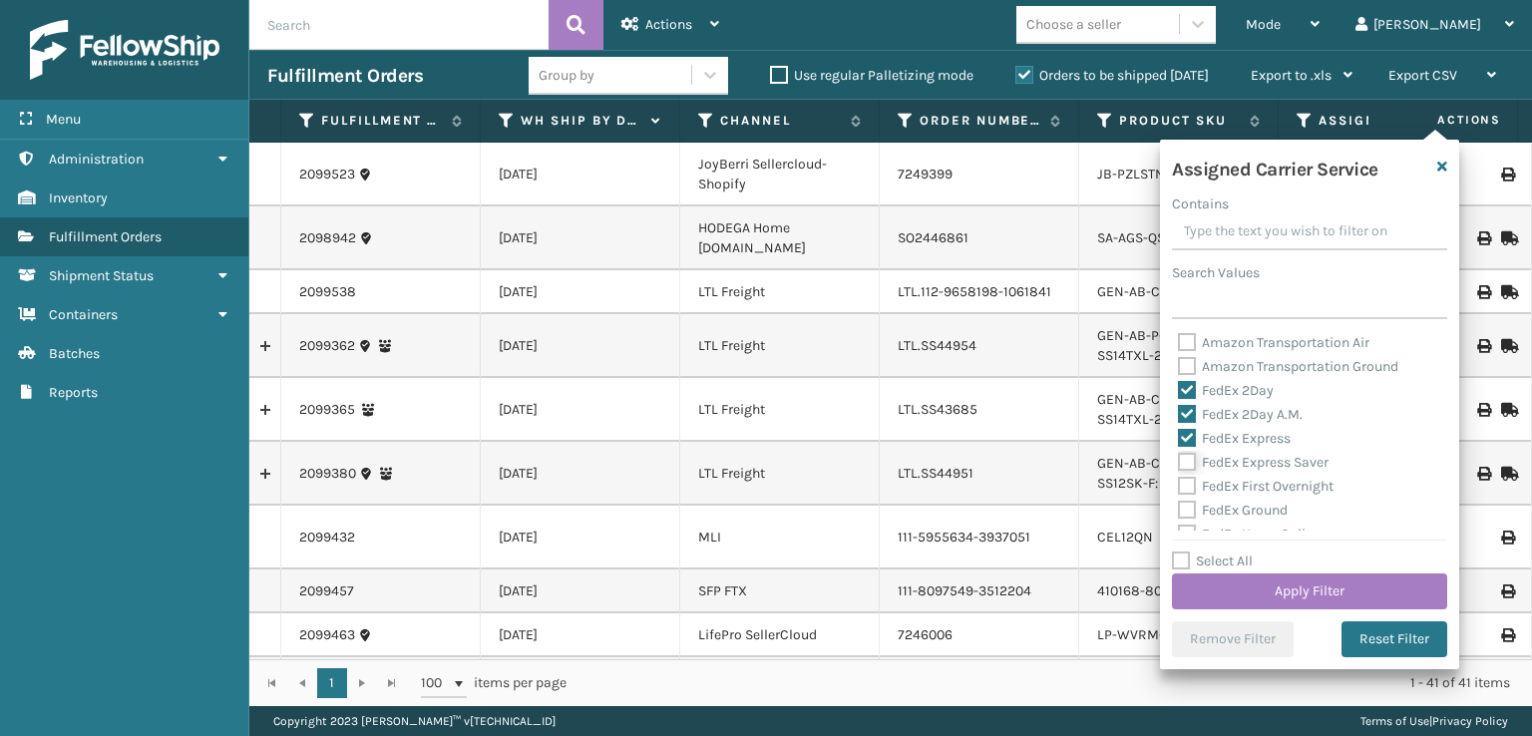
checkbox input "true"
click at [1194, 480] on label "FedEx First Overnight" at bounding box center [1256, 486] width 156 height 17
click at [1179, 480] on input "FedEx First Overnight" at bounding box center [1178, 481] width 1 height 13
checkbox input "true"
click at [1187, 507] on label "FedEx Ground" at bounding box center [1233, 510] width 110 height 17
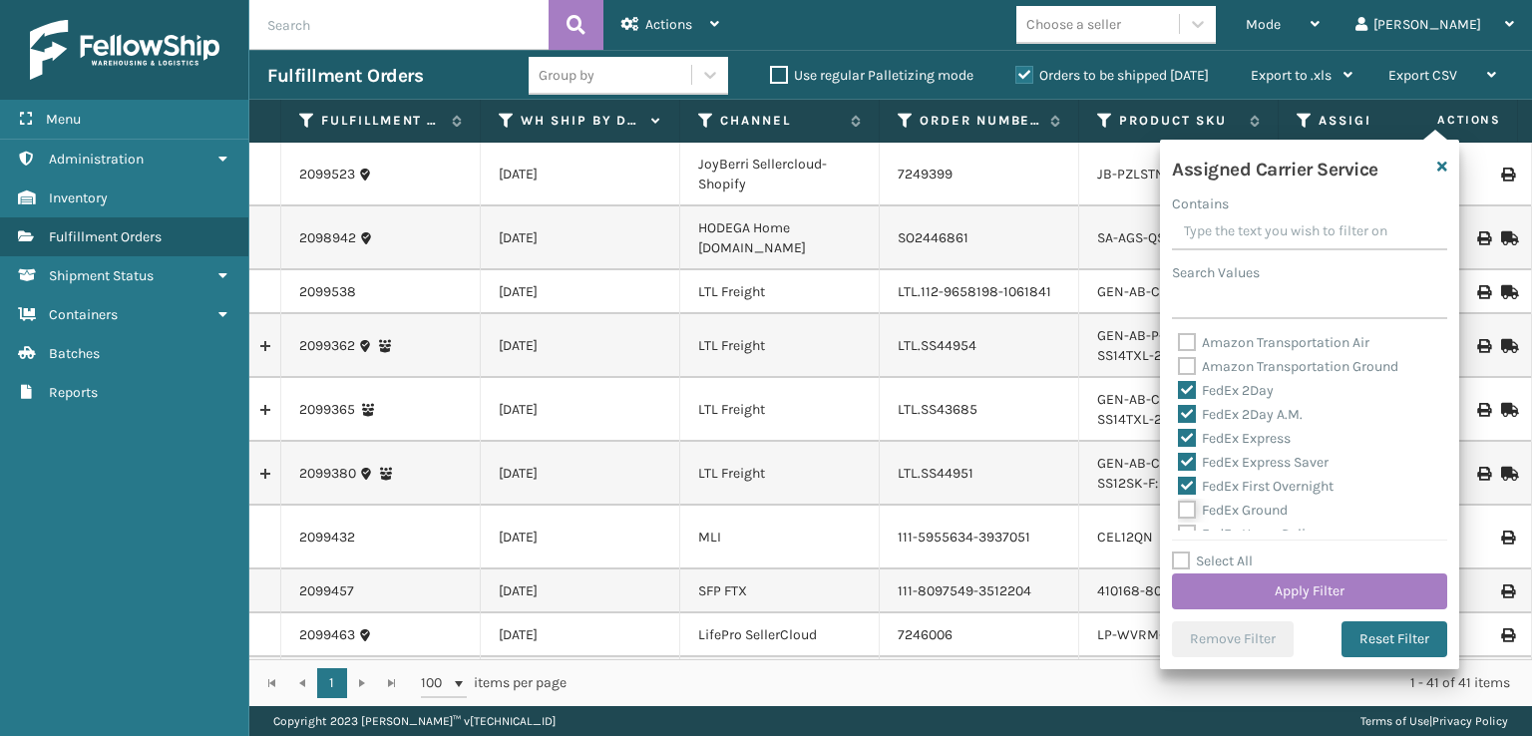
click at [1179, 507] on input "FedEx Ground" at bounding box center [1178, 505] width 1 height 13
checkbox input "true"
click at [1189, 455] on label "FedEx Priority Overnight" at bounding box center [1264, 458] width 173 height 17
click at [1179, 455] on input "FedEx Priority Overnight" at bounding box center [1178, 453] width 1 height 13
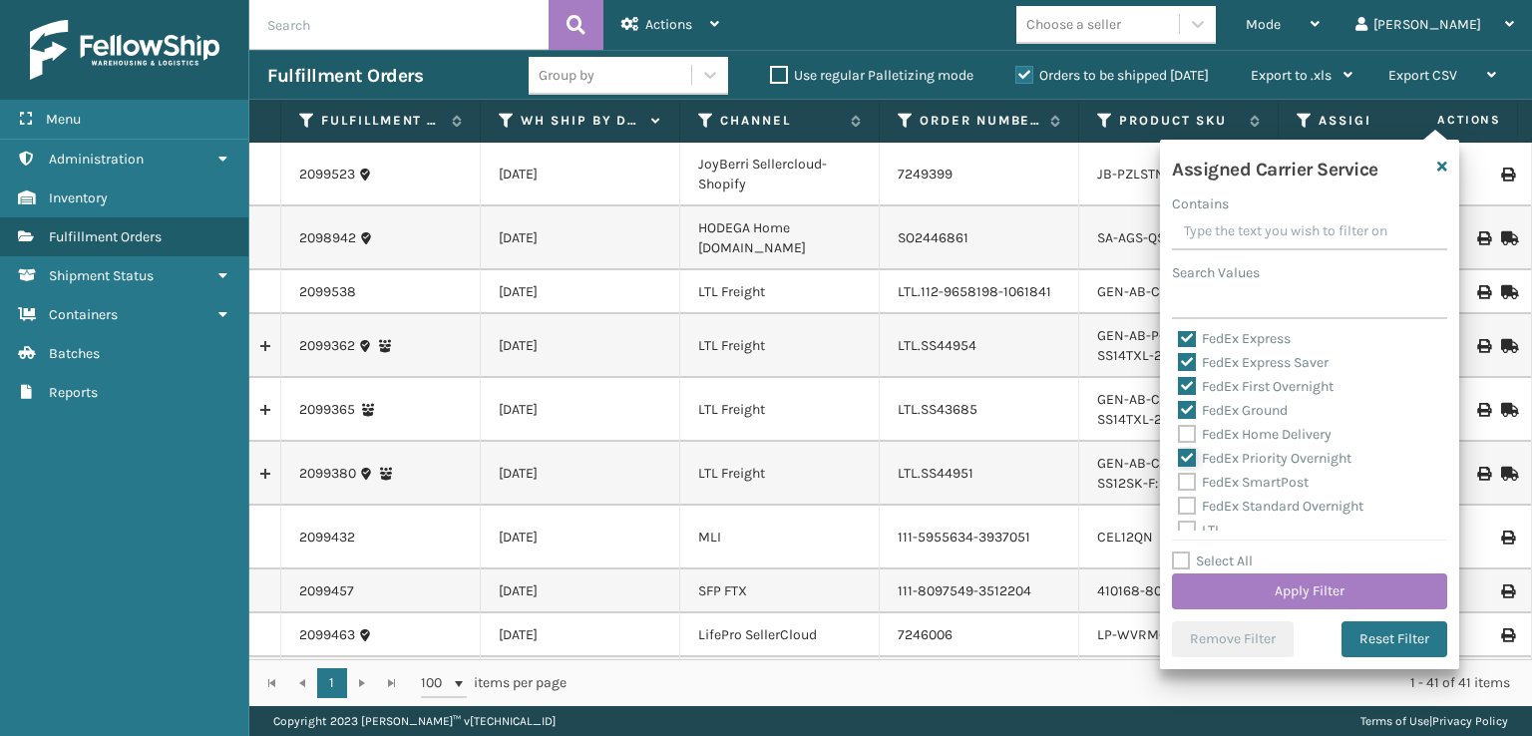
checkbox input "true"
drag, startPoint x: 1189, startPoint y: 444, endPoint x: 1187, endPoint y: 496, distance: 51.9
click at [1189, 451] on div "Amazon Transportation Air Amazon Transportation Ground FedEx 2Day FedEx 2Day A.…" at bounding box center [1309, 430] width 275 height 199
click at [1187, 484] on label "FedEx SmartPost" at bounding box center [1243, 482] width 131 height 17
click at [1179, 484] on input "FedEx SmartPost" at bounding box center [1178, 477] width 1 height 13
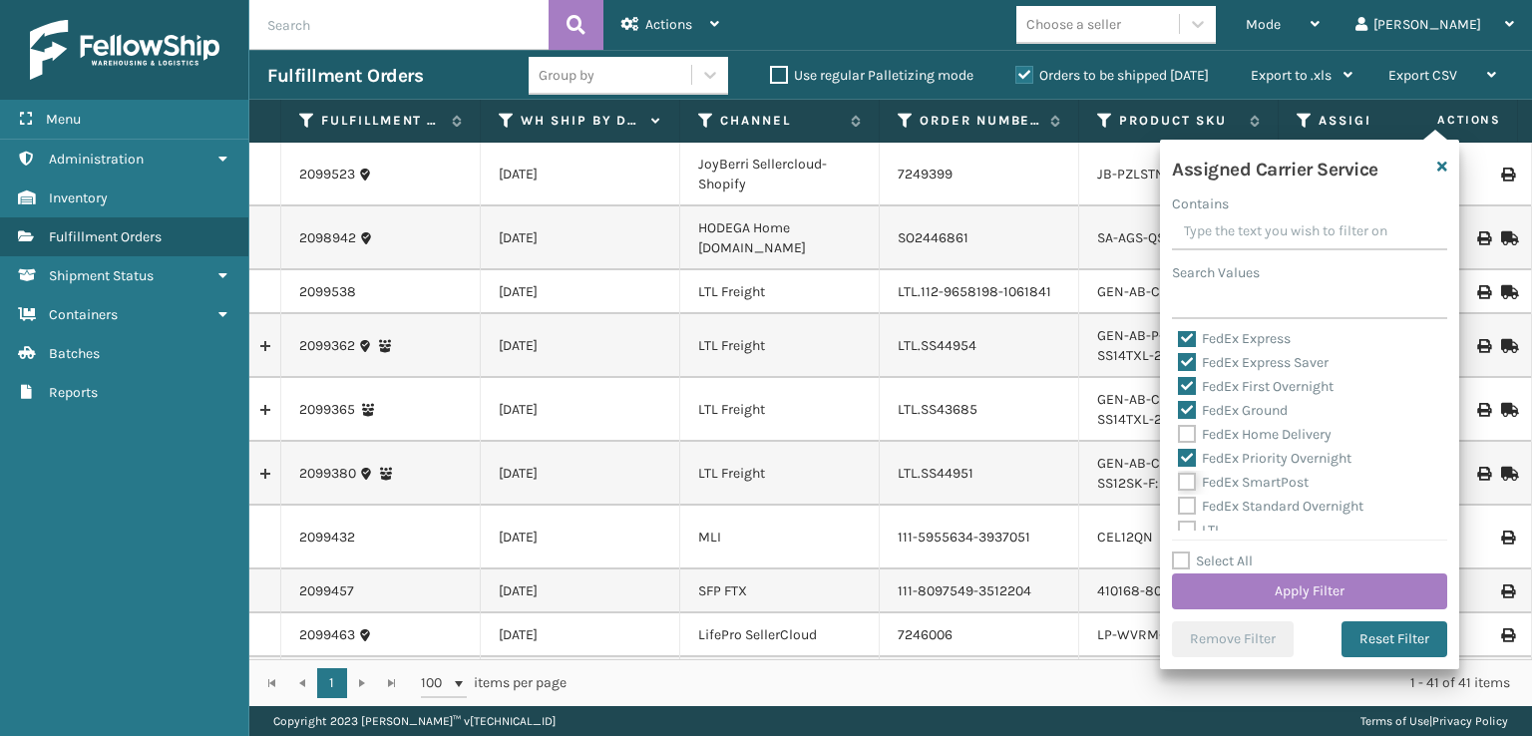
checkbox input "true"
click at [1184, 438] on label "FedEx Home Delivery" at bounding box center [1255, 434] width 154 height 17
click at [1179, 436] on input "FedEx Home Delivery" at bounding box center [1178, 429] width 1 height 13
checkbox input "true"
click at [1185, 507] on label "FedEx Standard Overnight" at bounding box center [1270, 506] width 185 height 17
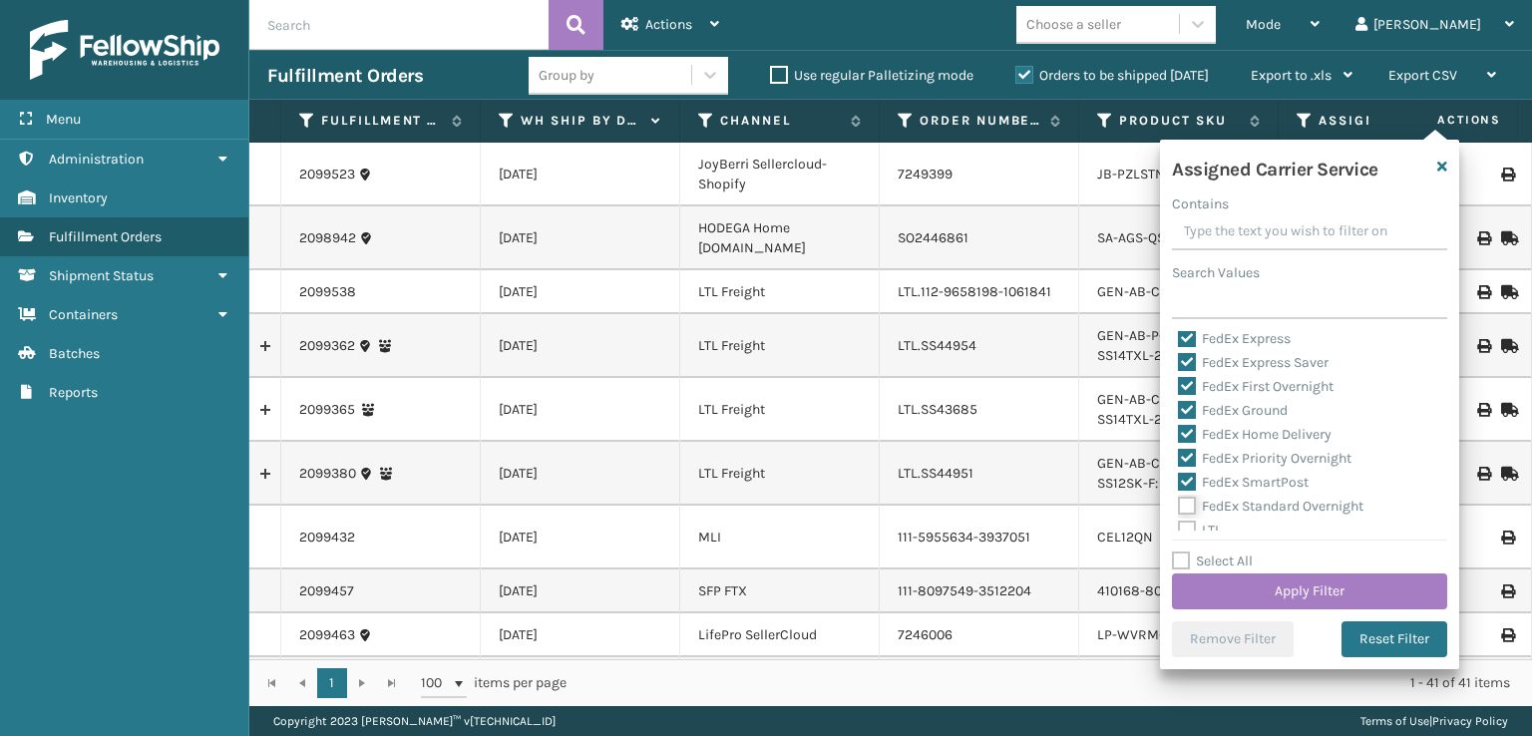
click at [1179, 507] on input "FedEx Standard Overnight" at bounding box center [1178, 501] width 1 height 13
checkbox input "true"
click at [1236, 583] on button "Apply Filter" at bounding box center [1309, 591] width 275 height 36
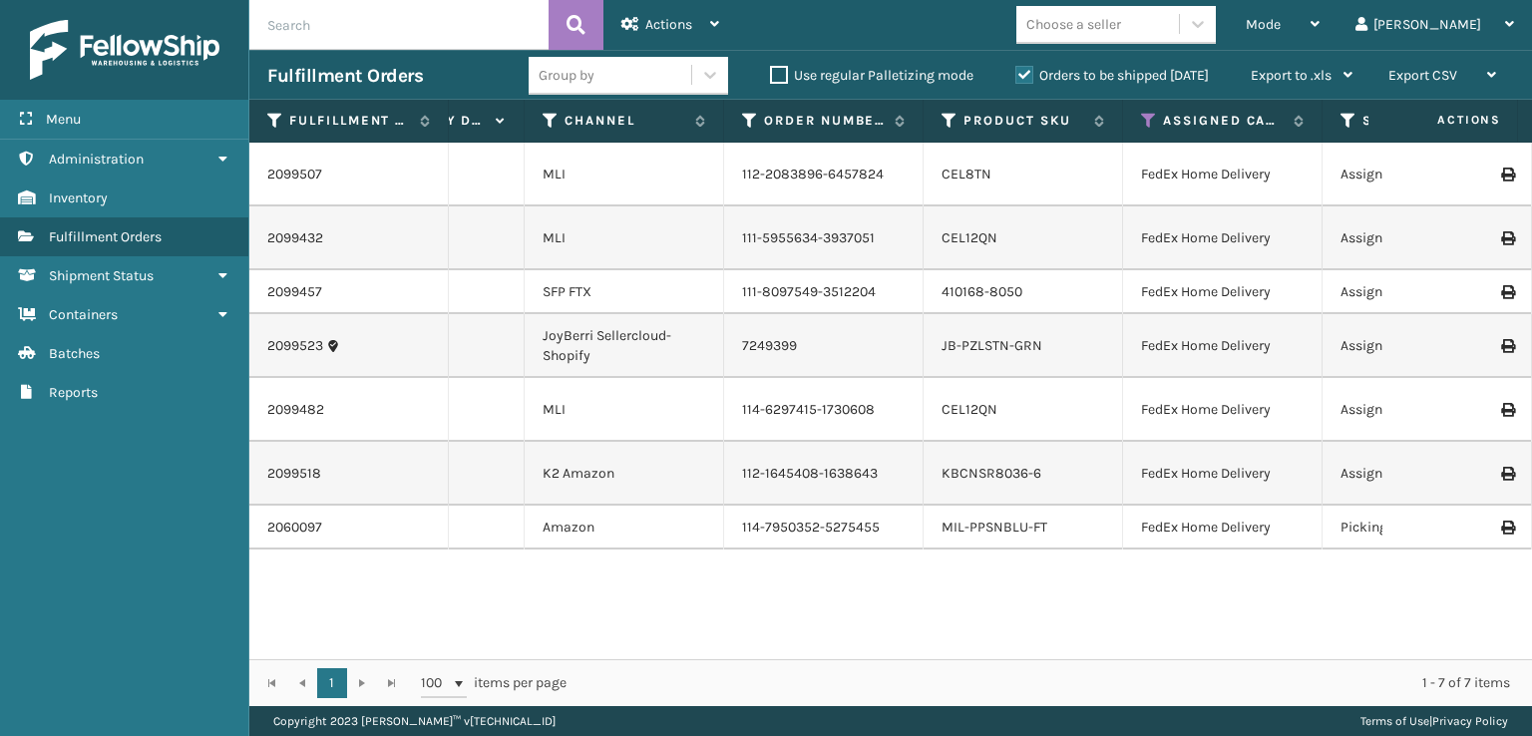
scroll to position [0, 223]
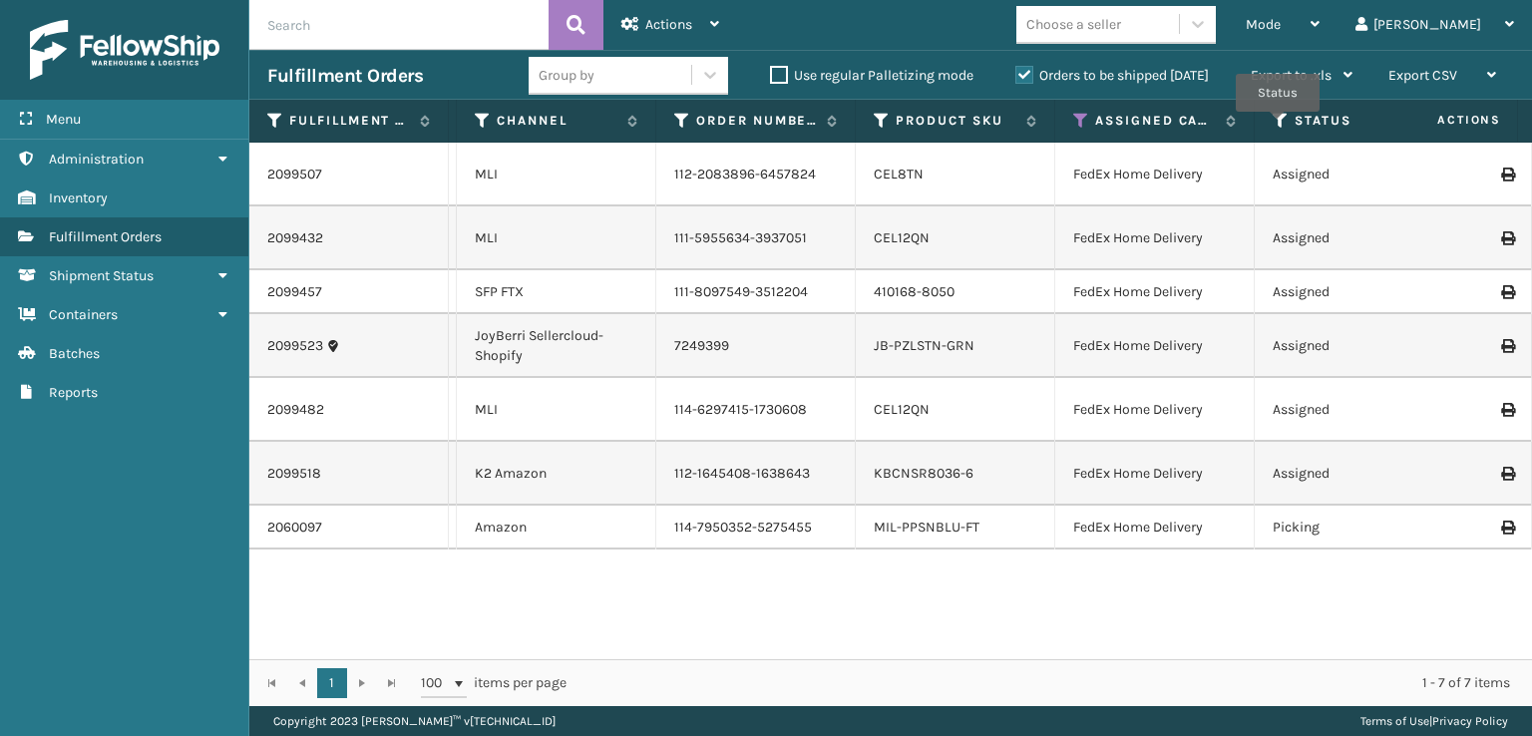
click at [1277, 126] on icon at bounding box center [1280, 121] width 16 height 18
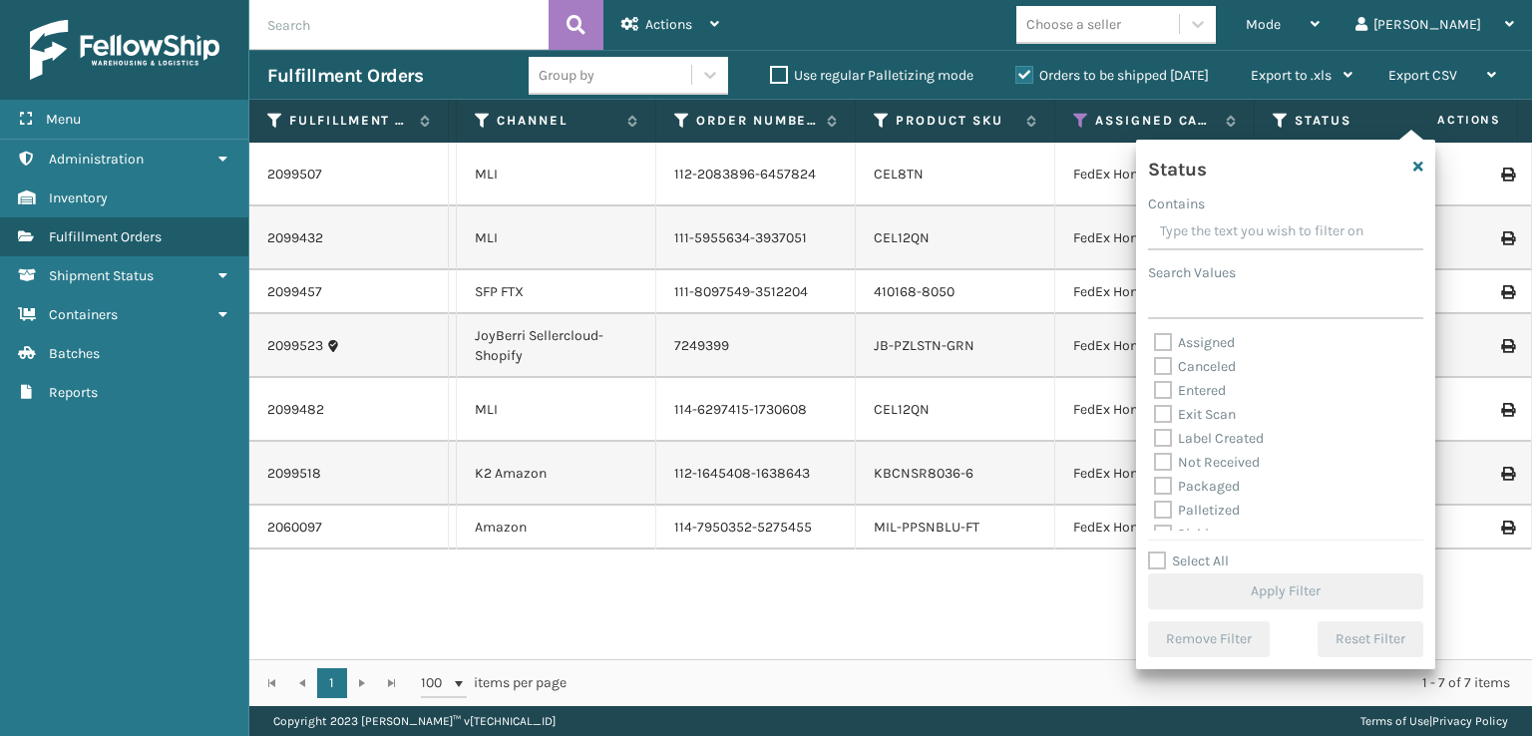
scroll to position [100, 0]
click at [1163, 429] on label "Picking" at bounding box center [1189, 434] width 71 height 17
click at [1155, 429] on input "Picking" at bounding box center [1154, 429] width 1 height 13
checkbox input "true"
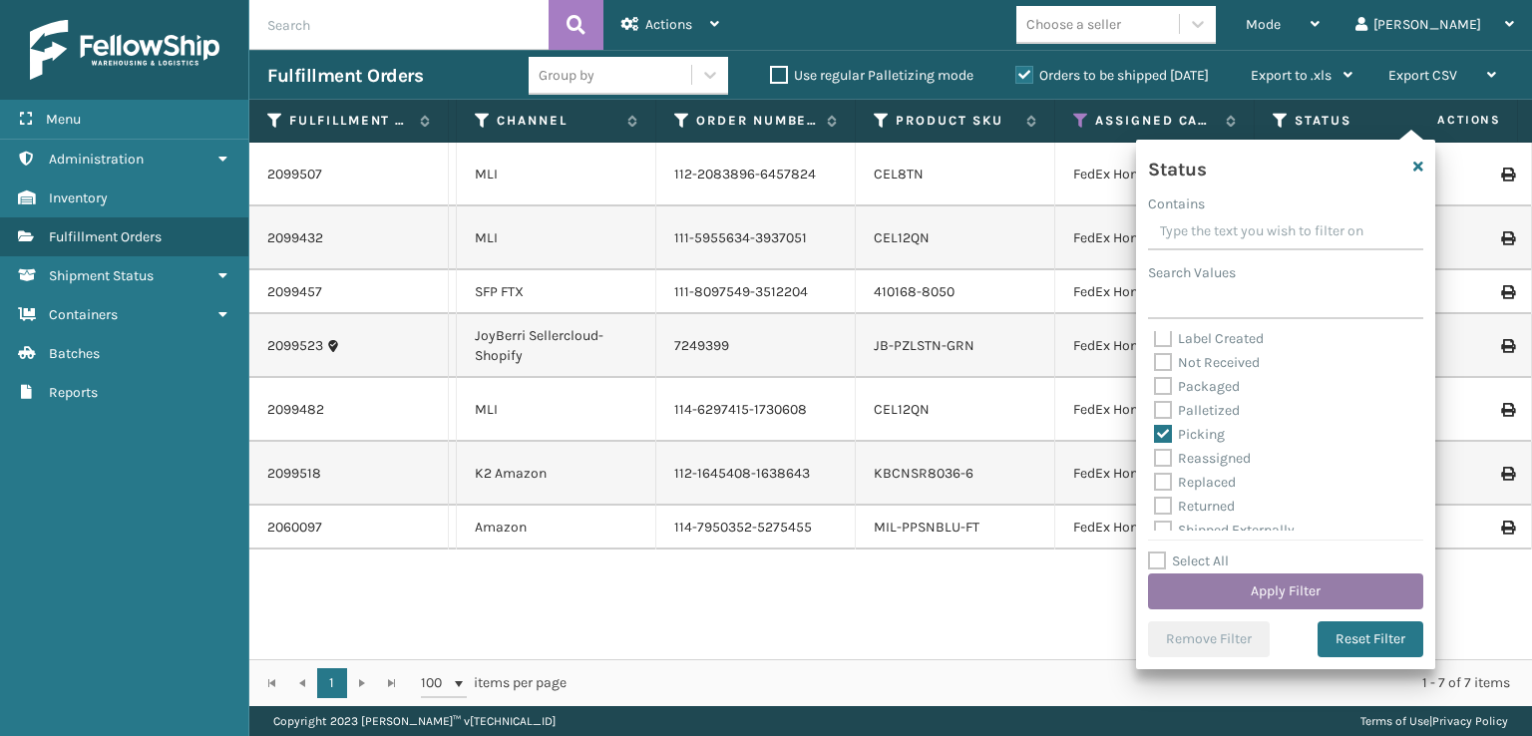
click at [1196, 588] on button "Apply Filter" at bounding box center [1285, 591] width 275 height 36
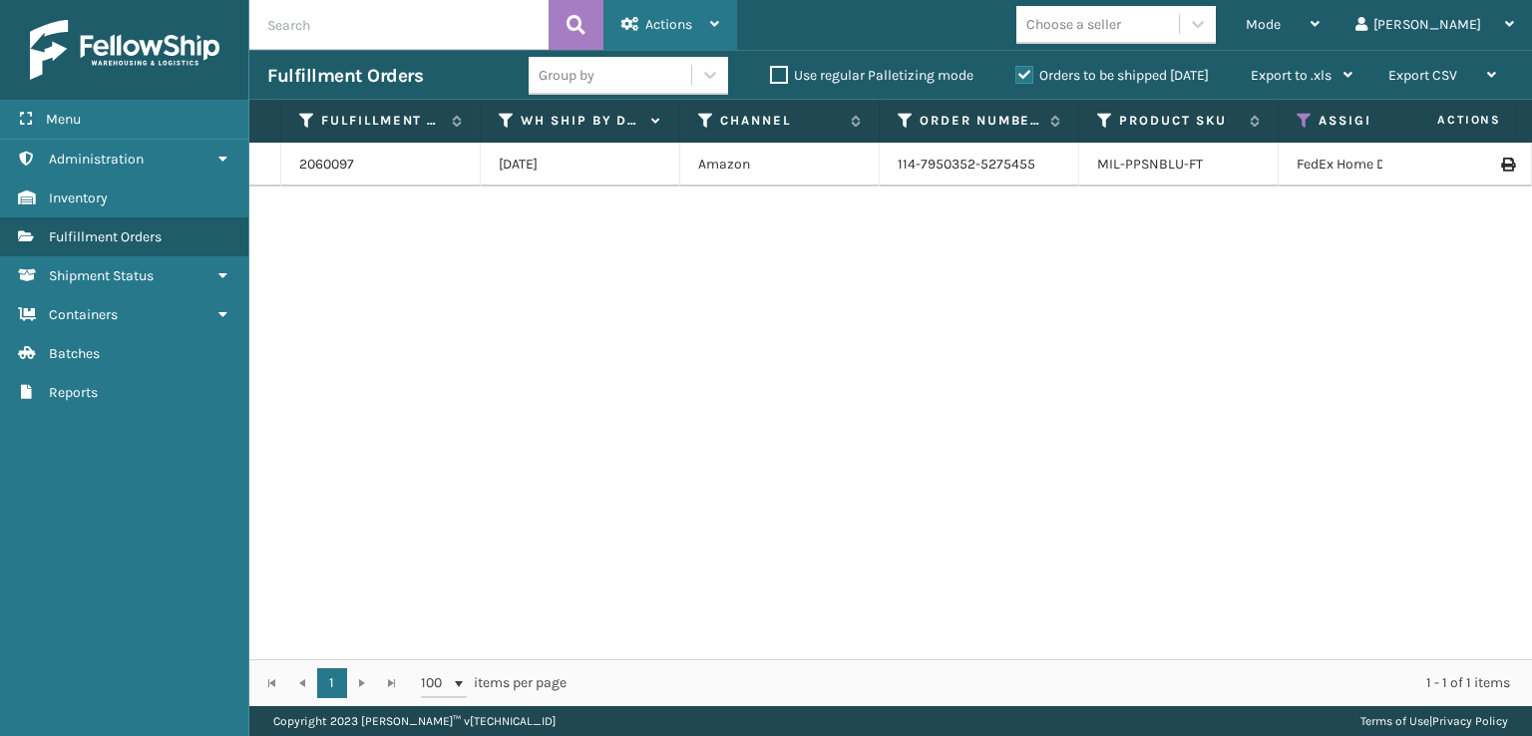
click at [617, 29] on div "Actions Settings Remove All Filters Export Labels Bulk Print Close Out Palletiz…" at bounding box center [670, 25] width 134 height 50
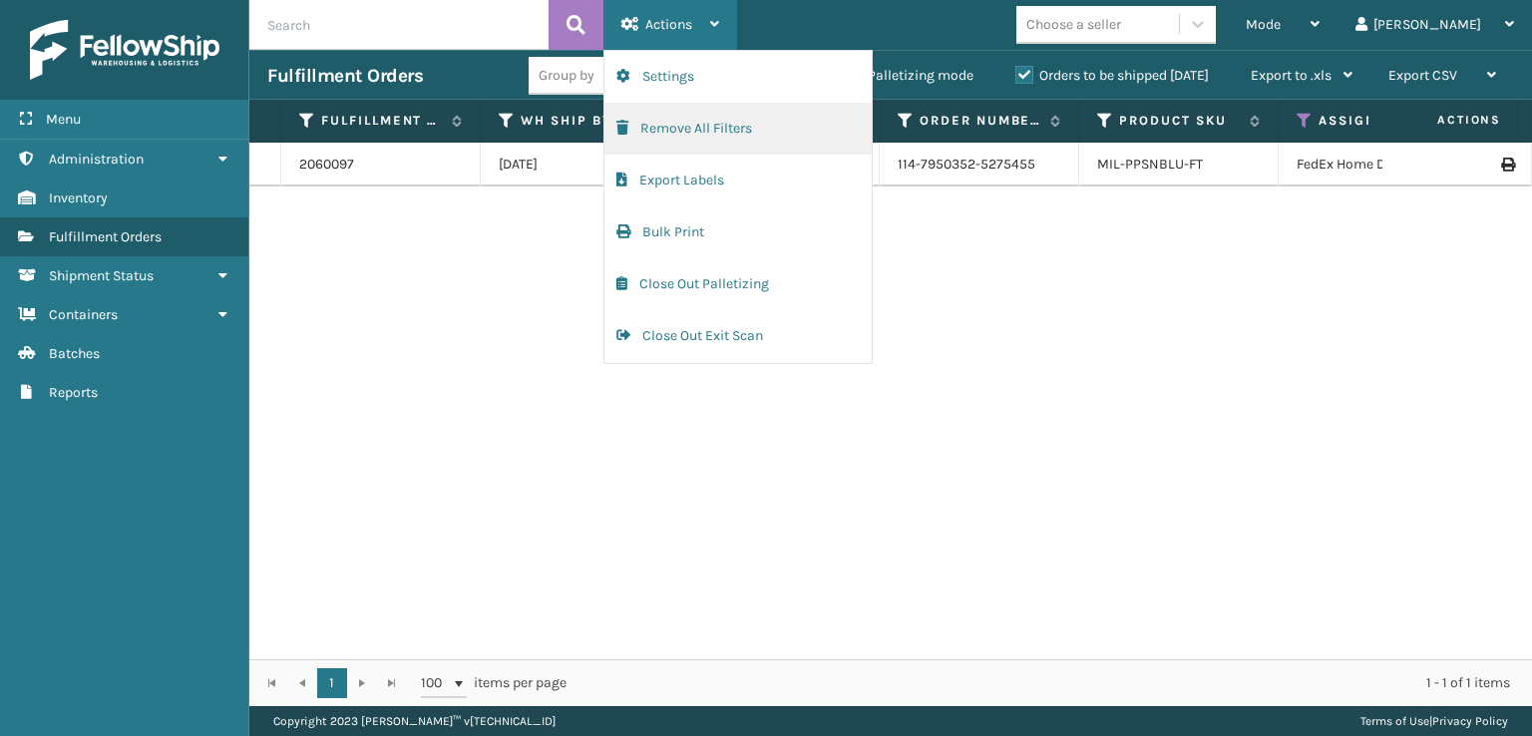
click at [637, 129] on button "Remove All Filters" at bounding box center [737, 129] width 267 height 52
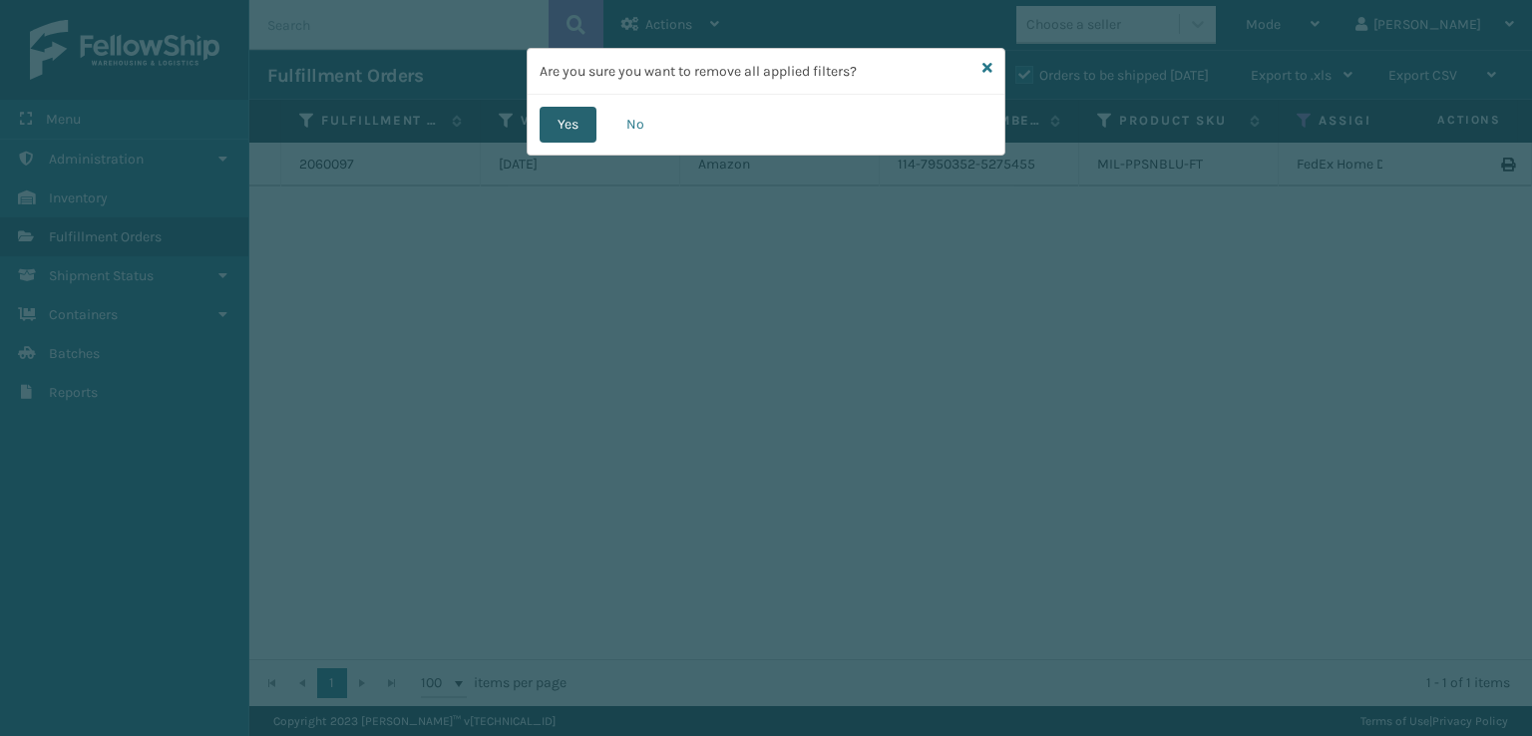
click at [565, 125] on button "Yes" at bounding box center [567, 125] width 57 height 36
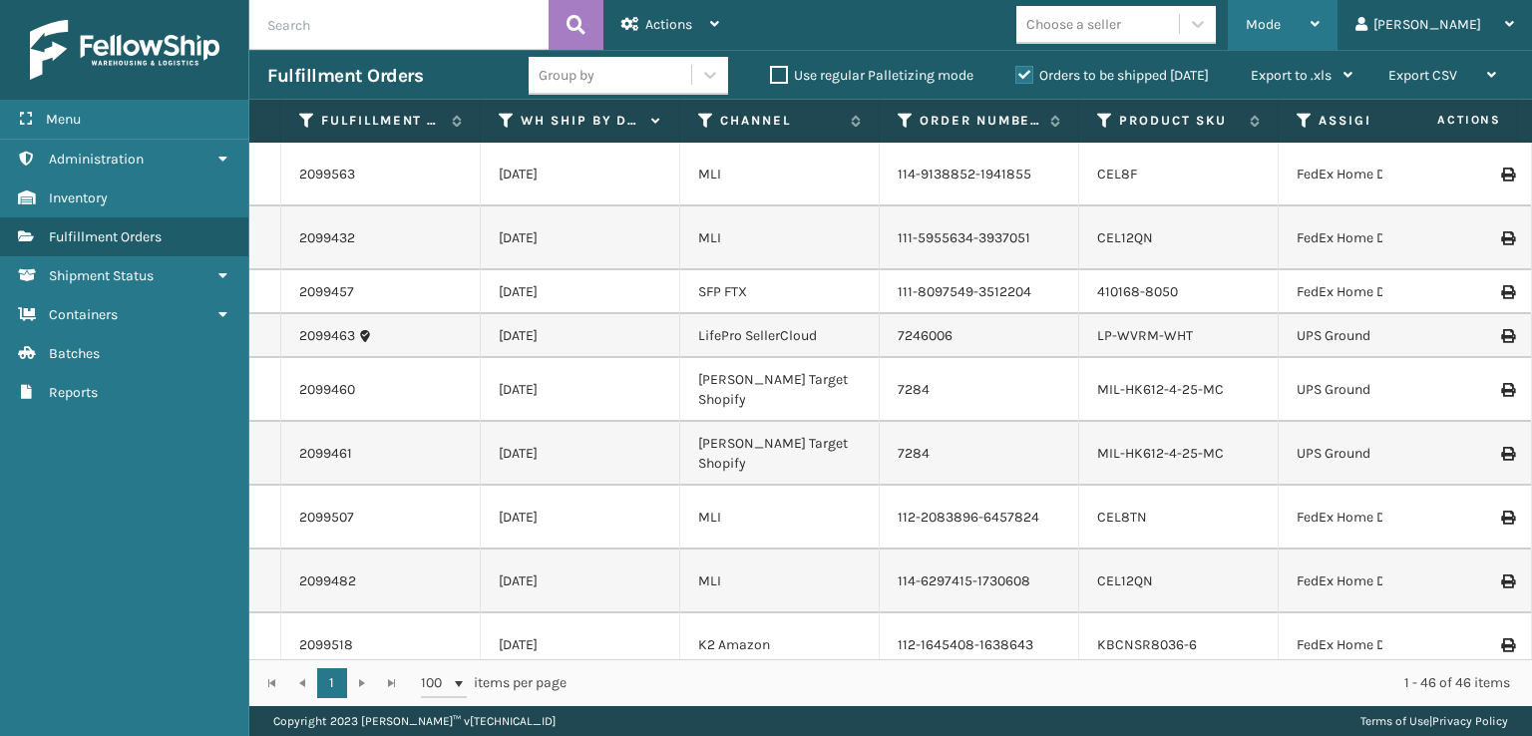
click at [1319, 25] on div "Mode" at bounding box center [1282, 25] width 74 height 50
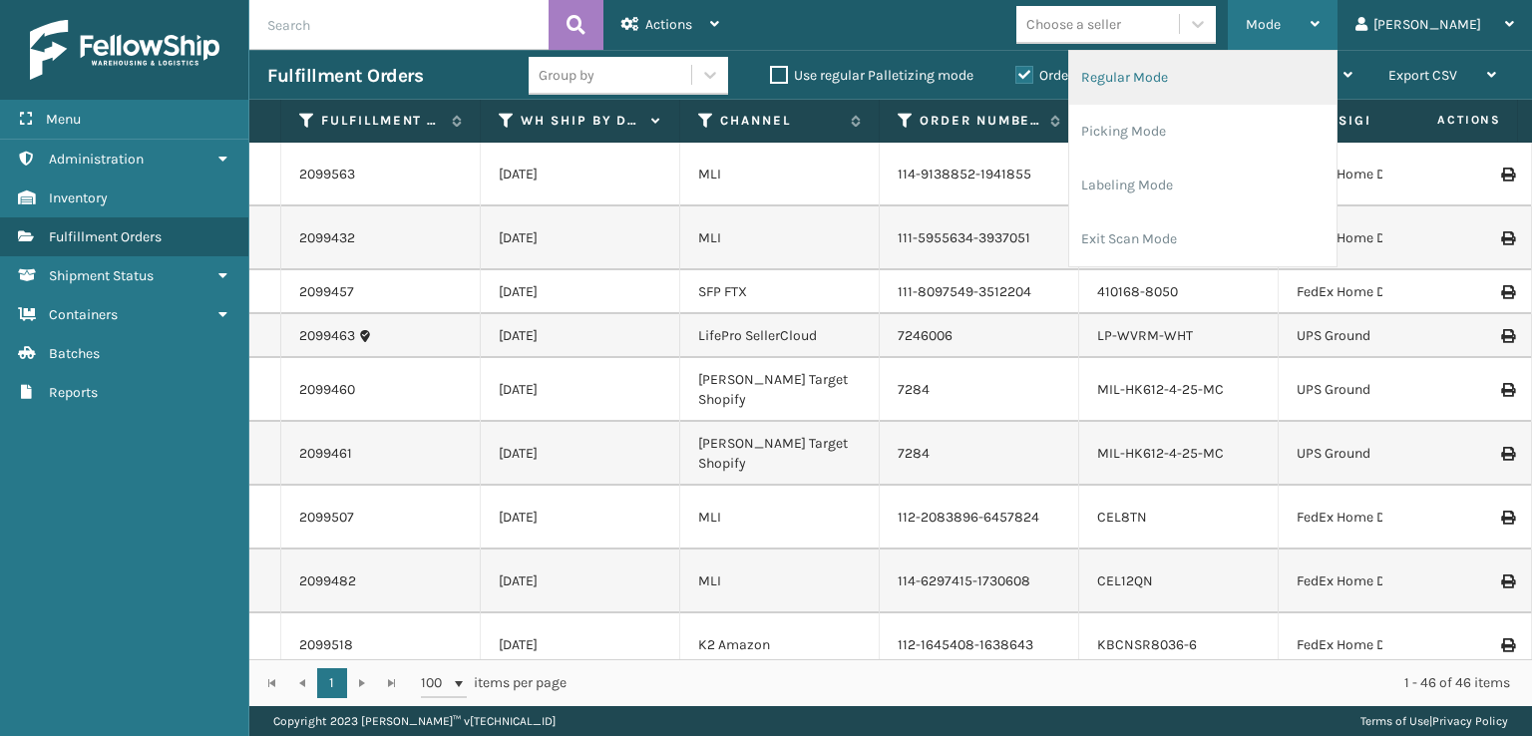
click at [1177, 70] on li "Regular Mode" at bounding box center [1202, 78] width 267 height 54
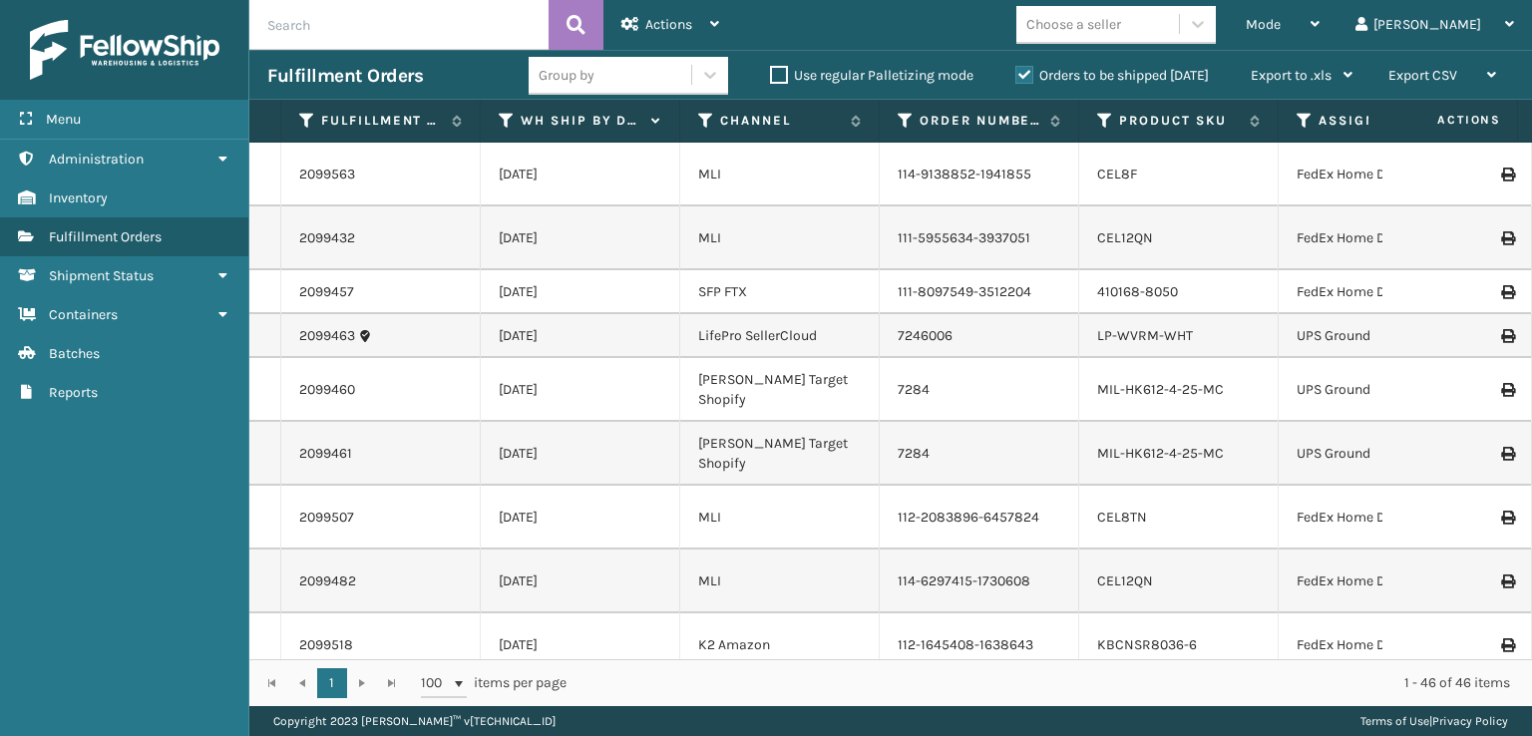
click at [1300, 124] on icon at bounding box center [1304, 121] width 16 height 18
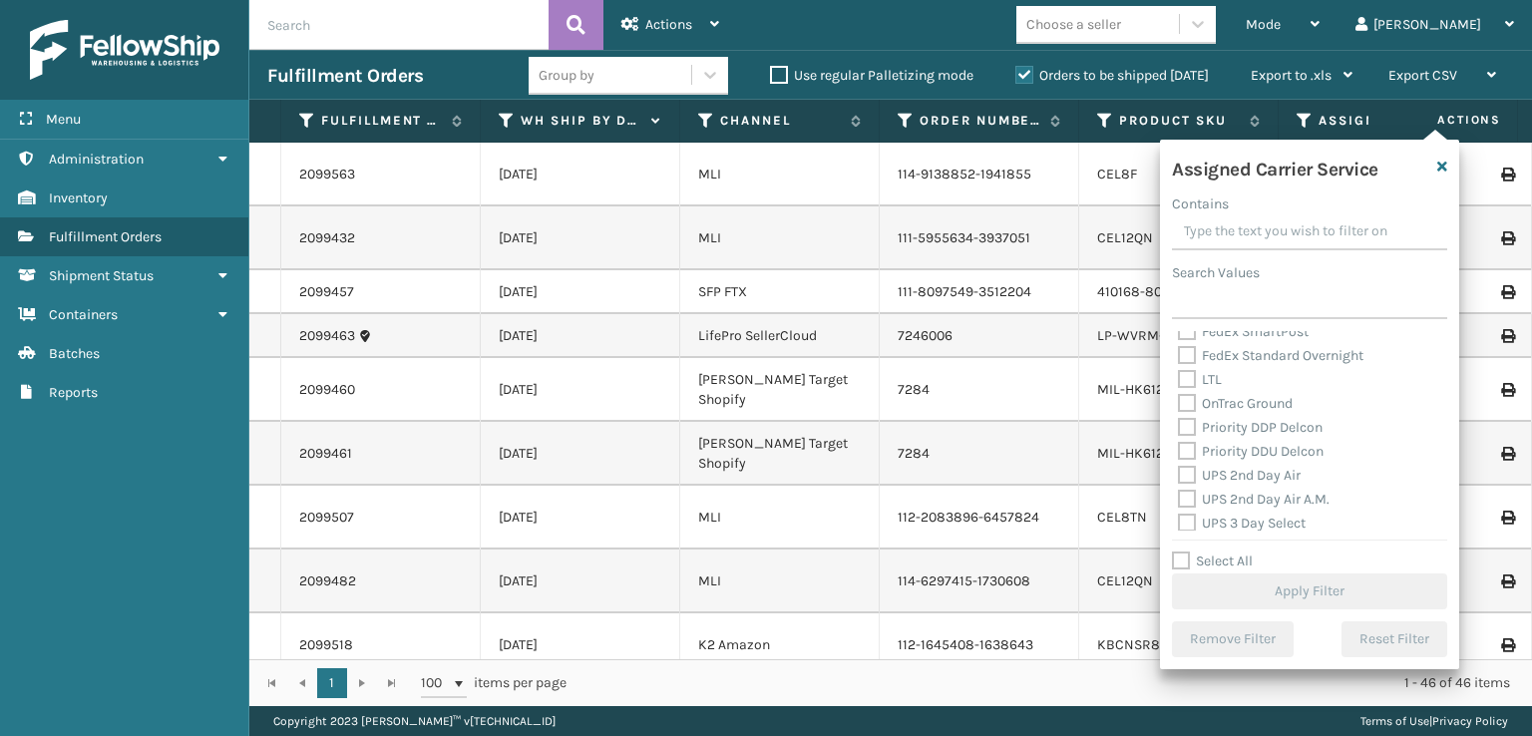
scroll to position [299, 0]
click at [1197, 428] on label "UPS 2nd Day Air" at bounding box center [1239, 426] width 123 height 17
click at [1179, 428] on input "UPS 2nd Day Air" at bounding box center [1178, 421] width 1 height 13
checkbox input "true"
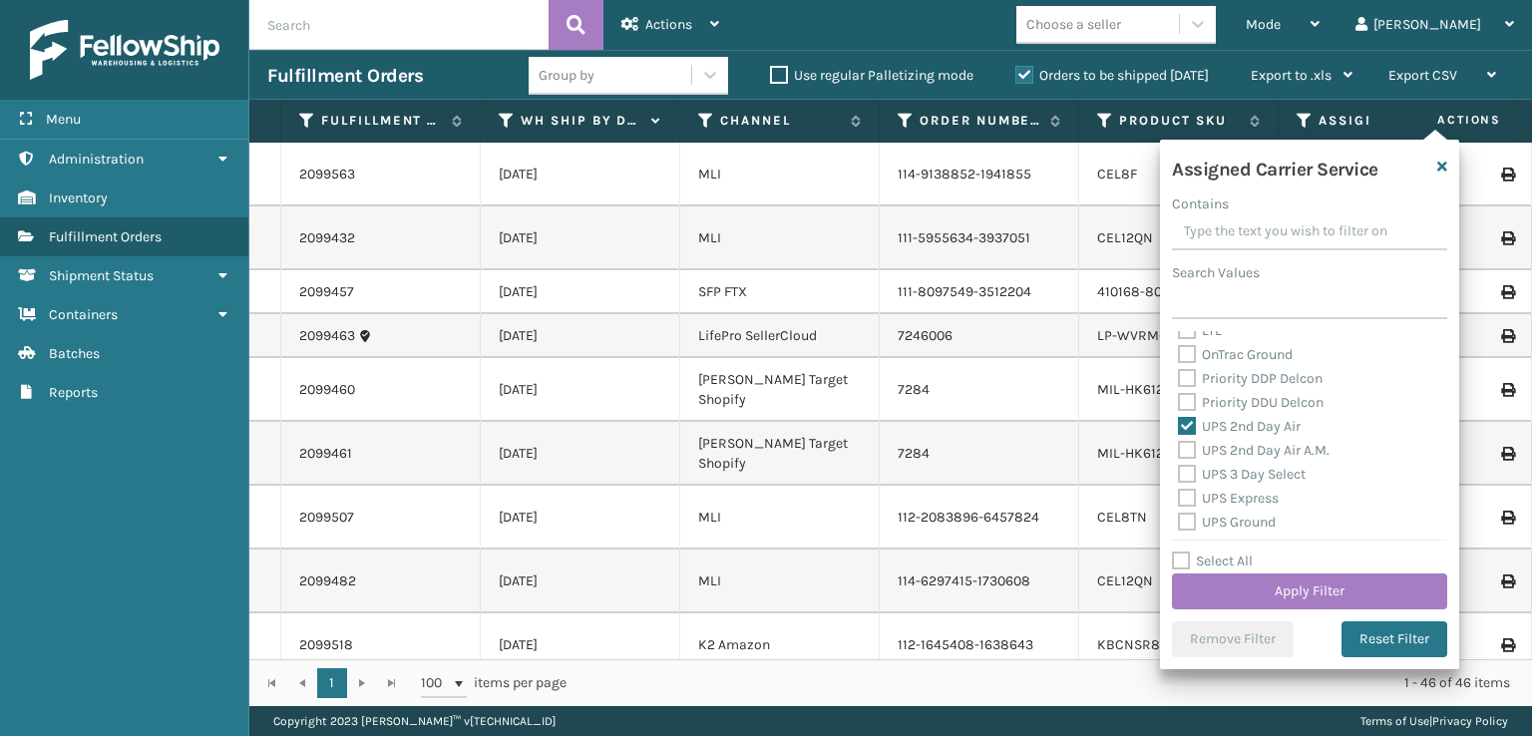
click at [1194, 448] on label "UPS 2nd Day Air A.M." at bounding box center [1254, 450] width 152 height 17
click at [1179, 448] on input "UPS 2nd Day Air A.M." at bounding box center [1178, 445] width 1 height 13
checkbox input "true"
click at [1190, 484] on div "UPS 3 Day Select" at bounding box center [1309, 475] width 263 height 24
click at [1184, 472] on label "UPS 3 Day Select" at bounding box center [1242, 474] width 128 height 17
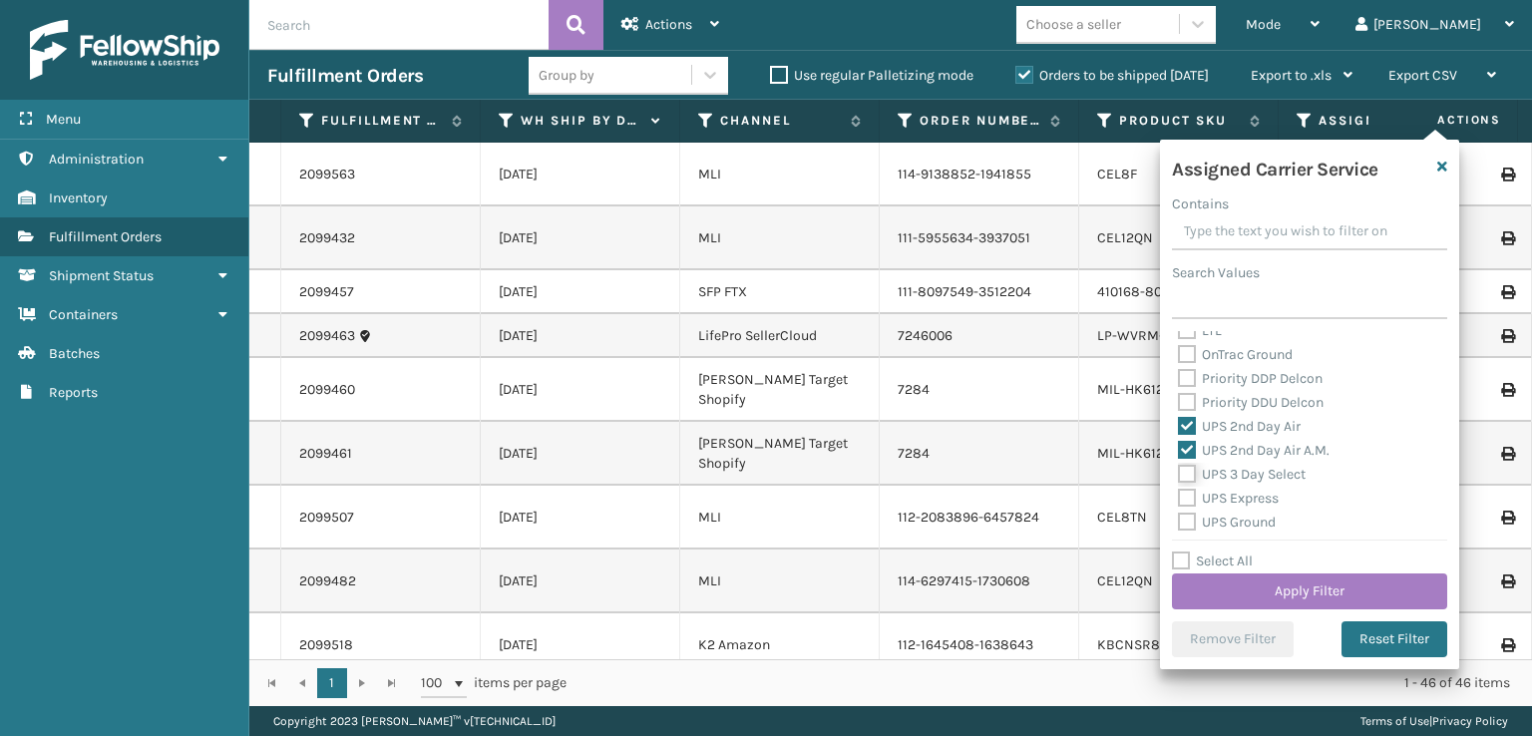
click at [1179, 472] on input "UPS 3 Day Select" at bounding box center [1178, 469] width 1 height 13
checkbox input "true"
click at [1189, 503] on label "UPS Express" at bounding box center [1228, 498] width 101 height 17
click at [1179, 500] on input "UPS Express" at bounding box center [1178, 493] width 1 height 13
checkbox input "true"
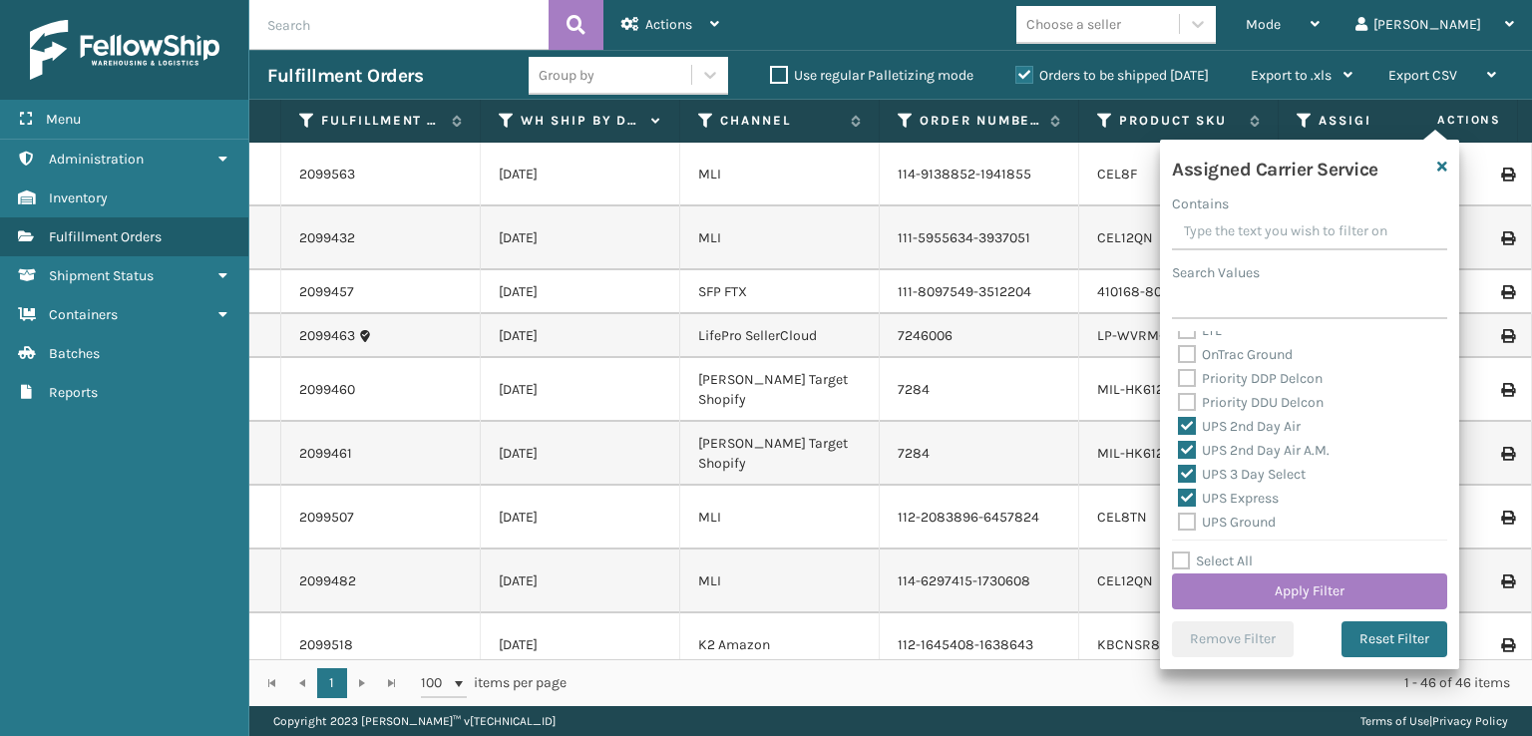
click at [1194, 518] on label "UPS Ground" at bounding box center [1227, 522] width 98 height 17
click at [1179, 518] on input "UPS Ground" at bounding box center [1178, 517] width 1 height 13
checkbox input "true"
click at [1181, 502] on label "UPS Next Day Air Saver" at bounding box center [1261, 494] width 166 height 17
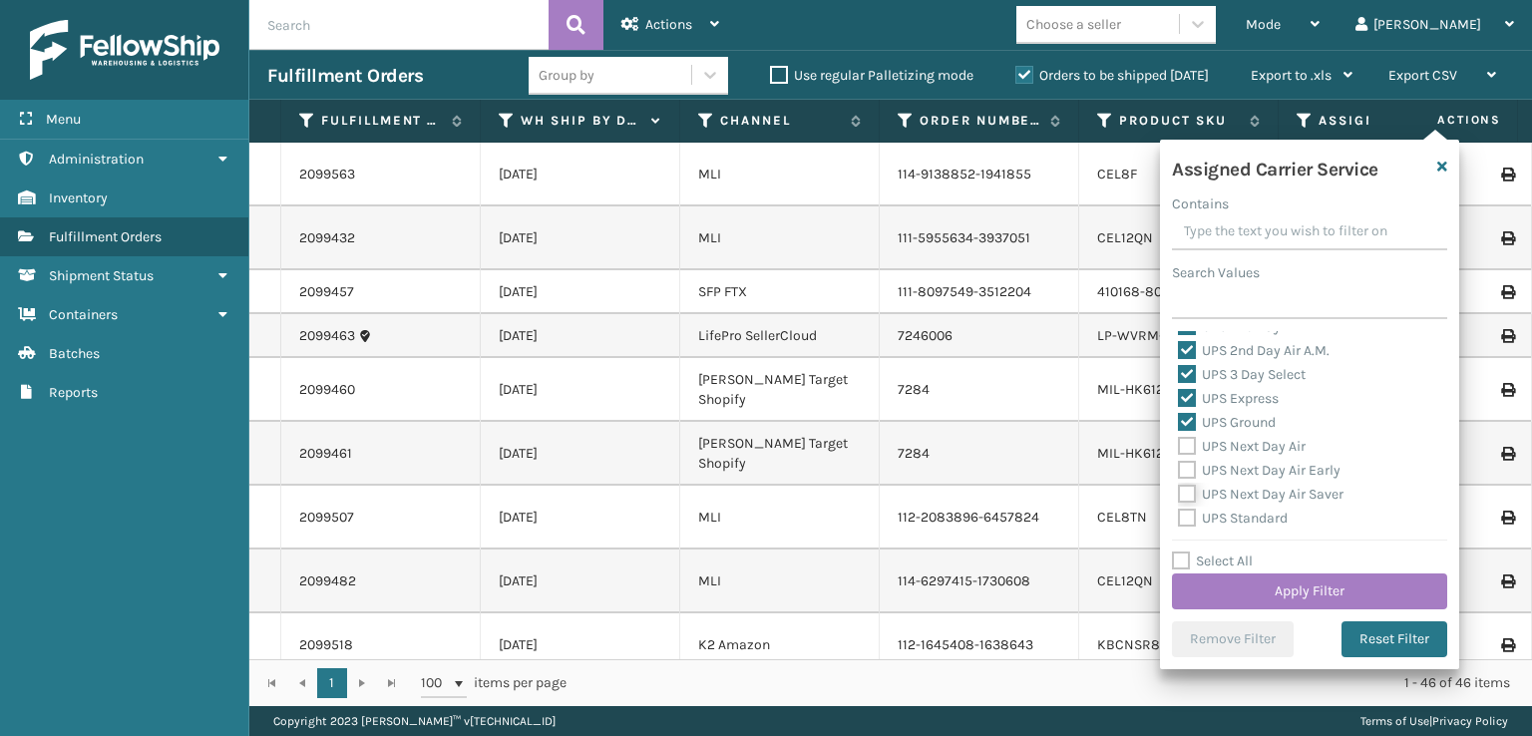
click at [1179, 496] on input "UPS Next Day Air Saver" at bounding box center [1178, 489] width 1 height 13
checkbox input "true"
click at [1185, 471] on label "UPS Next Day Air Early" at bounding box center [1259, 470] width 163 height 17
click at [1179, 471] on input "UPS Next Day Air Early" at bounding box center [1178, 465] width 1 height 13
checkbox input "true"
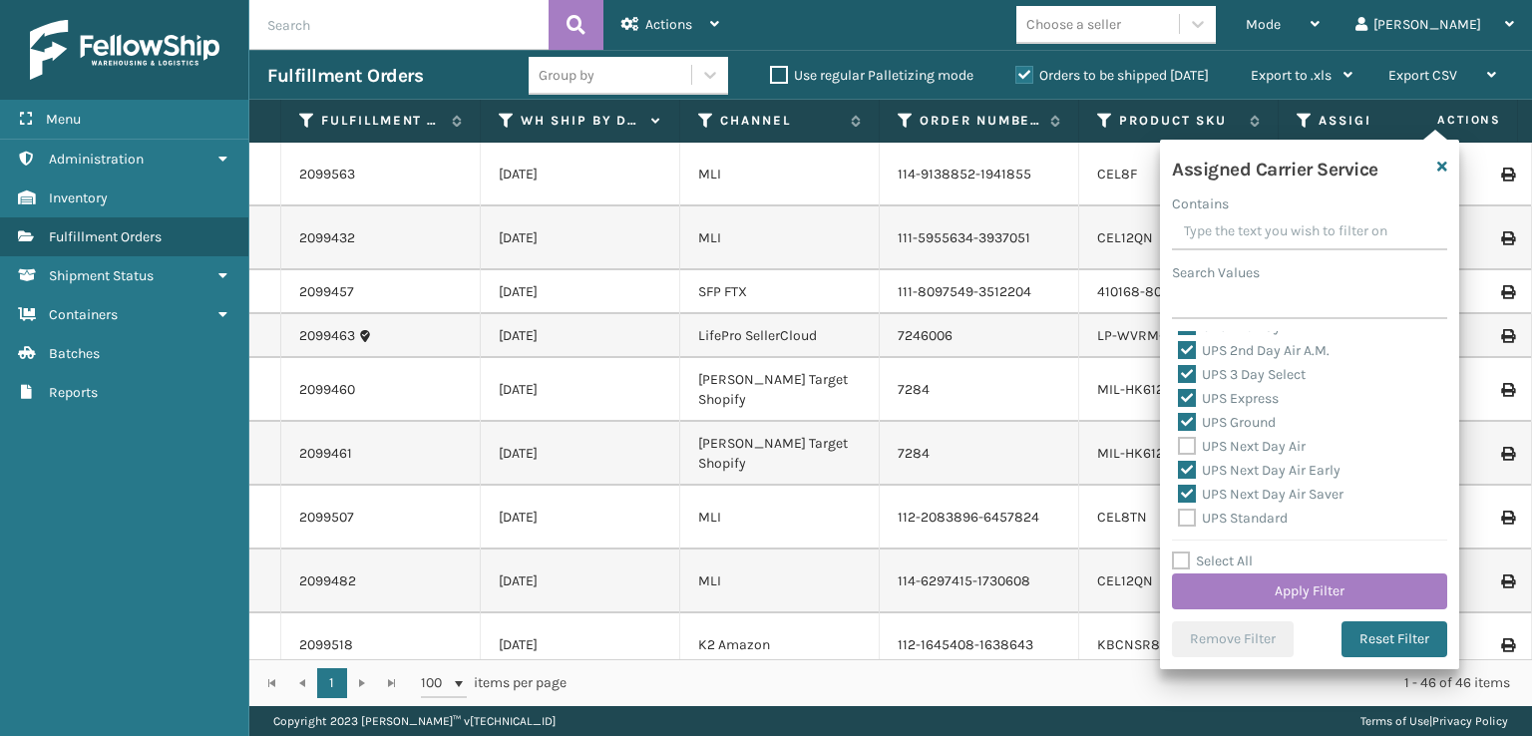
click at [1190, 442] on label "UPS Next Day Air" at bounding box center [1242, 446] width 128 height 17
click at [1179, 442] on input "UPS Next Day Air" at bounding box center [1178, 441] width 1 height 13
checkbox input "true"
click at [1188, 519] on label "UPS Standard" at bounding box center [1233, 518] width 110 height 17
click at [1179, 519] on input "UPS Standard" at bounding box center [1178, 513] width 1 height 13
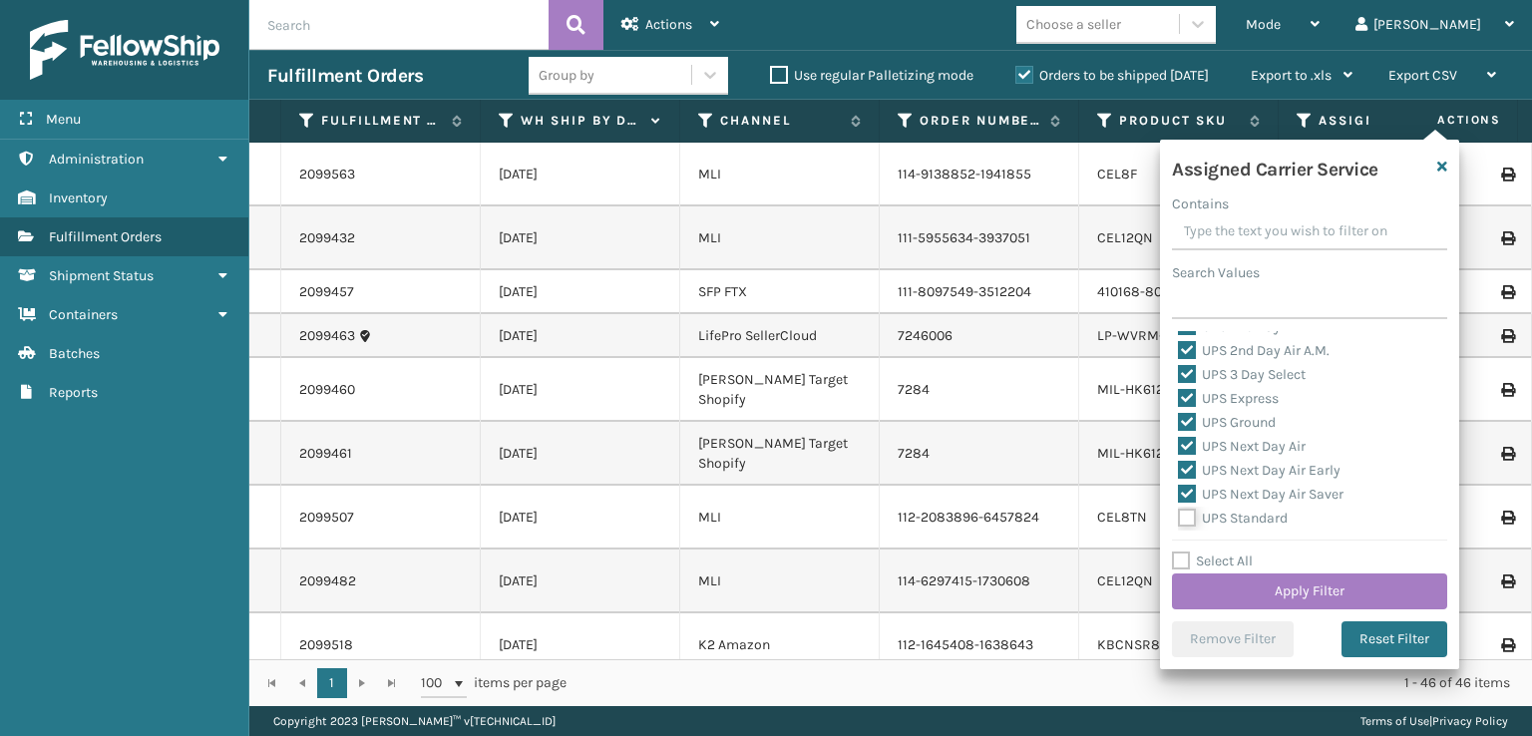
checkbox input "true"
click at [1186, 442] on label "UPS SurePost 1LB or Greater" at bounding box center [1276, 442] width 196 height 17
click at [1179, 442] on input "UPS SurePost 1LB or Greater" at bounding box center [1178, 437] width 1 height 13
checkbox input "true"
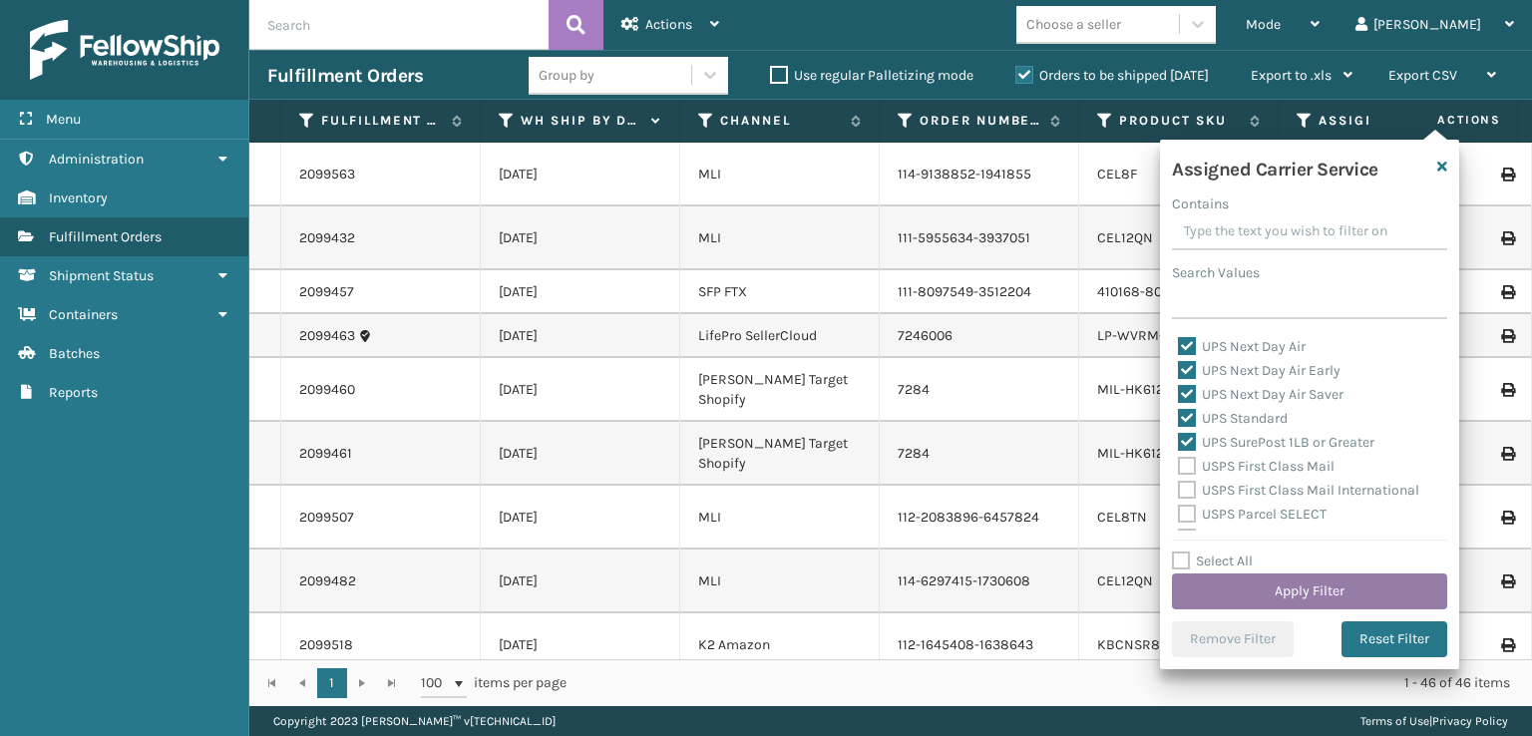
click at [1220, 601] on button "Apply Filter" at bounding box center [1309, 591] width 275 height 36
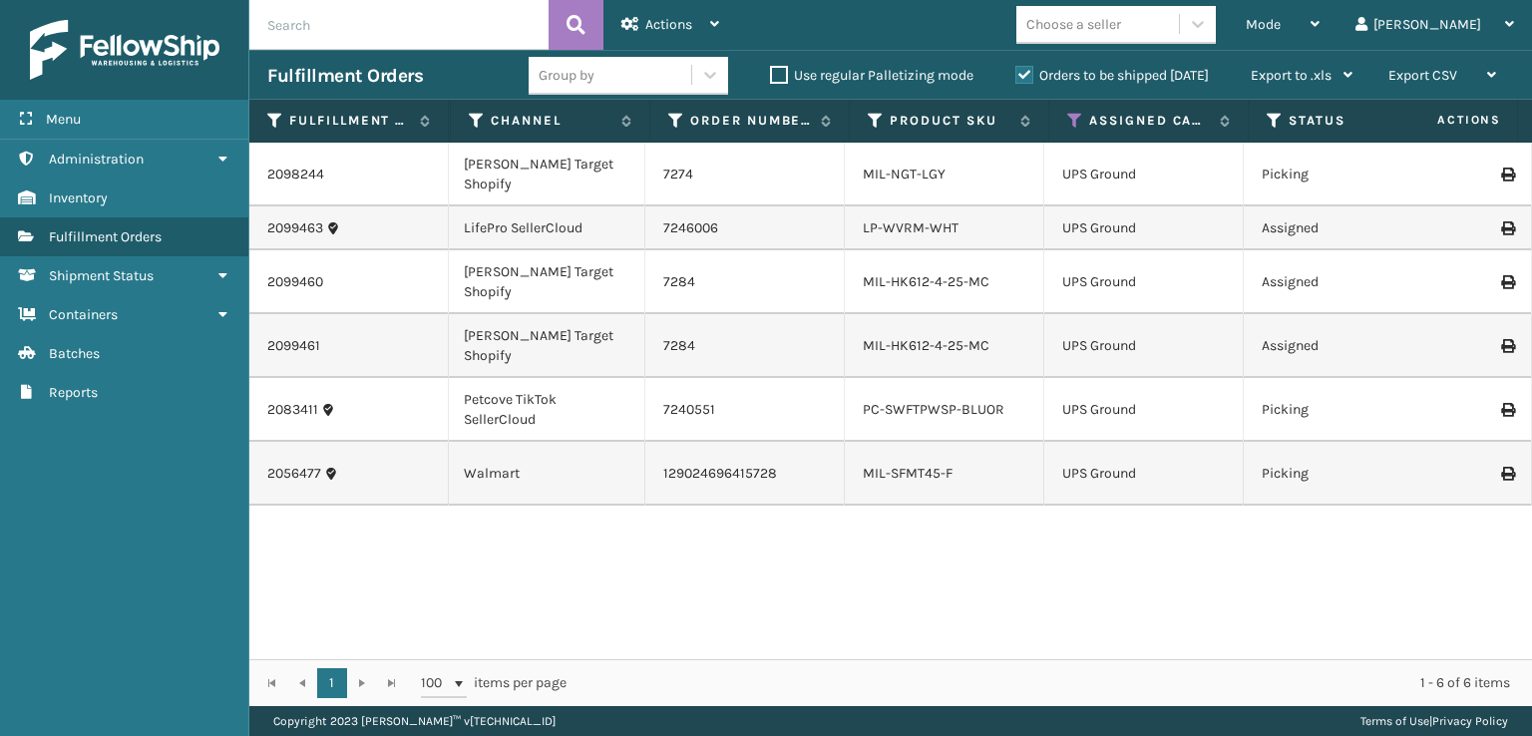
scroll to position [0, 234]
click at [1268, 122] on icon at bounding box center [1269, 121] width 16 height 18
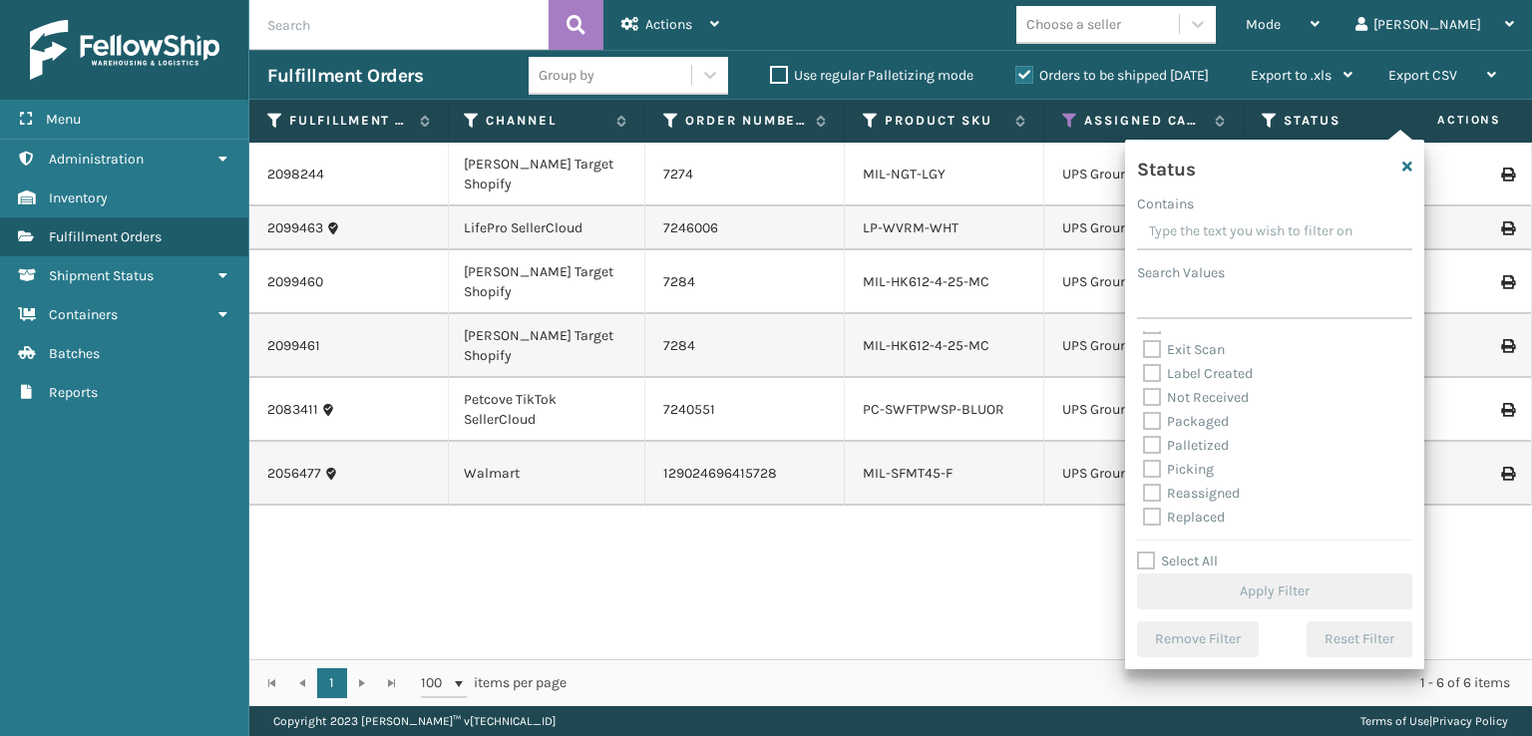
scroll to position [100, 0]
click at [1148, 440] on label "Picking" at bounding box center [1178, 434] width 71 height 17
click at [1144, 436] on input "Picking" at bounding box center [1143, 429] width 1 height 13
checkbox input "true"
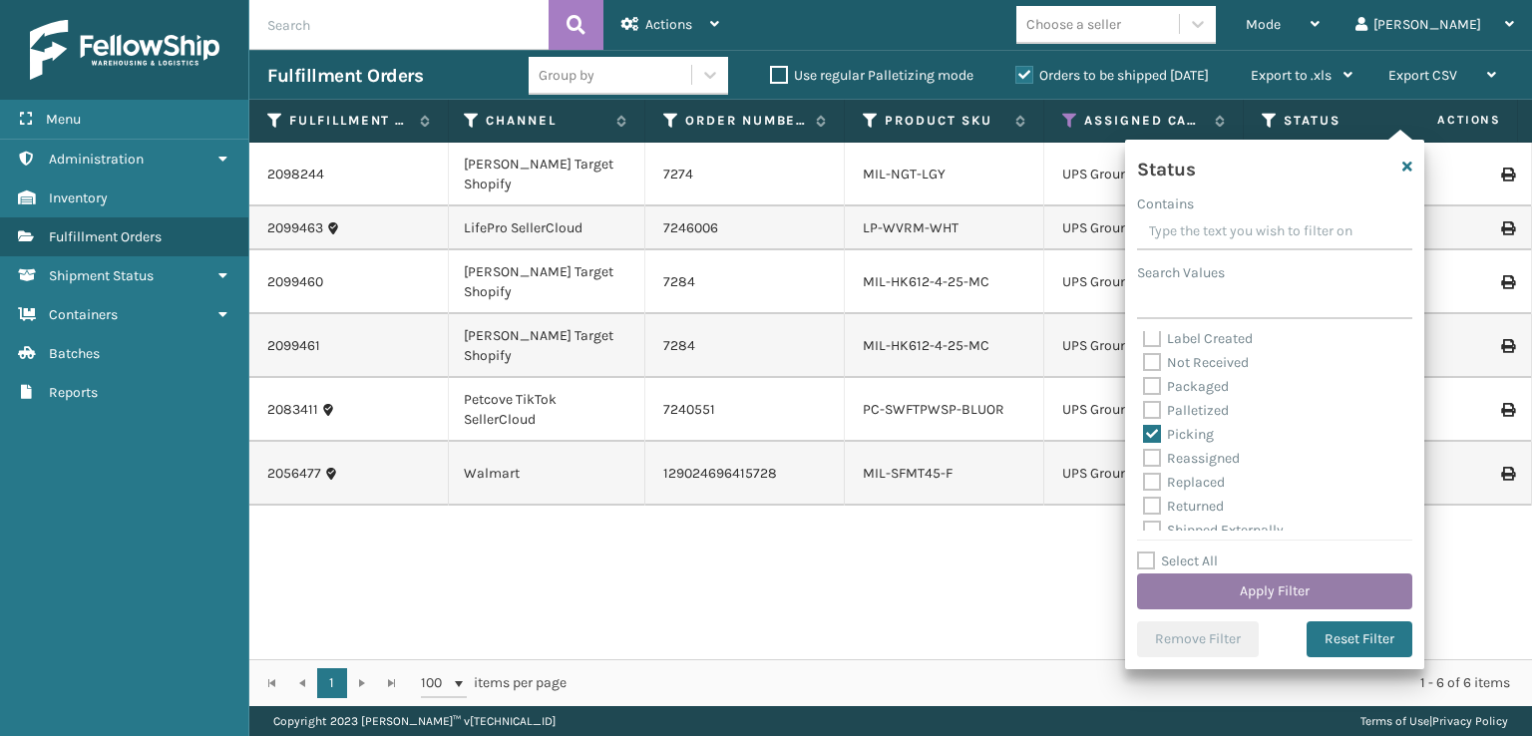
click at [1179, 582] on button "Apply Filter" at bounding box center [1274, 591] width 275 height 36
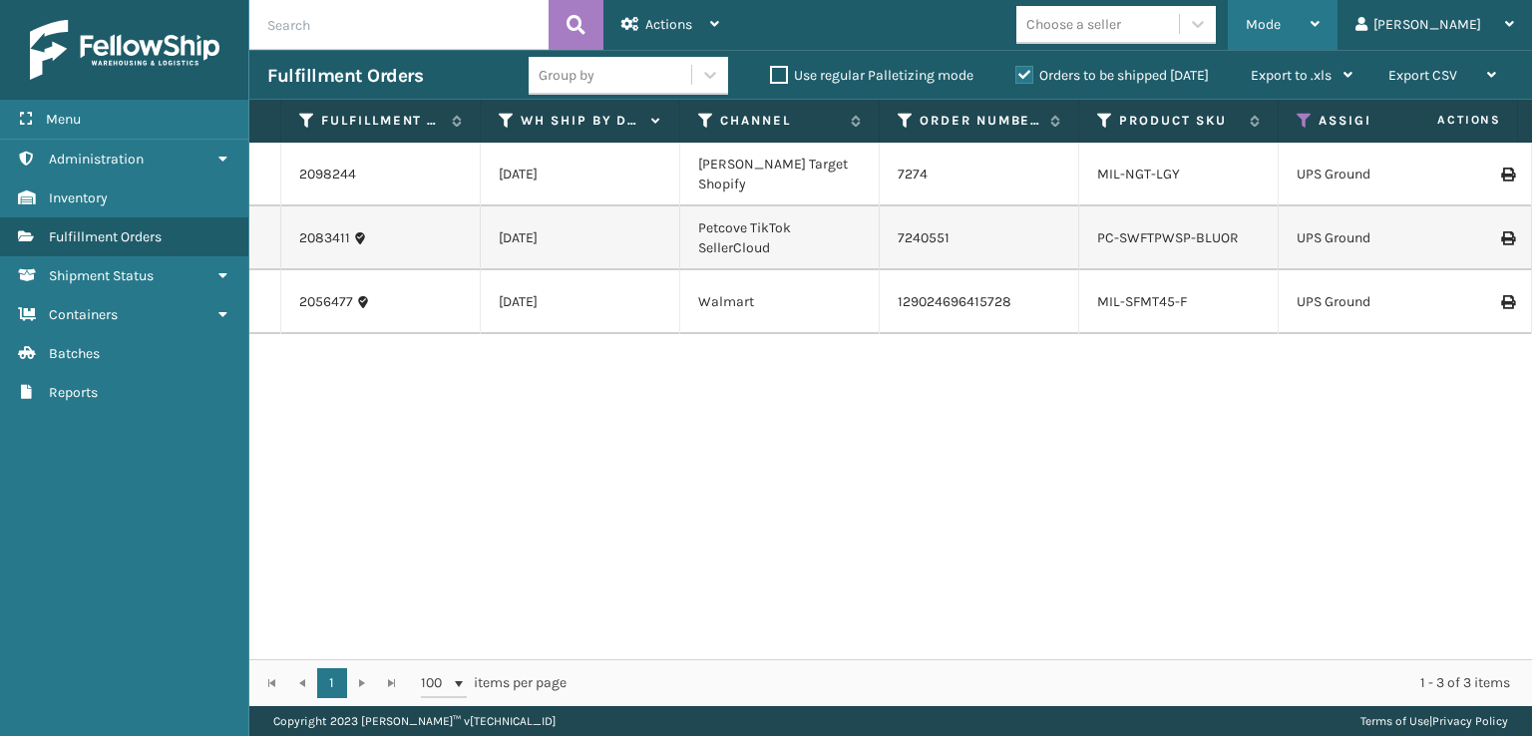
drag, startPoint x: 1352, startPoint y: 21, endPoint x: 1334, endPoint y: 32, distance: 21.0
click at [1280, 25] on span "Mode" at bounding box center [1262, 24] width 35 height 17
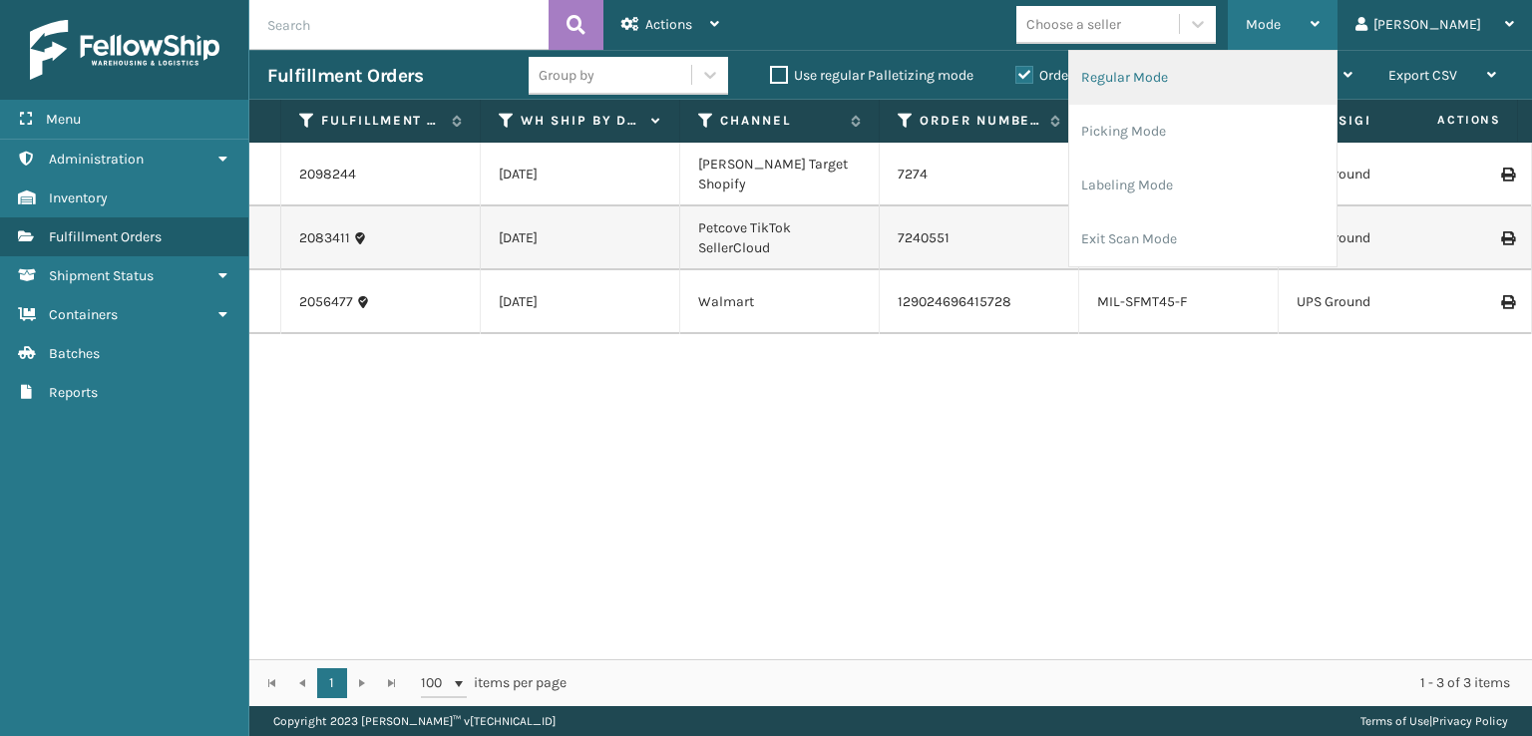
click at [1245, 96] on li "Regular Mode" at bounding box center [1202, 78] width 267 height 54
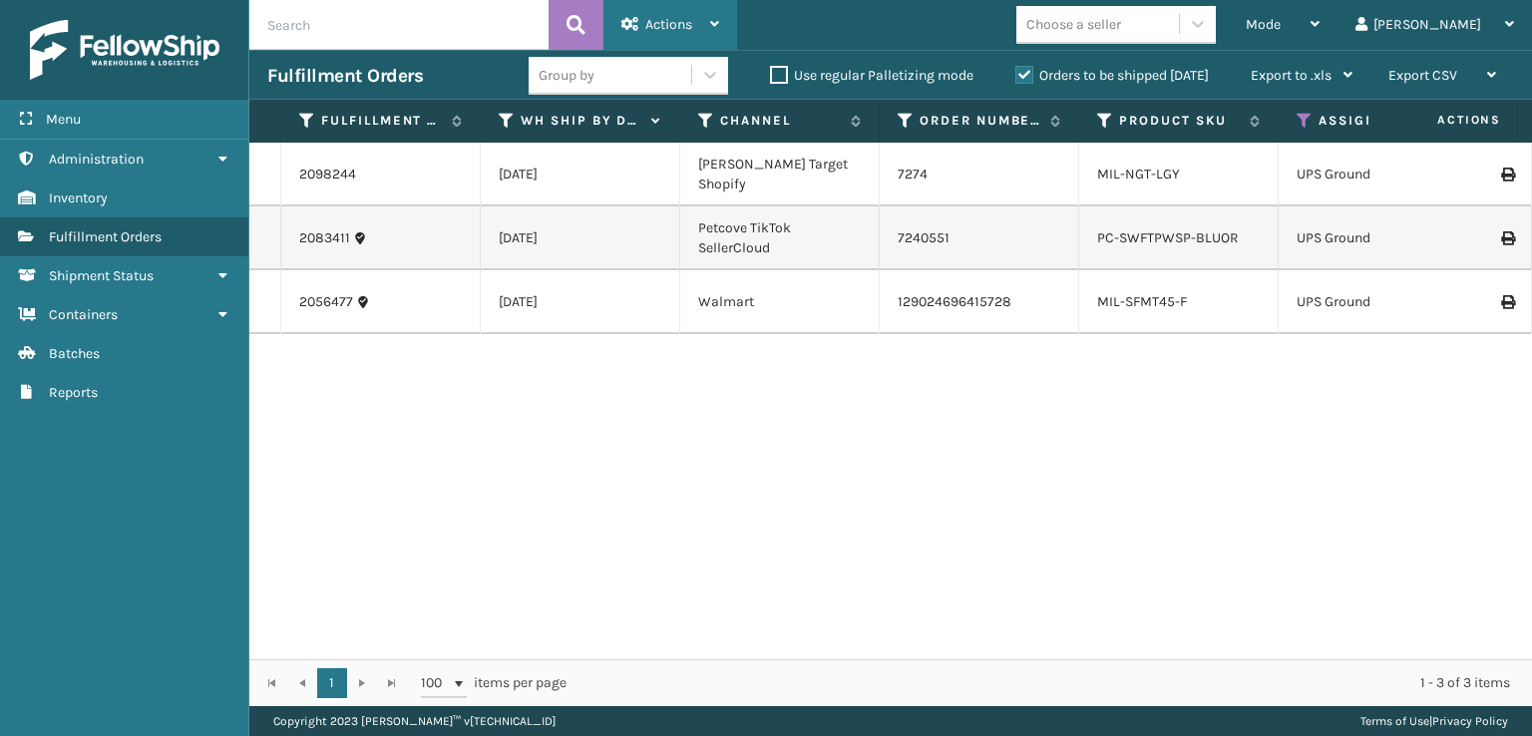
click at [686, 27] on span "Actions" at bounding box center [668, 24] width 47 height 17
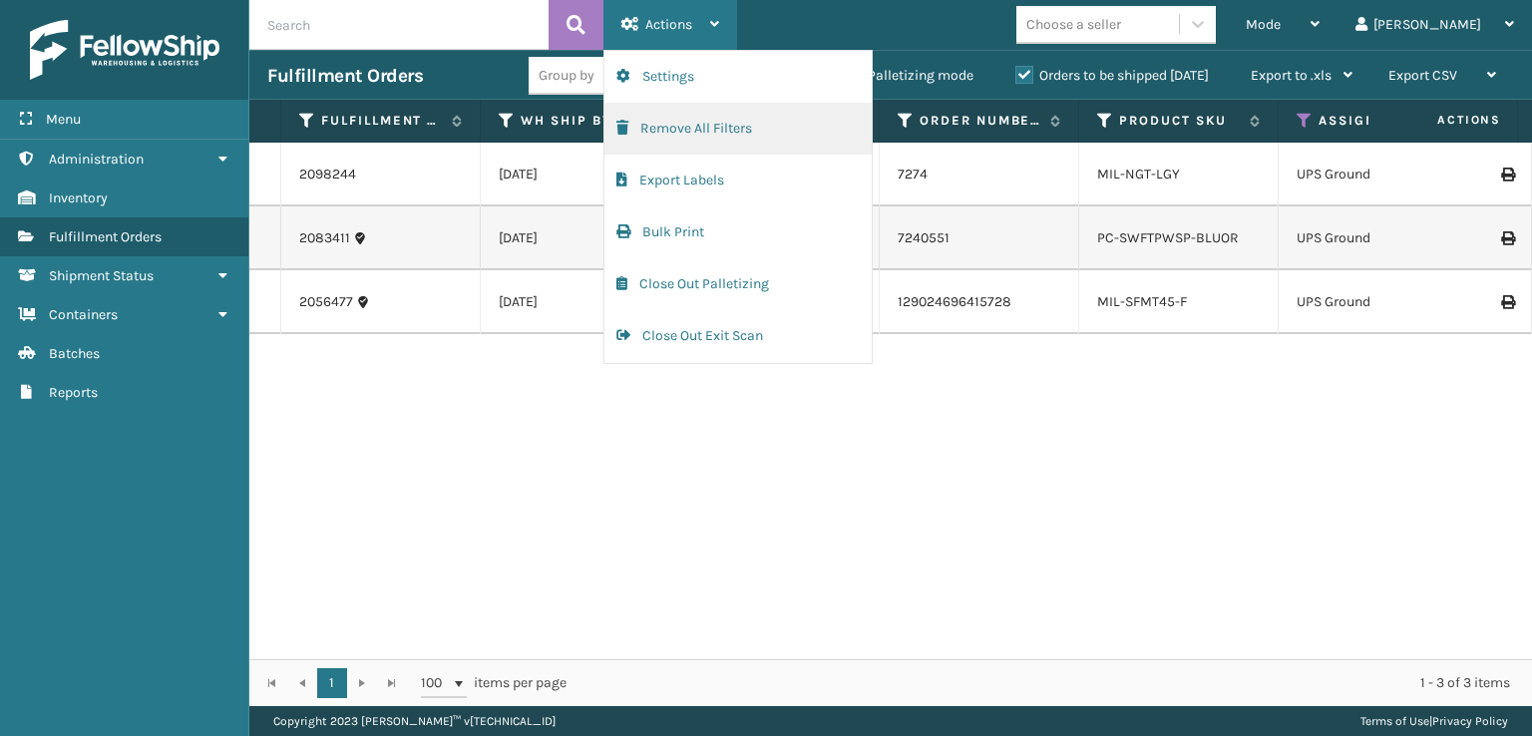
click at [639, 125] on button "Remove All Filters" at bounding box center [737, 129] width 267 height 52
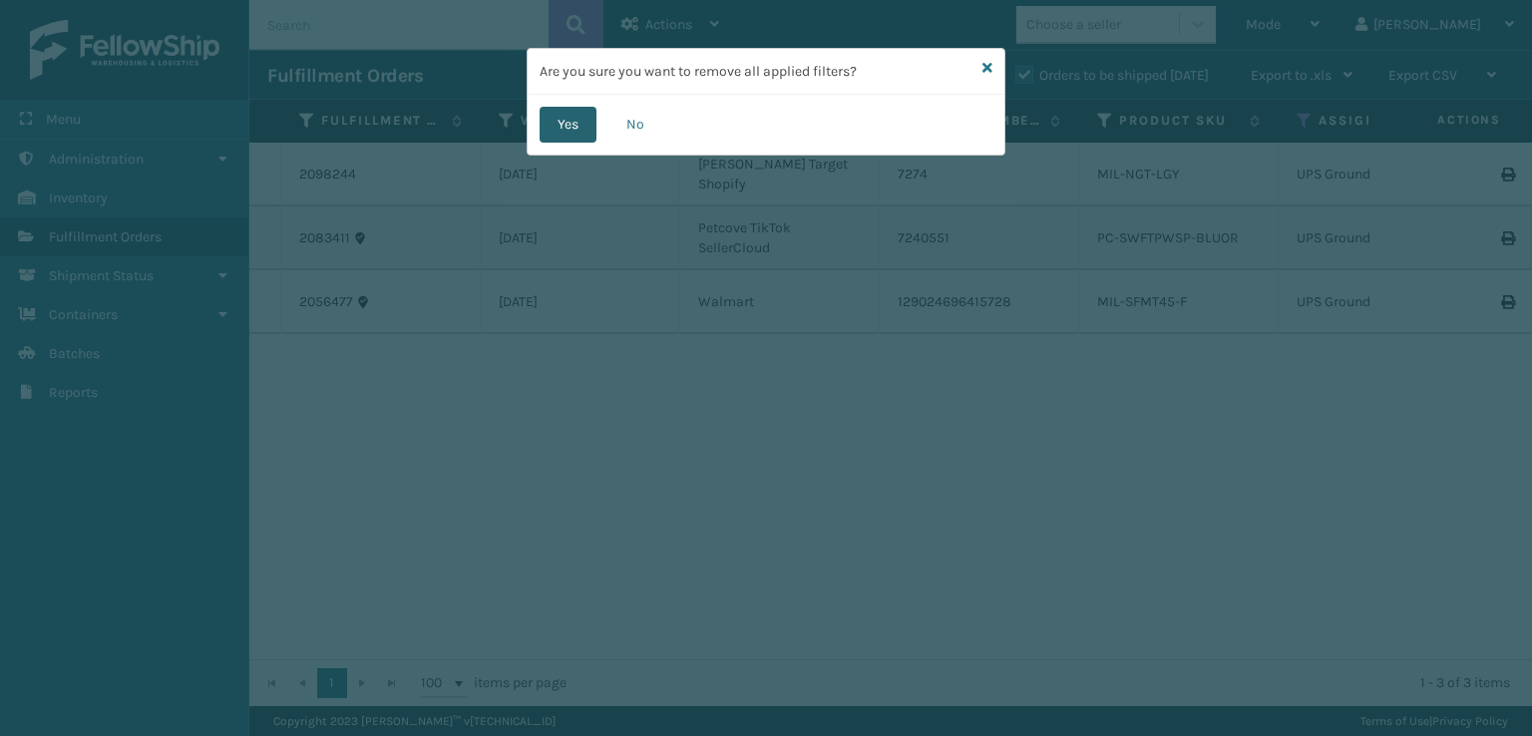
click at [566, 133] on button "Yes" at bounding box center [567, 125] width 57 height 36
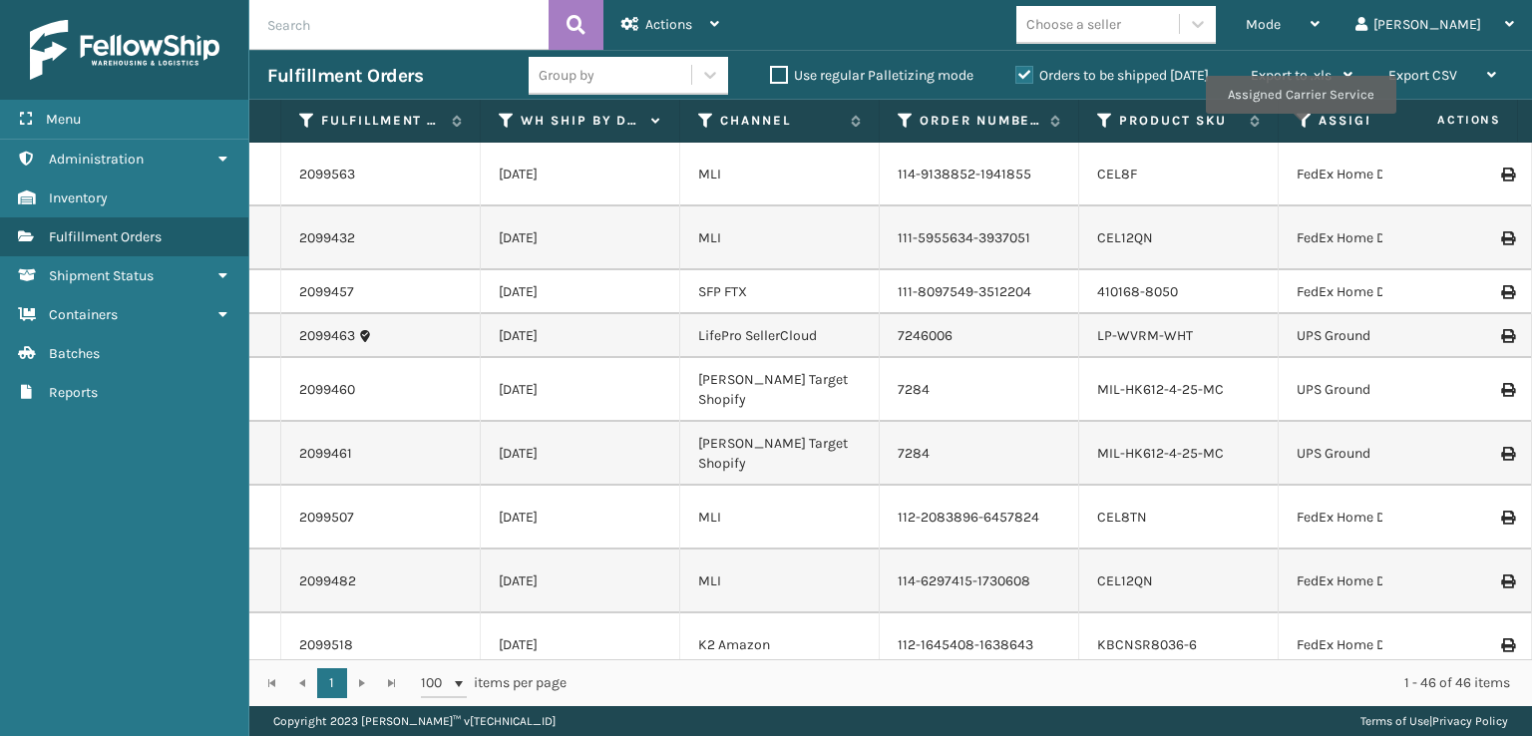
click at [1299, 128] on icon at bounding box center [1304, 121] width 16 height 18
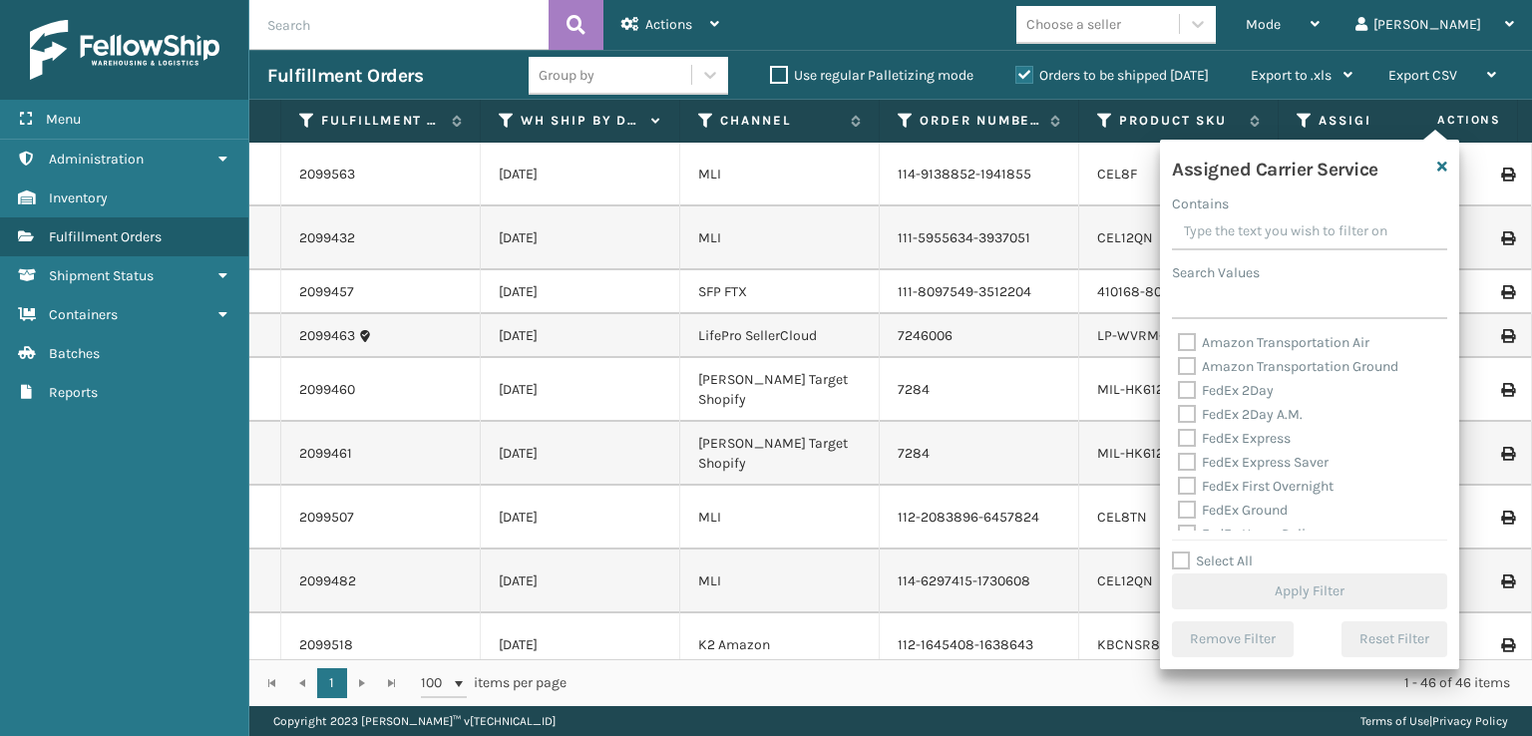
click at [1177, 567] on label "Select All" at bounding box center [1212, 560] width 81 height 17
click at [1177, 551] on input "Select All" at bounding box center [1321, 550] width 299 height 2
checkbox input "true"
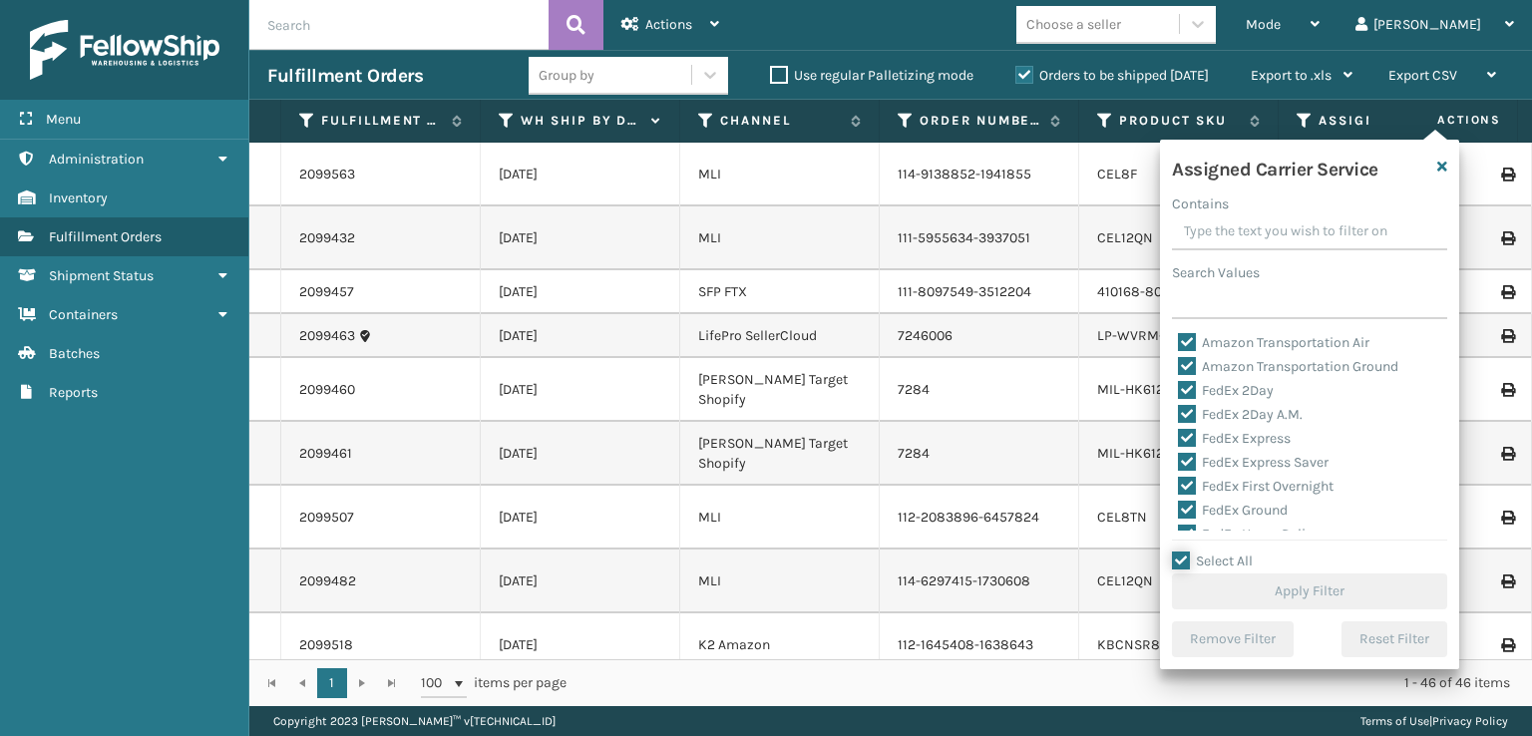
checkbox input "true"
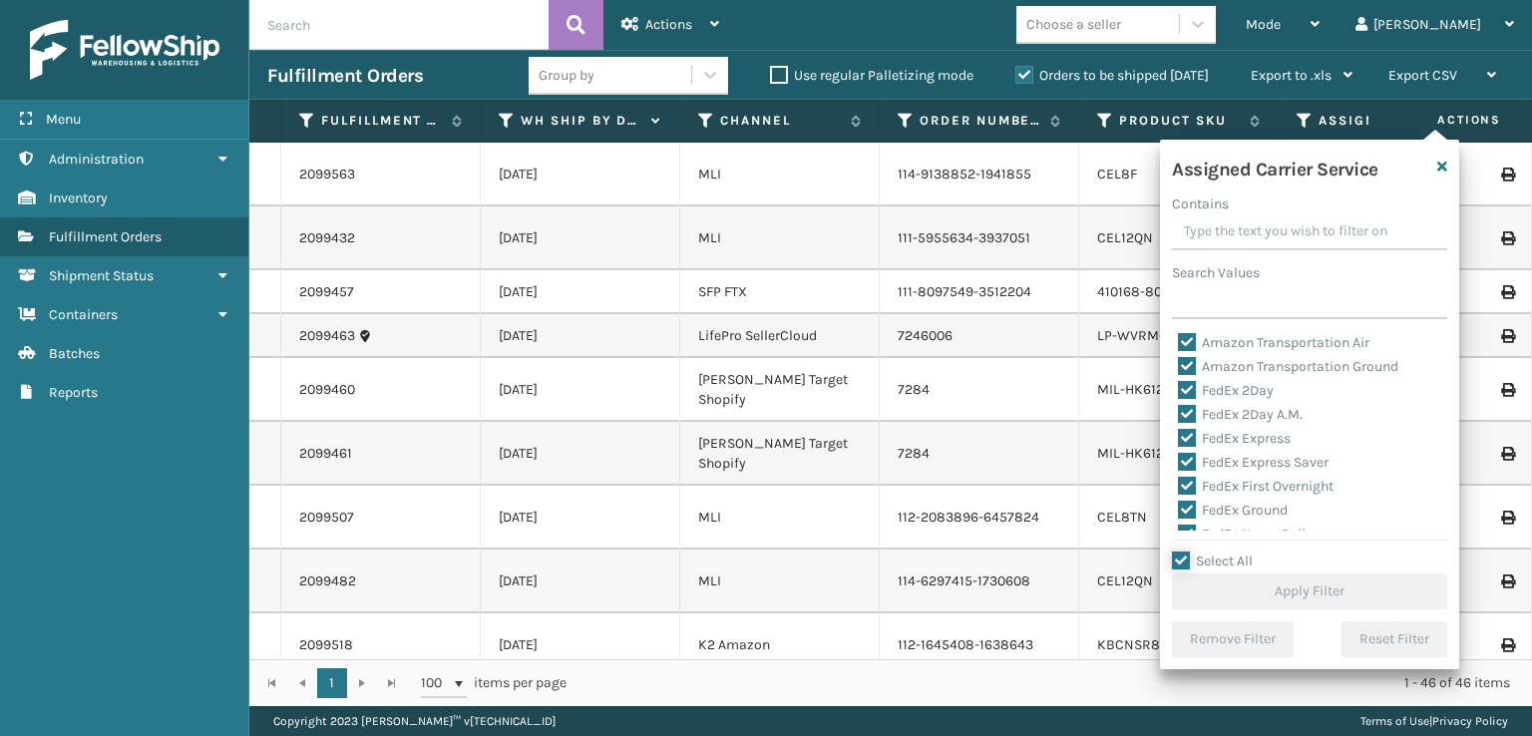
checkbox input "true"
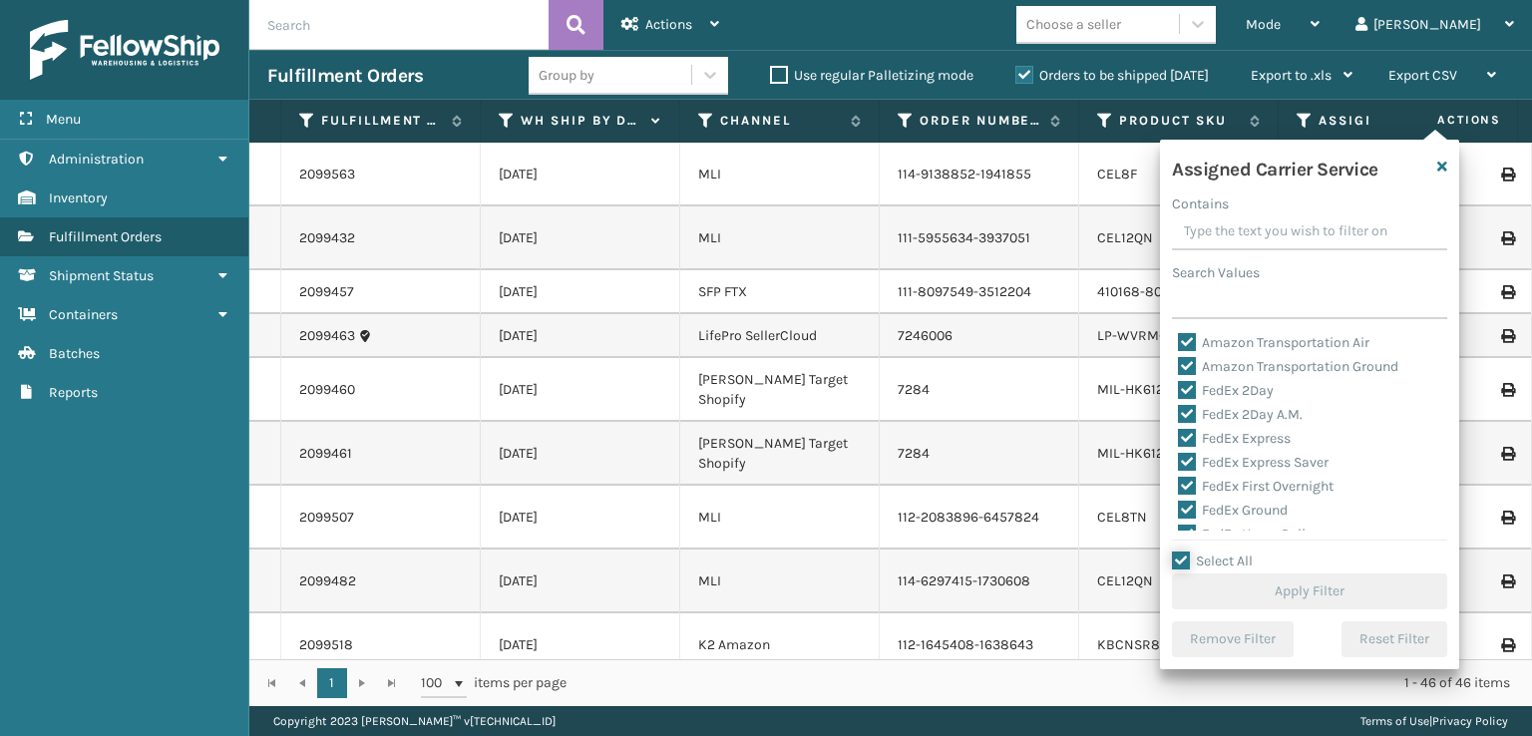
checkbox input "true"
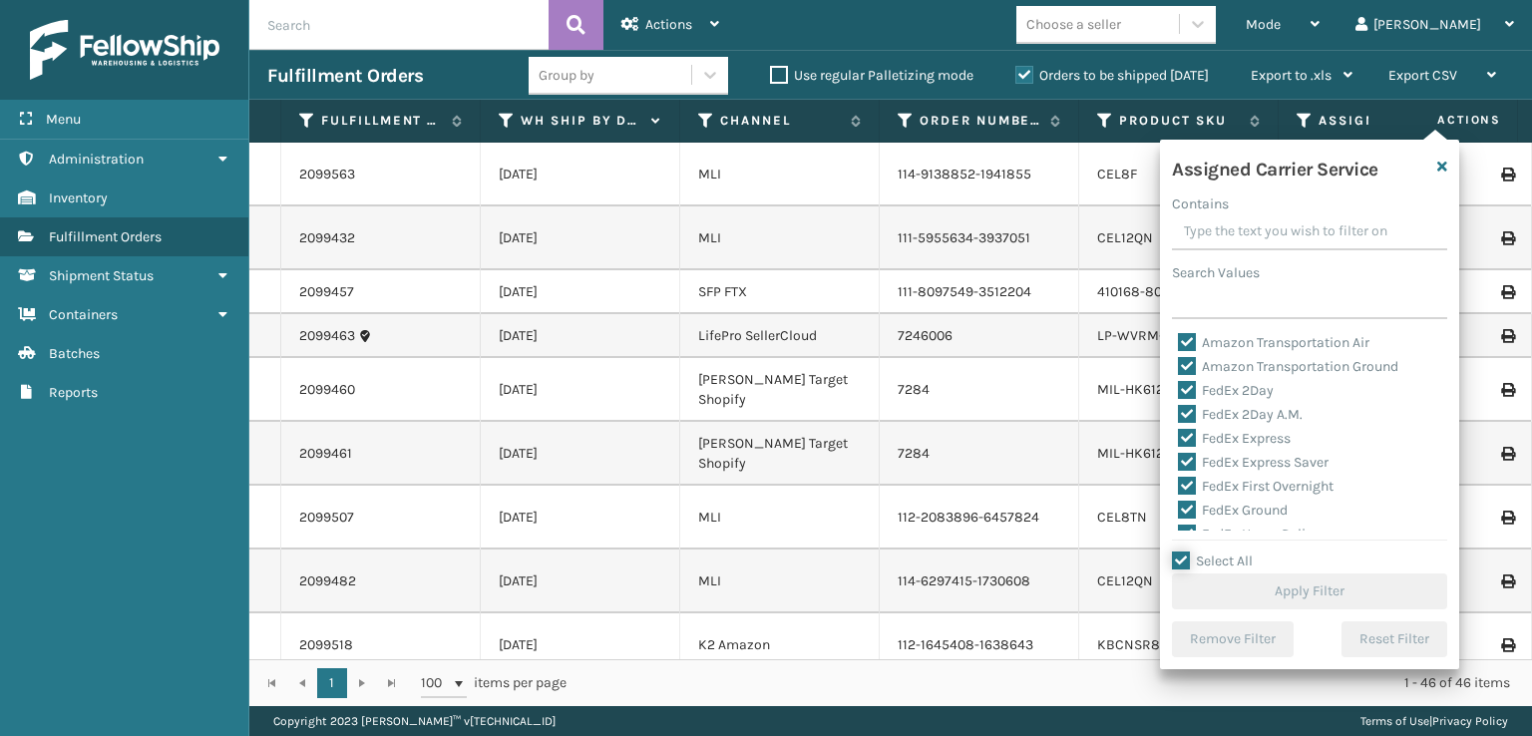
checkbox input "true"
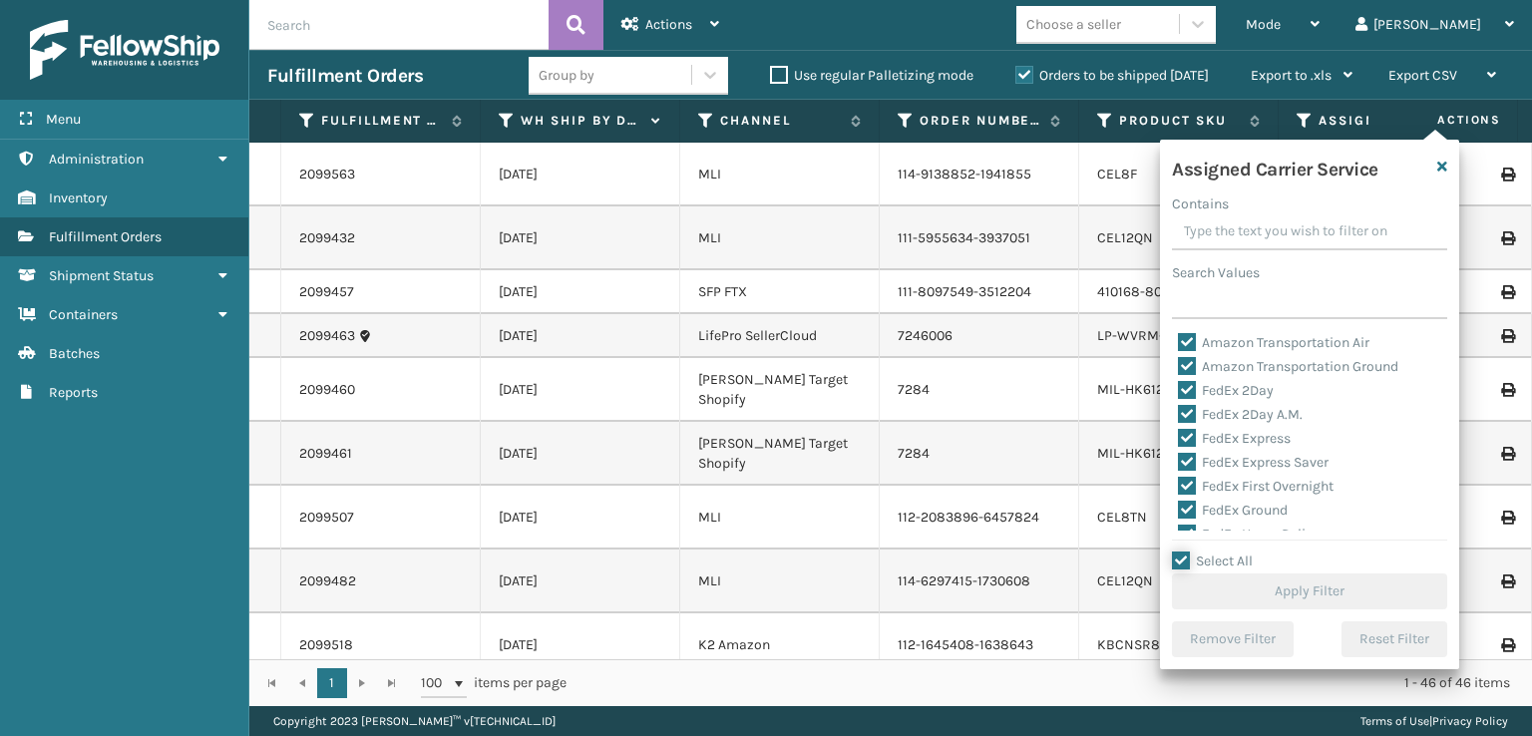
checkbox input "true"
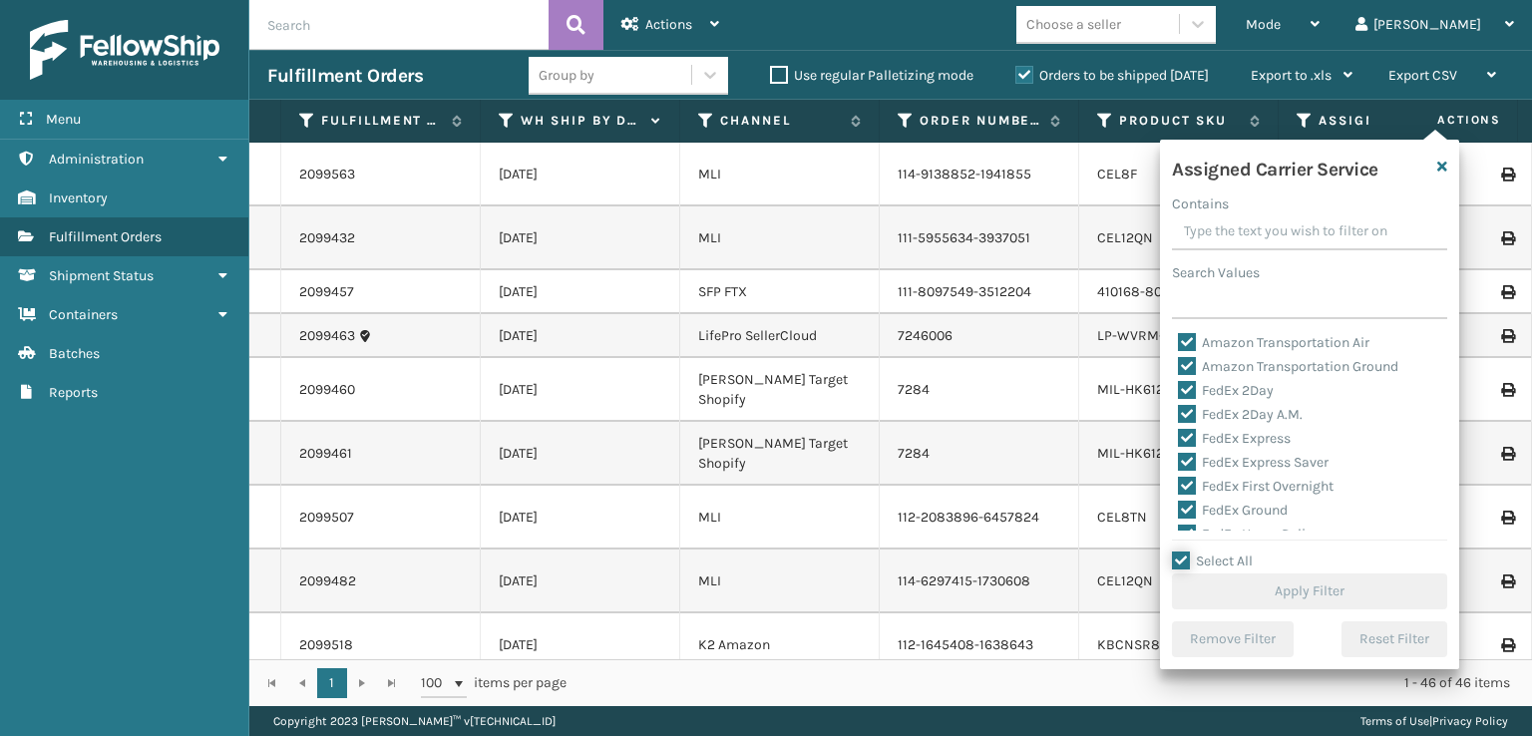
checkbox input "true"
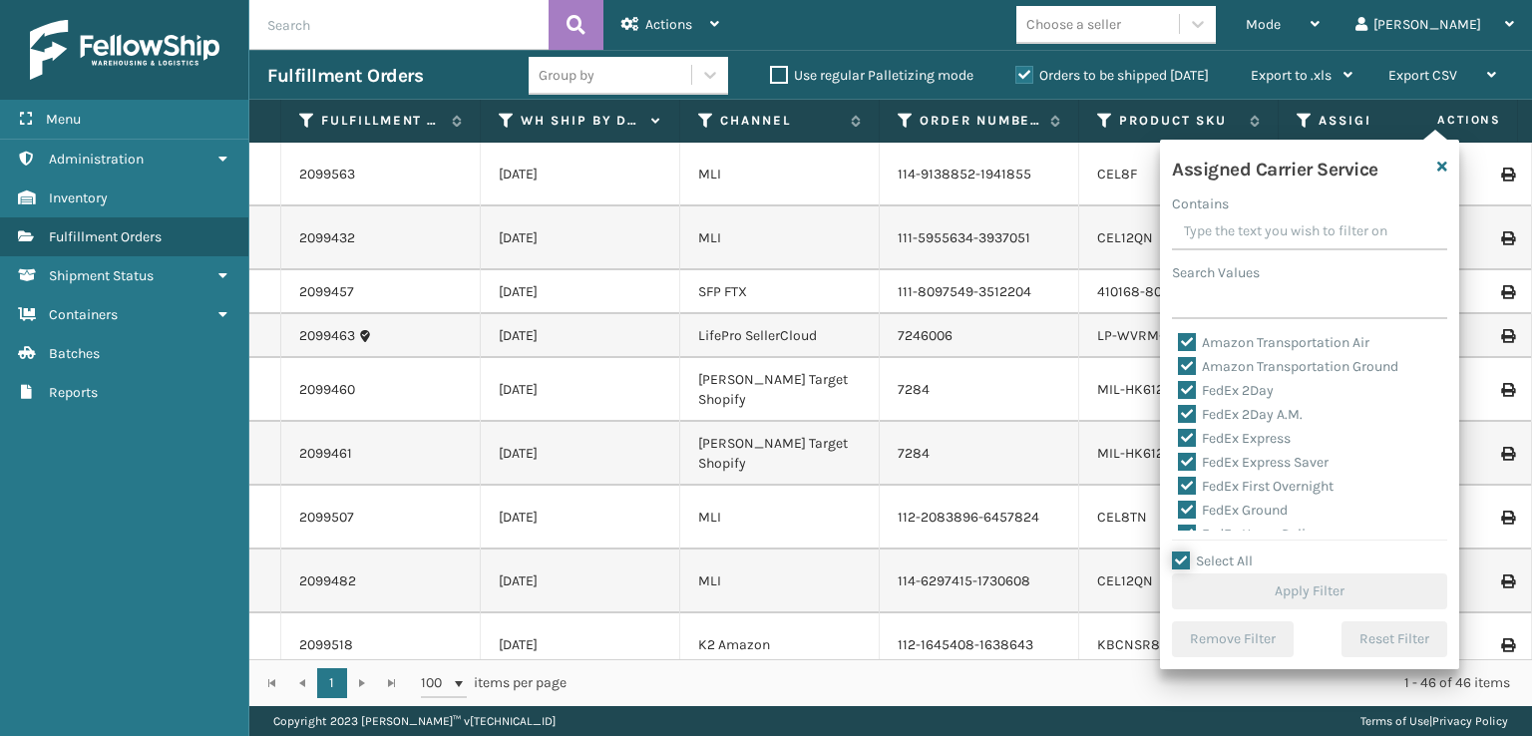
checkbox input "true"
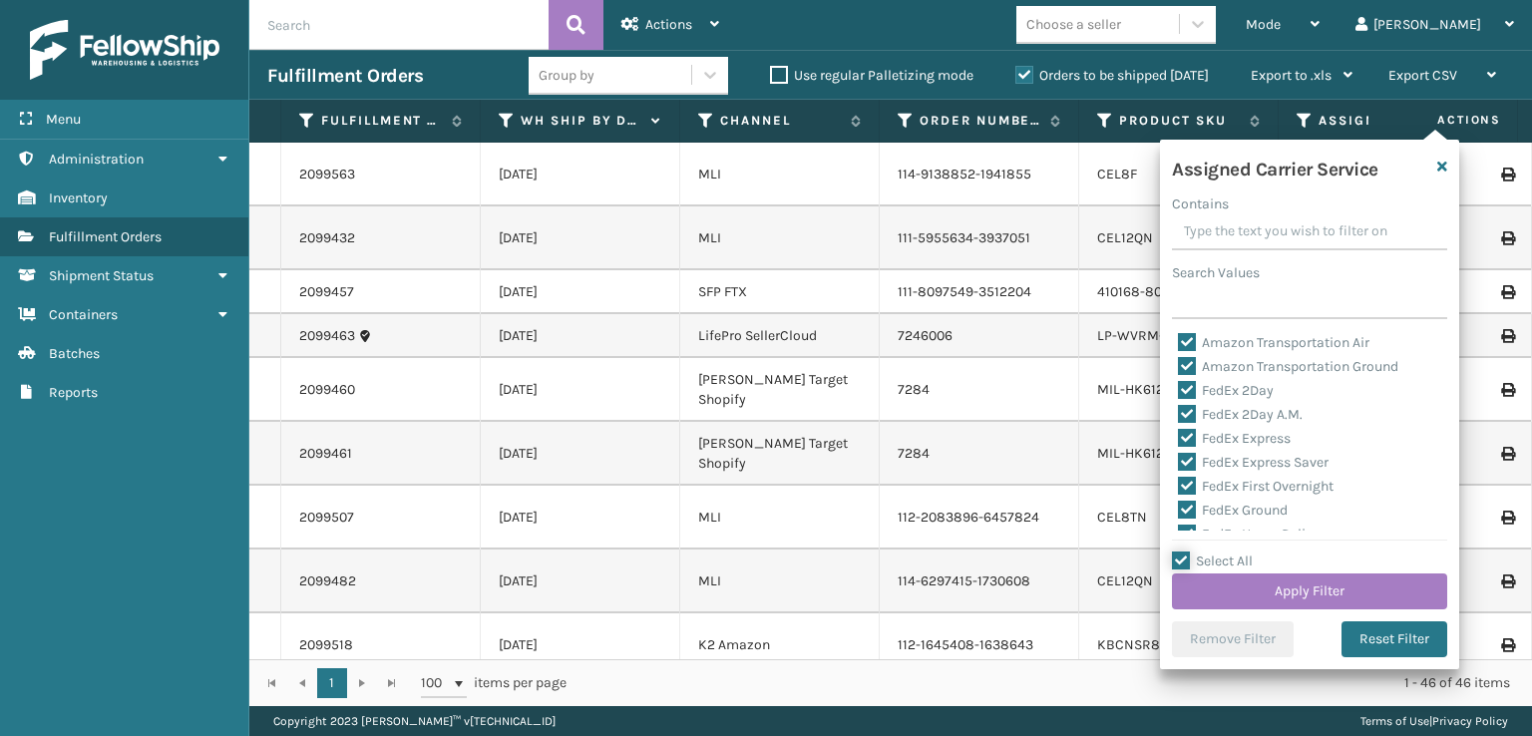
scroll to position [199, 0]
click at [1184, 428] on label "LTL" at bounding box center [1200, 430] width 44 height 17
click at [1179, 428] on input "LTL" at bounding box center [1178, 425] width 1 height 13
checkbox input "false"
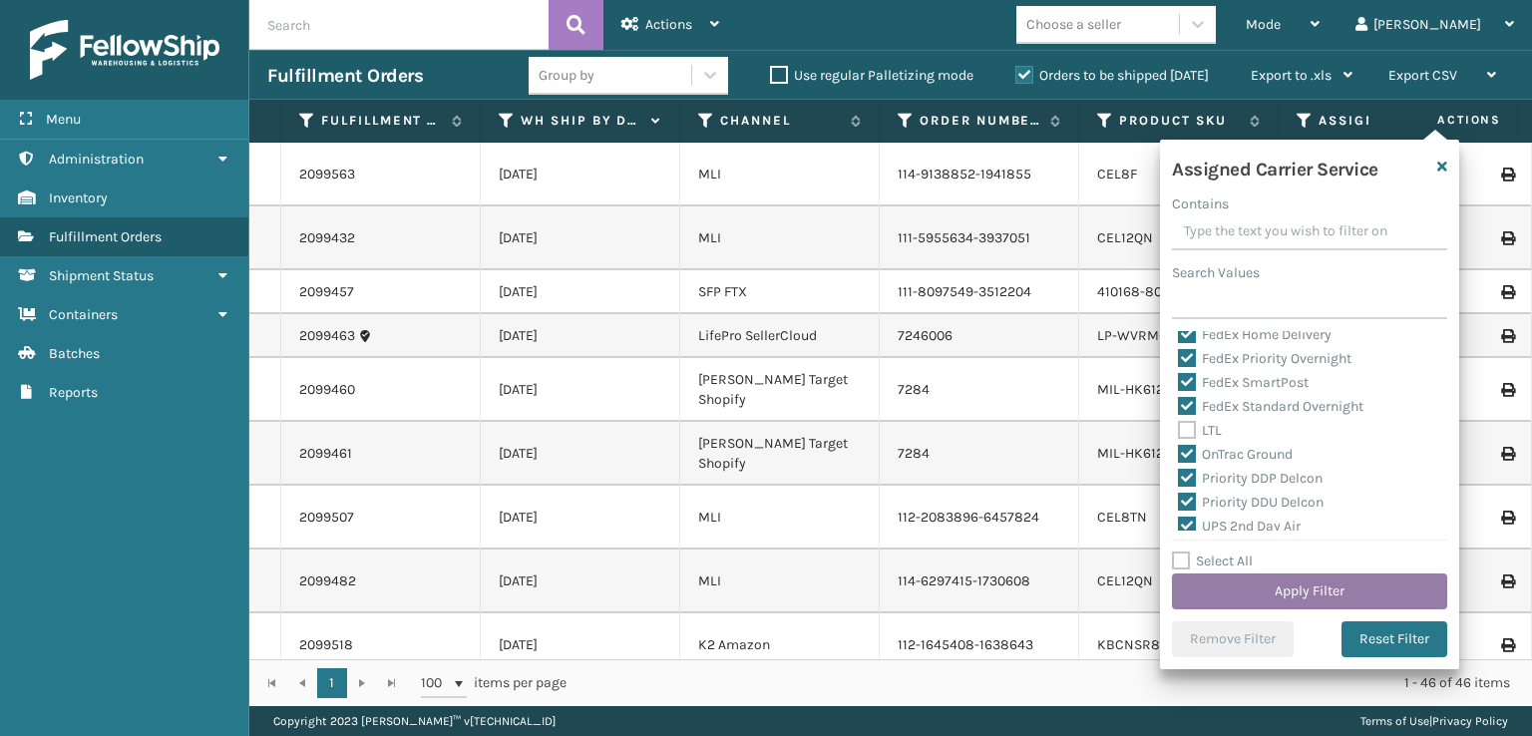
click at [1227, 595] on button "Apply Filter" at bounding box center [1309, 591] width 275 height 36
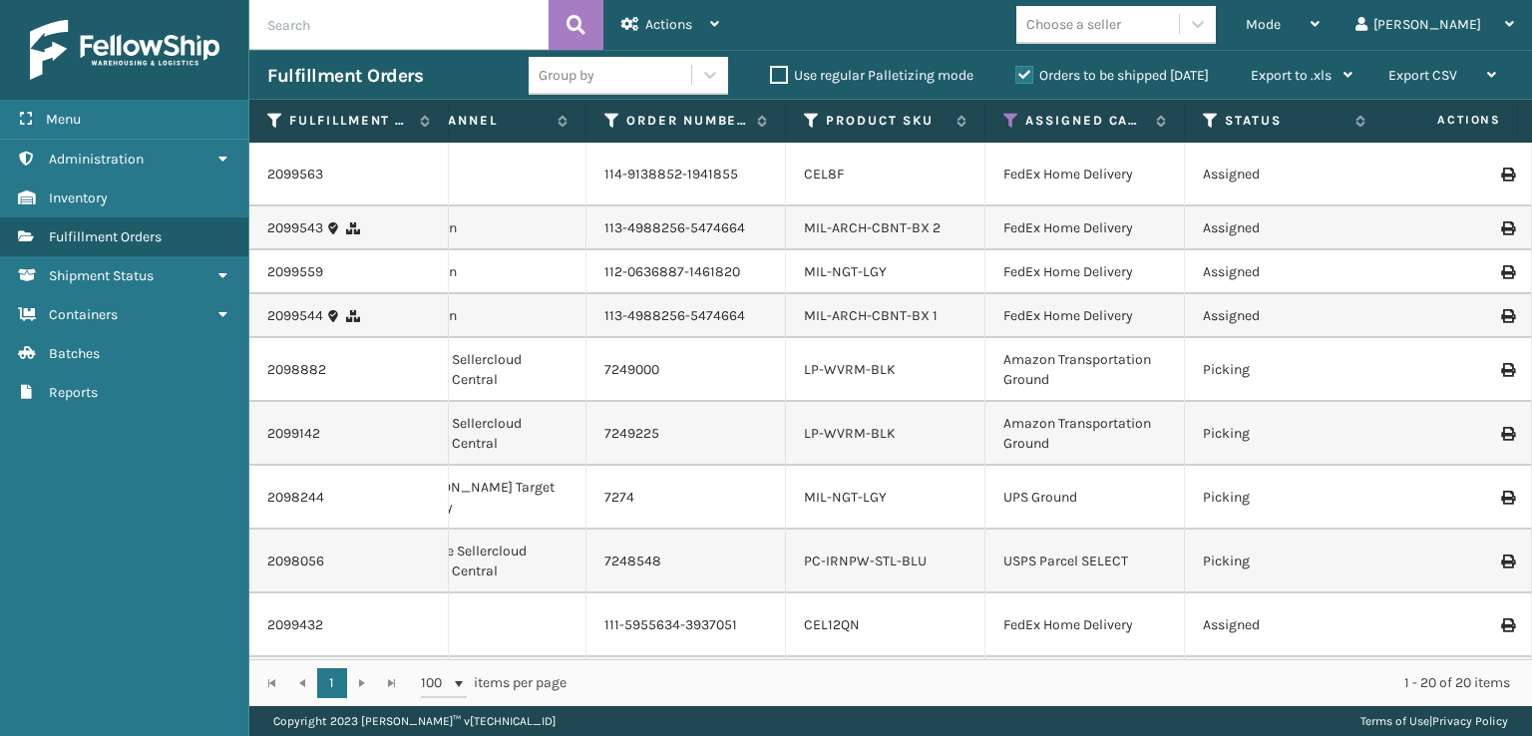
scroll to position [0, 317]
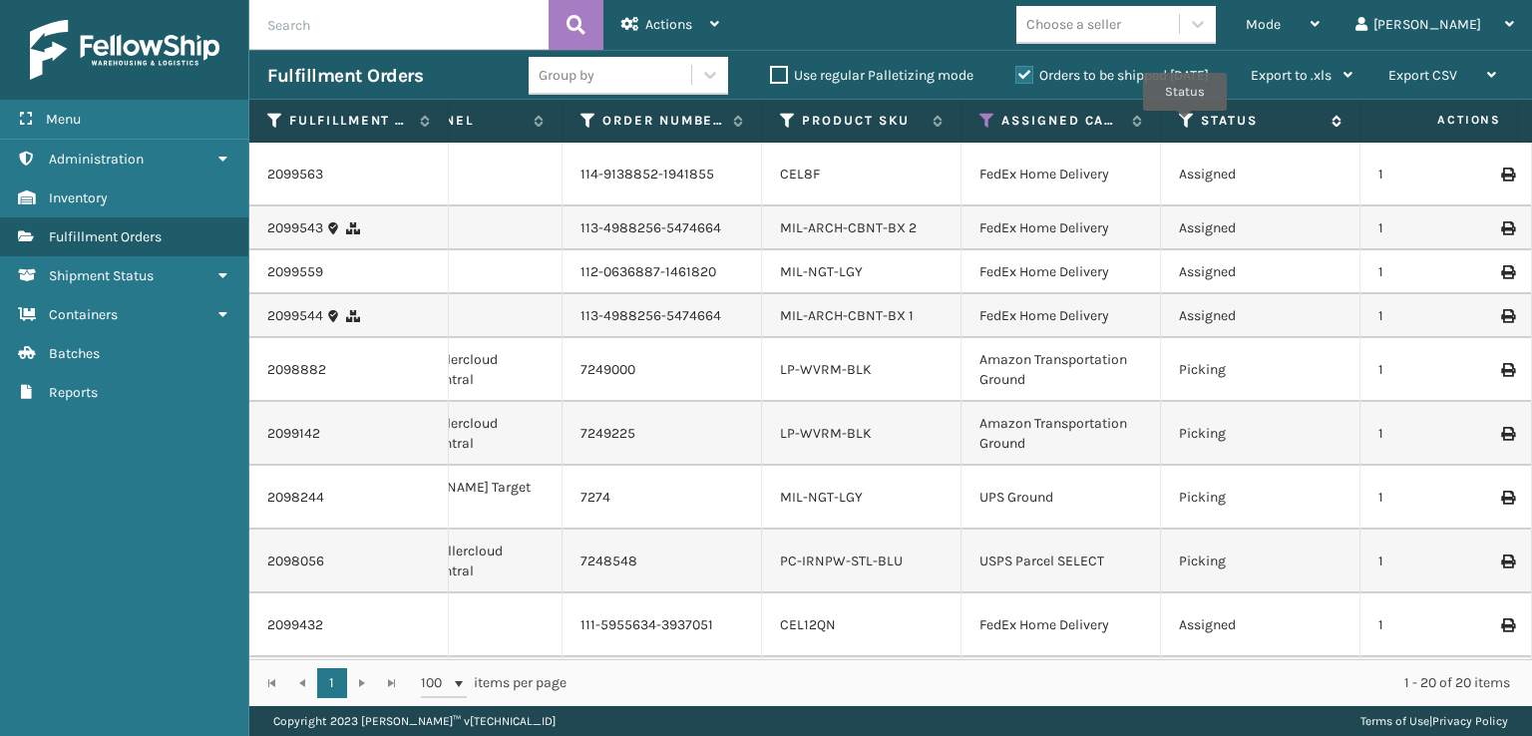
click at [1185, 125] on icon at bounding box center [1187, 121] width 16 height 18
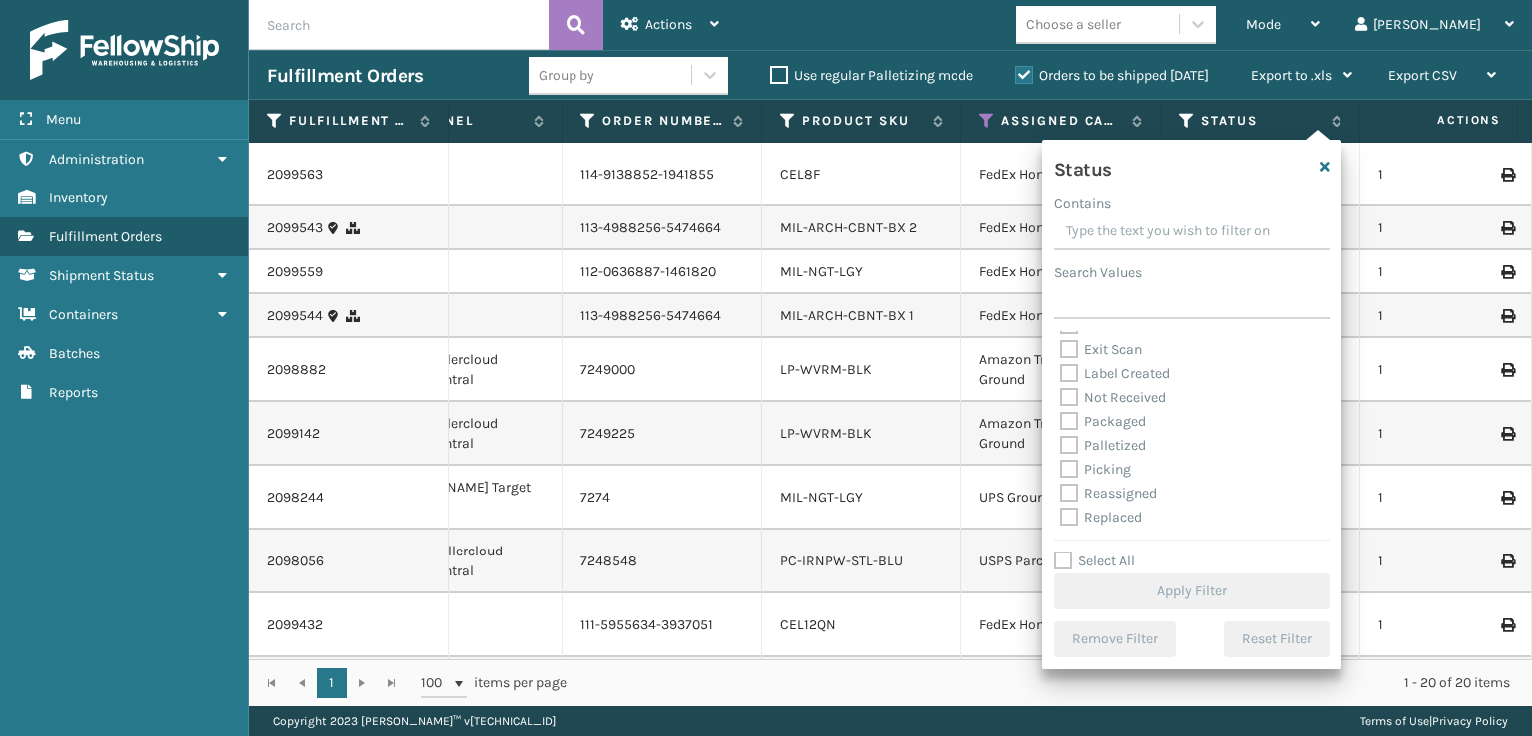
scroll to position [100, 0]
click at [1065, 432] on label "Picking" at bounding box center [1095, 434] width 71 height 17
click at [1061, 432] on input "Picking" at bounding box center [1060, 429] width 1 height 13
checkbox input "true"
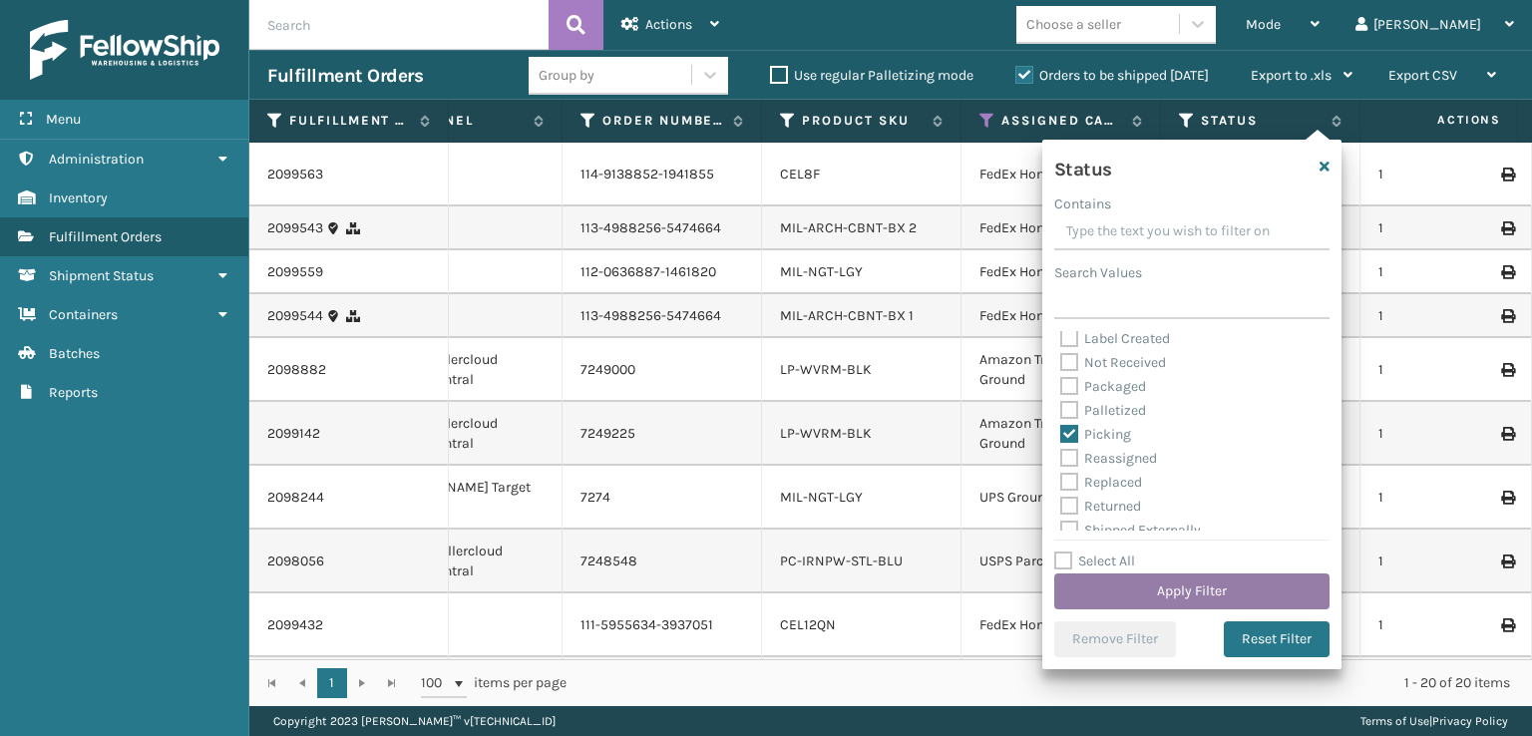
click at [1148, 595] on button "Apply Filter" at bounding box center [1191, 591] width 275 height 36
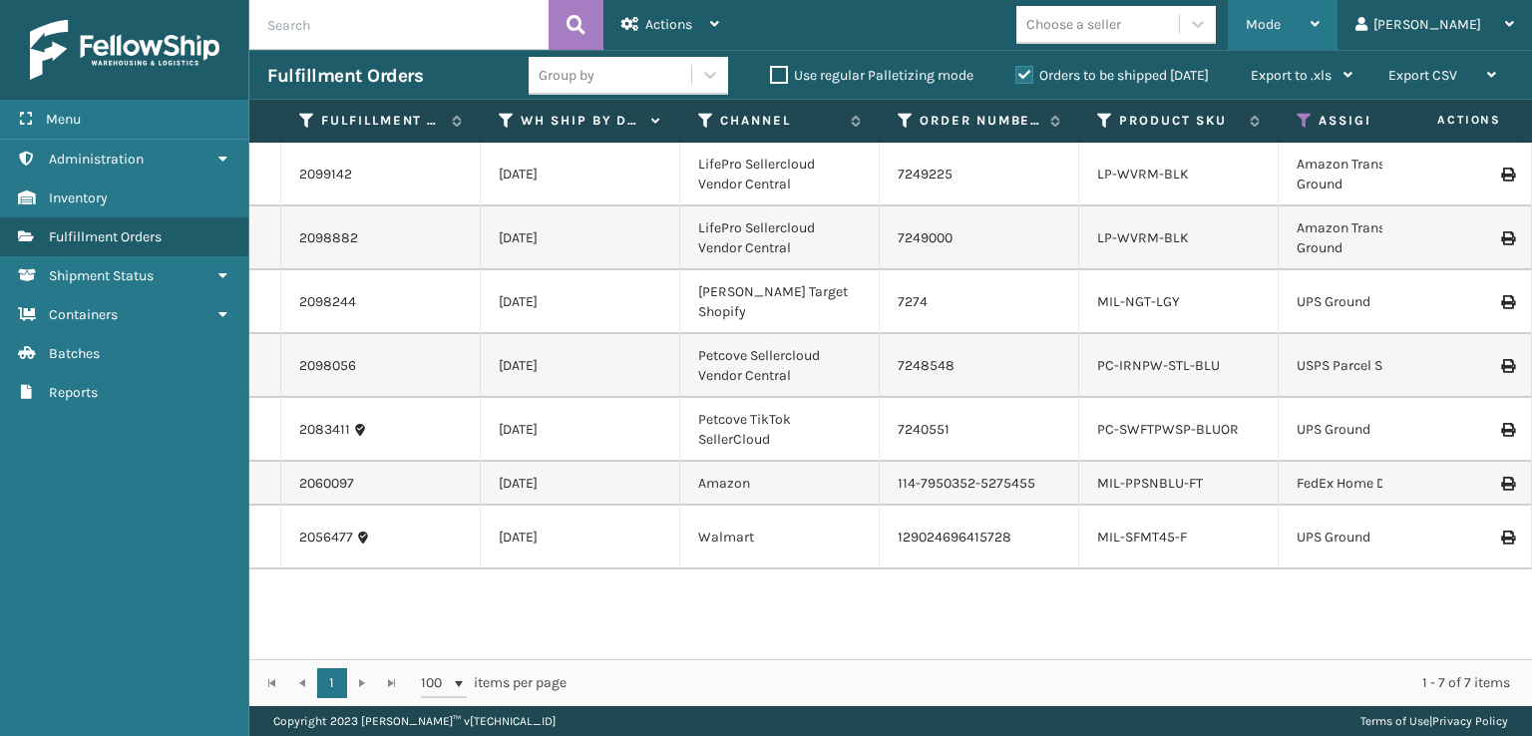
click at [1326, 17] on div "Mode Regular Mode Picking Mode Labeling Mode Exit Scan Mode" at bounding box center [1282, 25] width 110 height 50
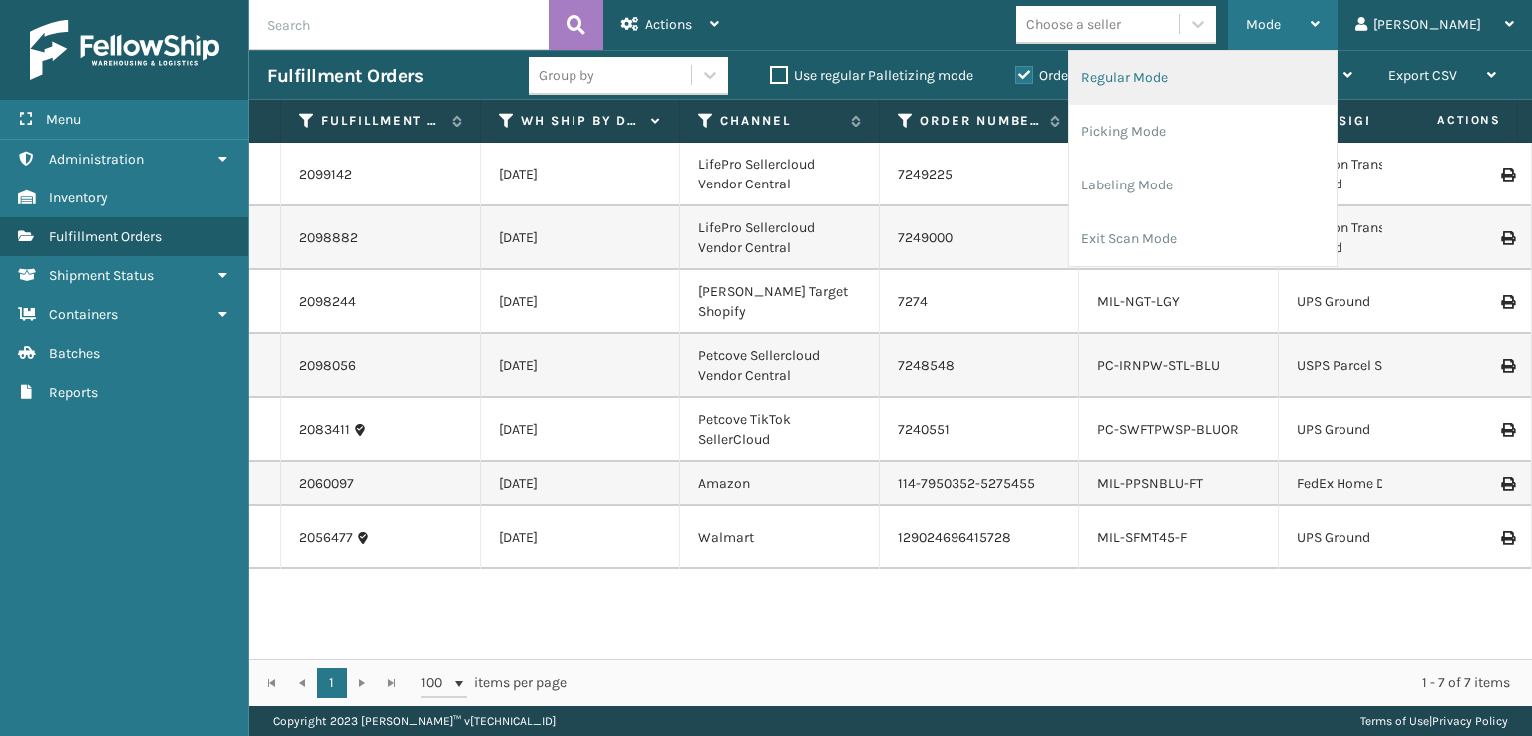
click at [1177, 73] on li "Regular Mode" at bounding box center [1202, 78] width 267 height 54
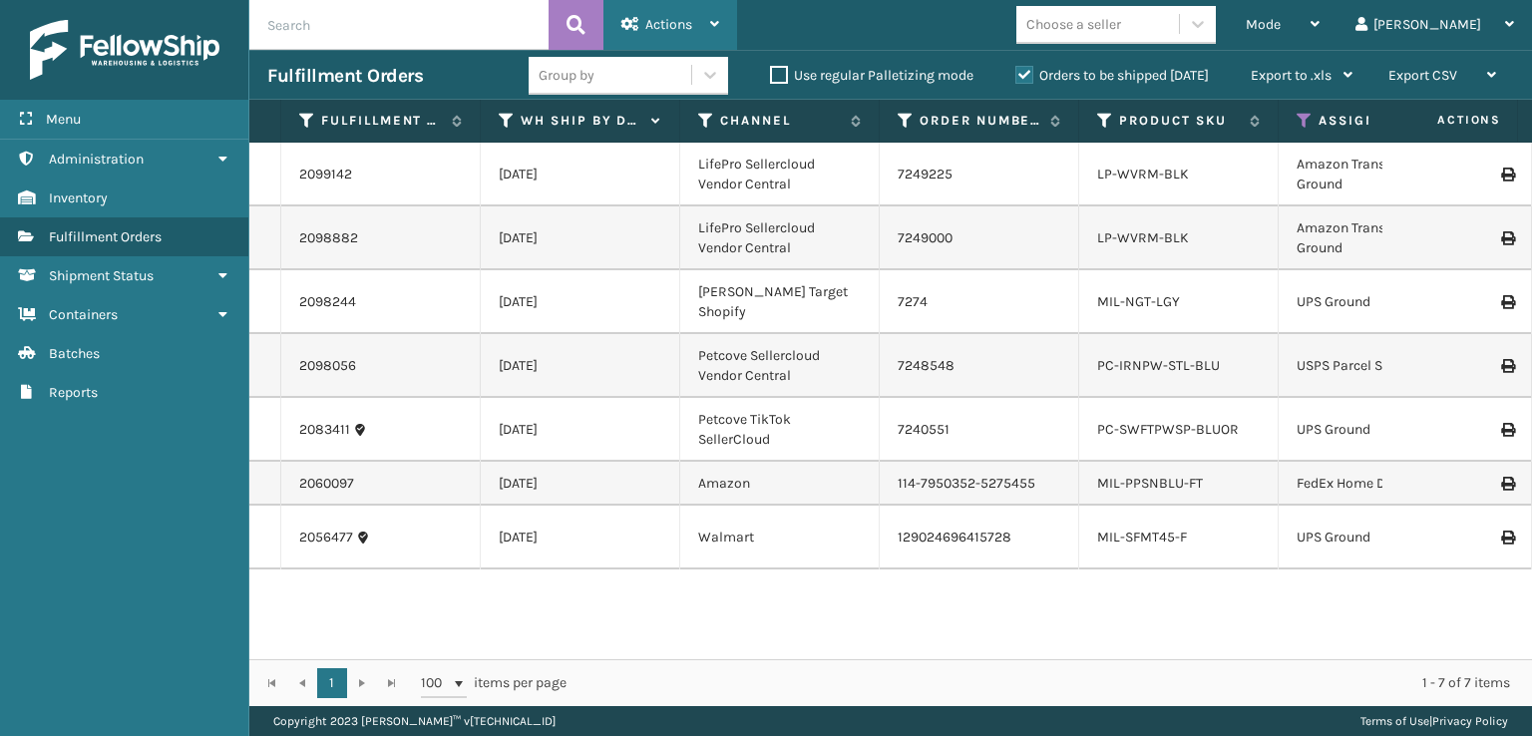
click at [682, 17] on span "Actions" at bounding box center [668, 24] width 47 height 17
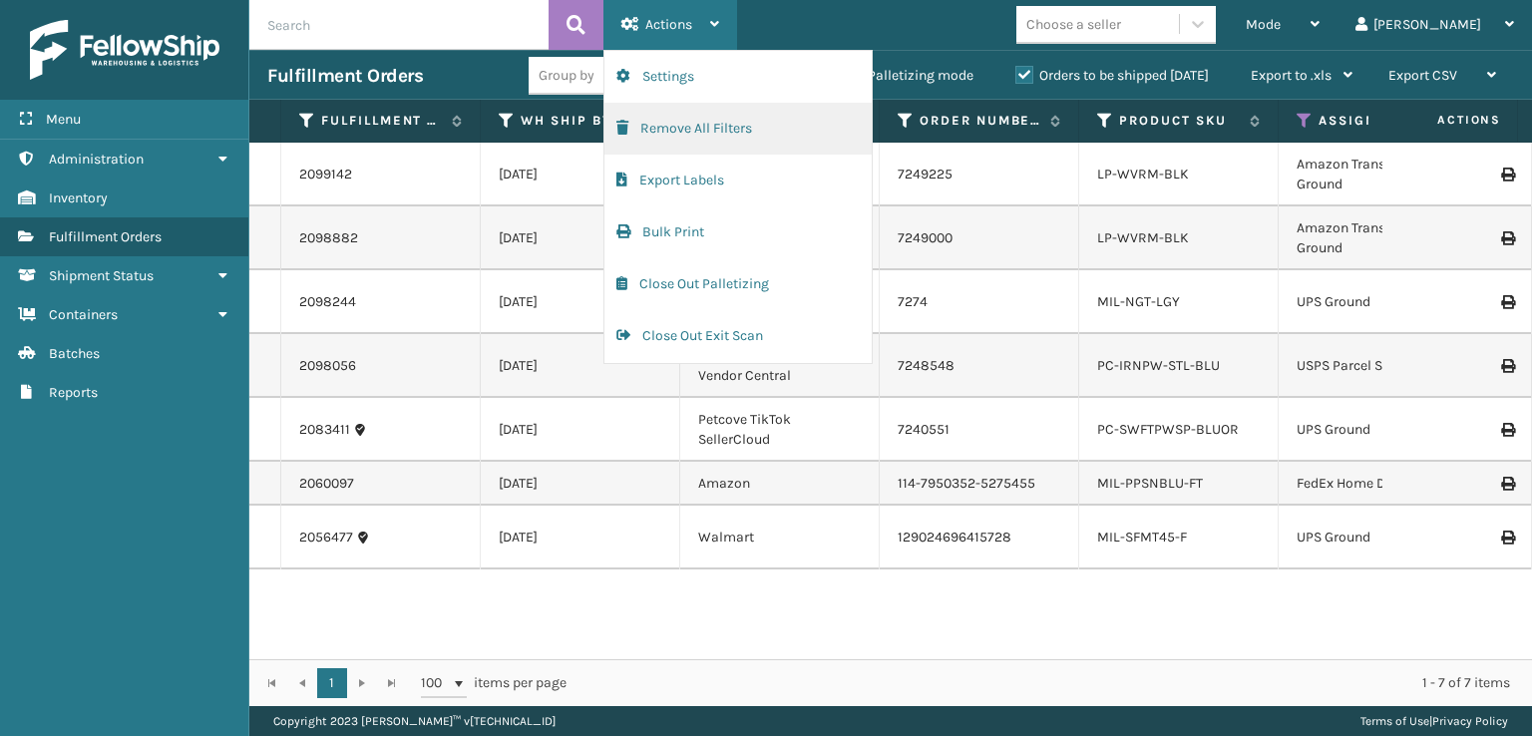
click at [646, 130] on button "Remove All Filters" at bounding box center [737, 129] width 267 height 52
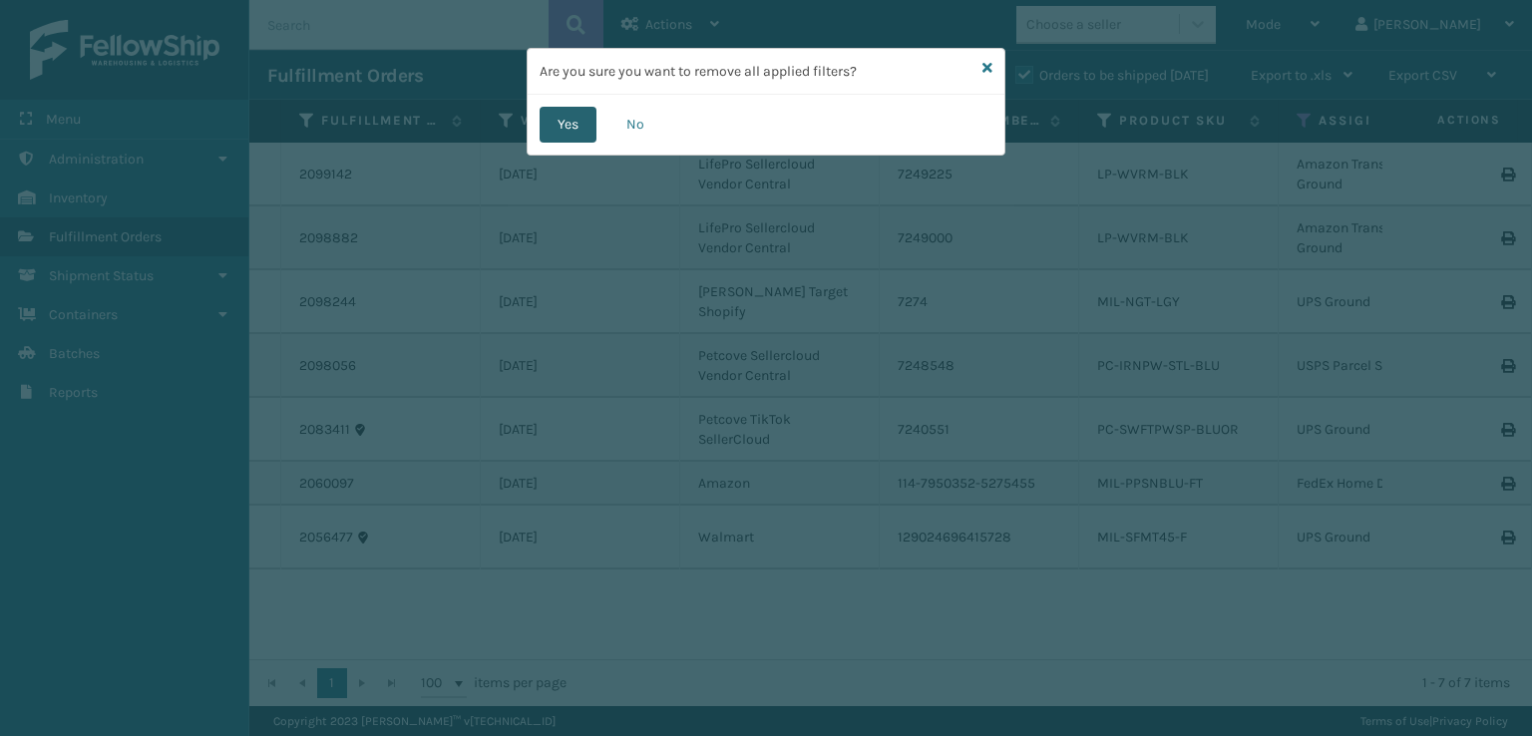
click at [546, 129] on button "Yes" at bounding box center [567, 125] width 57 height 36
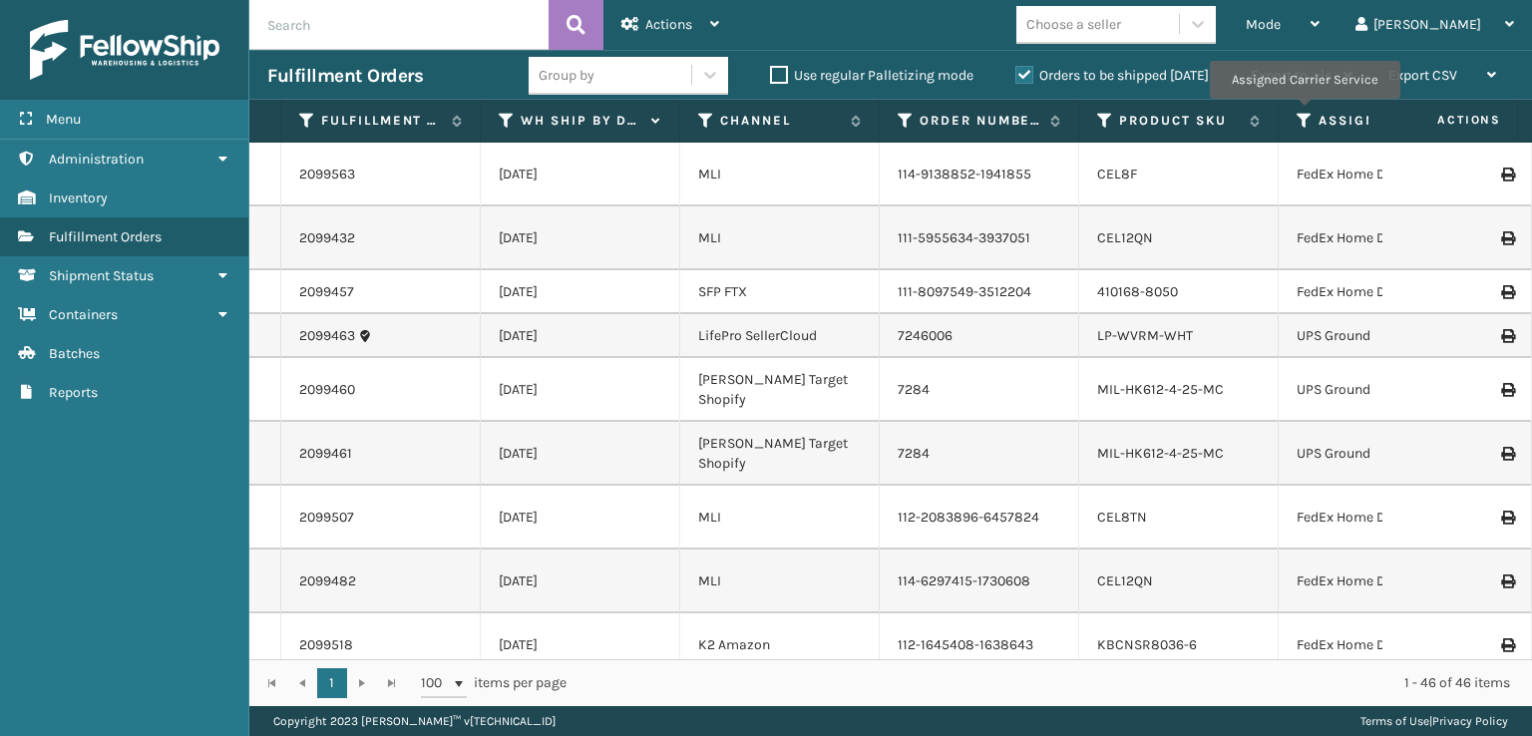
click at [1303, 113] on icon at bounding box center [1304, 121] width 16 height 18
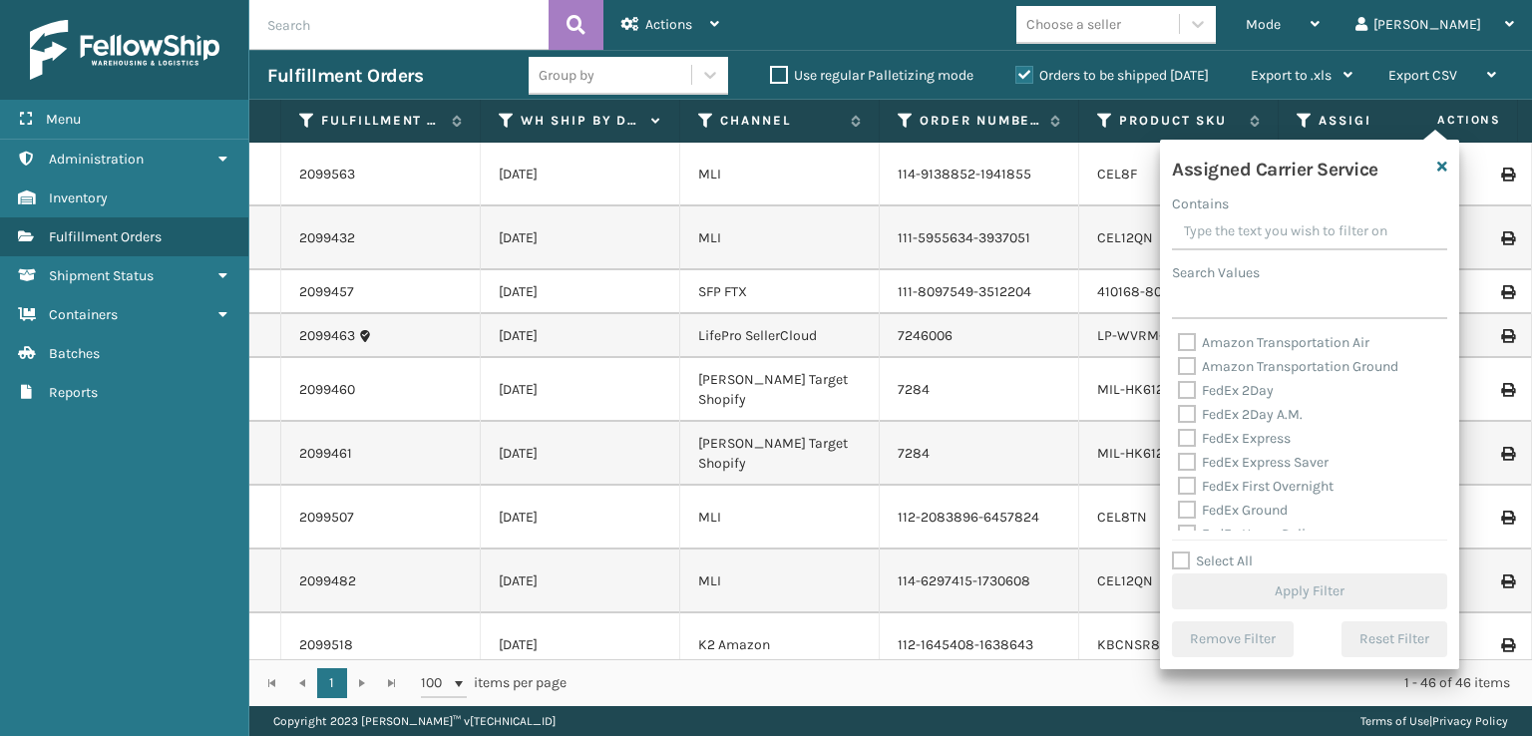
click at [1190, 392] on label "FedEx 2Day" at bounding box center [1226, 390] width 96 height 17
click at [1179, 392] on input "FedEx 2Day" at bounding box center [1178, 385] width 1 height 13
checkbox input "true"
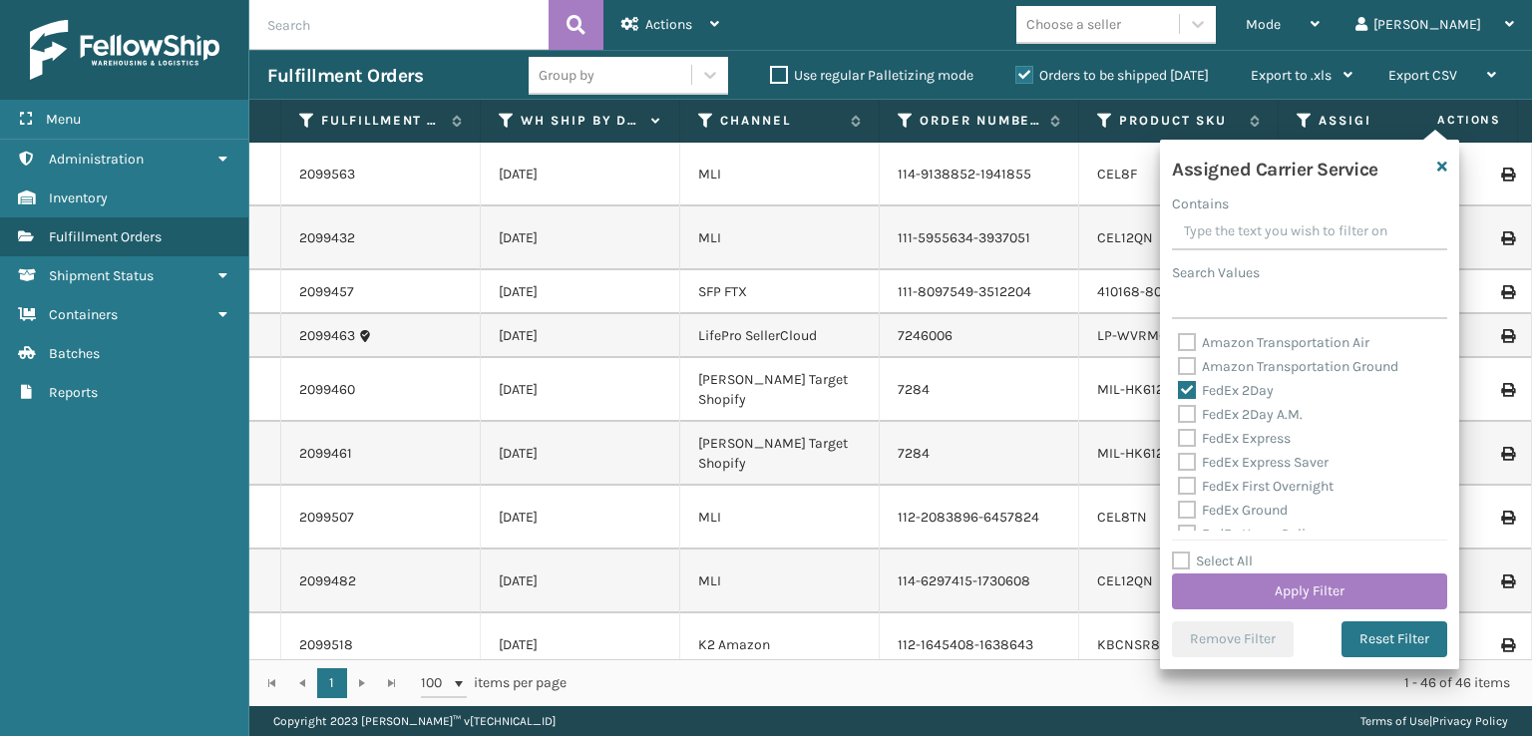
click at [1186, 415] on label "FedEx 2Day A.M." at bounding box center [1240, 414] width 125 height 17
click at [1179, 415] on input "FedEx 2Day A.M." at bounding box center [1178, 409] width 1 height 13
checkbox input "true"
click at [1190, 427] on div "FedEx Express" at bounding box center [1309, 439] width 263 height 24
click at [1188, 444] on label "FedEx Express" at bounding box center [1234, 438] width 113 height 17
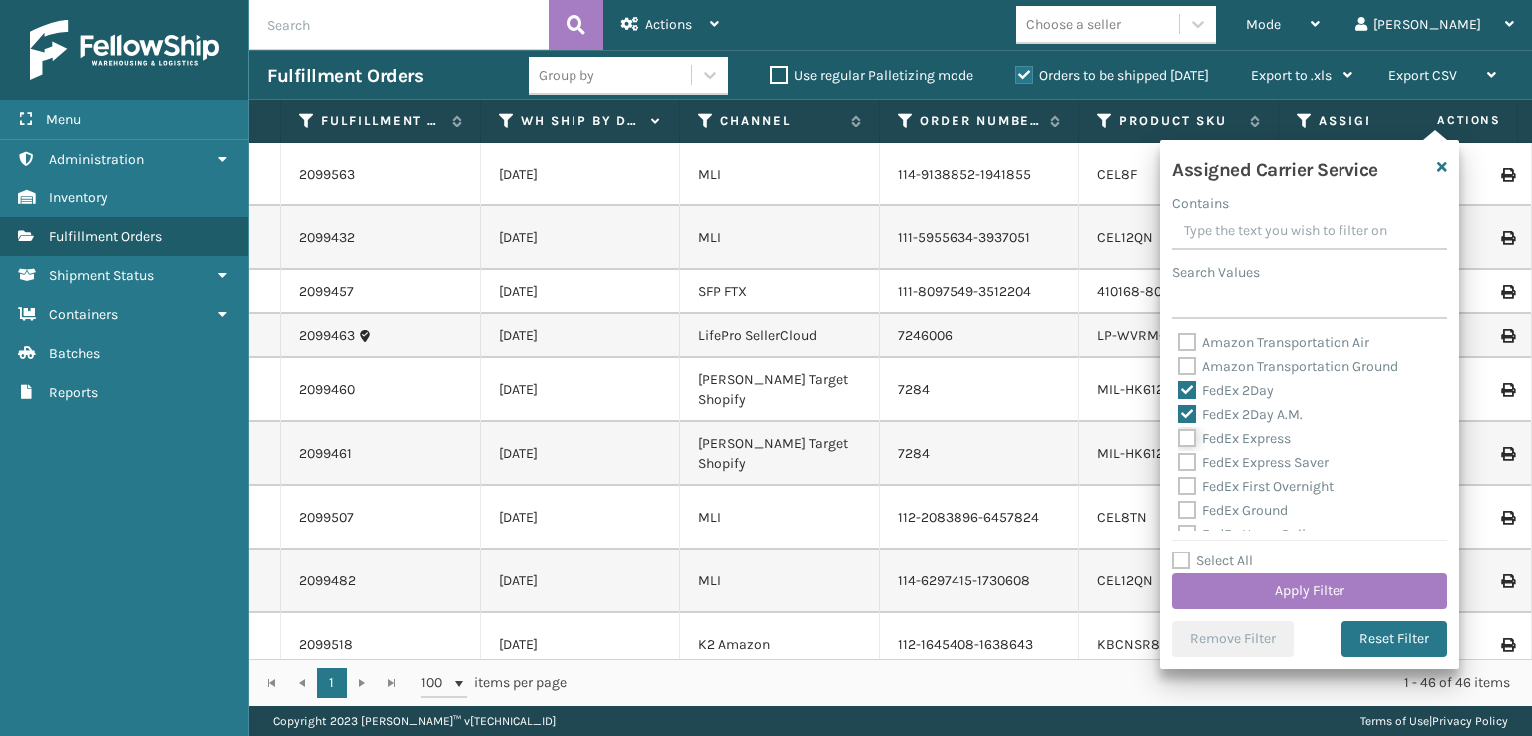
click at [1179, 440] on input "FedEx Express" at bounding box center [1178, 433] width 1 height 13
checkbox input "true"
click at [1181, 470] on label "FedEx Express Saver" at bounding box center [1253, 462] width 151 height 17
click at [1179, 464] on input "FedEx Express Saver" at bounding box center [1178, 457] width 1 height 13
checkbox input "true"
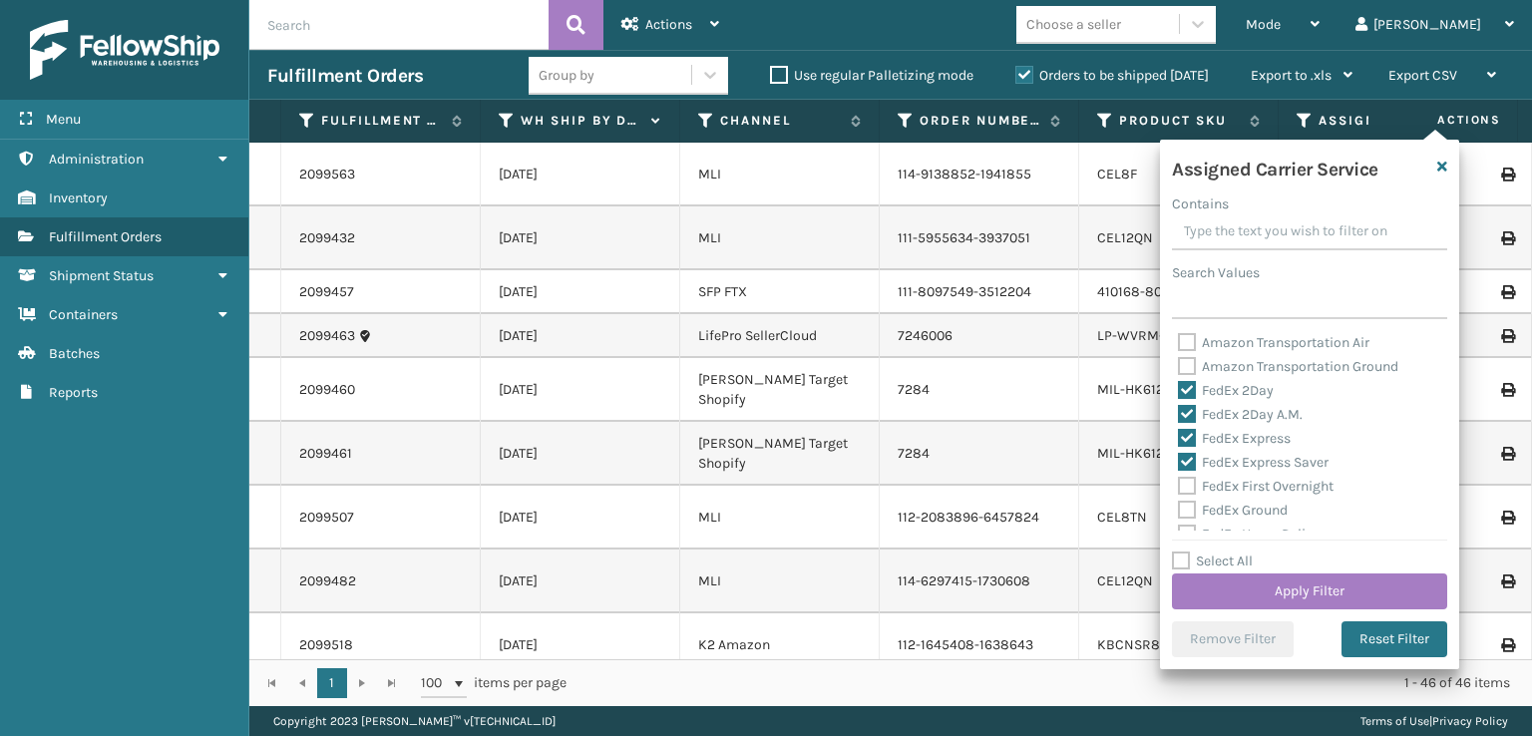
click at [1190, 496] on div "FedEx First Overnight" at bounding box center [1309, 487] width 263 height 24
click at [1189, 511] on label "FedEx Ground" at bounding box center [1233, 510] width 110 height 17
click at [1179, 511] on input "FedEx Ground" at bounding box center [1178, 505] width 1 height 13
checkbox input "true"
click at [1193, 485] on label "FedEx First Overnight" at bounding box center [1256, 486] width 156 height 17
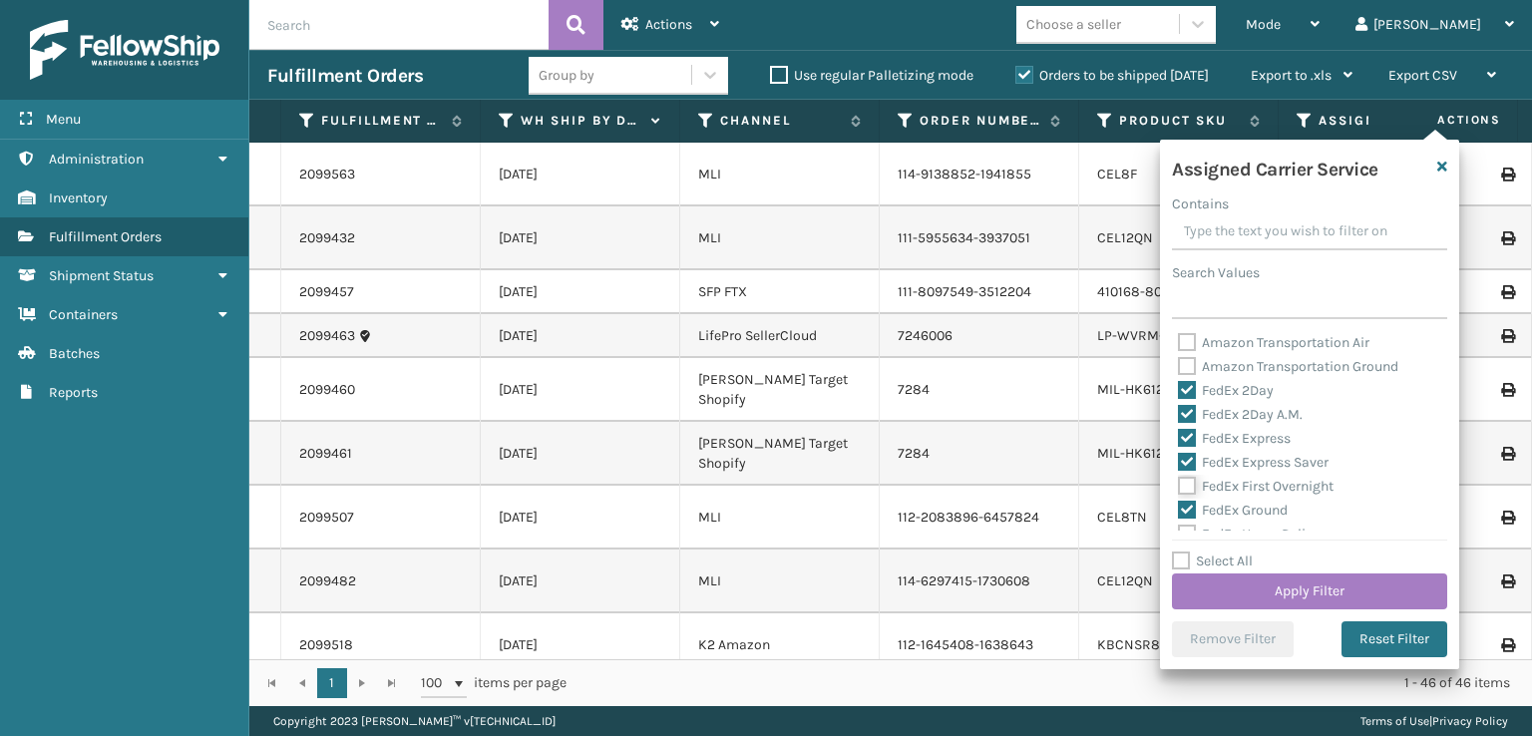
click at [1179, 485] on input "FedEx First Overnight" at bounding box center [1178, 481] width 1 height 13
checkbox input "true"
click at [1187, 428] on label "FedEx Home Delivery" at bounding box center [1255, 434] width 154 height 17
click at [1179, 428] on input "FedEx Home Delivery" at bounding box center [1178, 429] width 1 height 13
checkbox input "true"
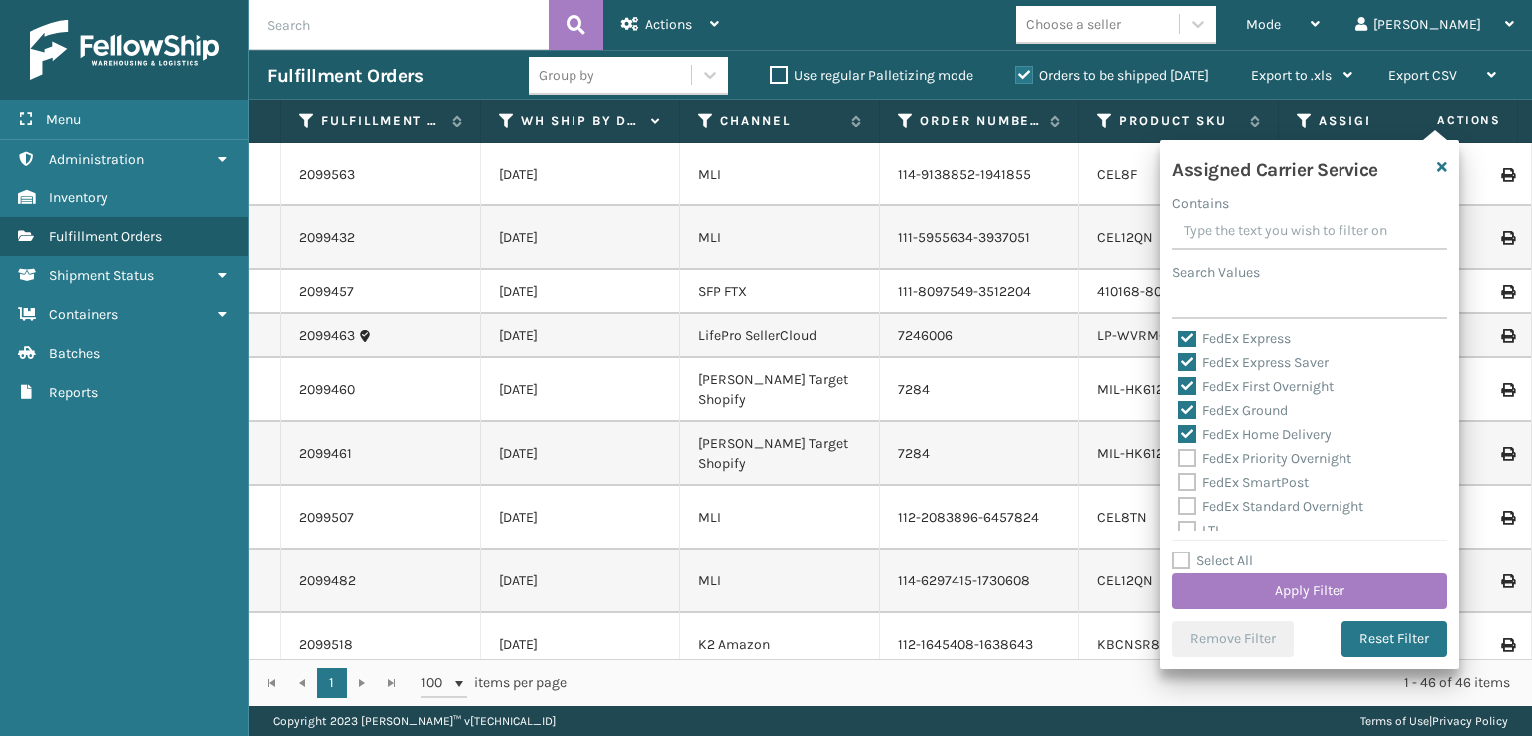
click at [1187, 461] on label "FedEx Priority Overnight" at bounding box center [1264, 458] width 173 height 17
click at [1179, 460] on input "FedEx Priority Overnight" at bounding box center [1178, 453] width 1 height 13
checkbox input "true"
click at [1187, 488] on label "FedEx SmartPost" at bounding box center [1243, 482] width 131 height 17
click at [1179, 484] on input "FedEx SmartPost" at bounding box center [1178, 477] width 1 height 13
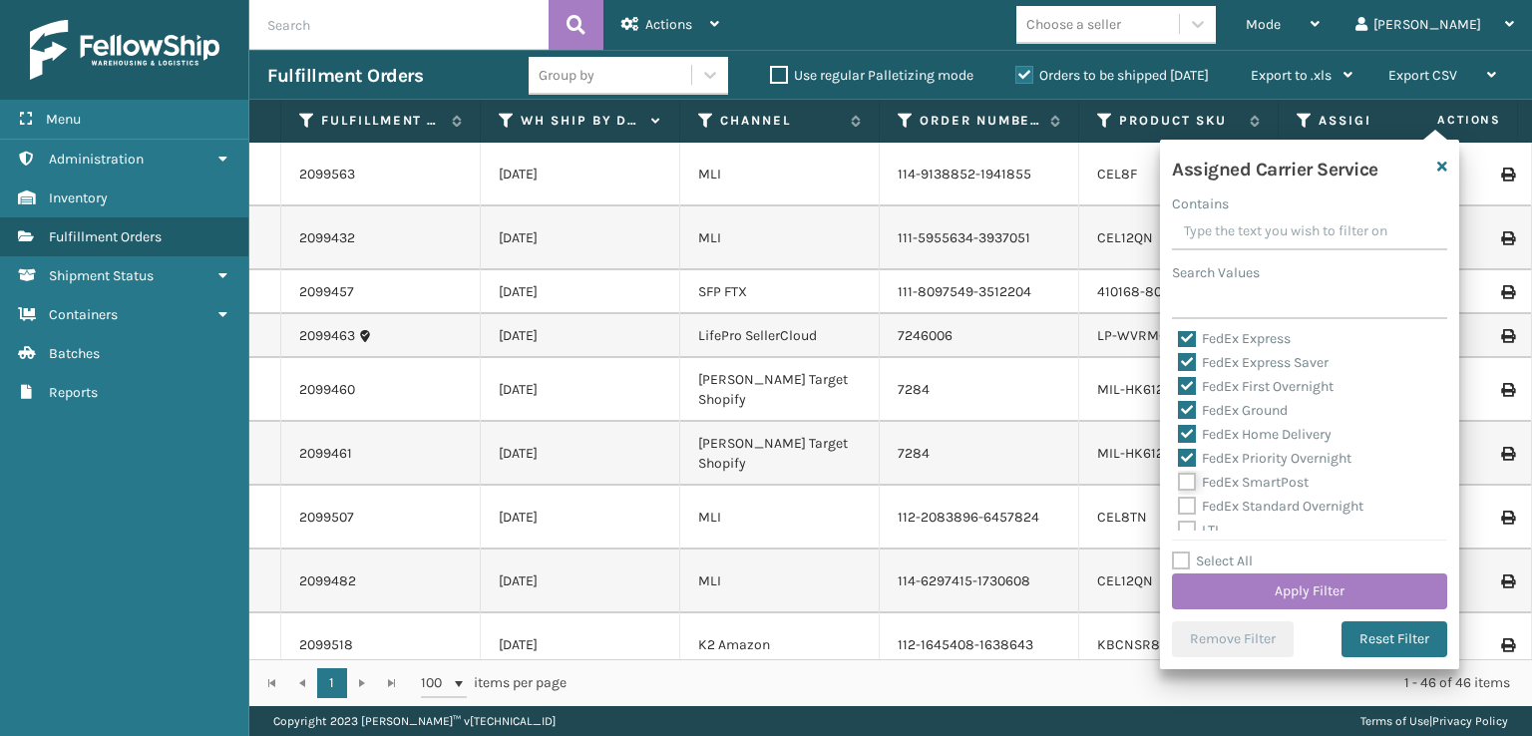
checkbox input "true"
click at [1189, 508] on label "FedEx Standard Overnight" at bounding box center [1270, 506] width 185 height 17
click at [1179, 508] on input "FedEx Standard Overnight" at bounding box center [1178, 501] width 1 height 13
checkbox input "true"
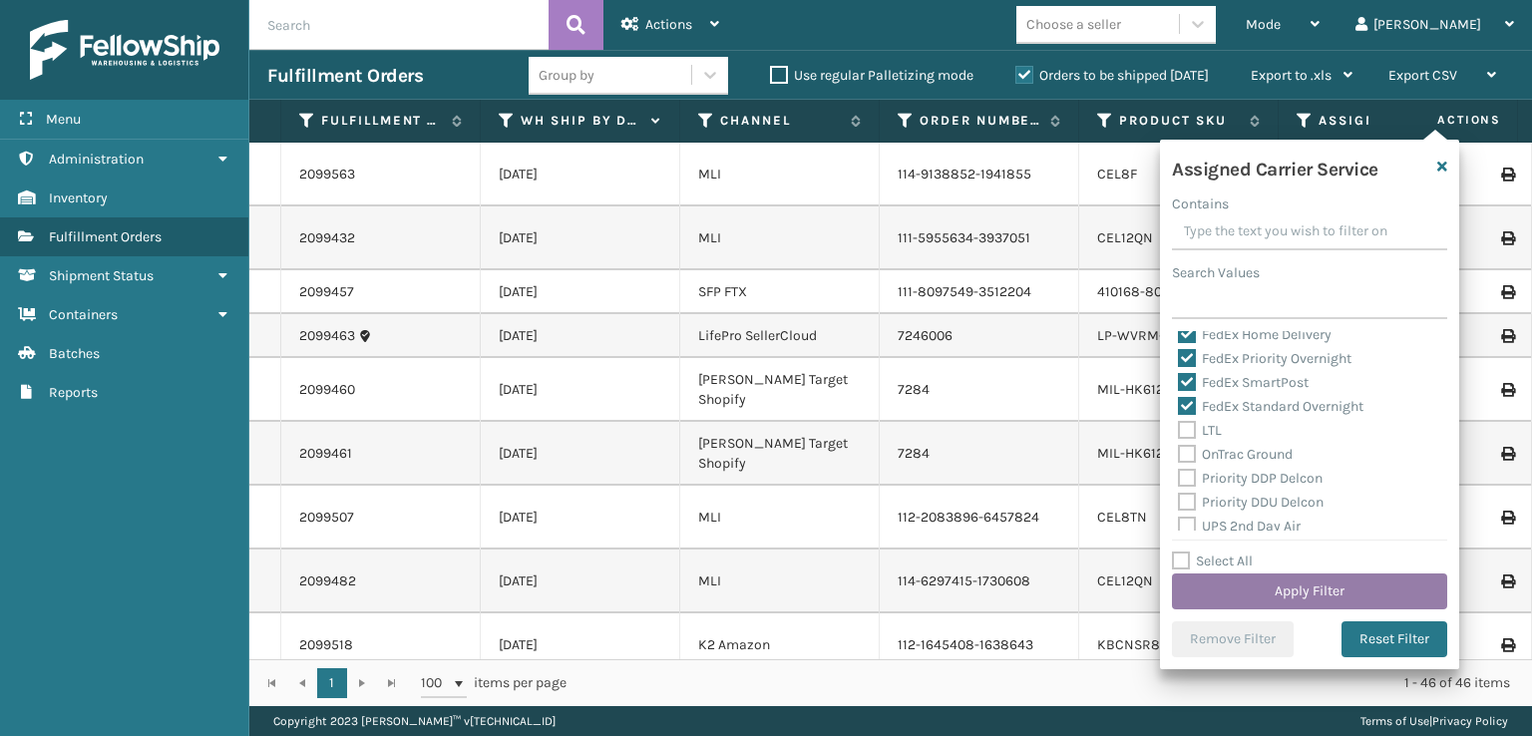
click at [1281, 591] on button "Apply Filter" at bounding box center [1309, 591] width 275 height 36
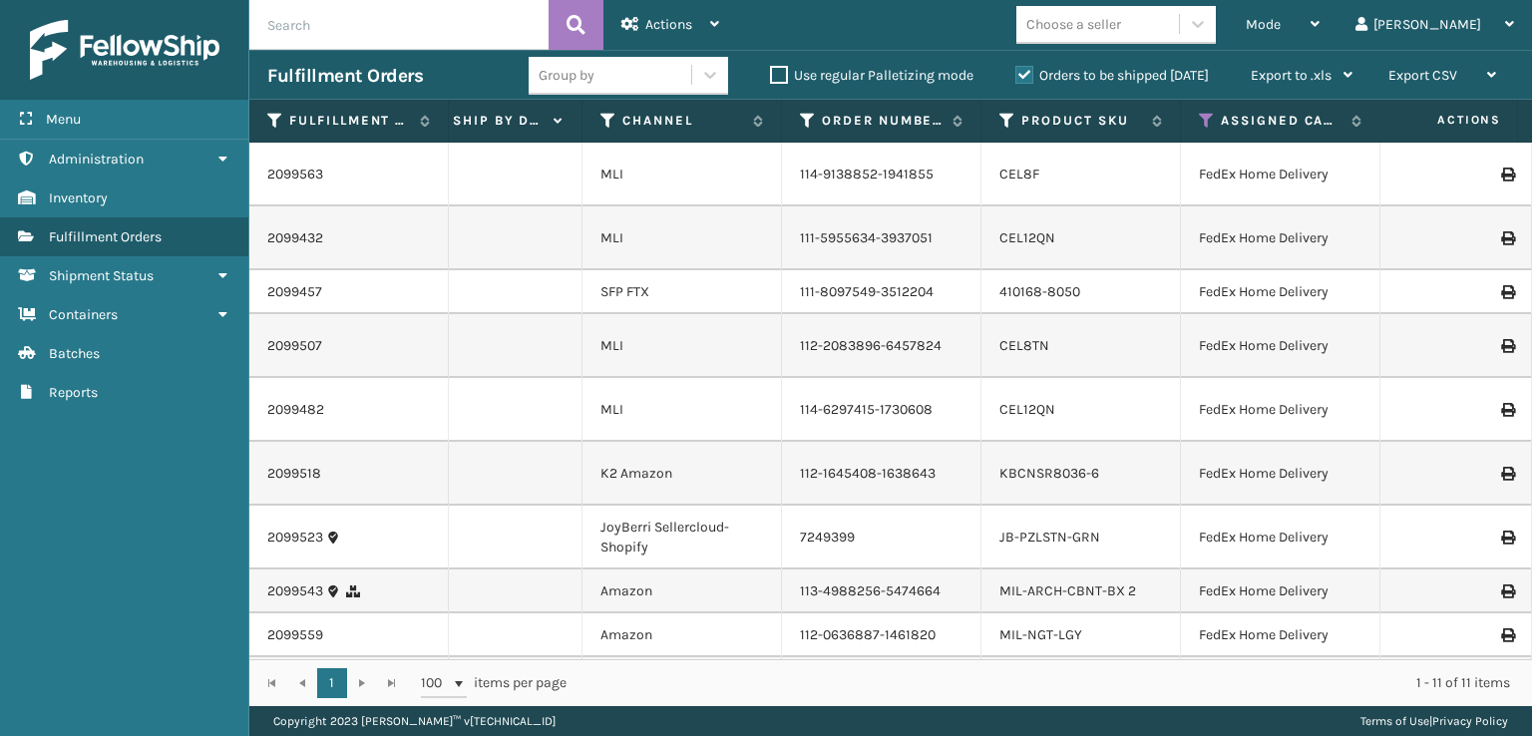
scroll to position [0, 138]
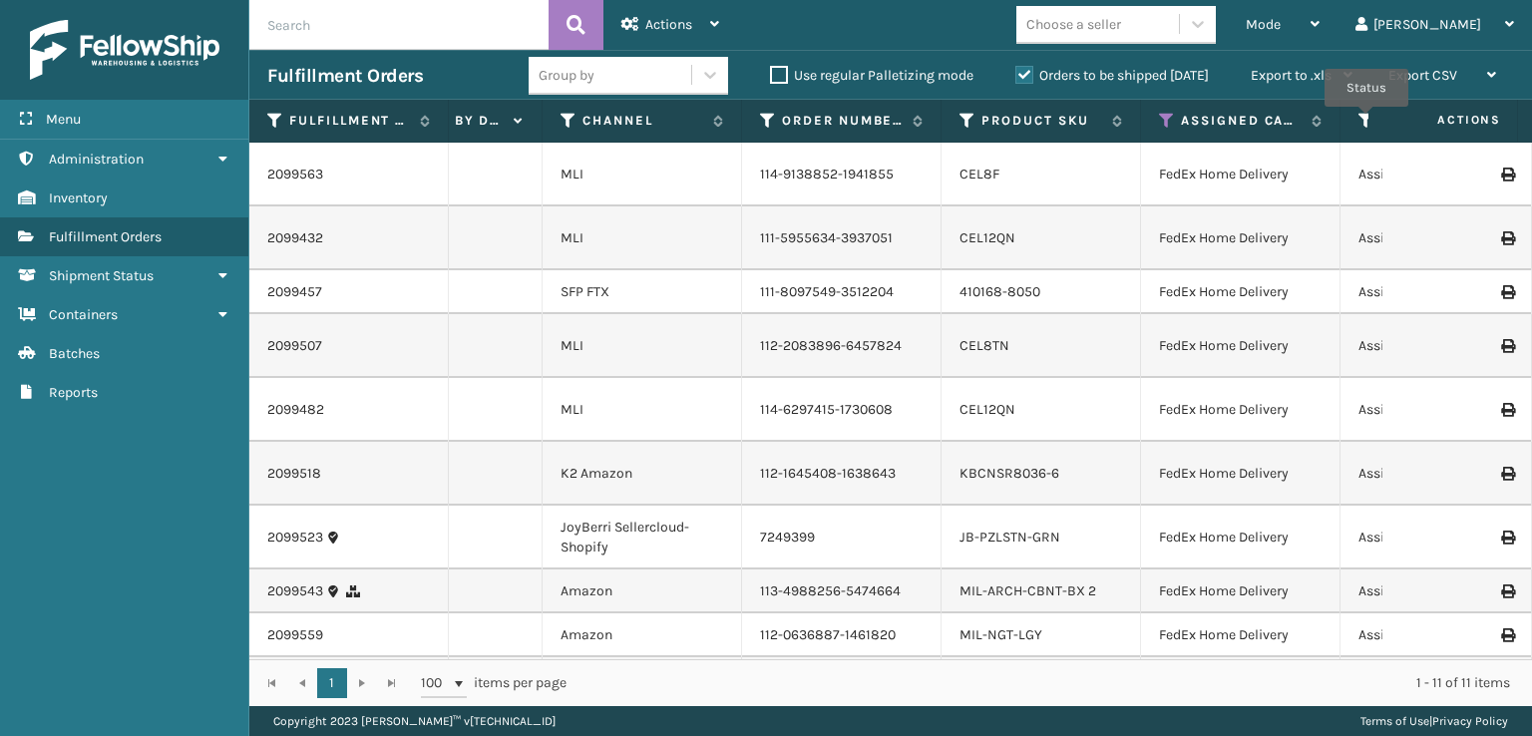
click at [1366, 121] on icon at bounding box center [1366, 121] width 16 height 18
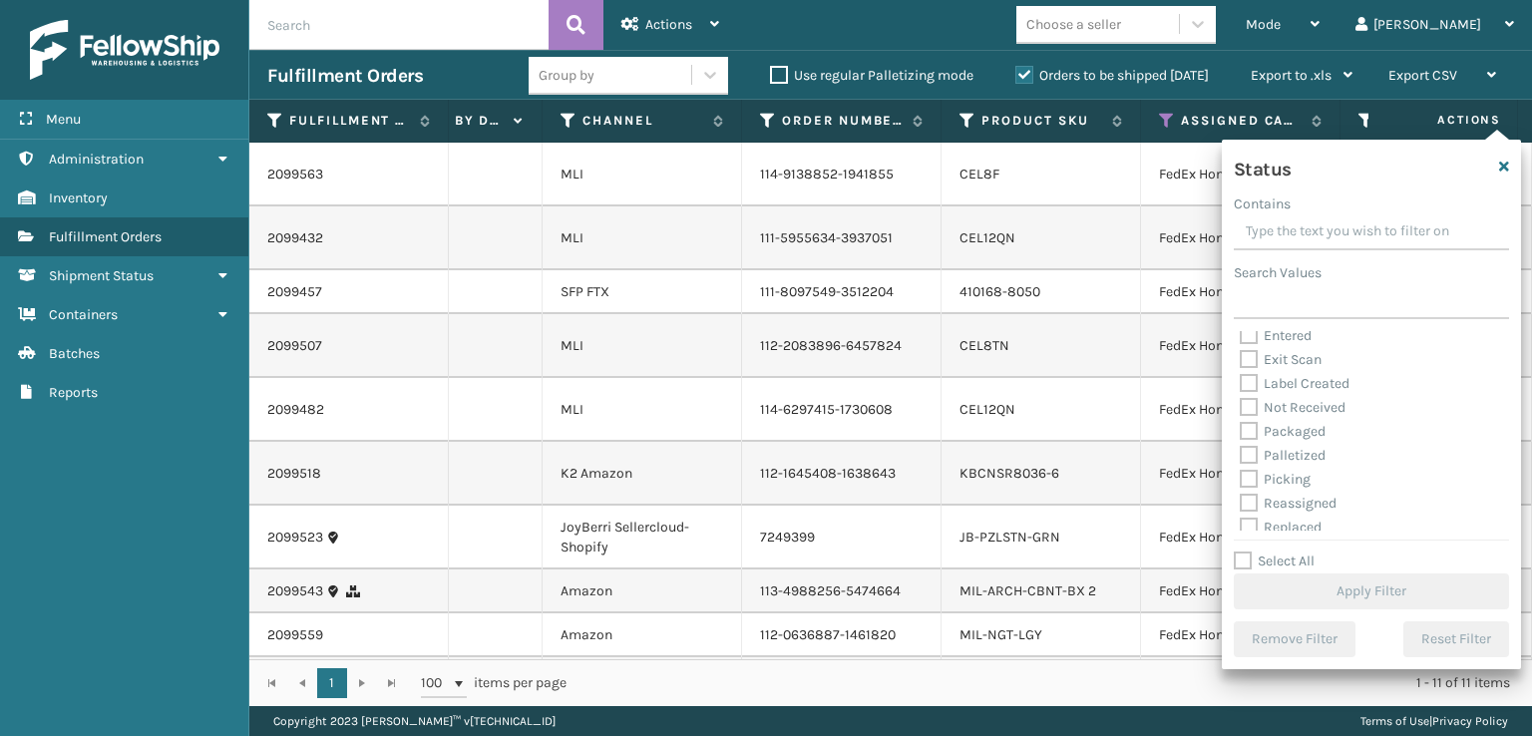
scroll to position [100, 0]
click at [1244, 428] on label "Picking" at bounding box center [1274, 434] width 71 height 17
click at [1240, 428] on input "Picking" at bounding box center [1239, 429] width 1 height 13
checkbox input "true"
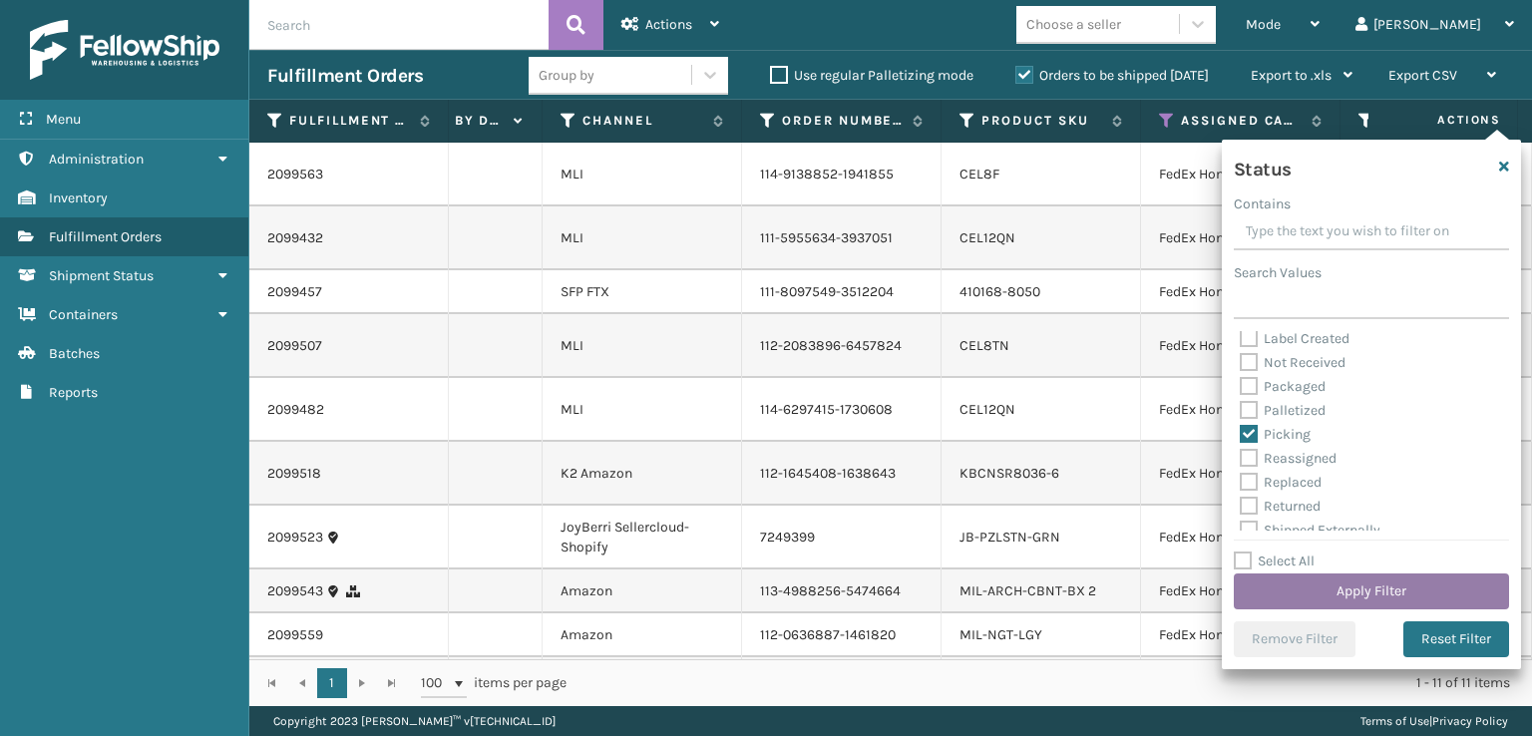
click at [1280, 575] on button "Apply Filter" at bounding box center [1370, 591] width 275 height 36
